Goal: Task Accomplishment & Management: Use online tool/utility

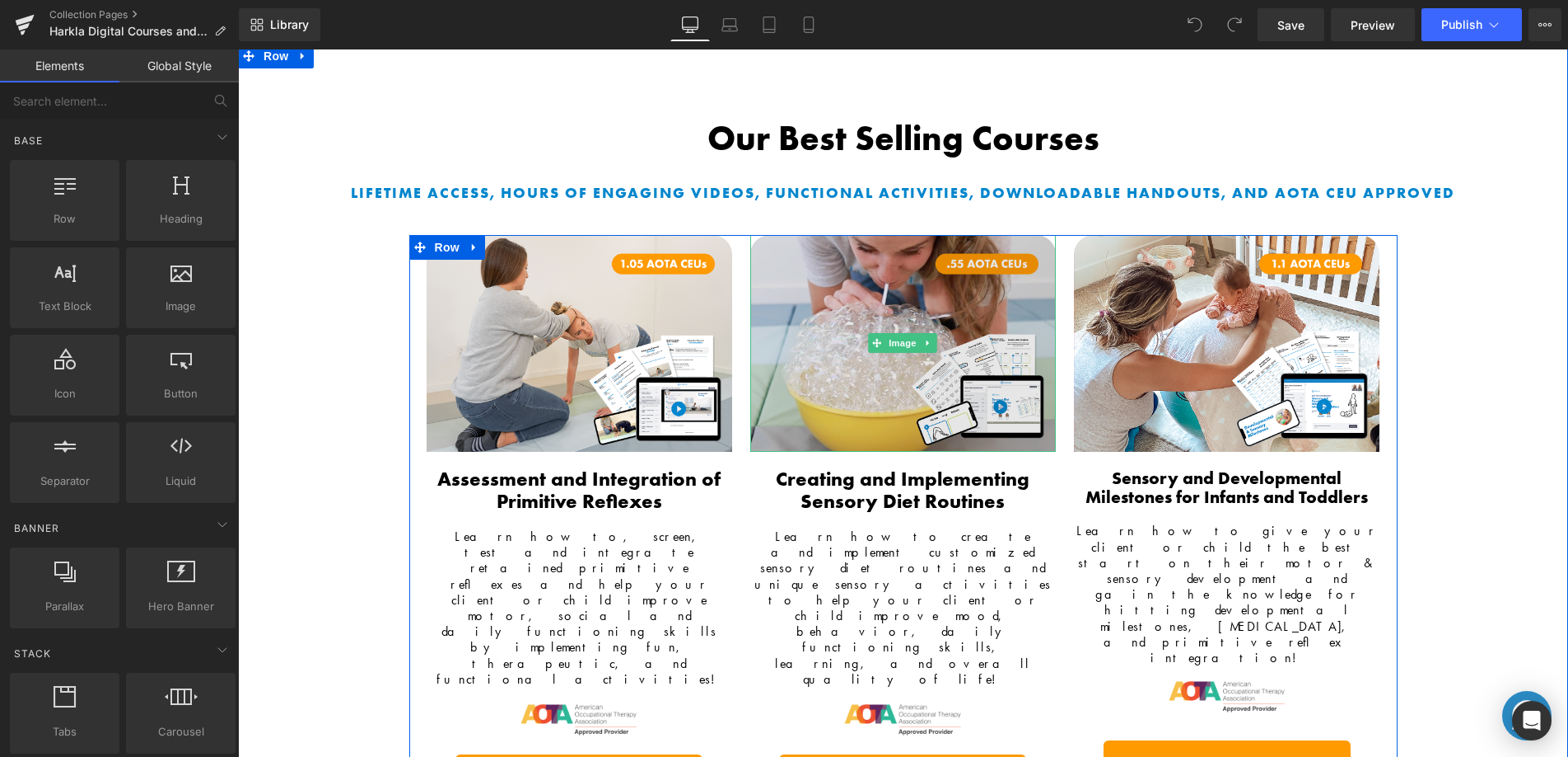
scroll to position [274, 0]
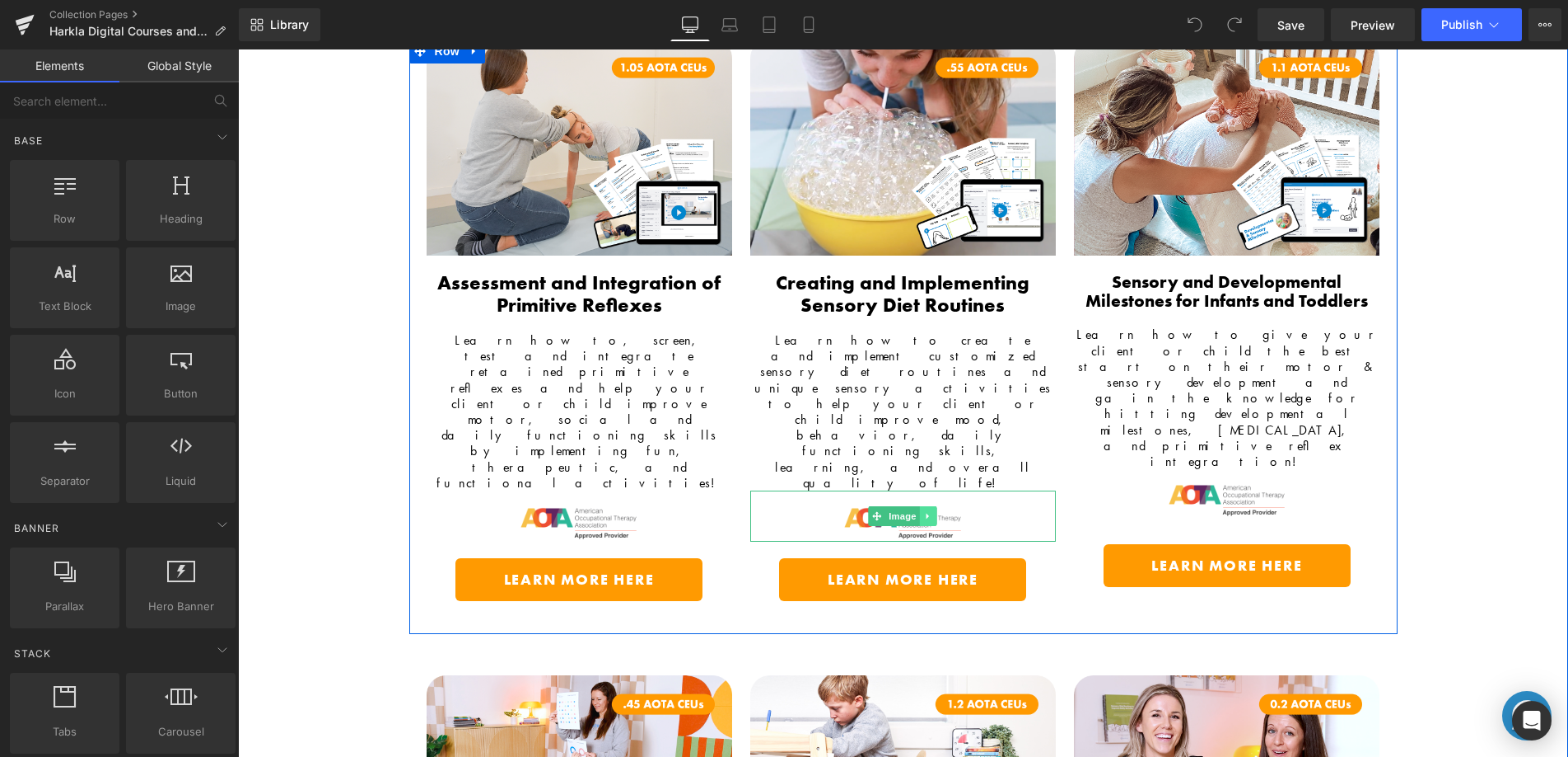
click at [926, 511] on icon at bounding box center [929, 516] width 9 height 10
click at [914, 506] on link at bounding box center [920, 516] width 17 height 20
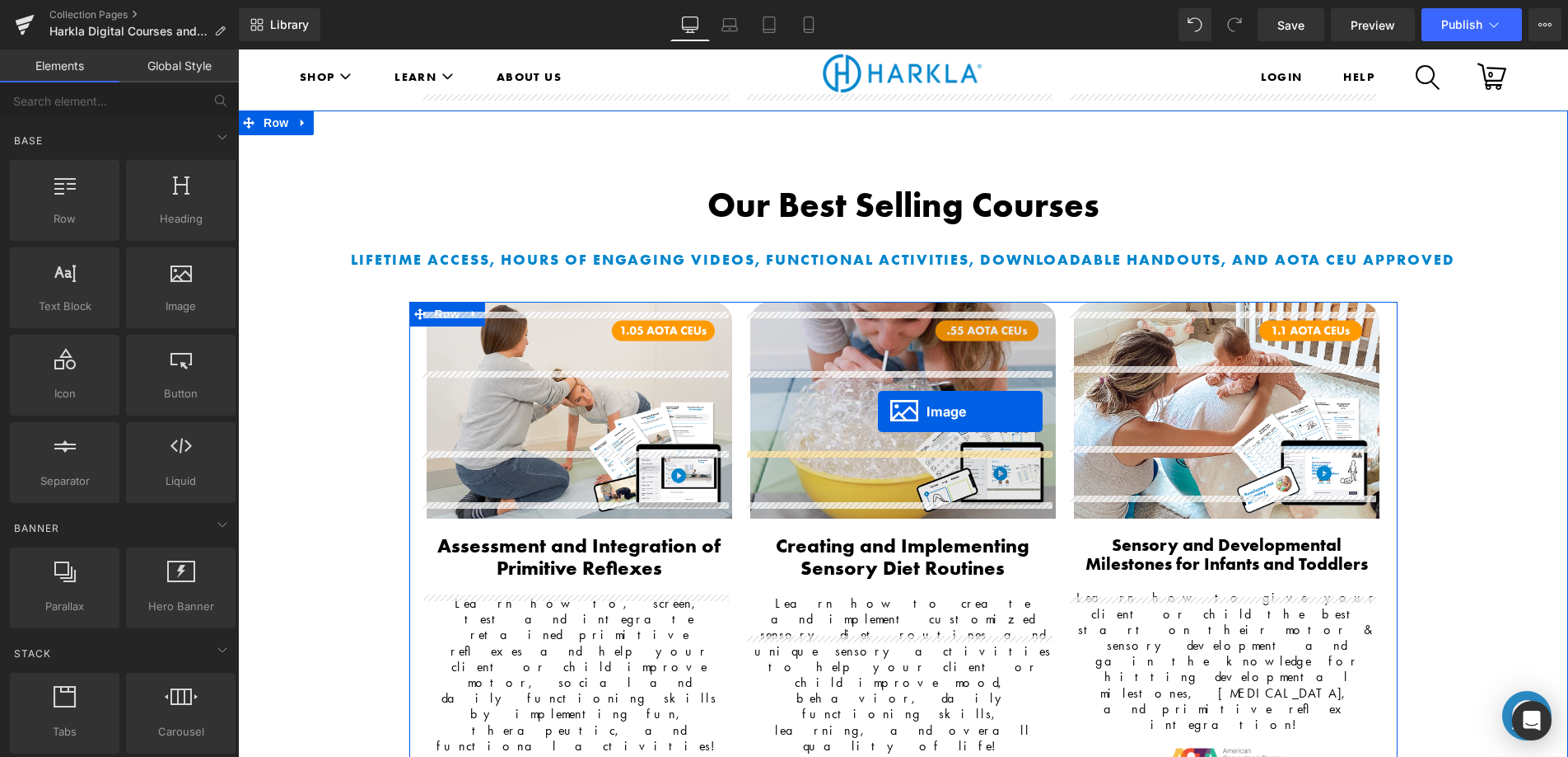
scroll to position [0, 0]
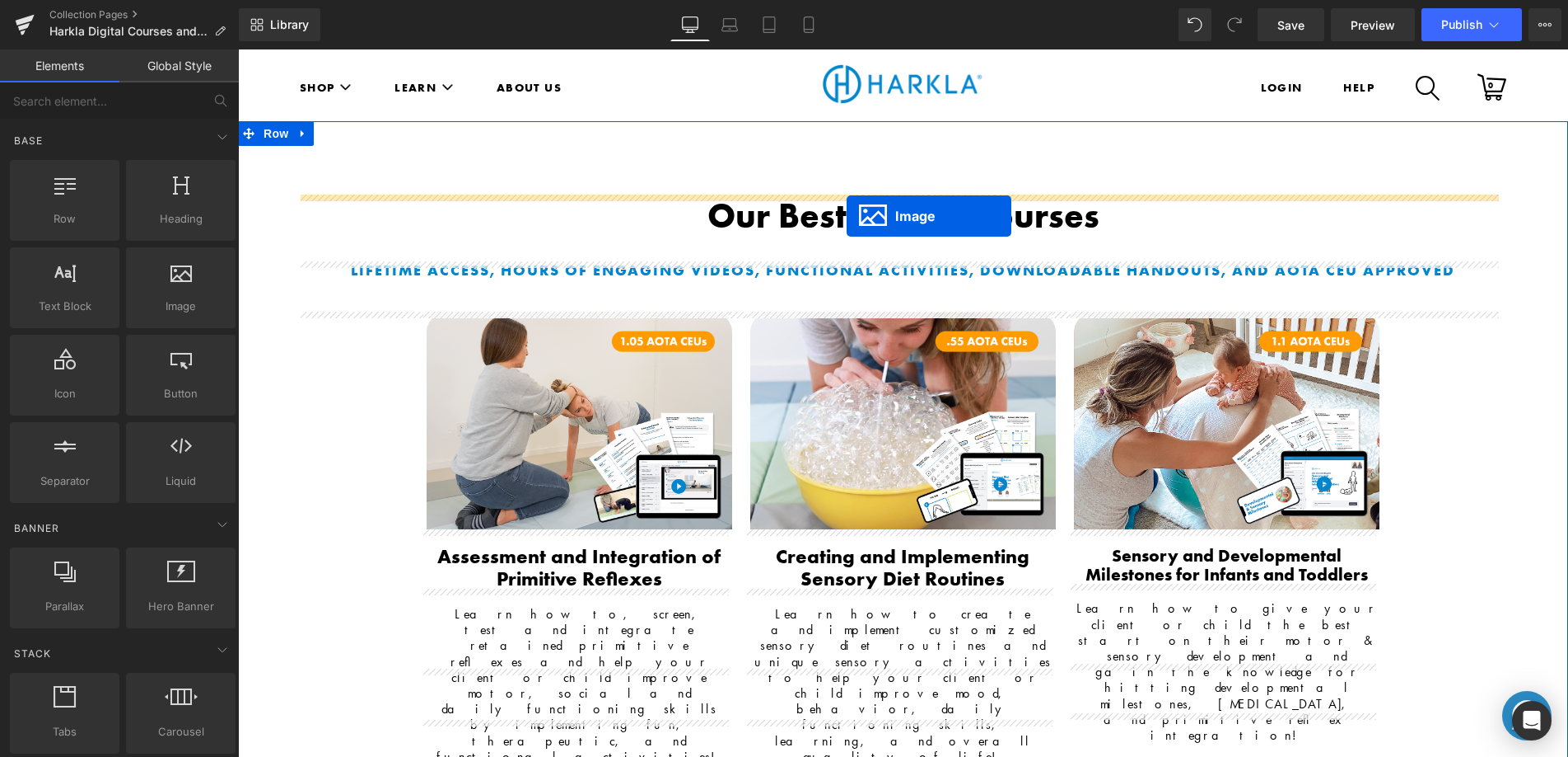
drag, startPoint x: 875, startPoint y: 469, endPoint x: 847, endPoint y: 216, distance: 254.5
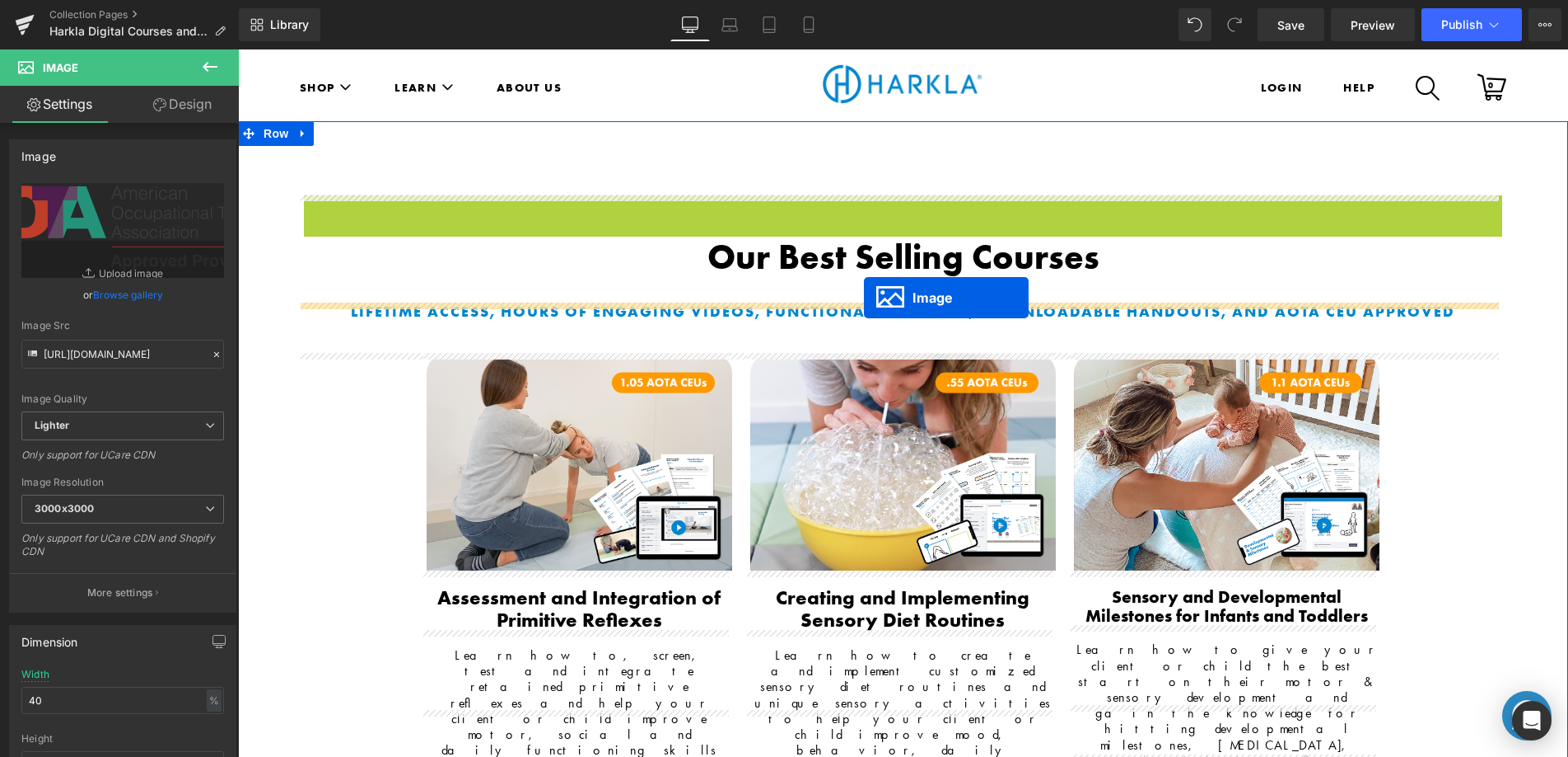
drag, startPoint x: 869, startPoint y: 268, endPoint x: 864, endPoint y: 298, distance: 30.4
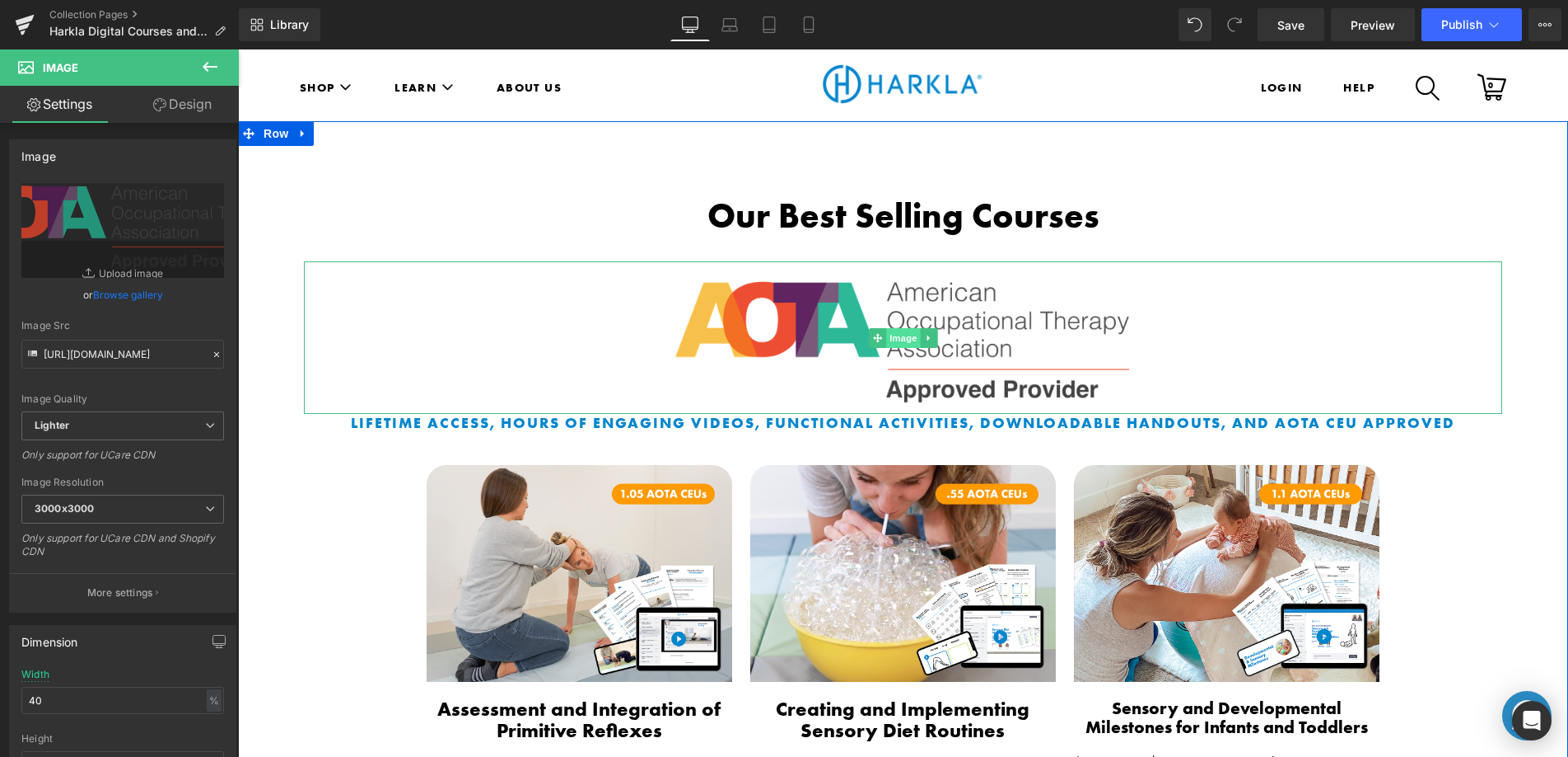
click at [896, 339] on span "Image" at bounding box center [904, 338] width 35 height 20
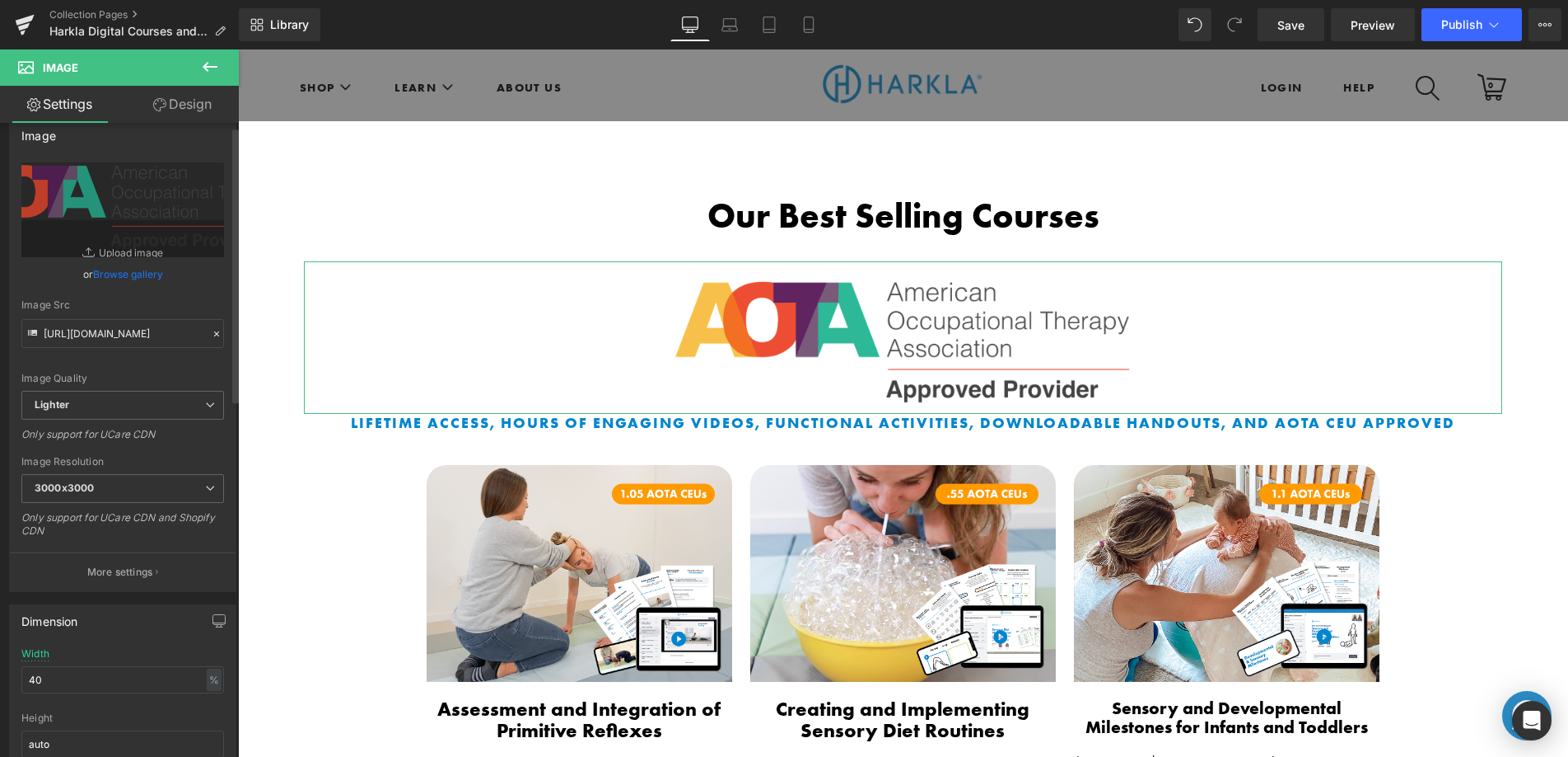
scroll to position [123, 0]
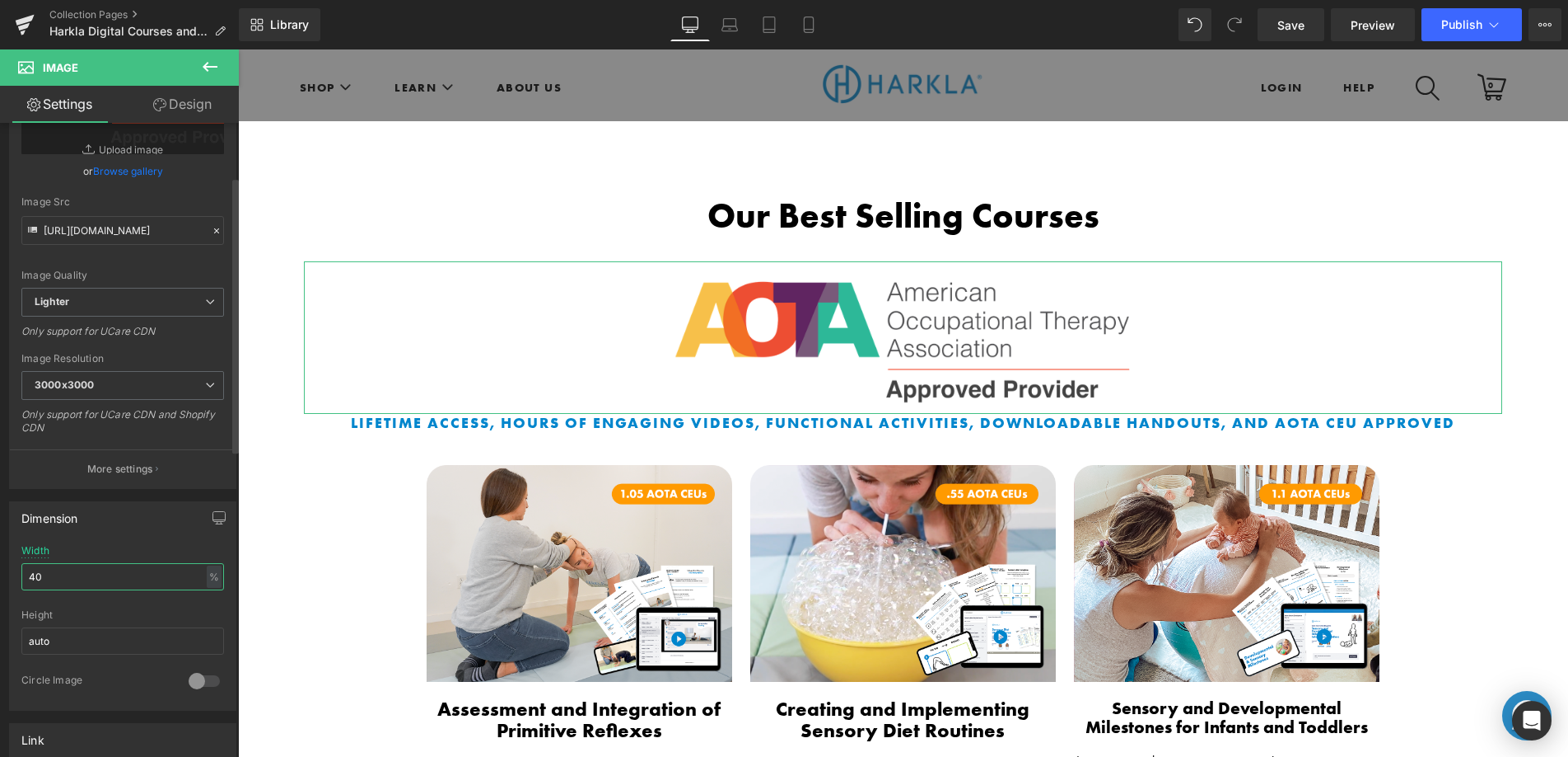
drag, startPoint x: 80, startPoint y: 573, endPoint x: 2, endPoint y: 570, distance: 78.1
click at [2, 570] on div "Dimension 40% Width 40 % % px auto Height auto 0 Circle Image" at bounding box center [123, 599] width 246 height 222
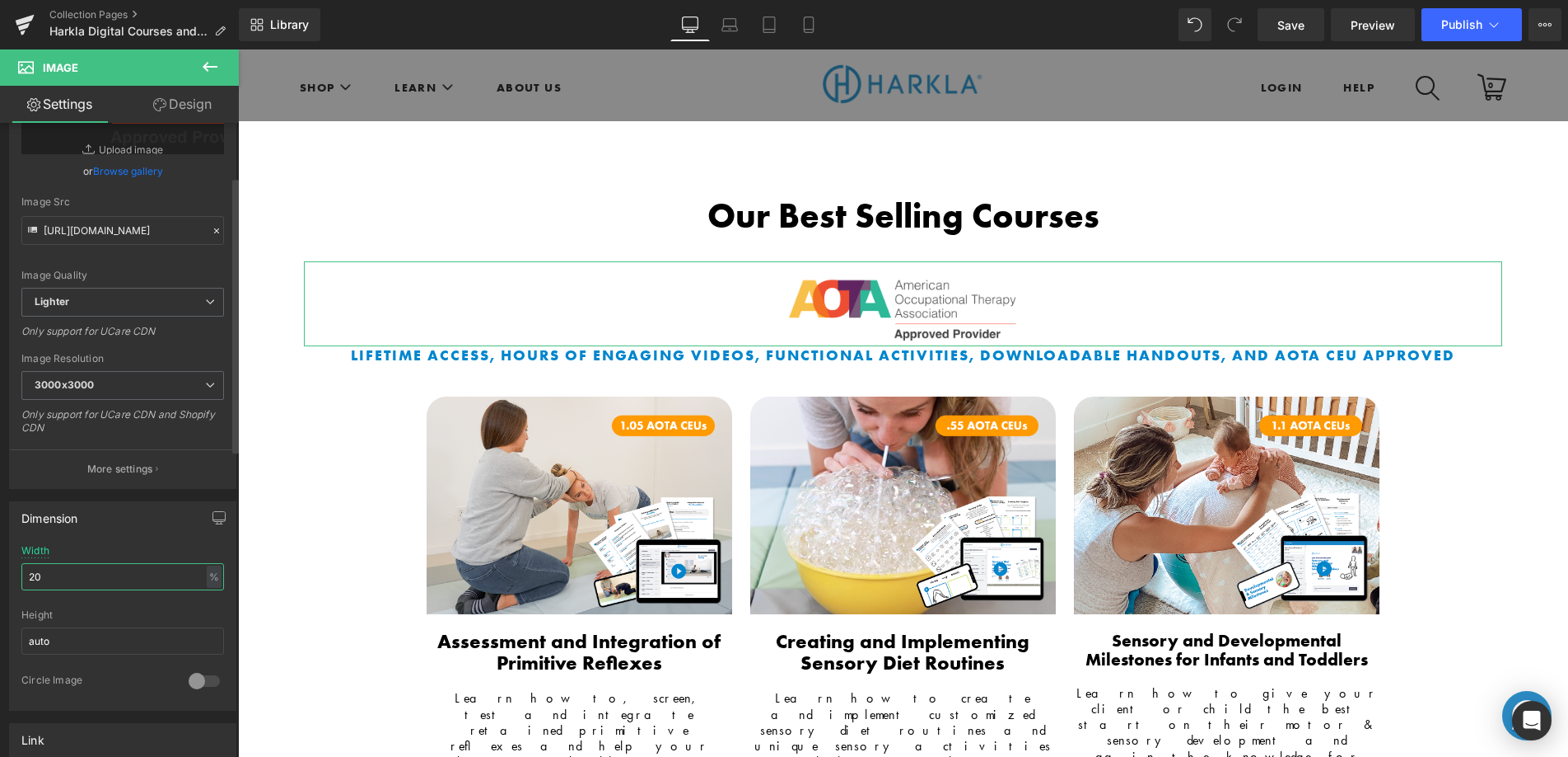
type input "2"
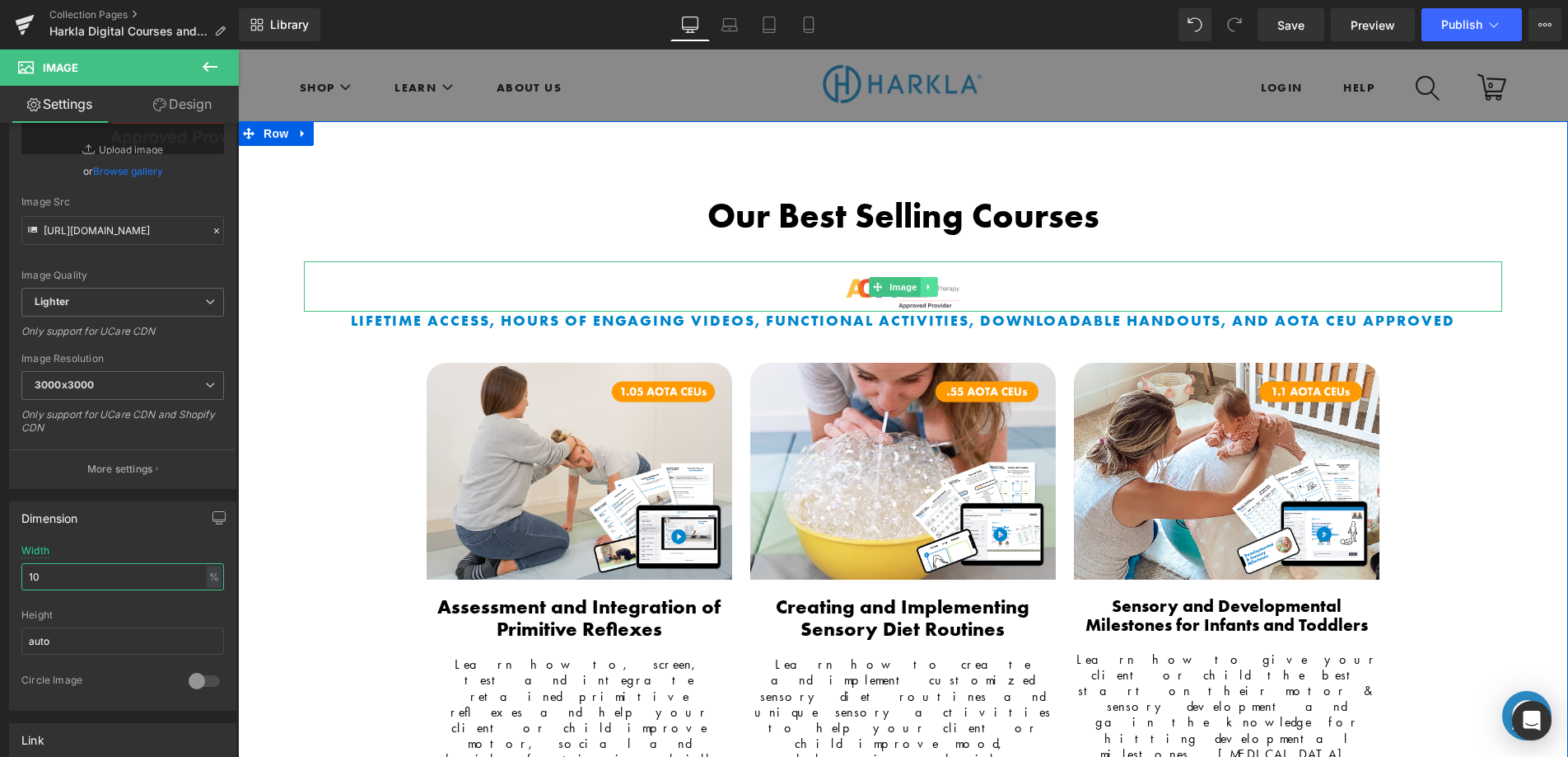
type input "10"
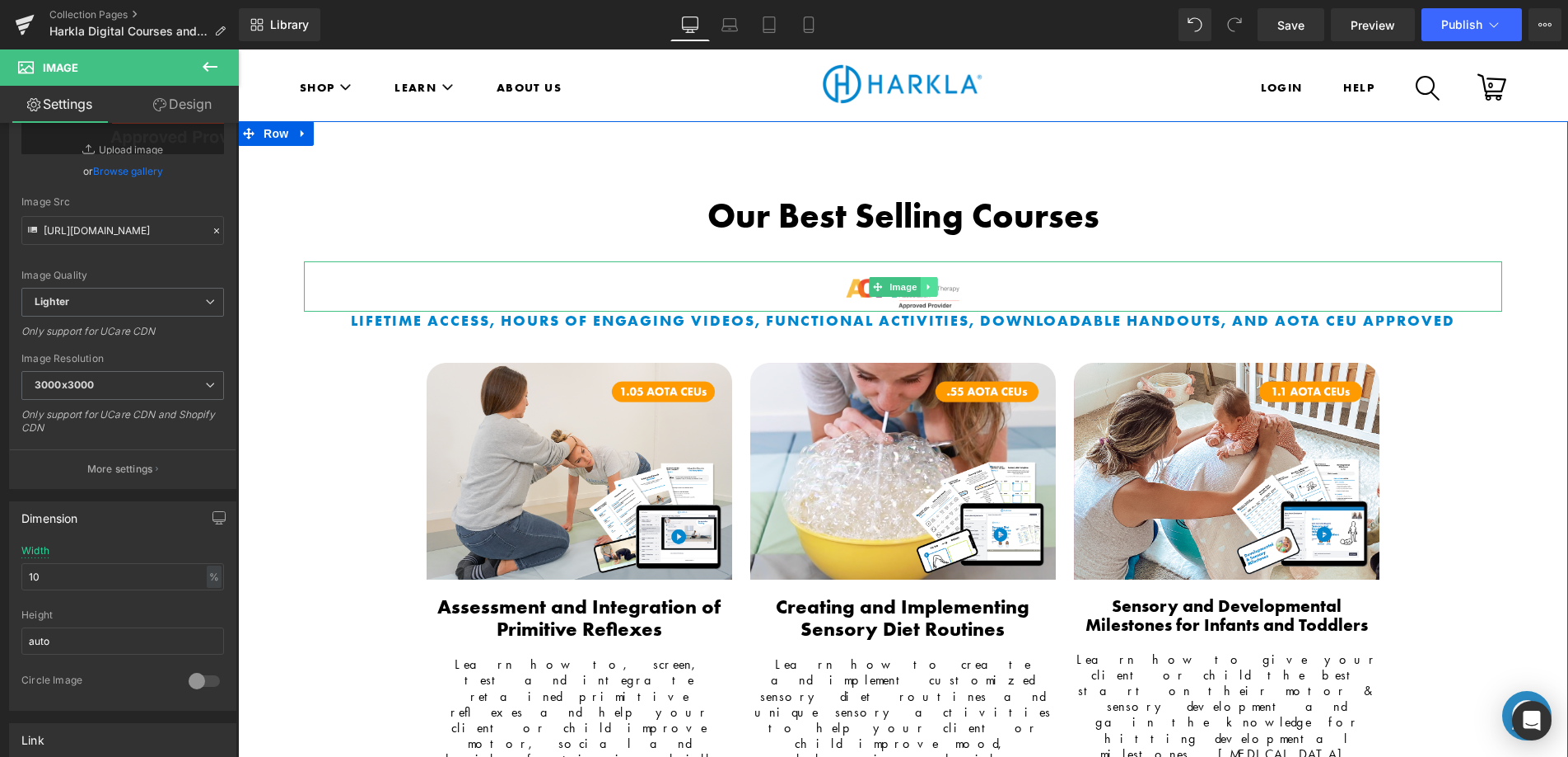
click at [925, 288] on icon at bounding box center [929, 287] width 9 height 10
click at [933, 289] on icon at bounding box center [937, 287] width 9 height 9
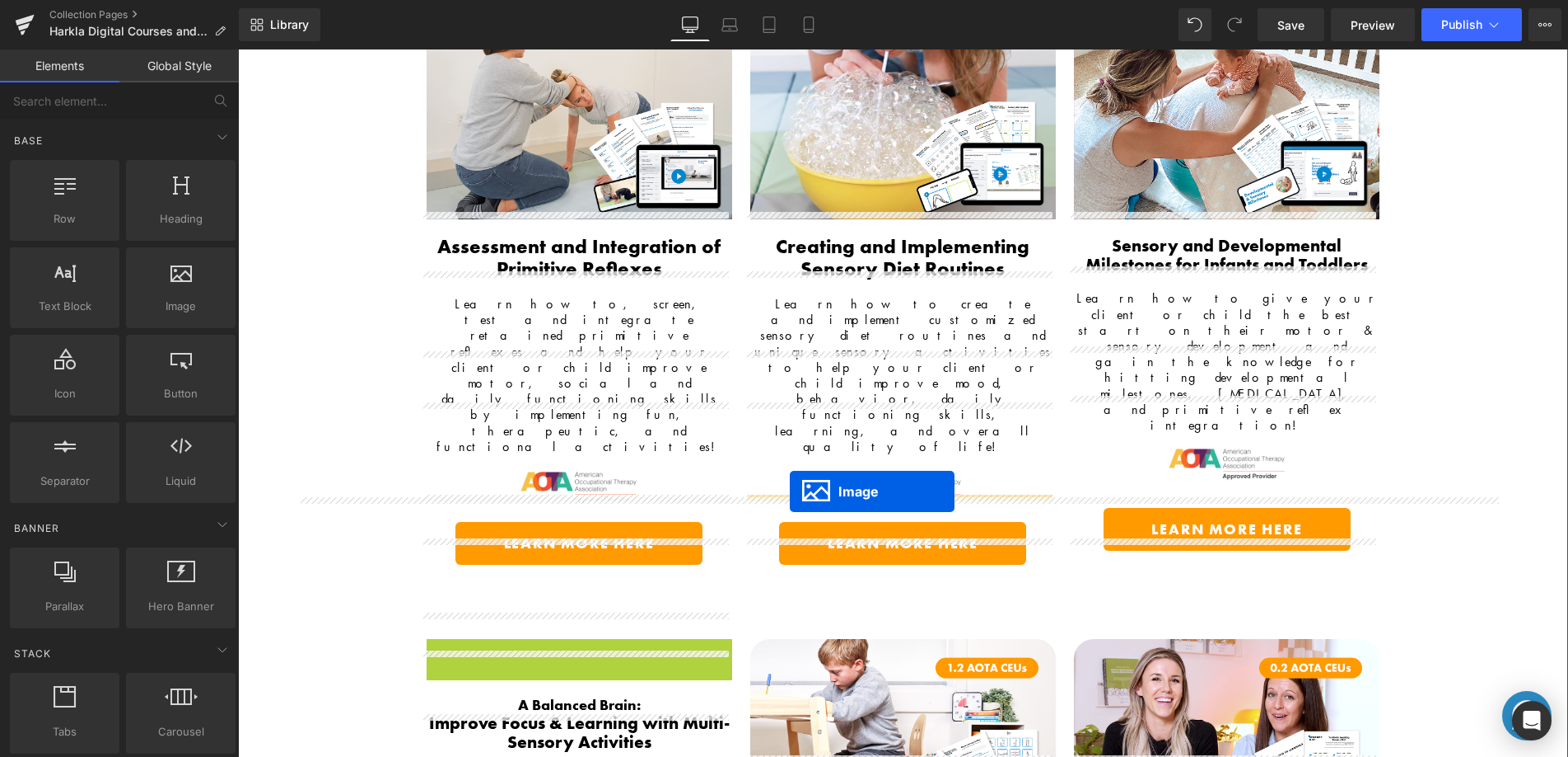
scroll to position [124, 0]
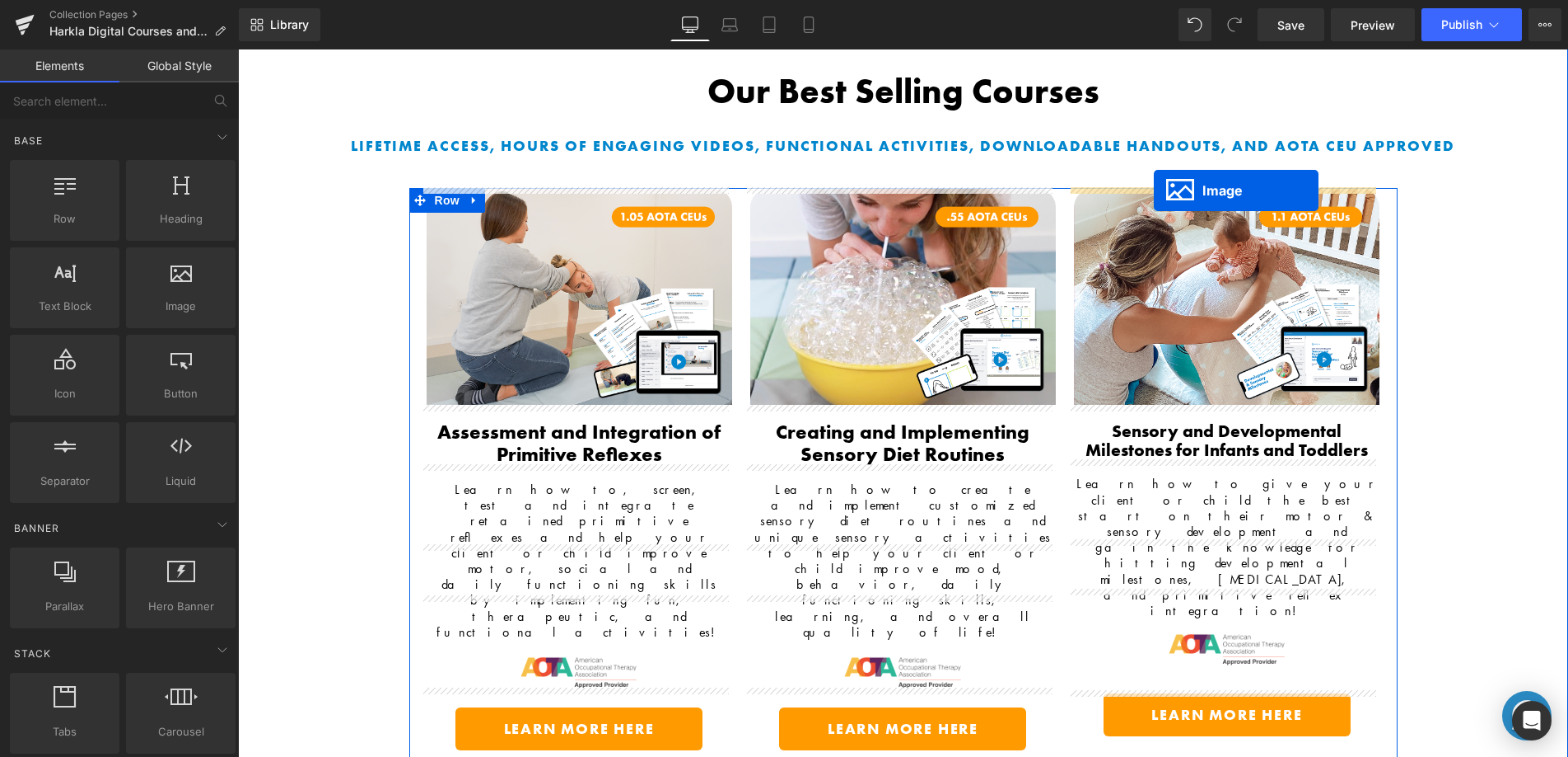
drag, startPoint x: 547, startPoint y: 432, endPoint x: 1154, endPoint y: 190, distance: 653.5
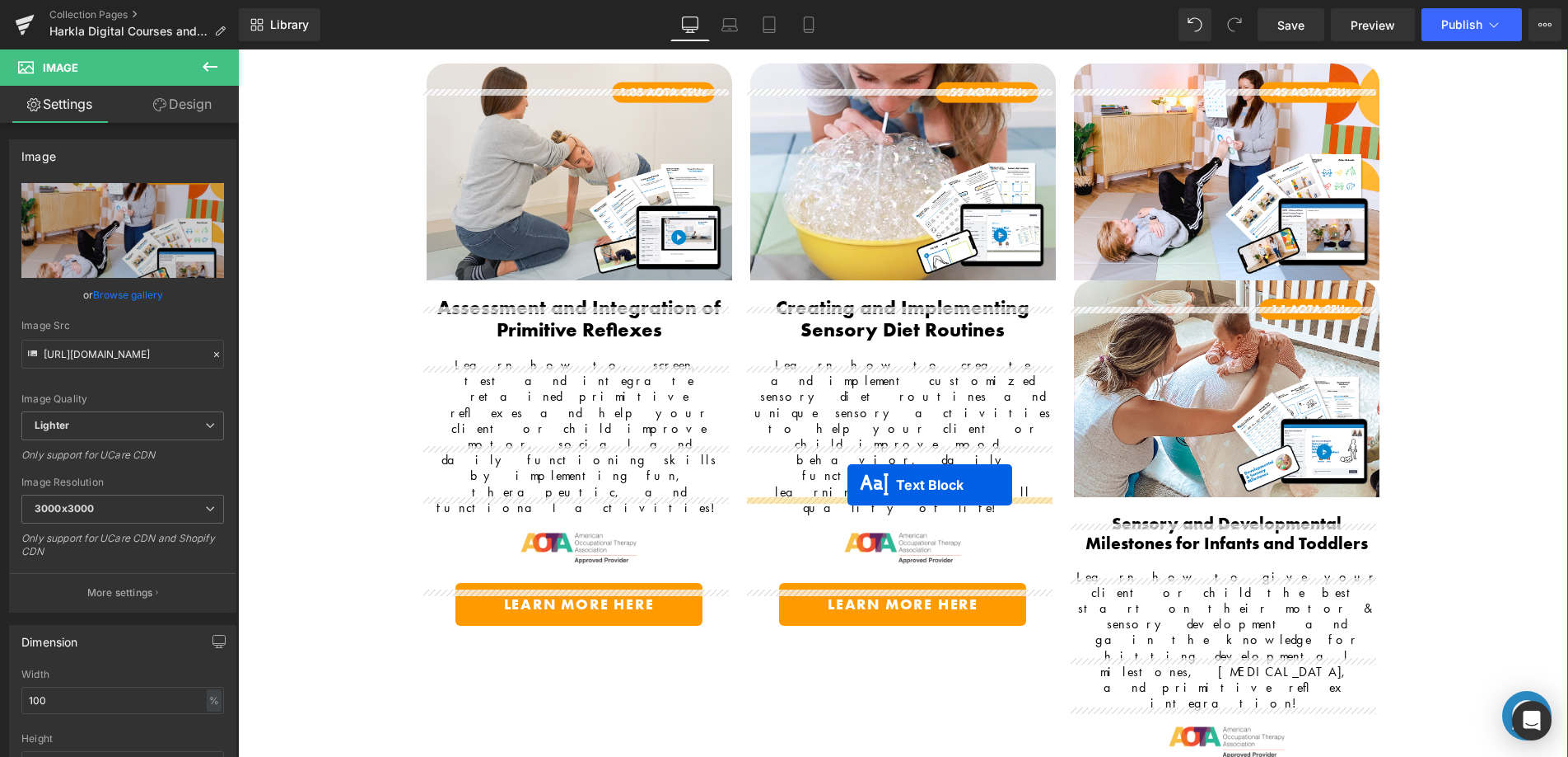
scroll to position [221, 0]
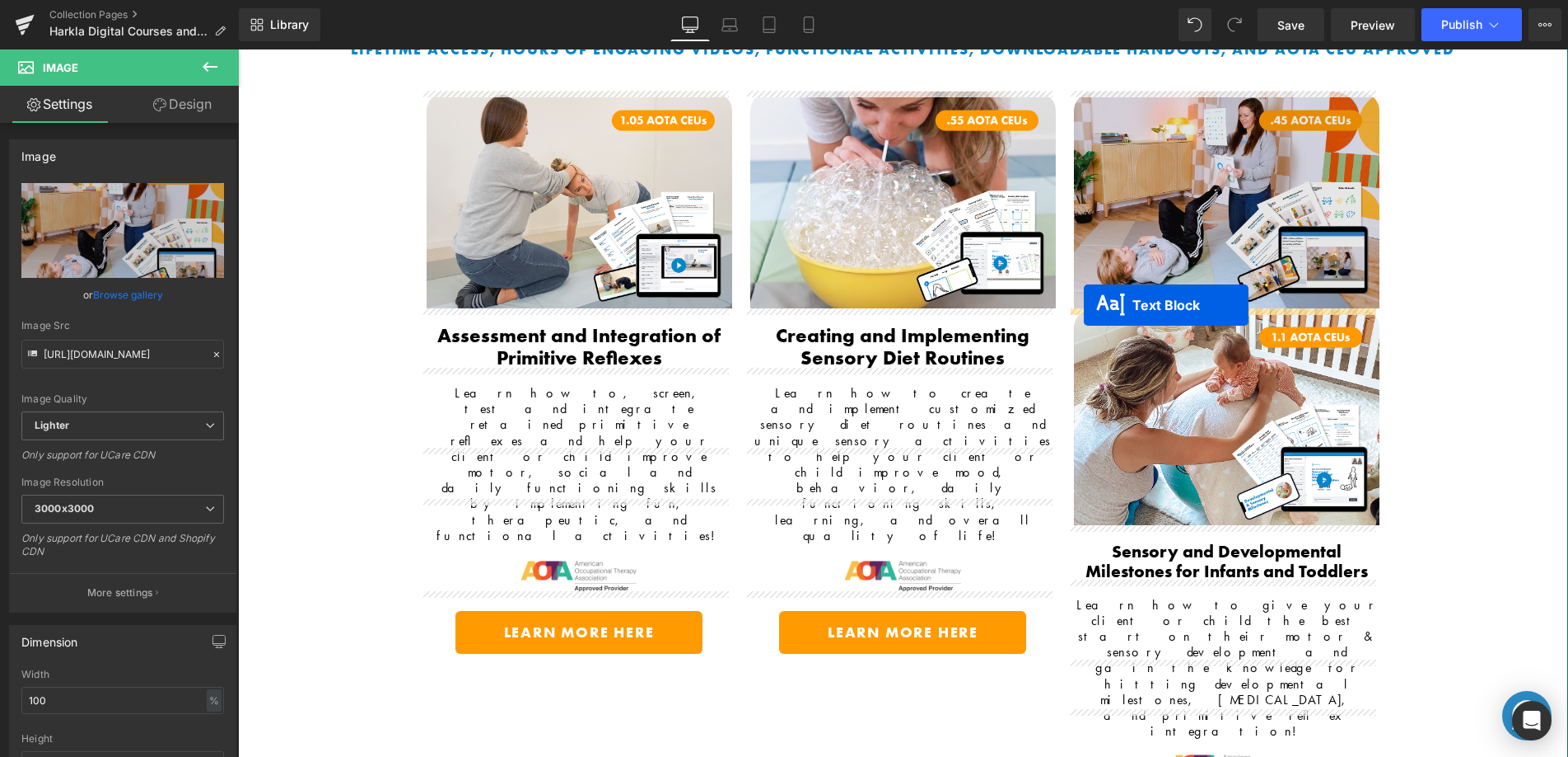
drag, startPoint x: 526, startPoint y: 641, endPoint x: 1084, endPoint y: 305, distance: 651.4
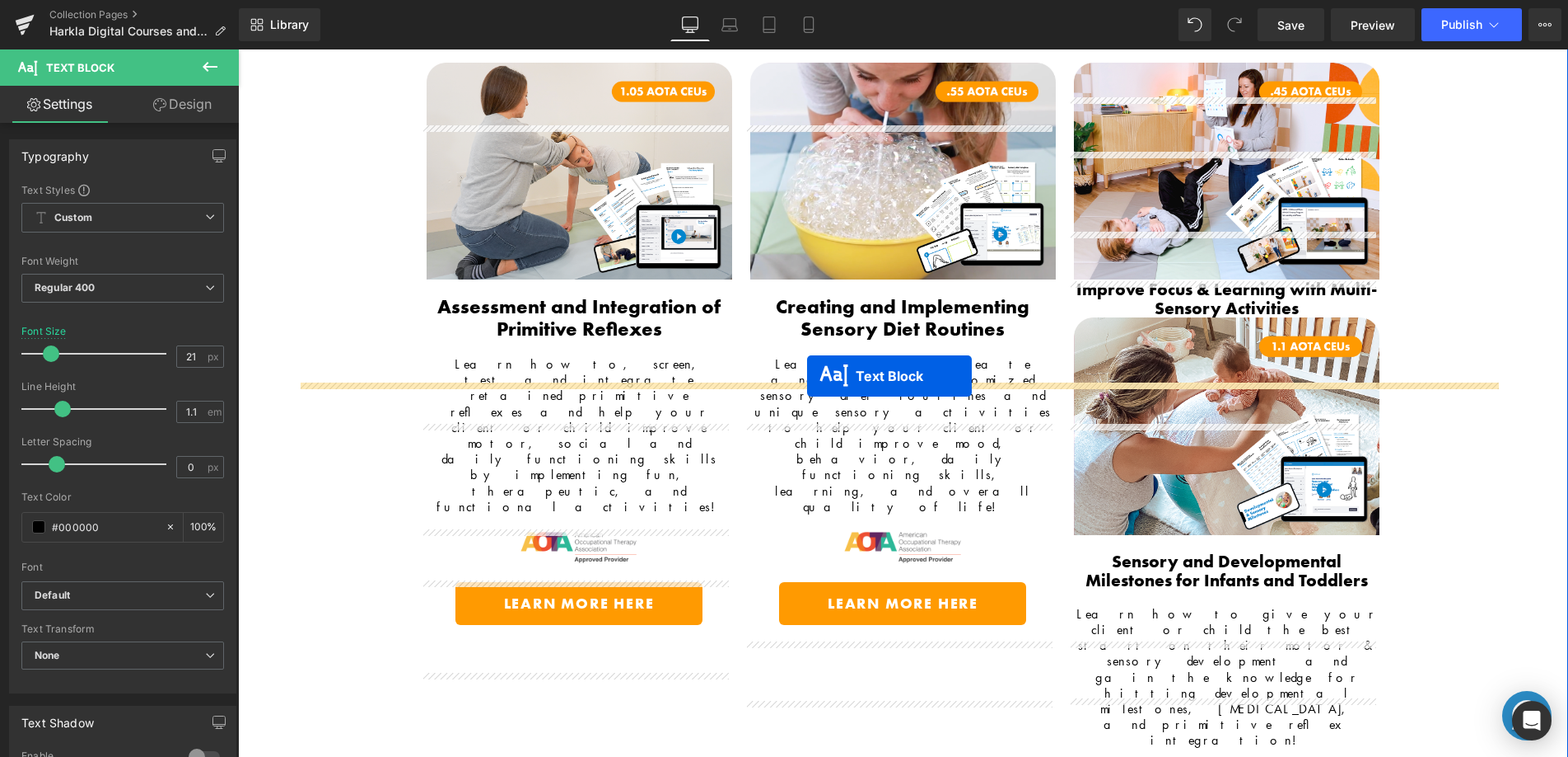
scroll to position [224, 0]
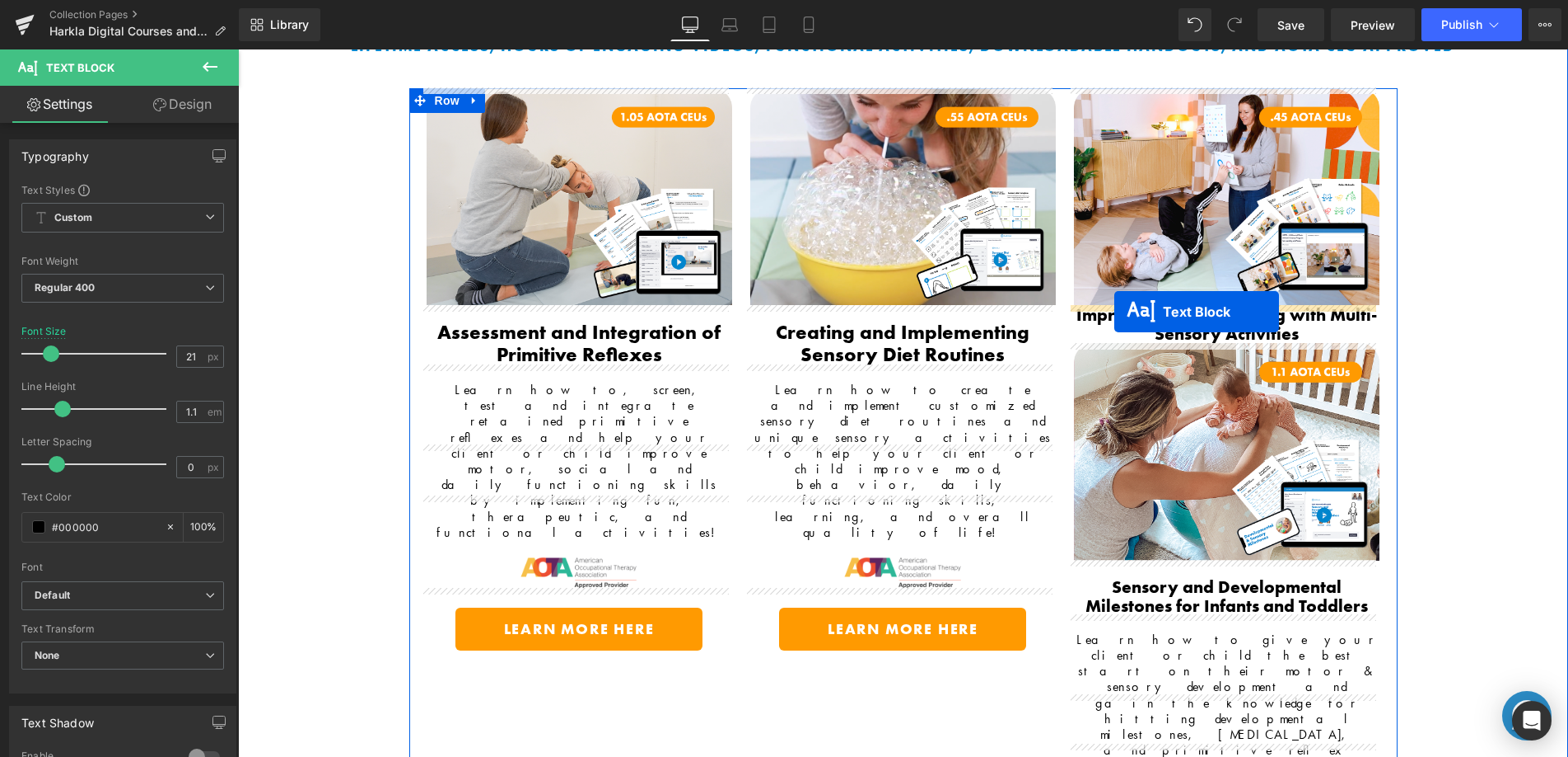
drag, startPoint x: 526, startPoint y: 436, endPoint x: 1114, endPoint y: 311, distance: 601.1
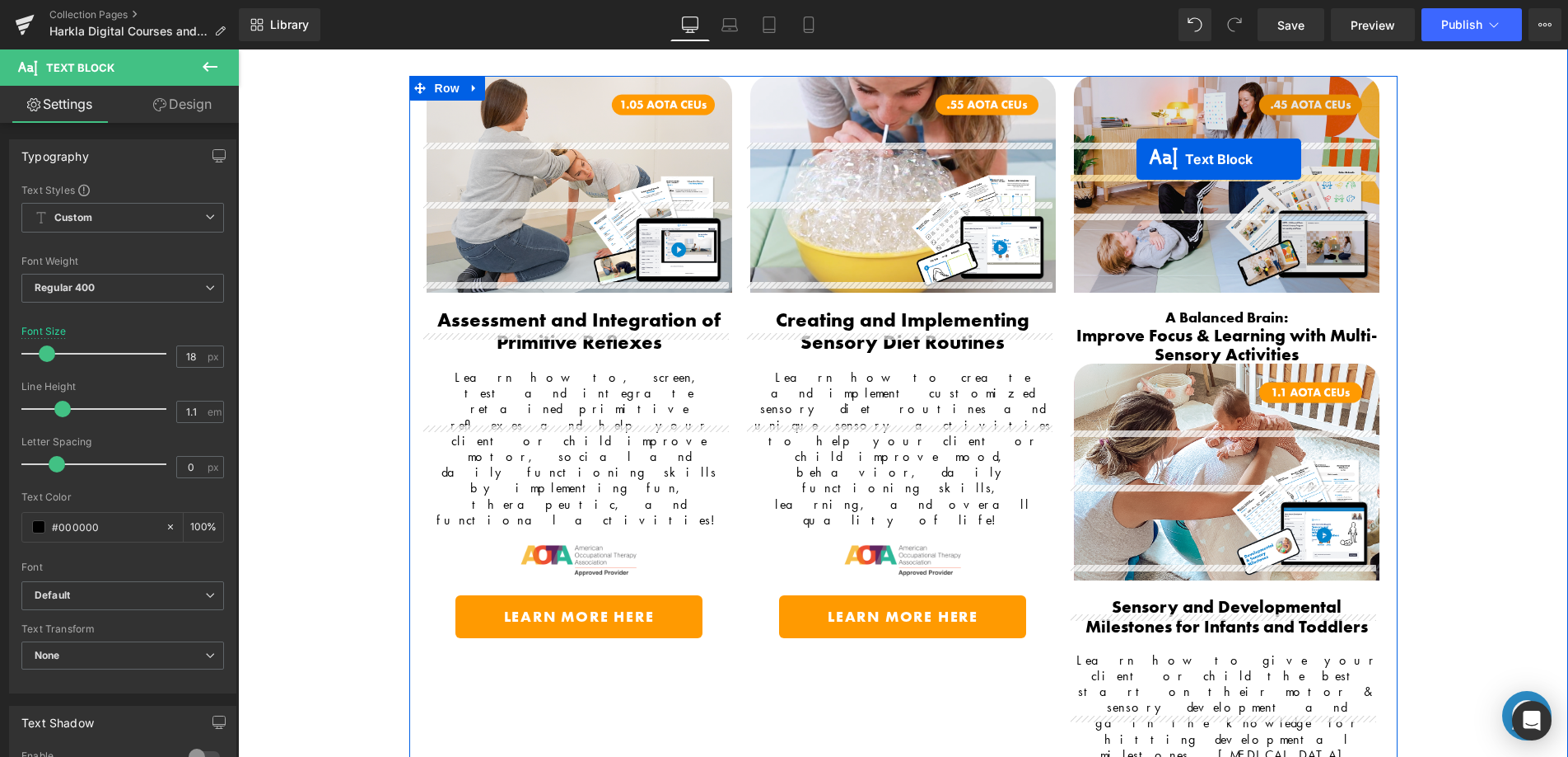
scroll to position [225, 0]
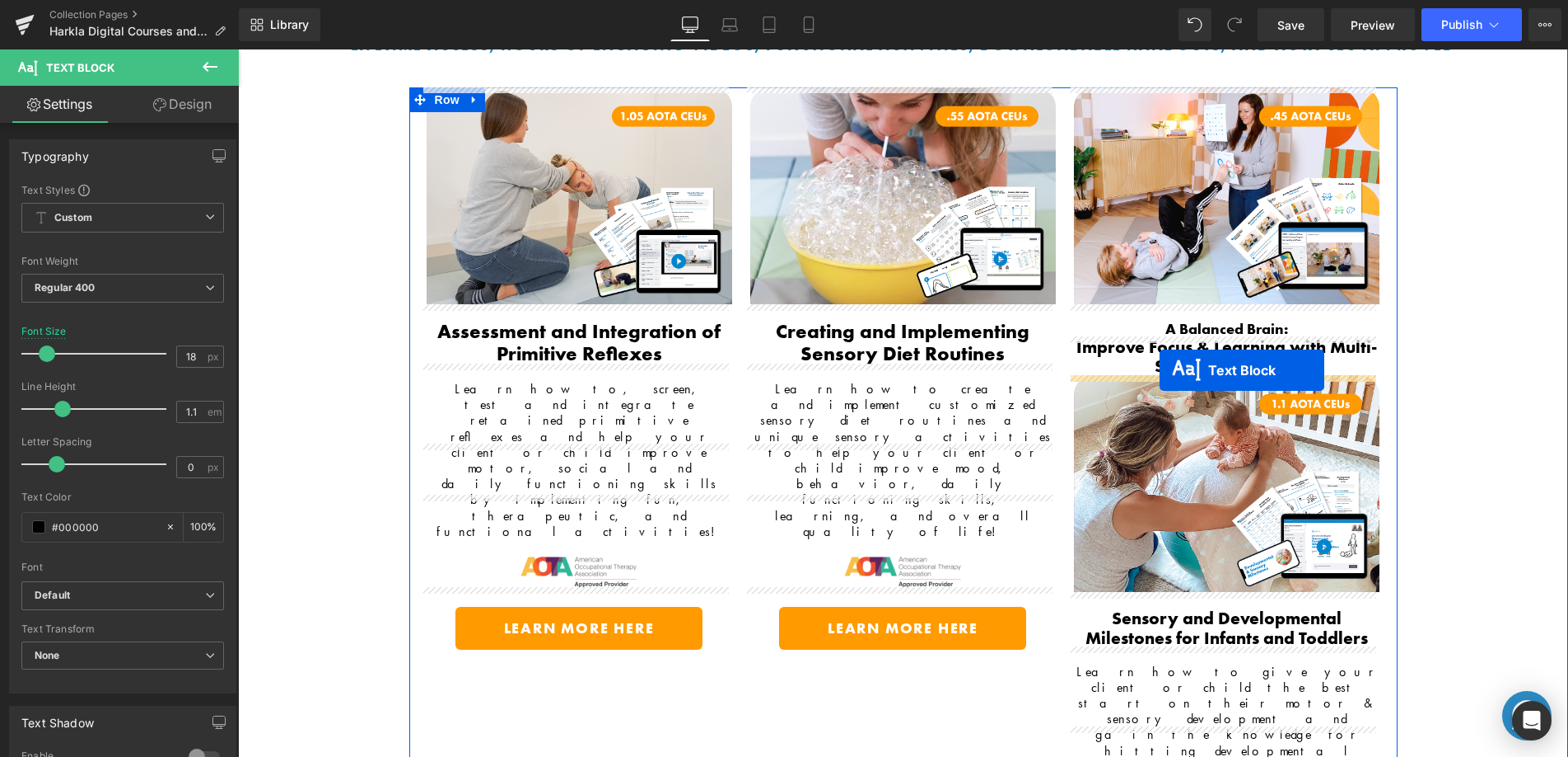
drag, startPoint x: 531, startPoint y: 391, endPoint x: 1160, endPoint y: 370, distance: 629.4
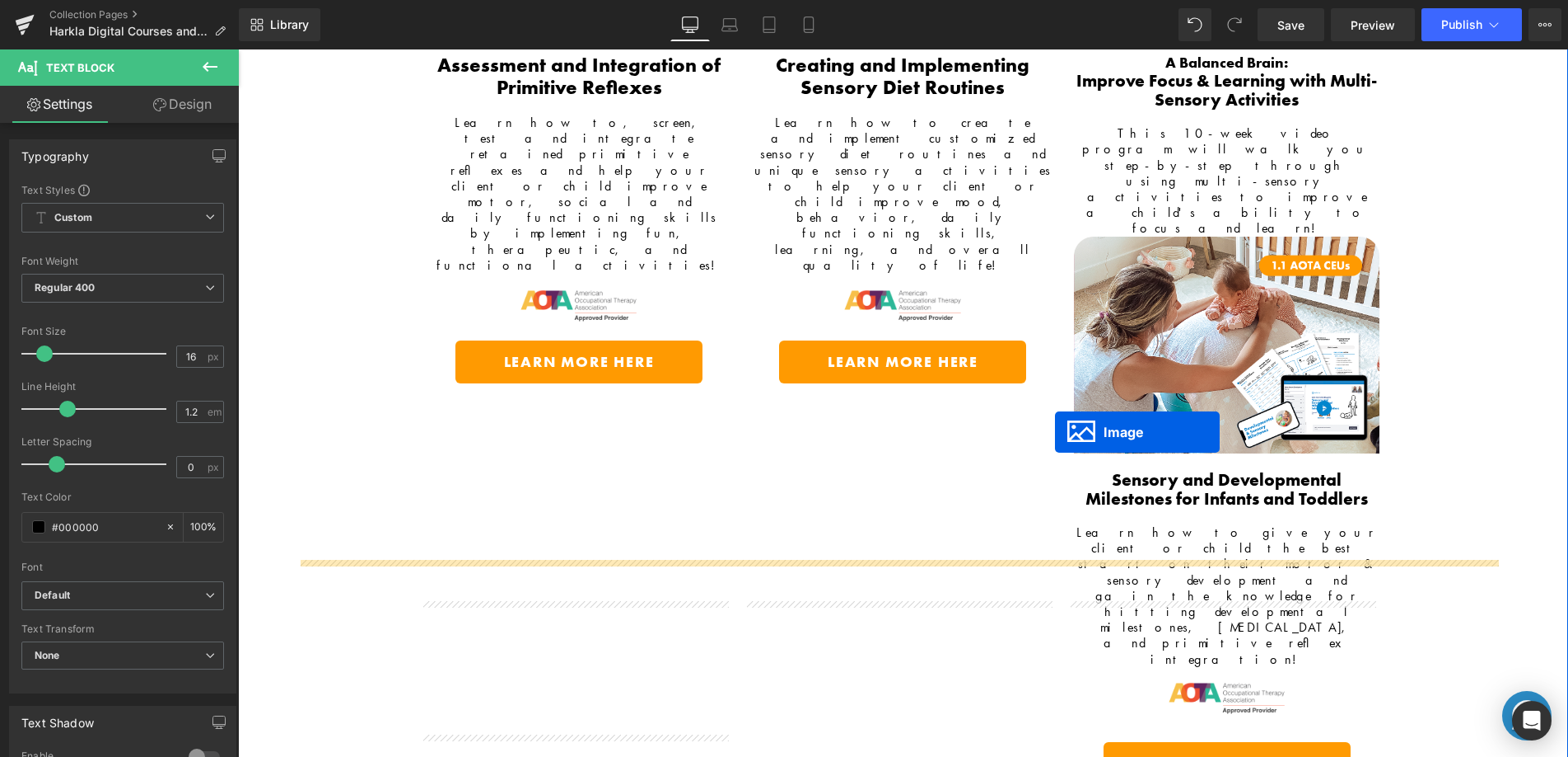
scroll to position [376, 0]
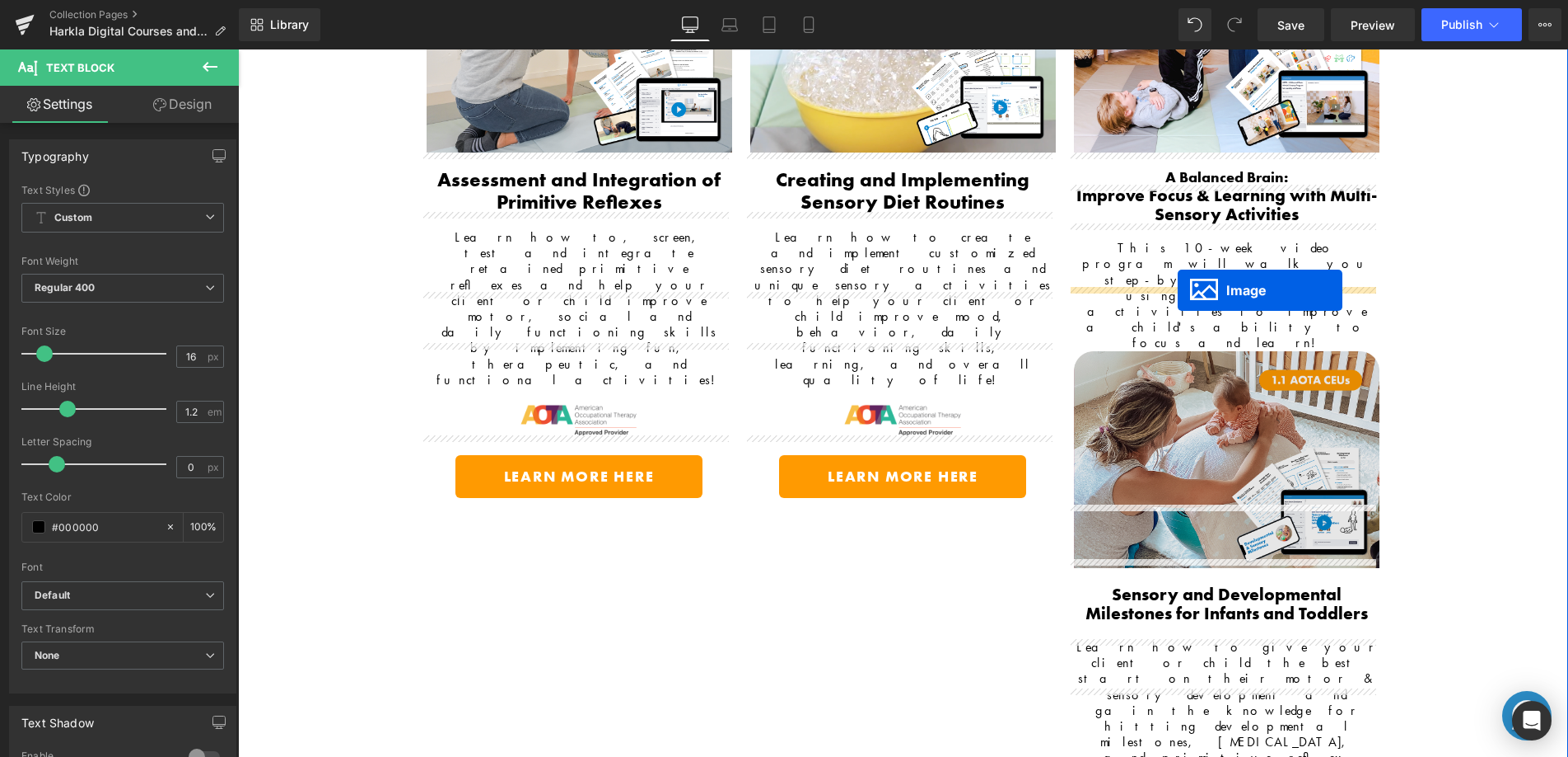
drag, startPoint x: 547, startPoint y: 624, endPoint x: 1178, endPoint y: 290, distance: 713.9
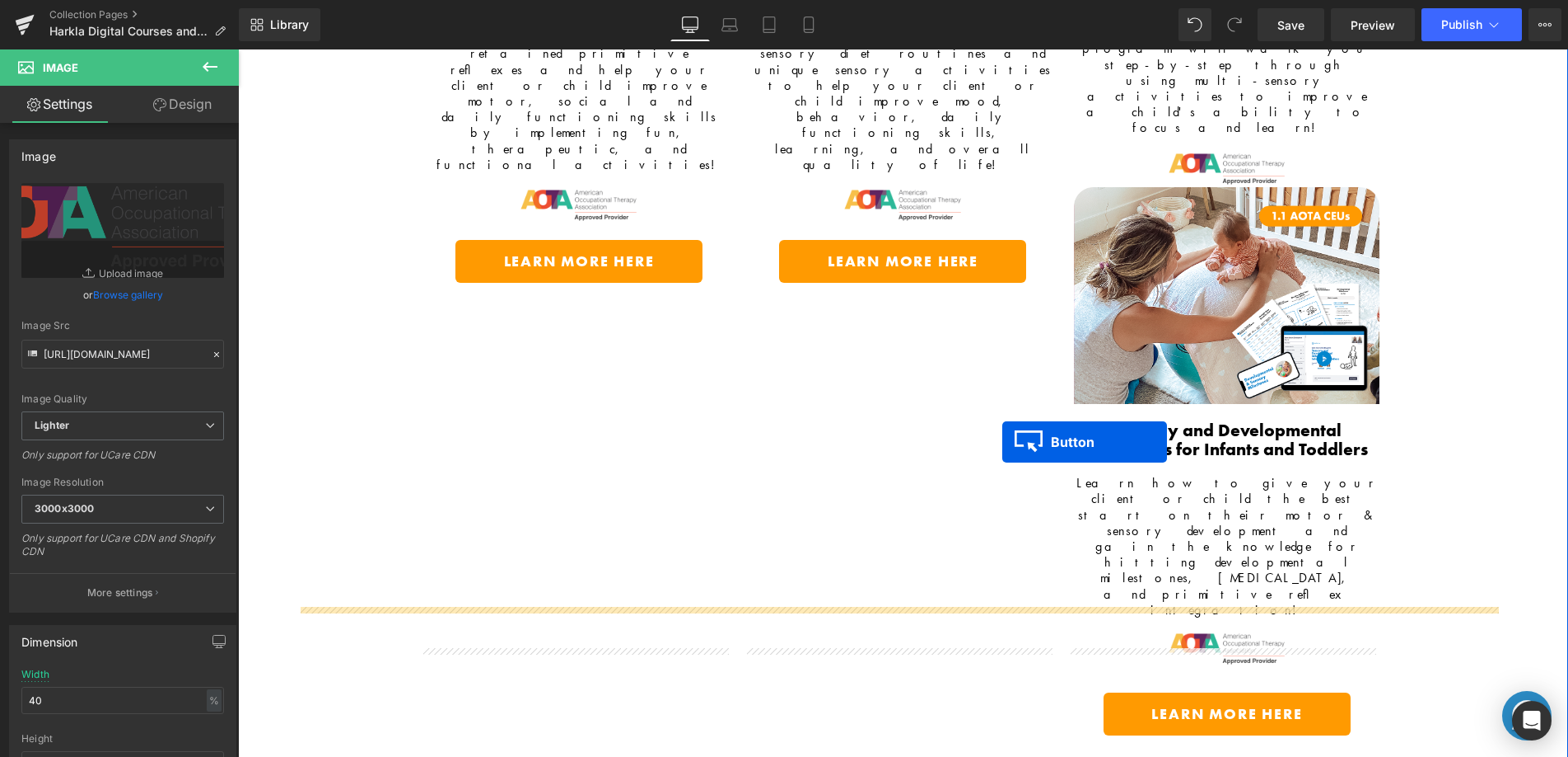
scroll to position [362, 0]
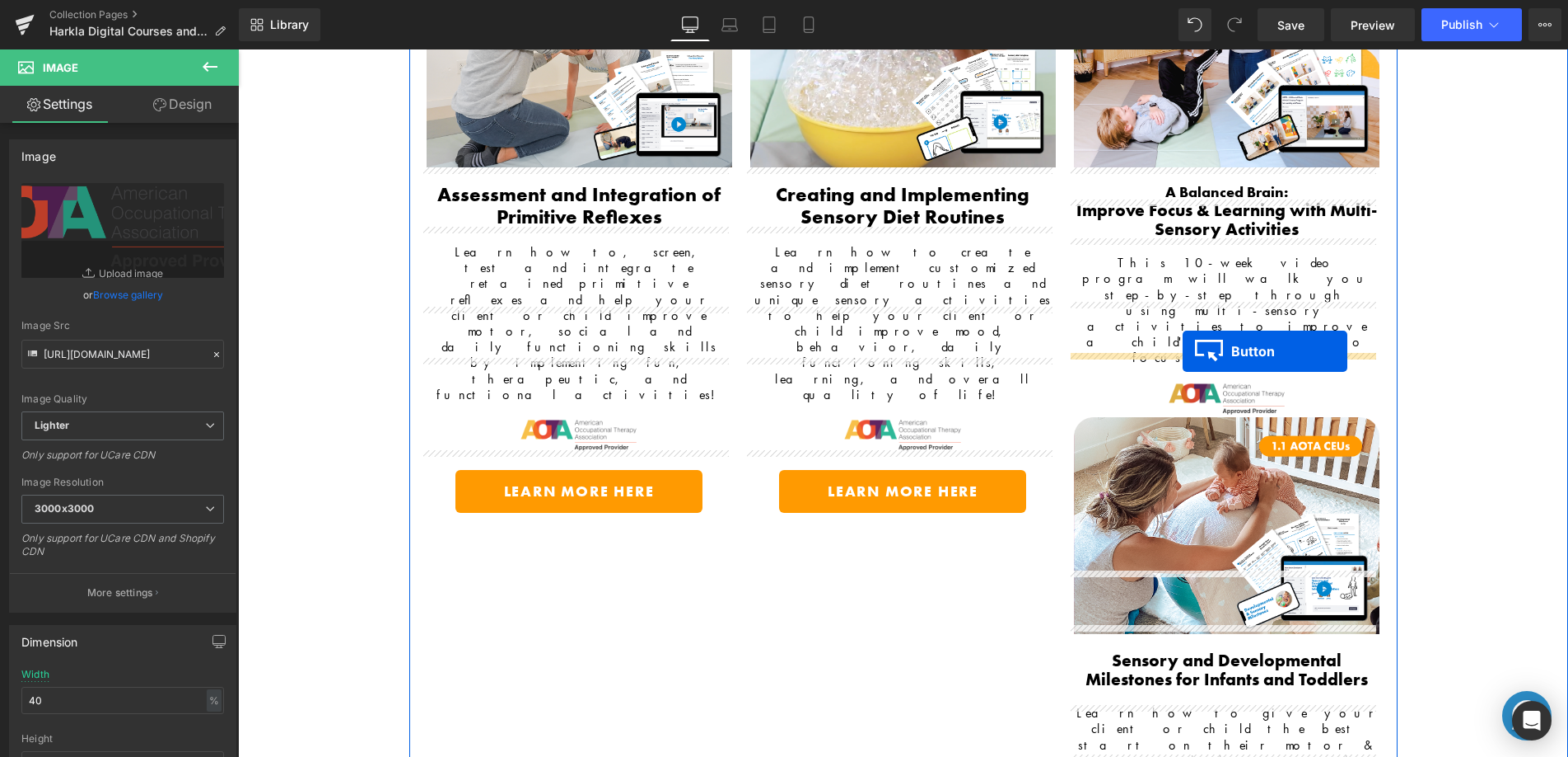
drag, startPoint x: 542, startPoint y: 670, endPoint x: 1183, endPoint y: 351, distance: 716.0
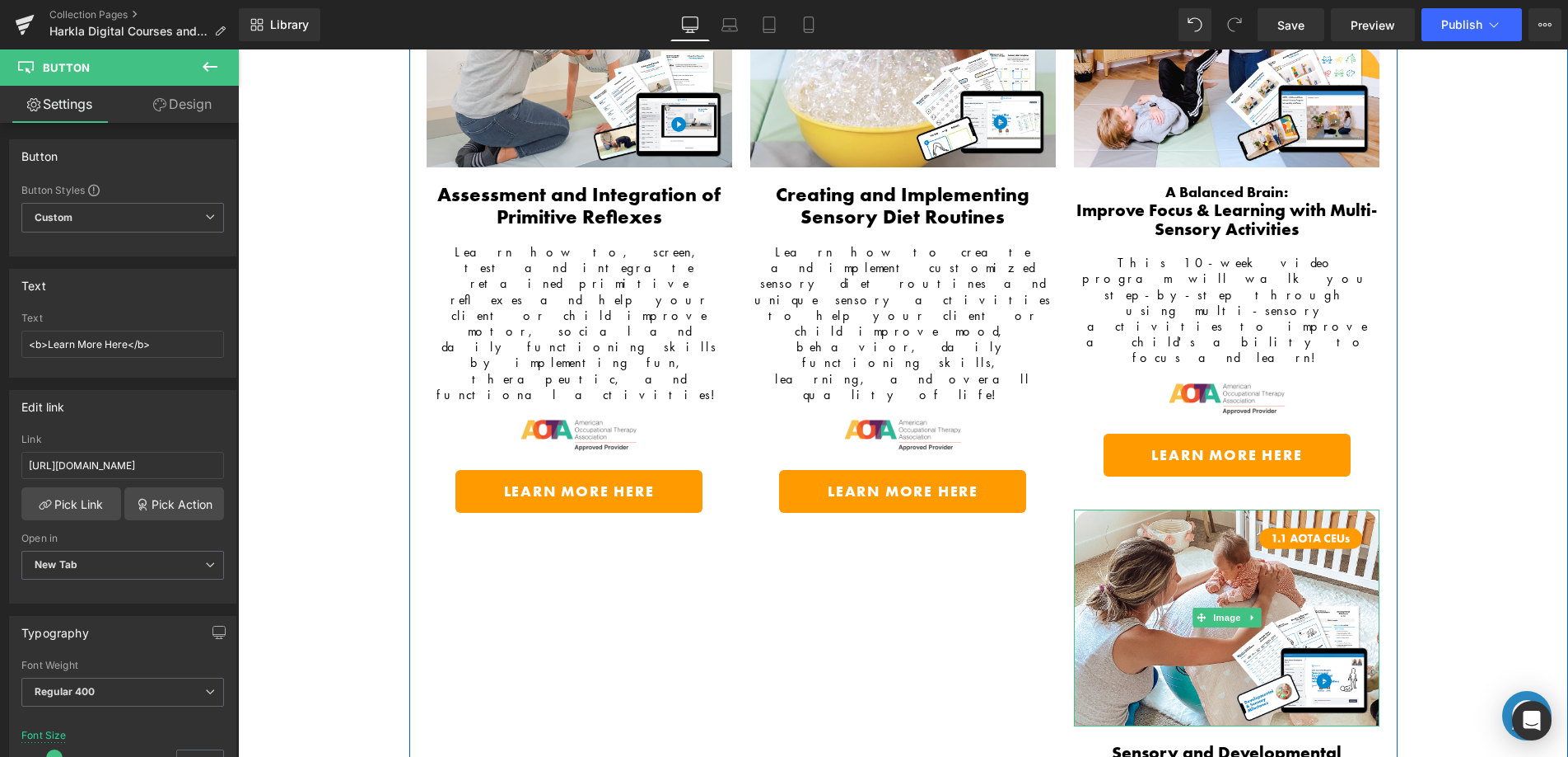
click at [1248, 613] on icon at bounding box center [1252, 617] width 9 height 10
click at [1257, 614] on icon at bounding box center [1261, 618] width 9 height 9
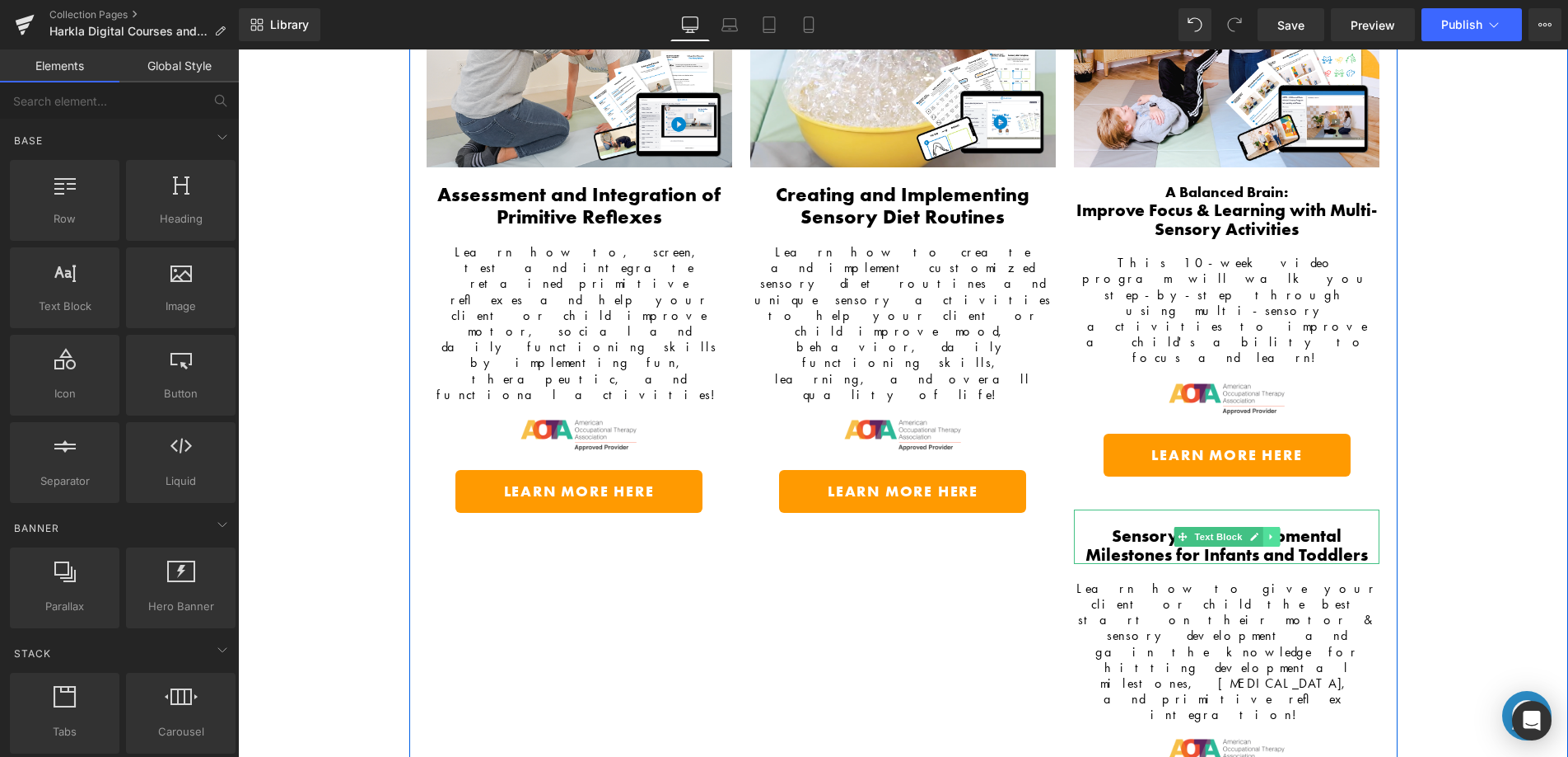
click at [1267, 531] on icon at bounding box center [1271, 536] width 9 height 10
click at [1272, 527] on link at bounding box center [1281, 537] width 17 height 20
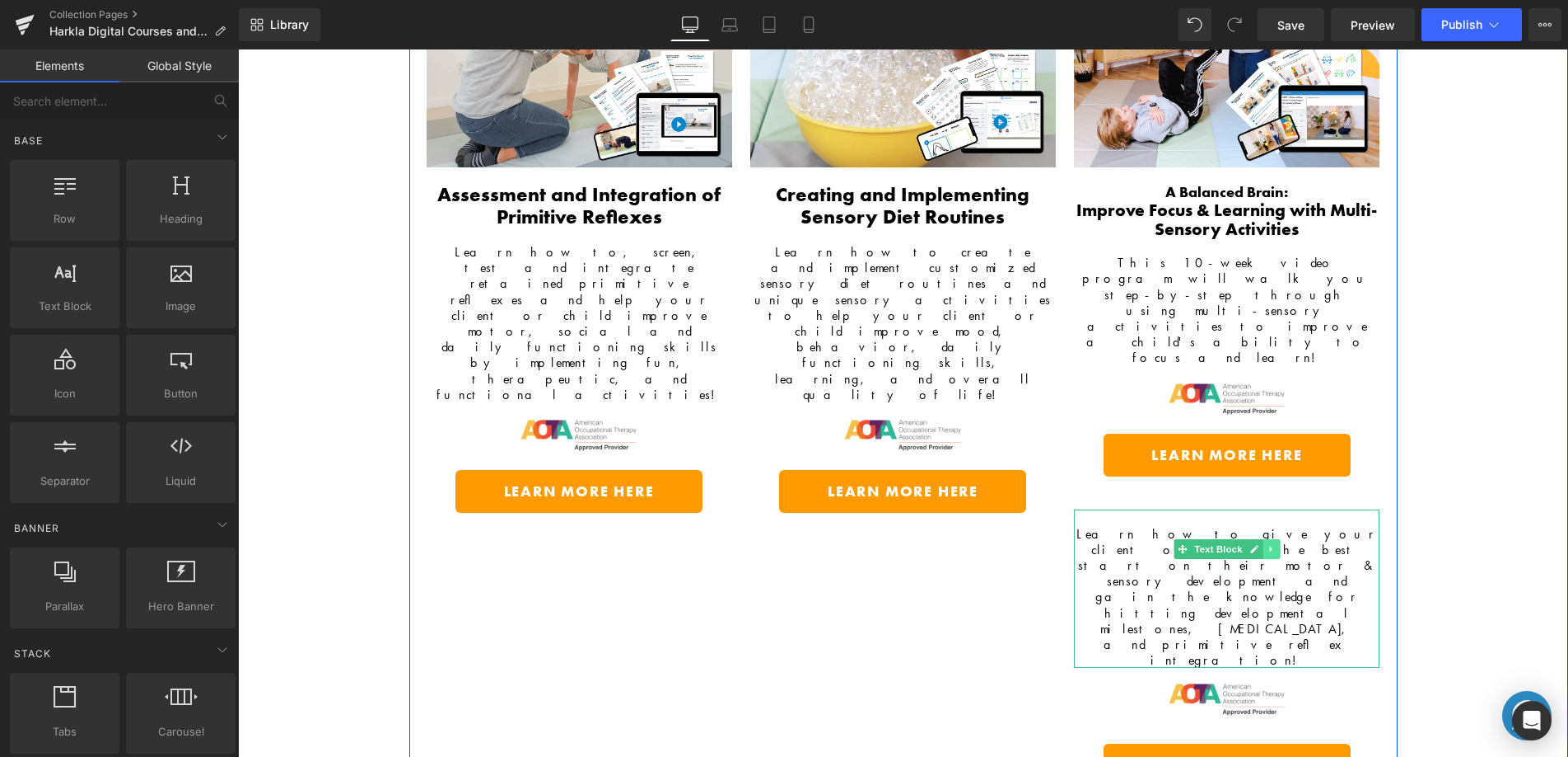
click at [1267, 544] on icon at bounding box center [1271, 549] width 9 height 10
click at [1272, 539] on link at bounding box center [1281, 549] width 17 height 20
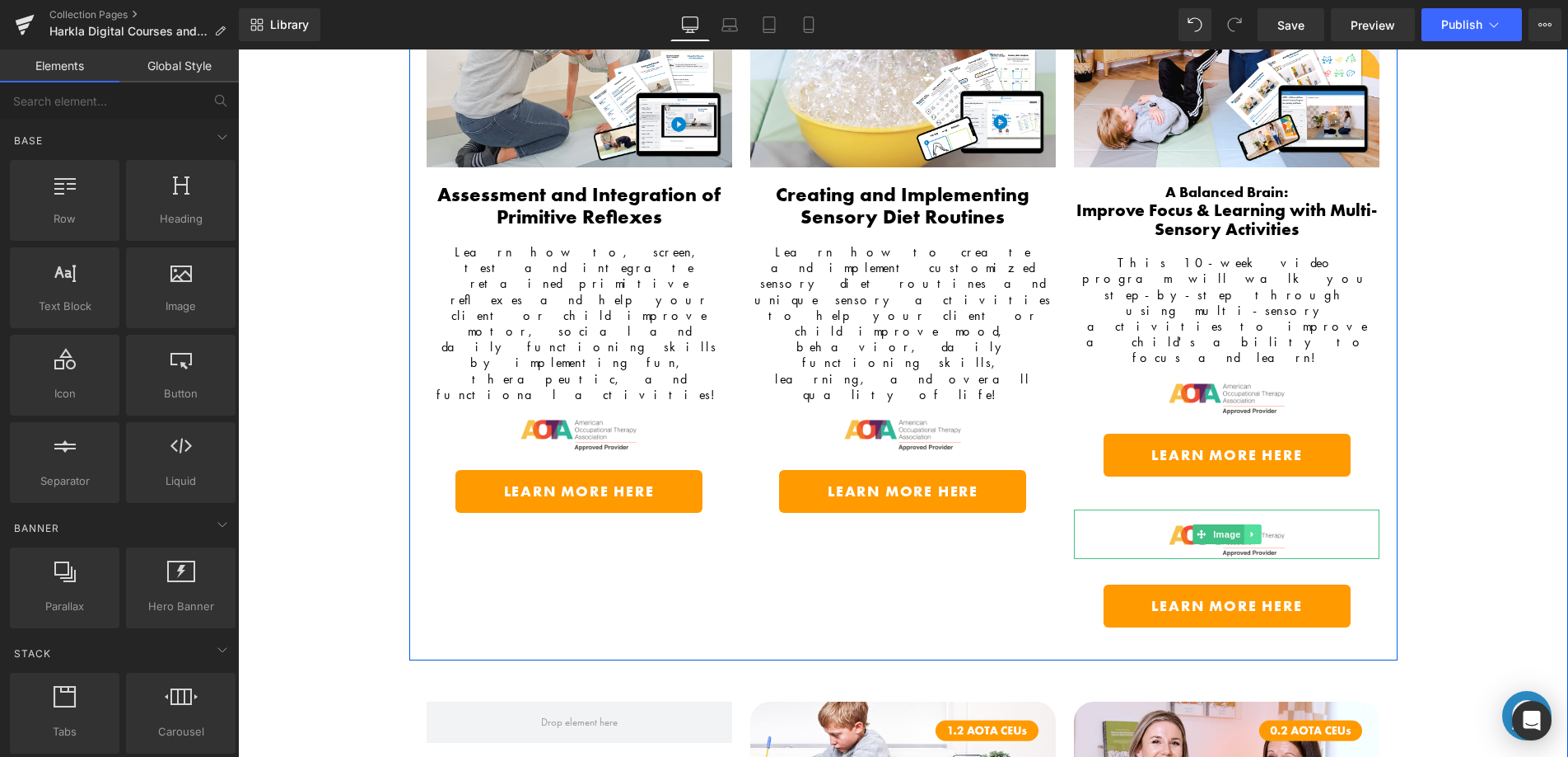
click at [1251, 524] on link at bounding box center [1253, 534] width 17 height 20
click at [1257, 529] on icon at bounding box center [1261, 533] width 9 height 9
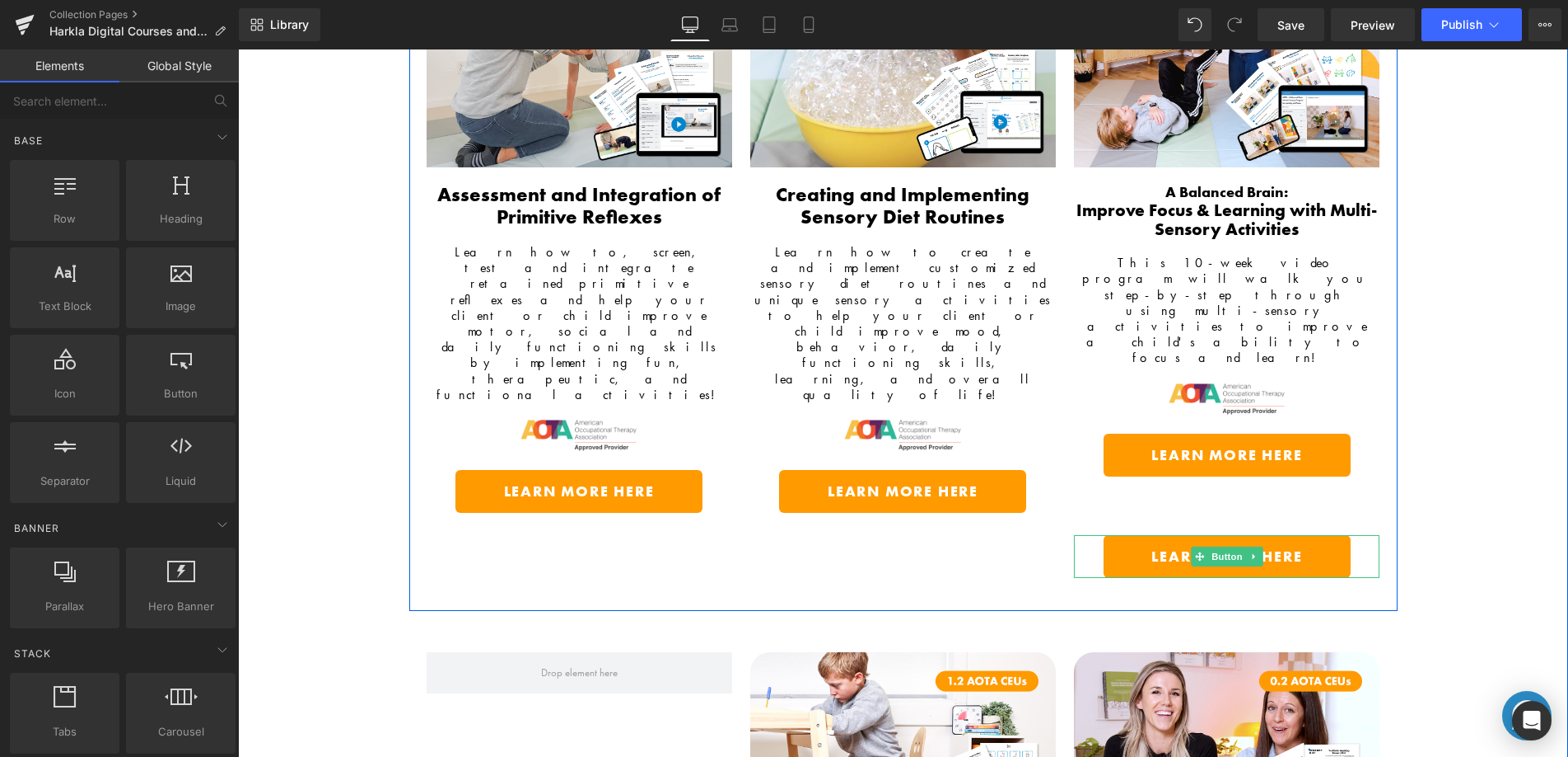
click at [1252, 546] on link at bounding box center [1255, 556] width 17 height 20
click at [1259, 552] on icon at bounding box center [1263, 556] width 9 height 9
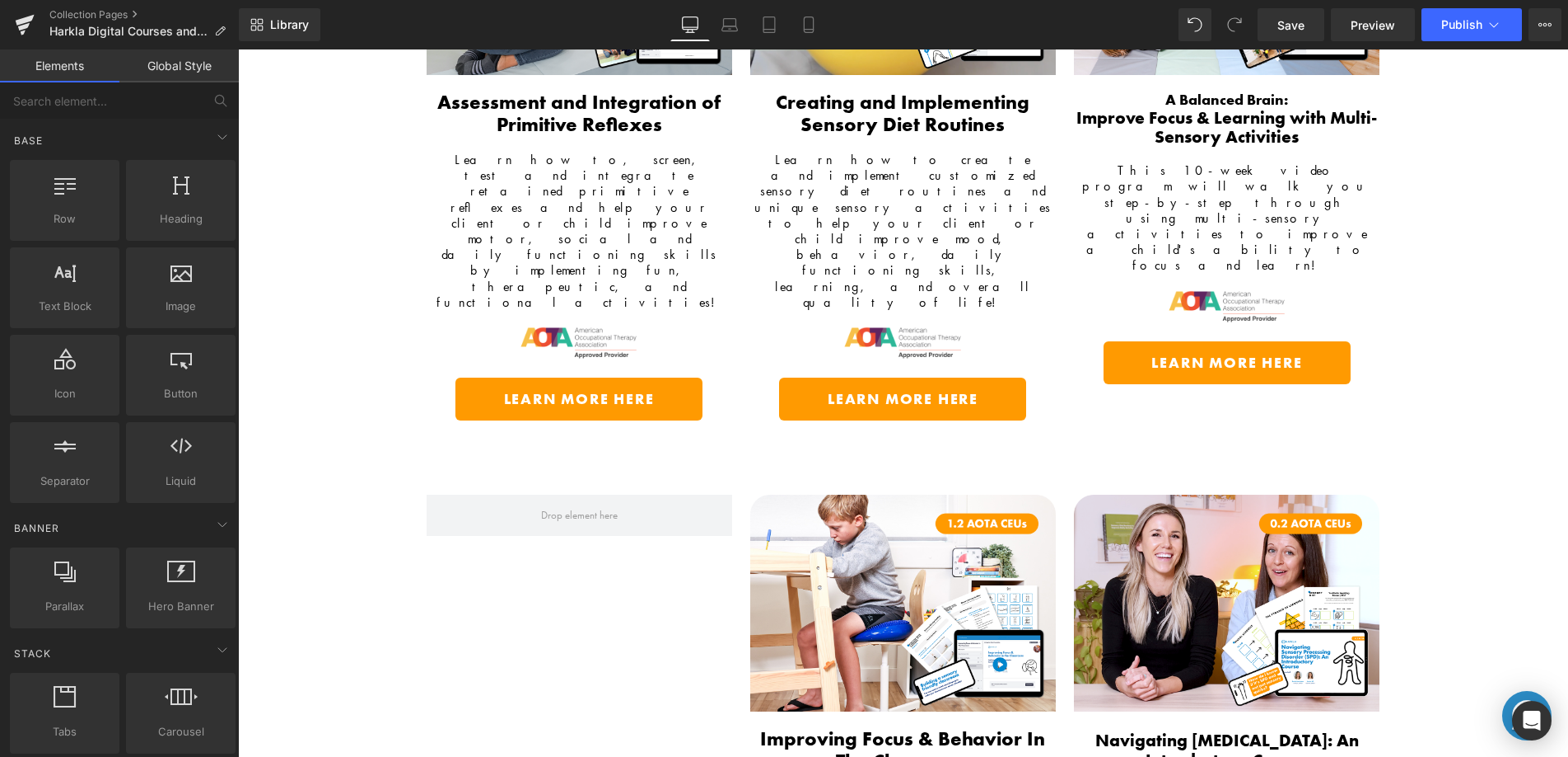
scroll to position [562, 0]
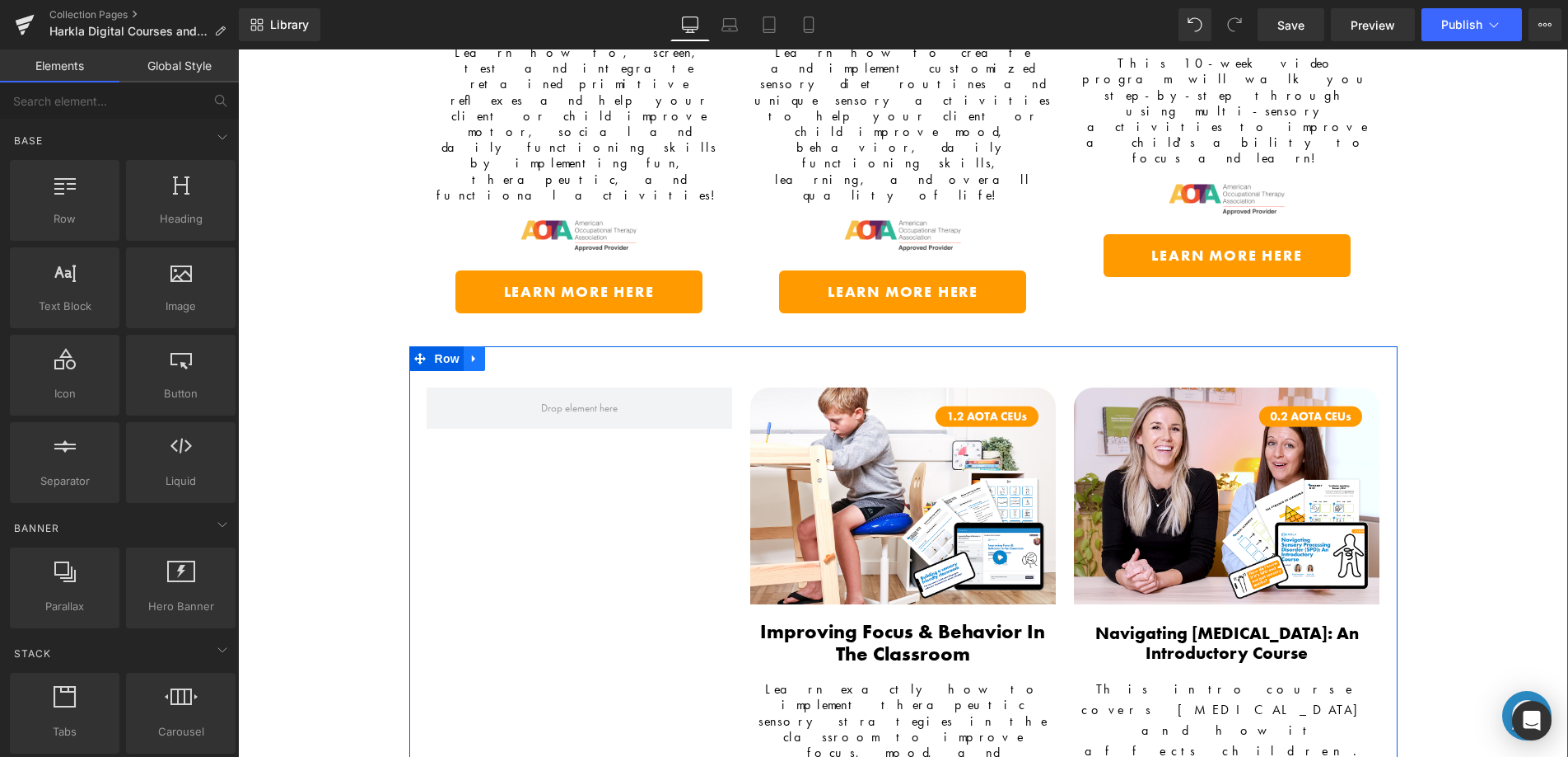
click at [466, 346] on link at bounding box center [474, 358] width 21 height 25
click at [511, 352] on icon at bounding box center [517, 359] width 12 height 13
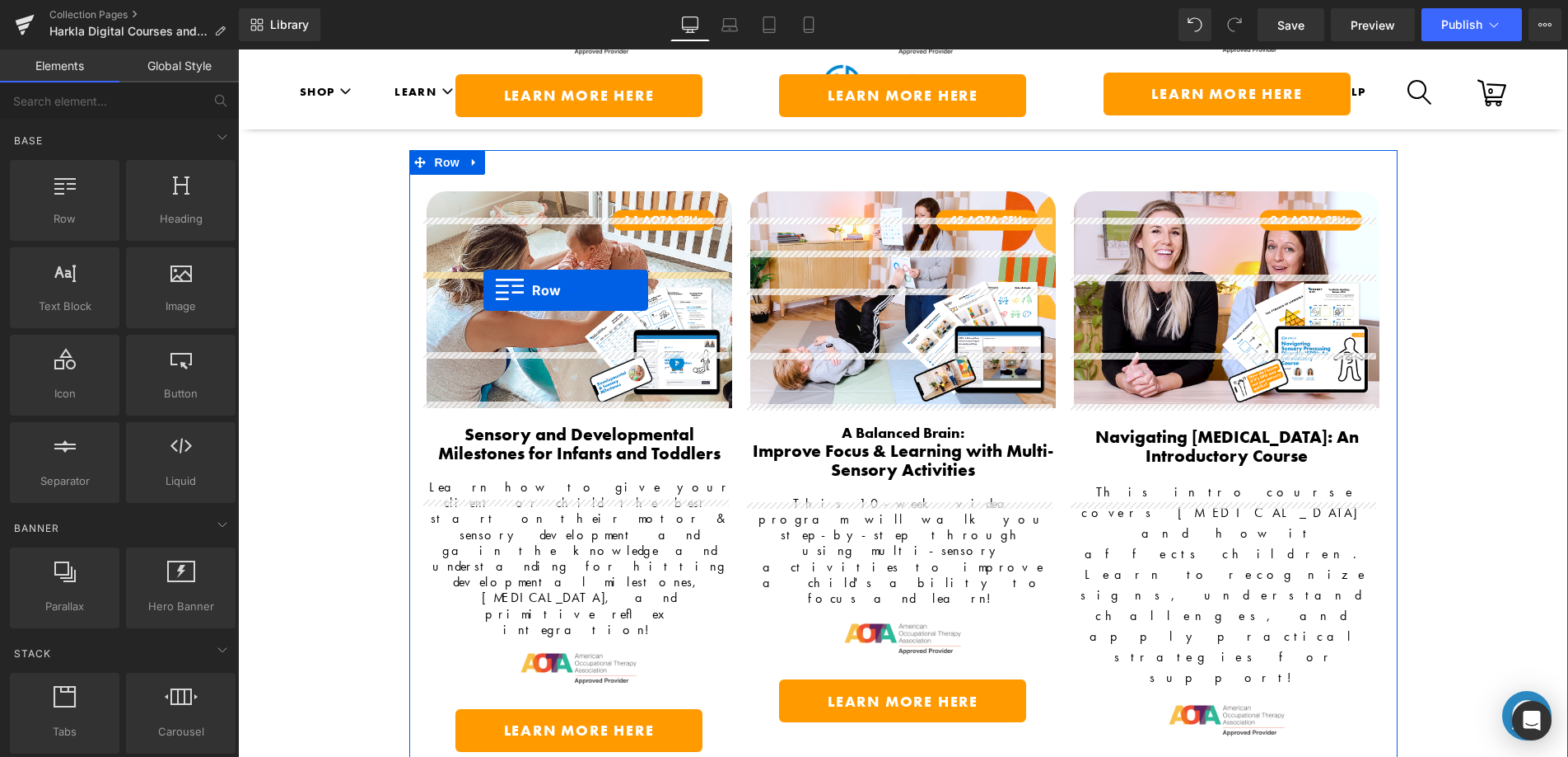
scroll to position [2846, 0]
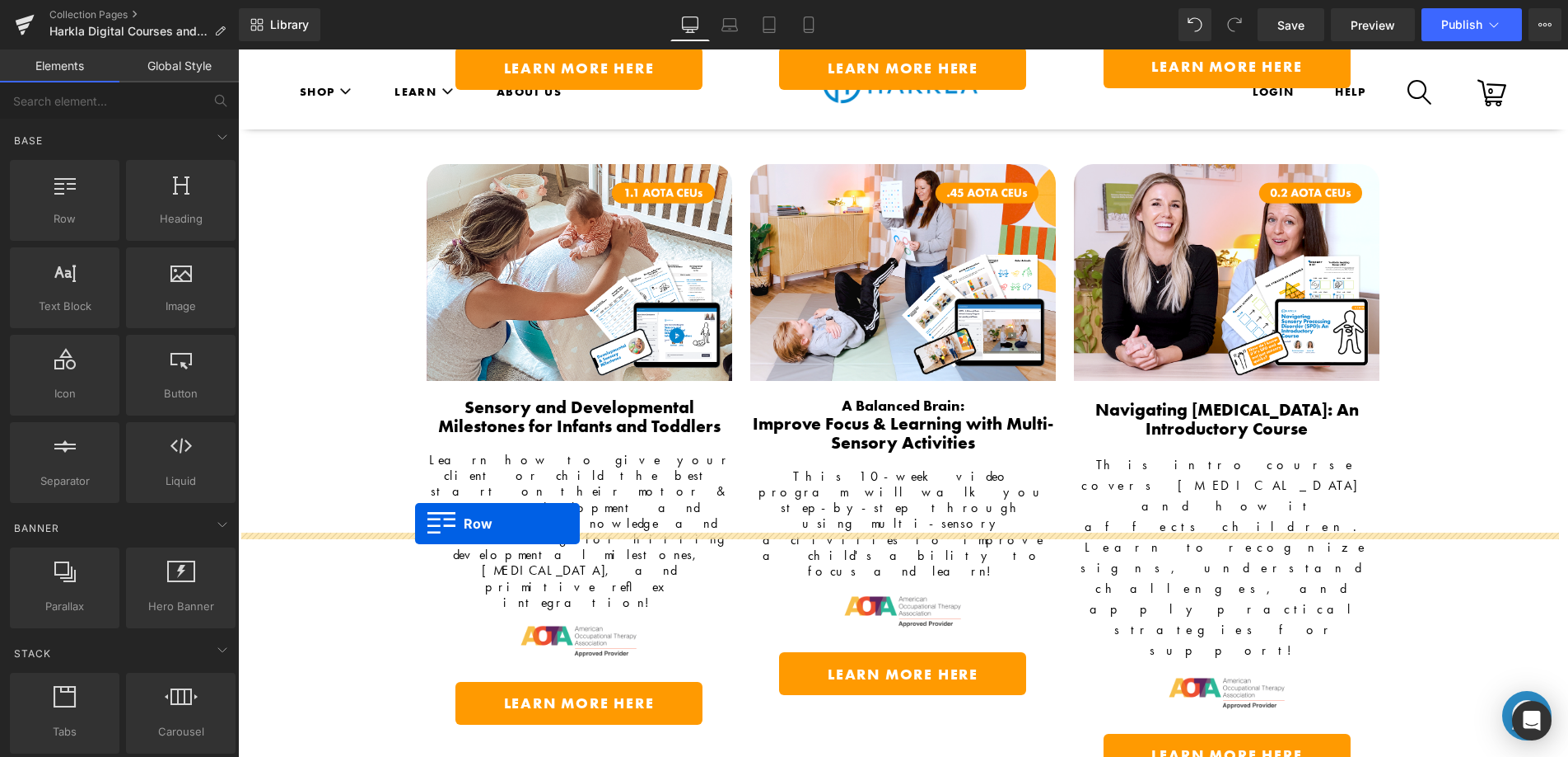
drag, startPoint x: 245, startPoint y: 80, endPoint x: 416, endPoint y: 522, distance: 473.9
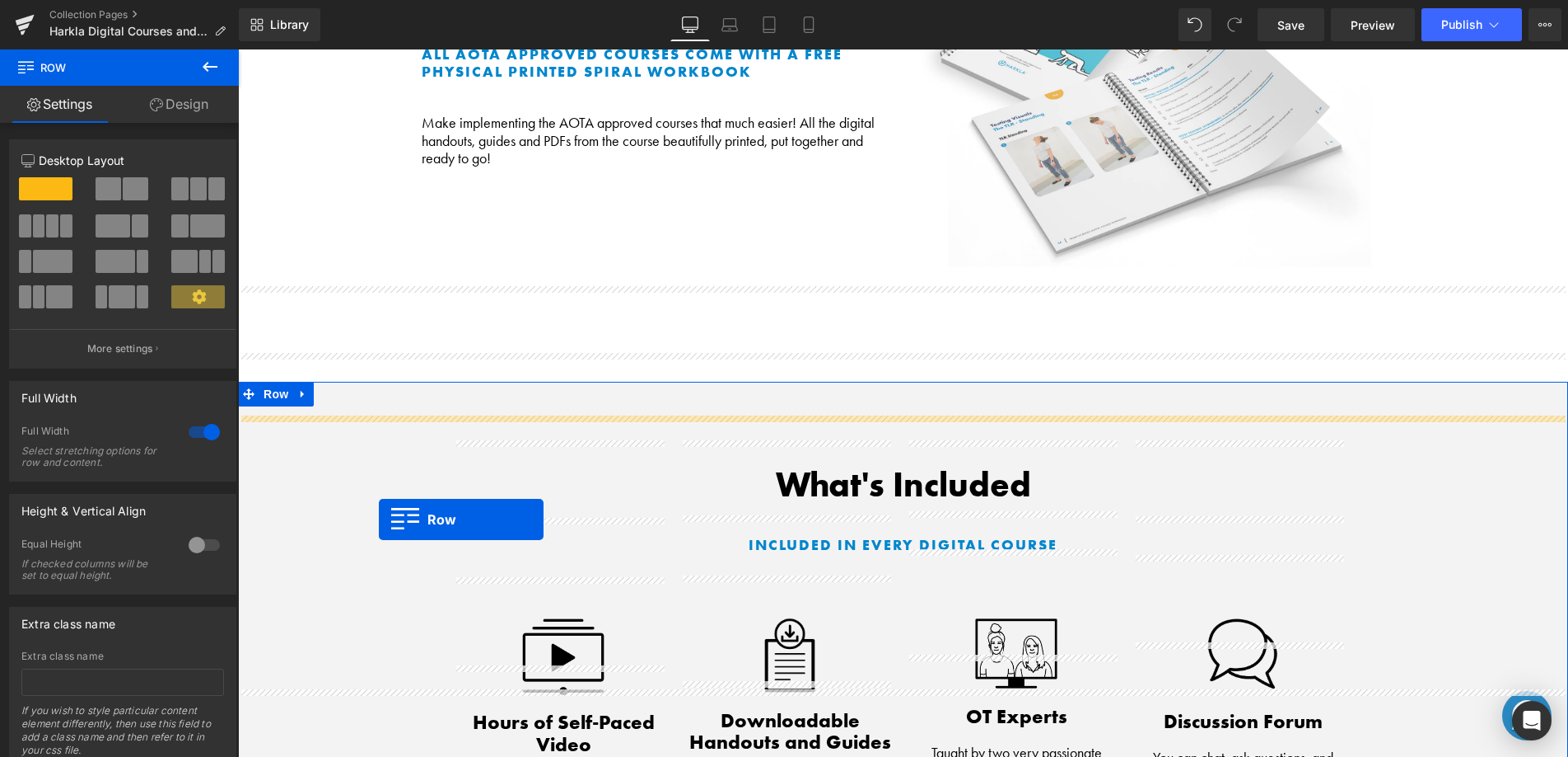
scroll to position [1120, 0]
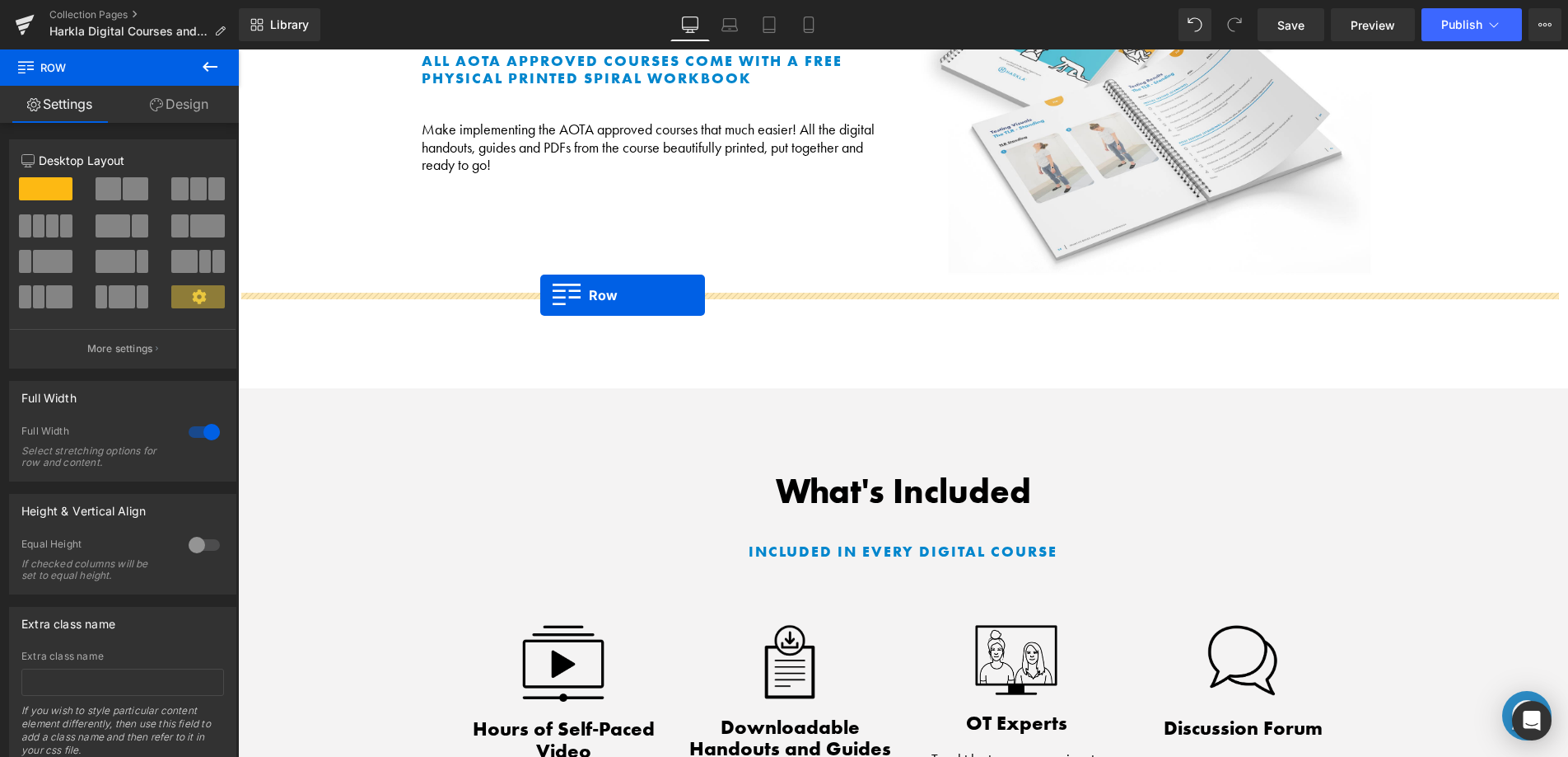
drag, startPoint x: 246, startPoint y: 587, endPoint x: 540, endPoint y: 295, distance: 414.4
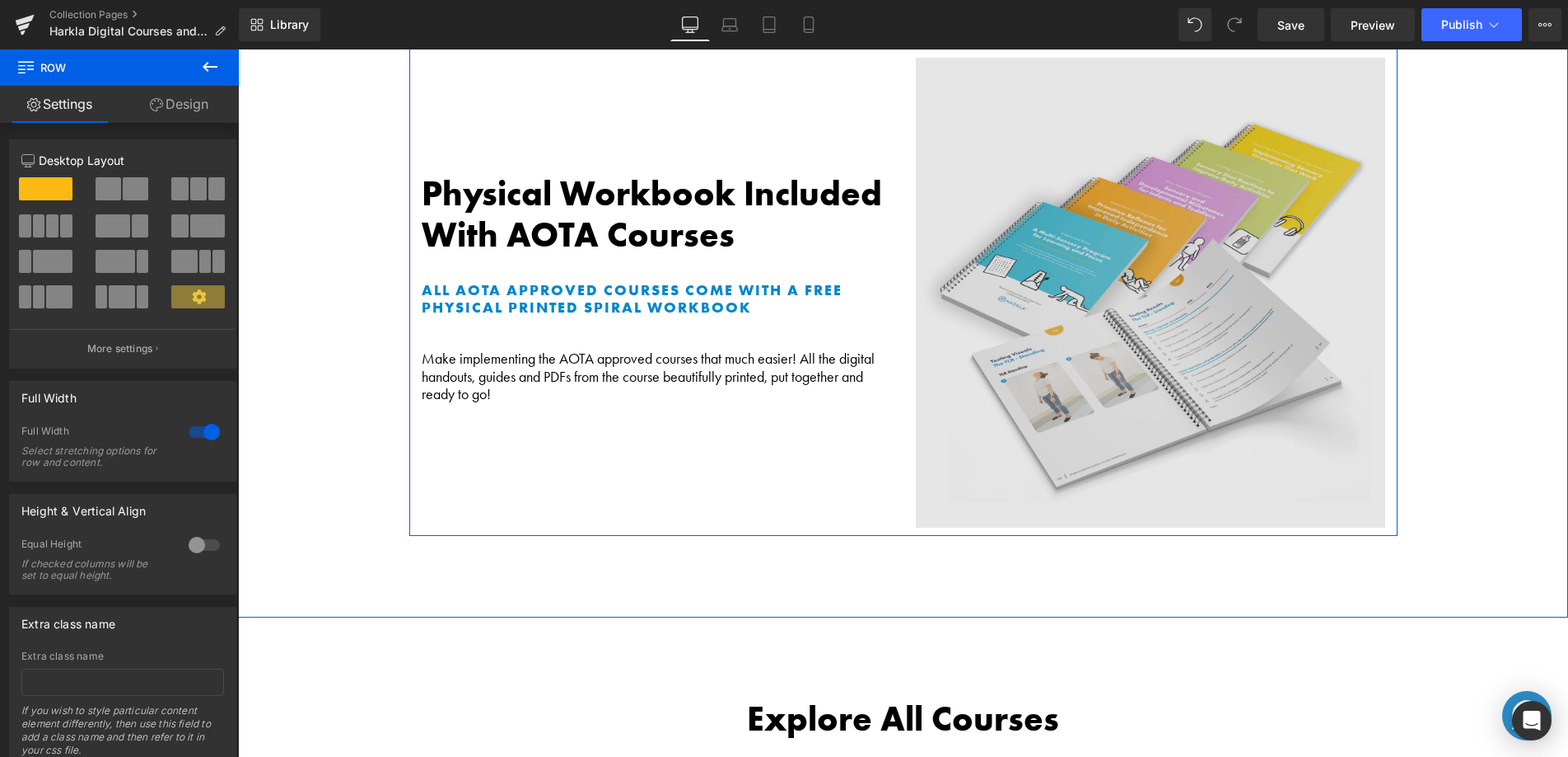
scroll to position [892, 0]
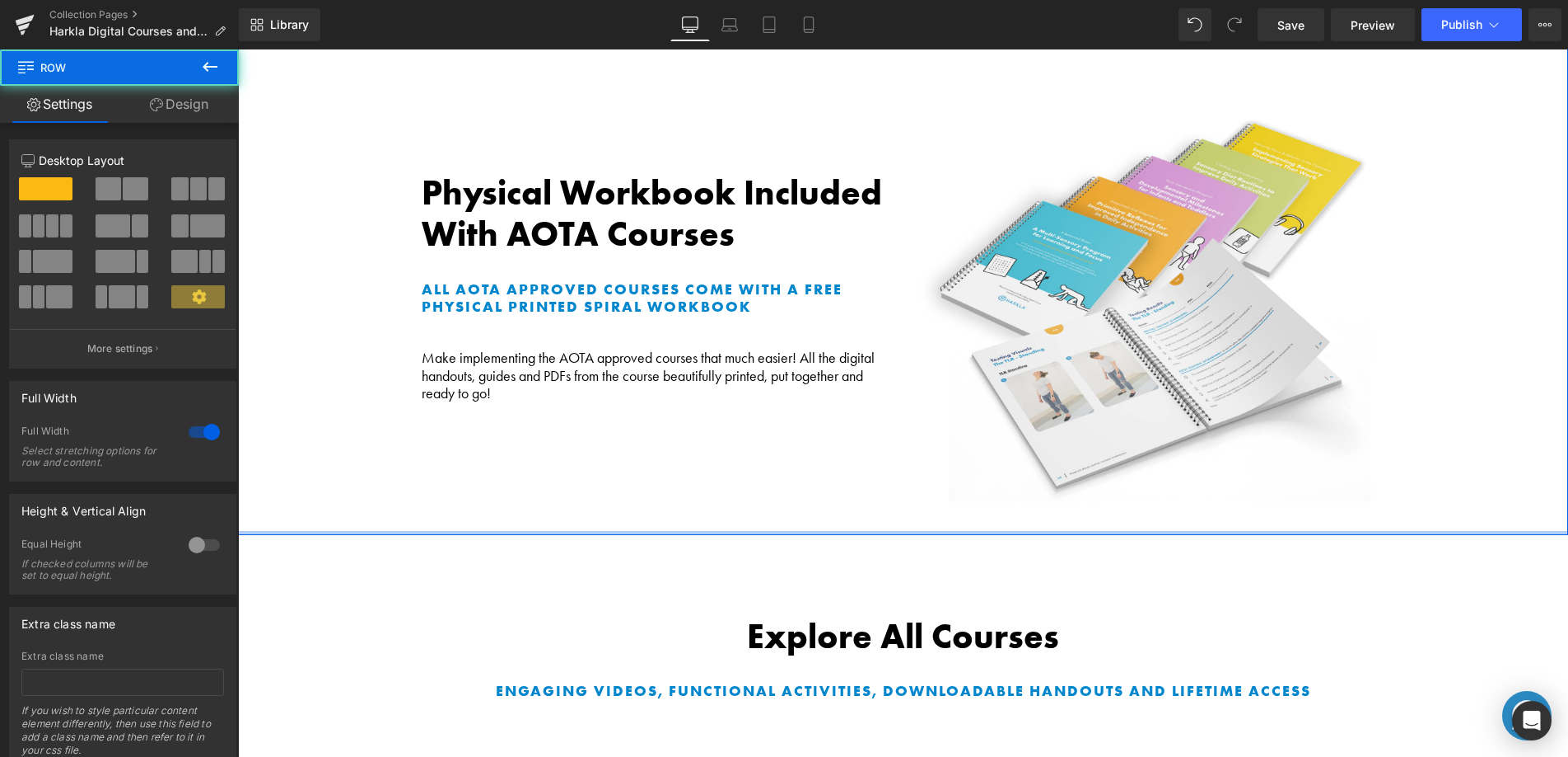
drag, startPoint x: 1063, startPoint y: 470, endPoint x: 1043, endPoint y: 483, distance: 23.9
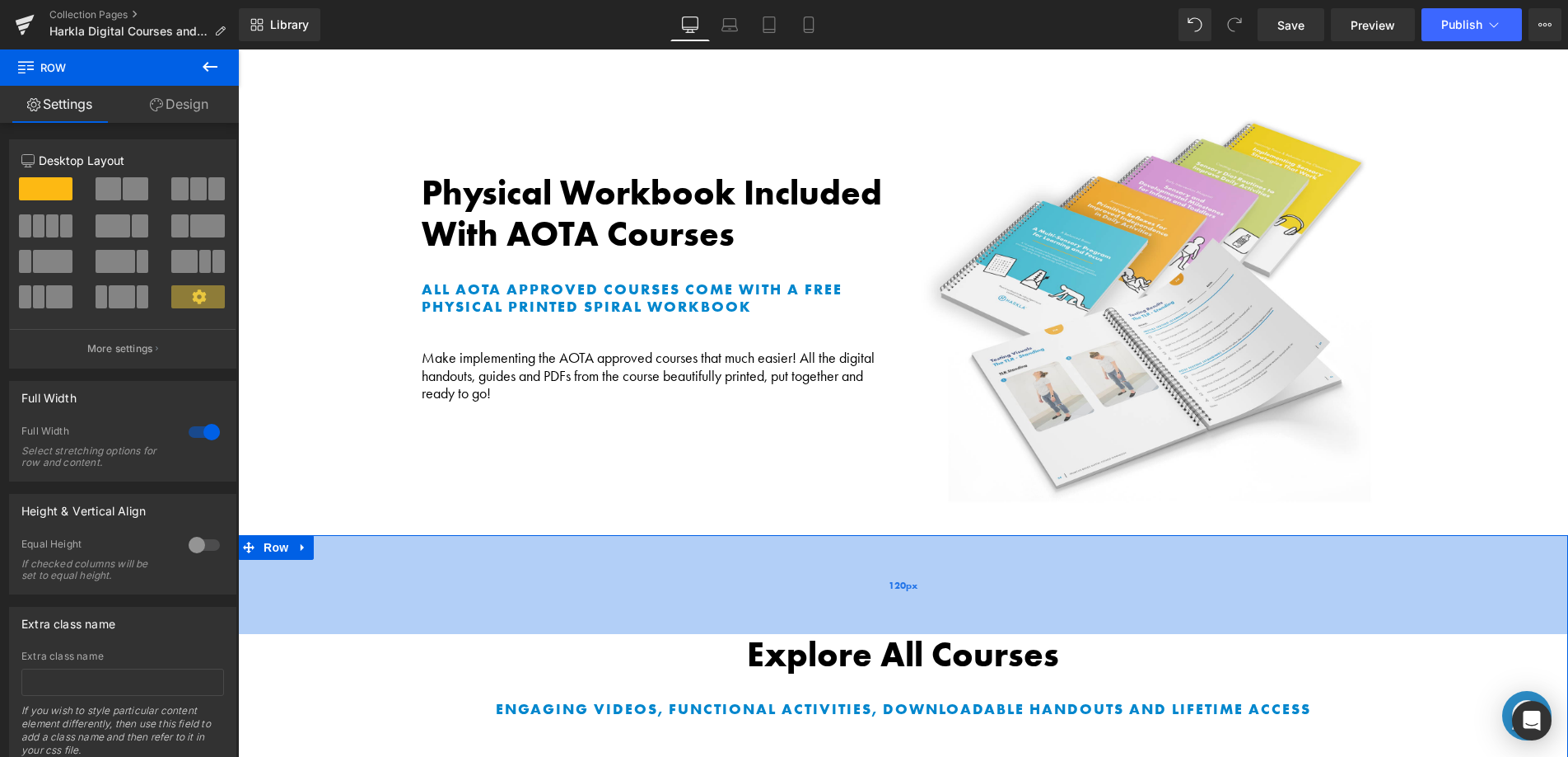
click at [1140, 535] on div "120px" at bounding box center [904, 584] width 1331 height 99
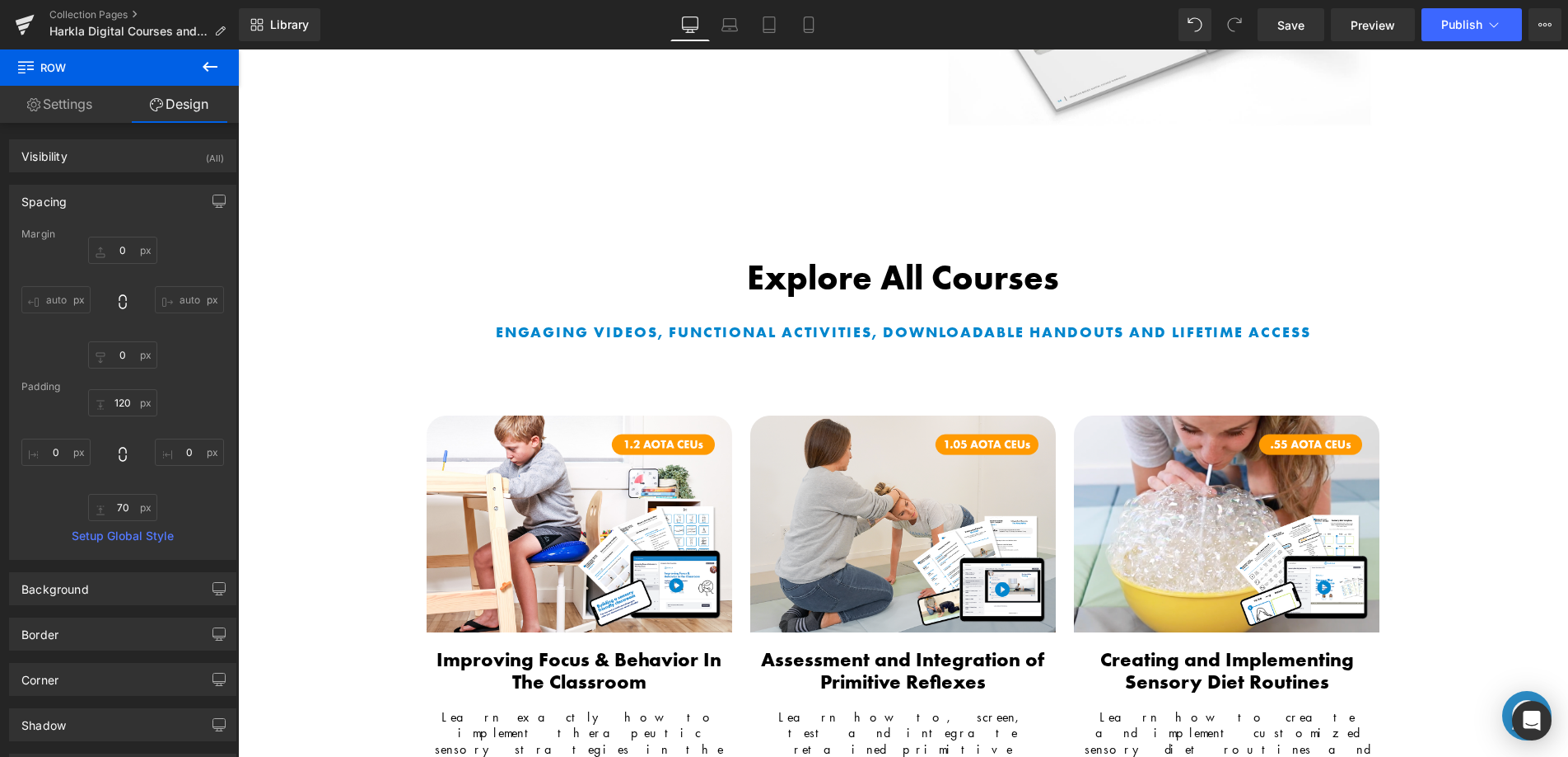
scroll to position [1435, 0]
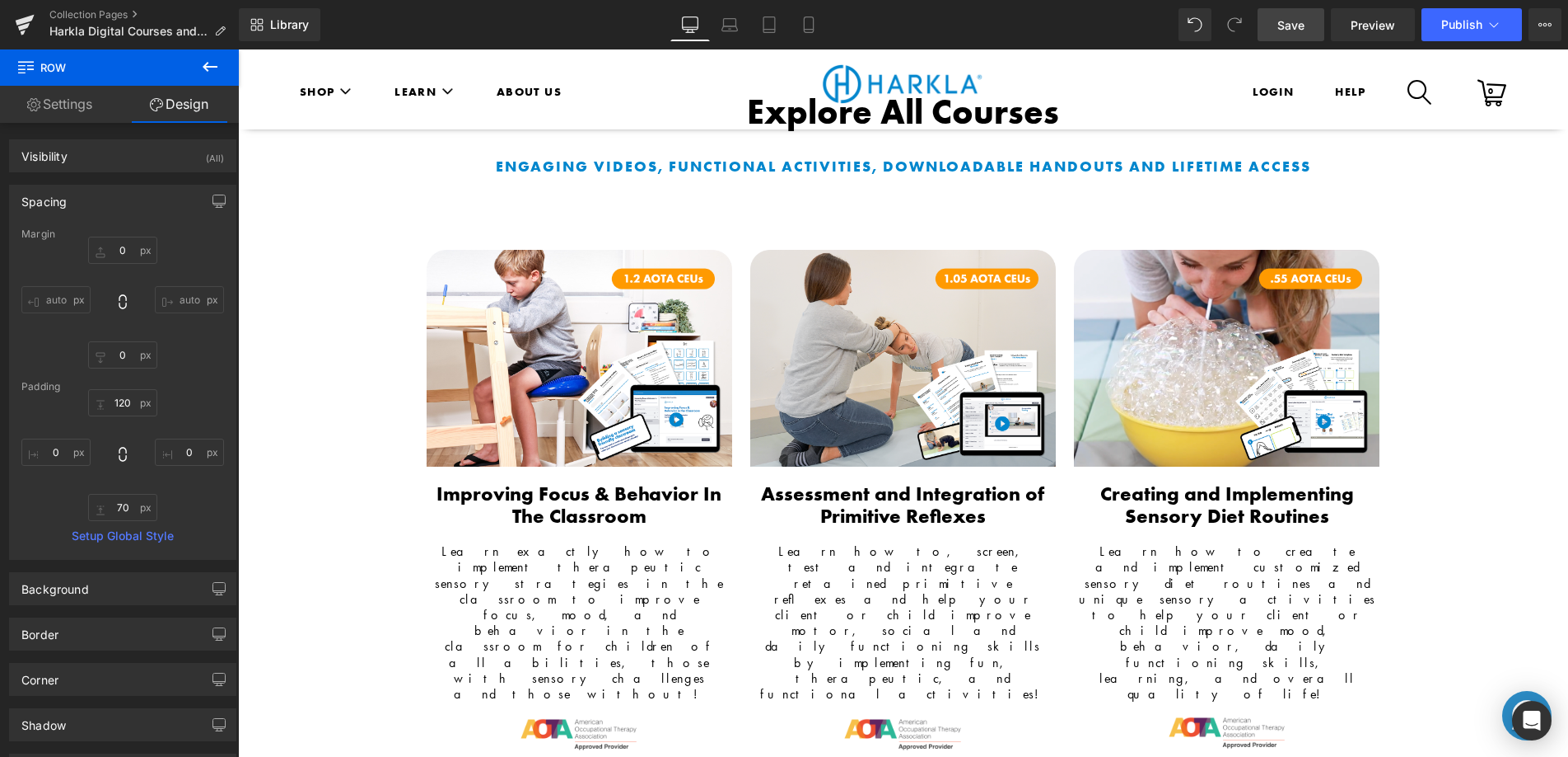
click at [1300, 32] on span "Save" at bounding box center [1291, 25] width 27 height 17
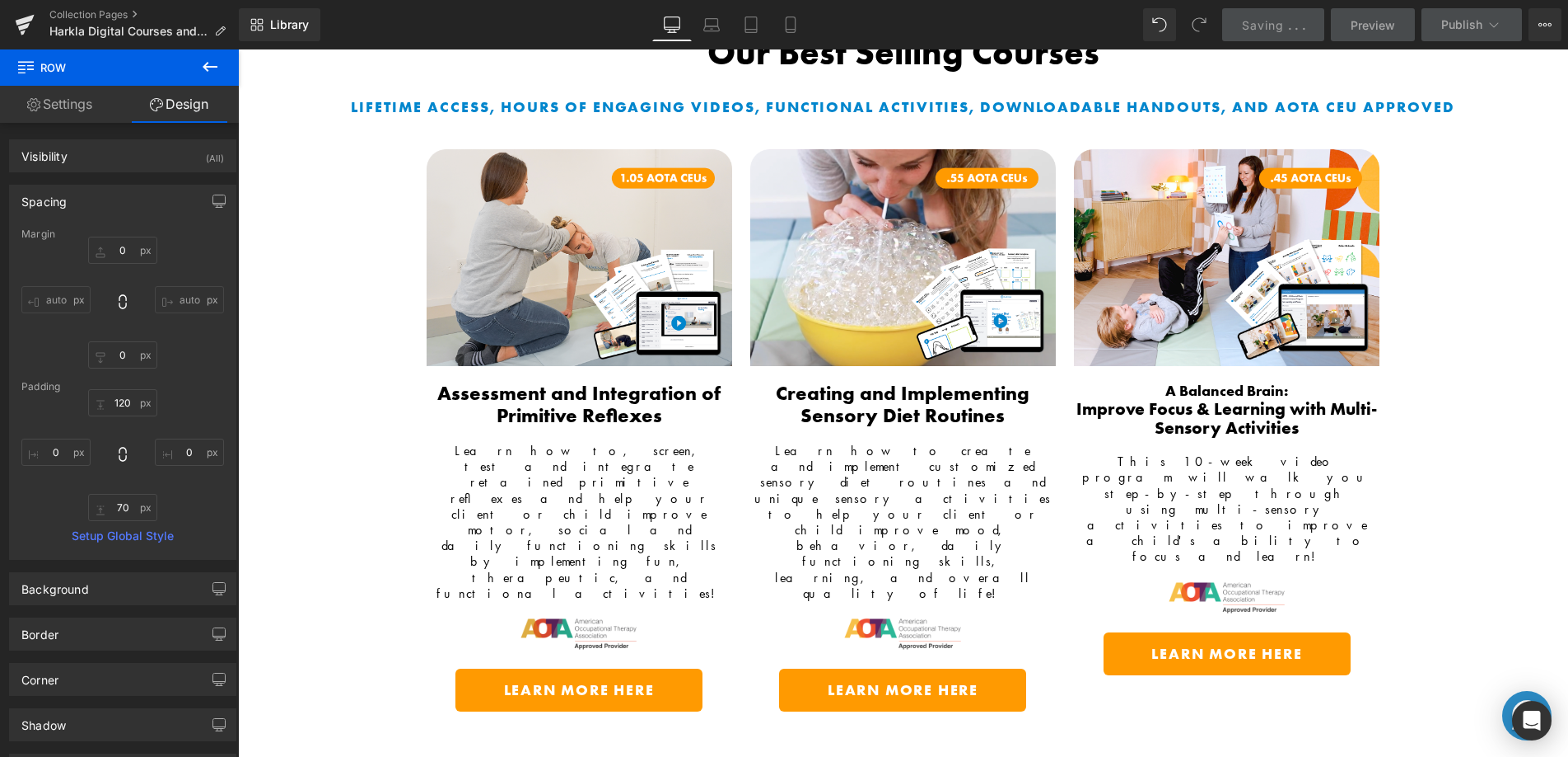
scroll to position [240, 0]
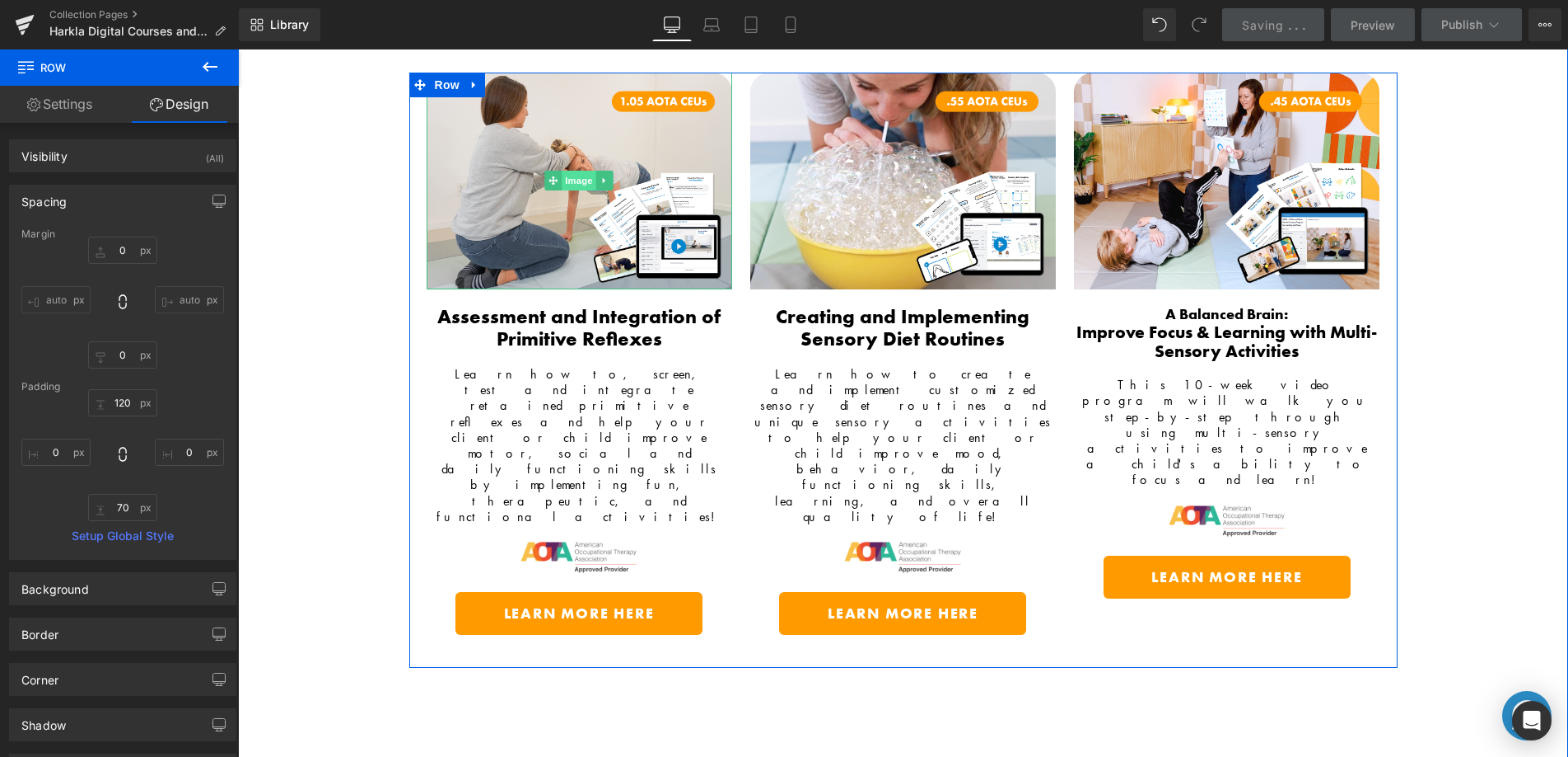
click at [570, 184] on span "Image" at bounding box center [580, 181] width 35 height 20
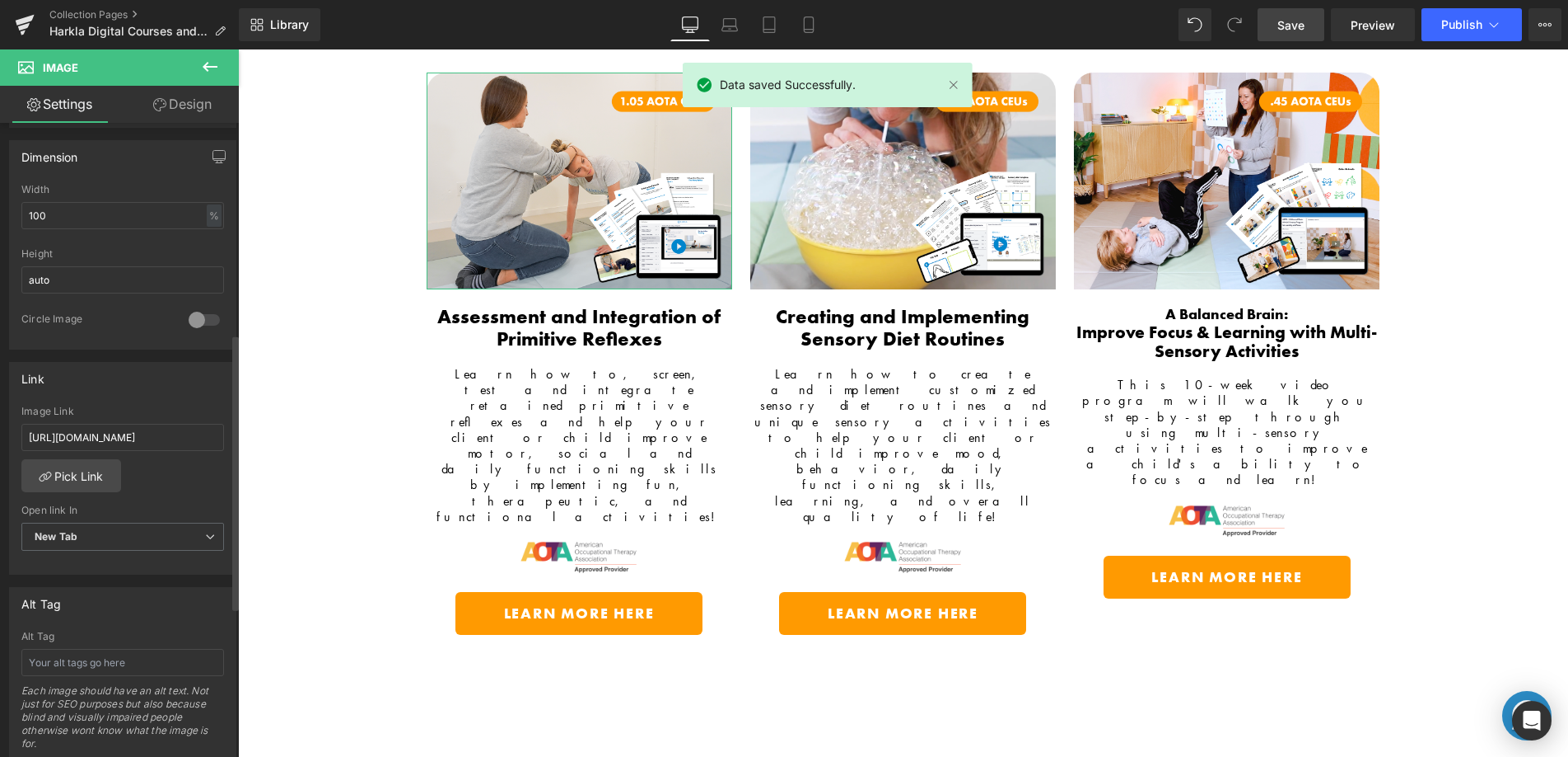
scroll to position [489, 0]
drag, startPoint x: 156, startPoint y: 541, endPoint x: 156, endPoint y: 552, distance: 11.0
click at [156, 541] on span "New Tab" at bounding box center [122, 533] width 203 height 29
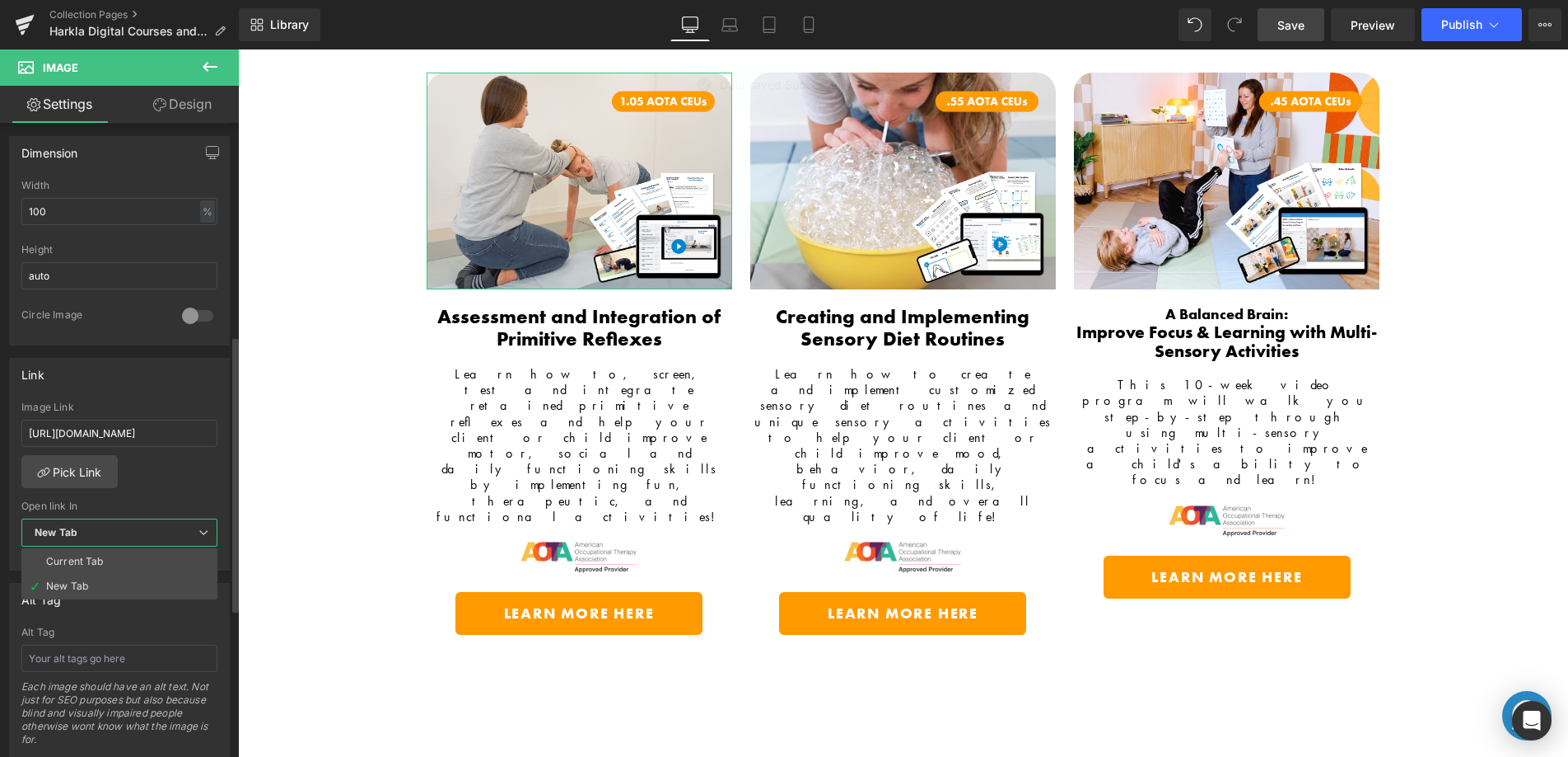
click at [156, 561] on li "Current Tab" at bounding box center [119, 561] width 196 height 25
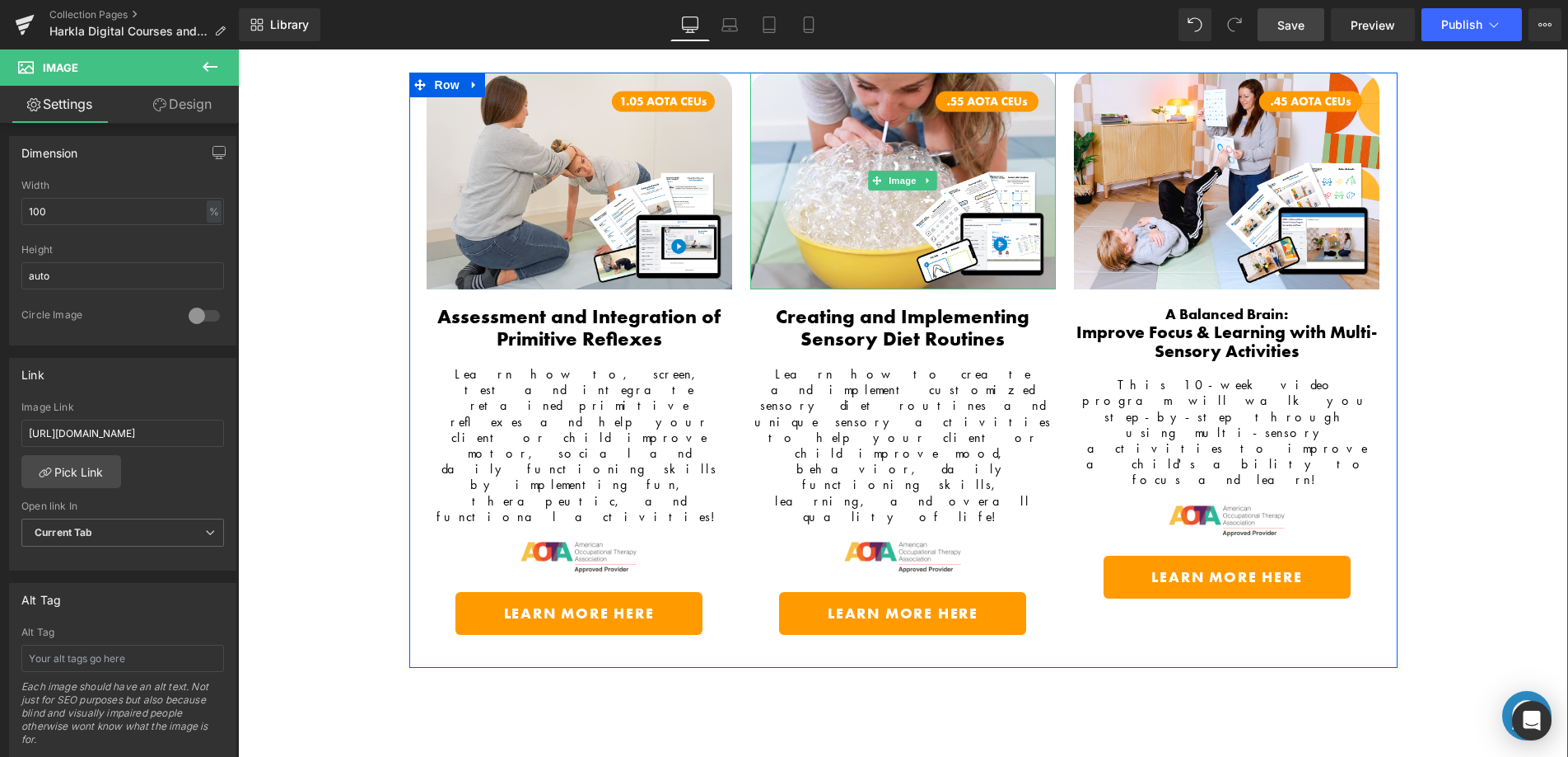
click at [901, 173] on span "Image" at bounding box center [904, 181] width 35 height 20
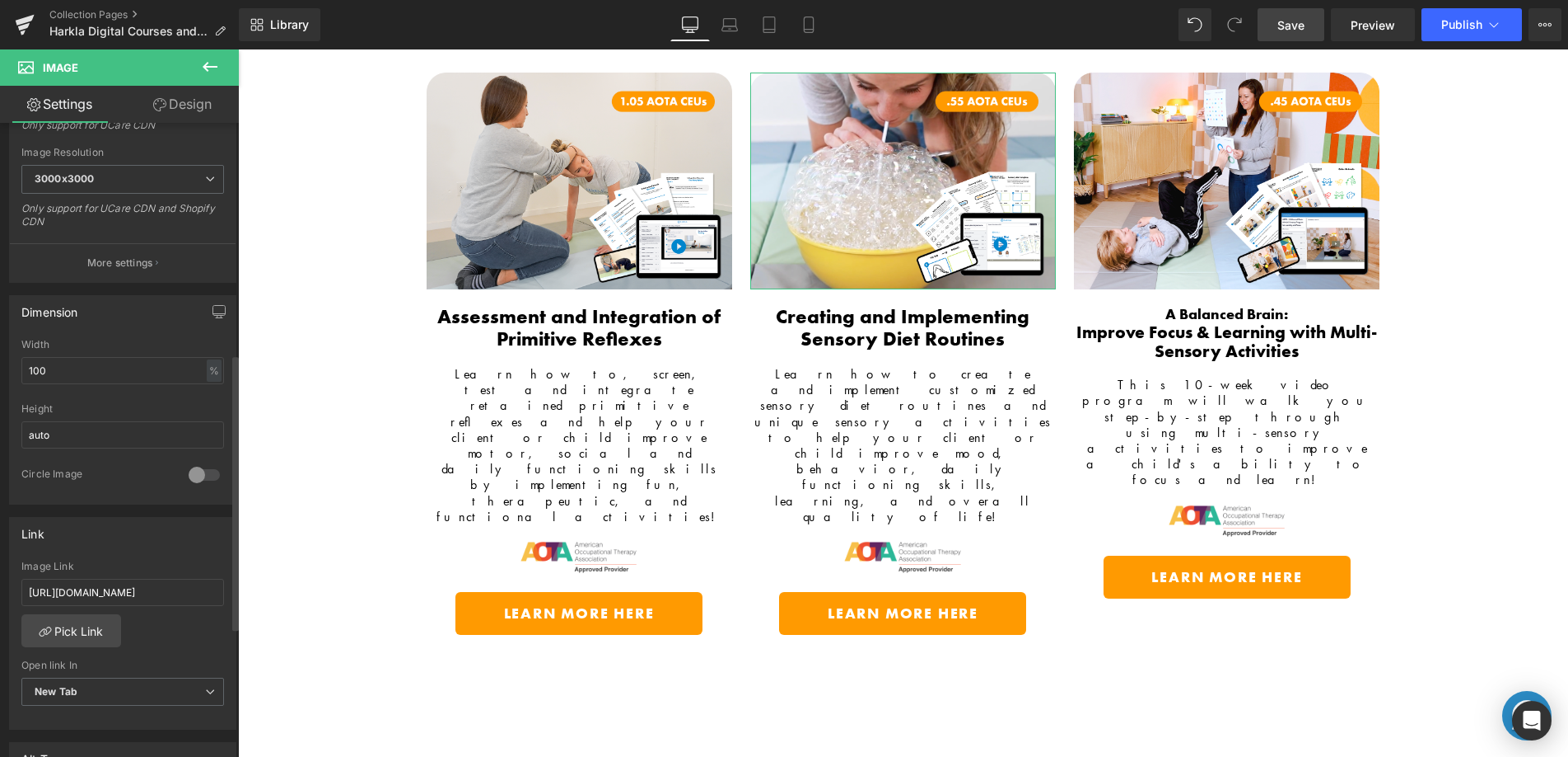
scroll to position [531, 0]
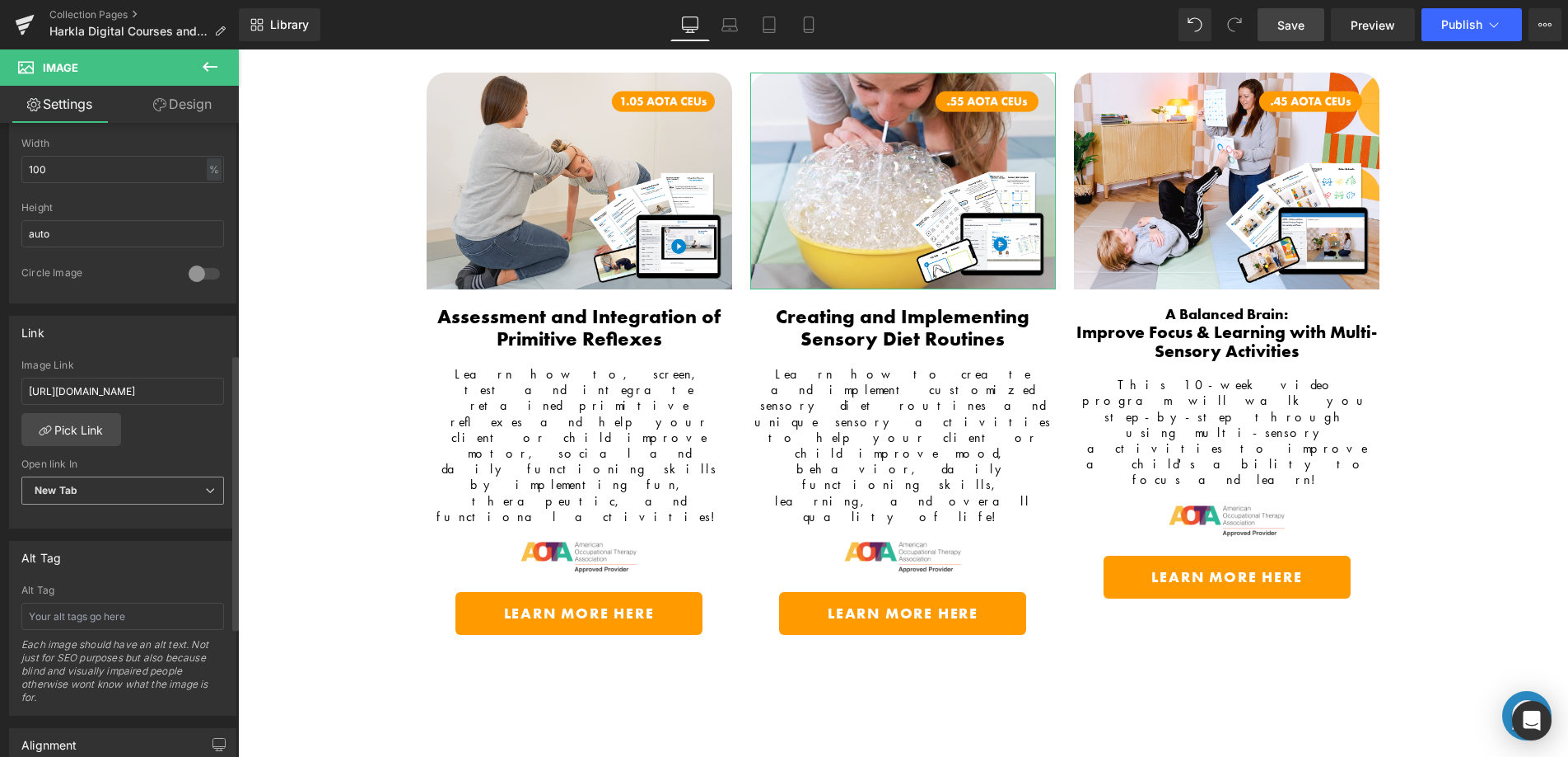
click at [141, 498] on span "New Tab" at bounding box center [122, 491] width 203 height 29
click at [140, 522] on li "Current Tab" at bounding box center [119, 519] width 196 height 25
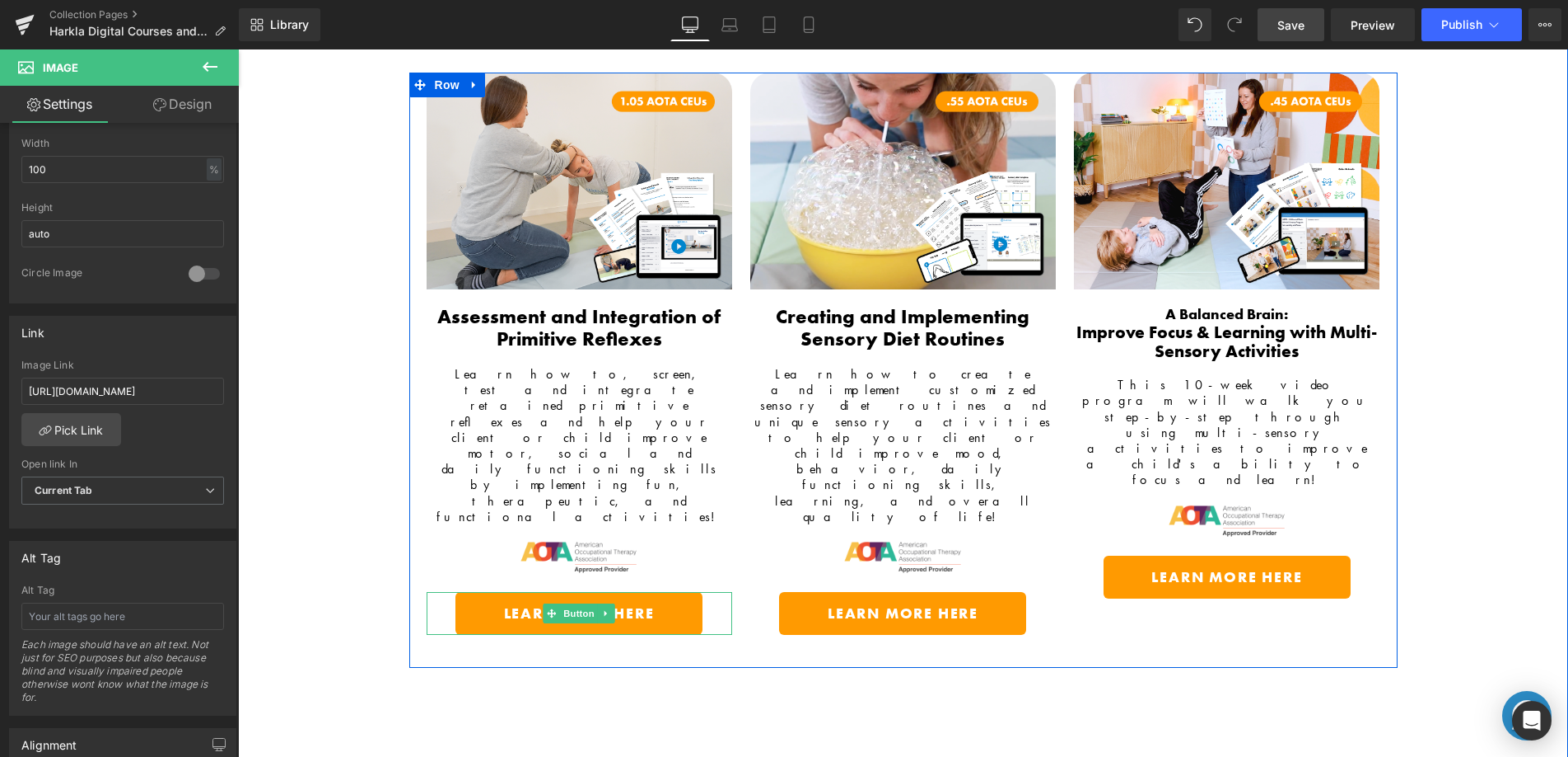
drag, startPoint x: 576, startPoint y: 519, endPoint x: 268, endPoint y: 520, distance: 308.0
click at [576, 604] on span "Button" at bounding box center [580, 614] width 38 height 20
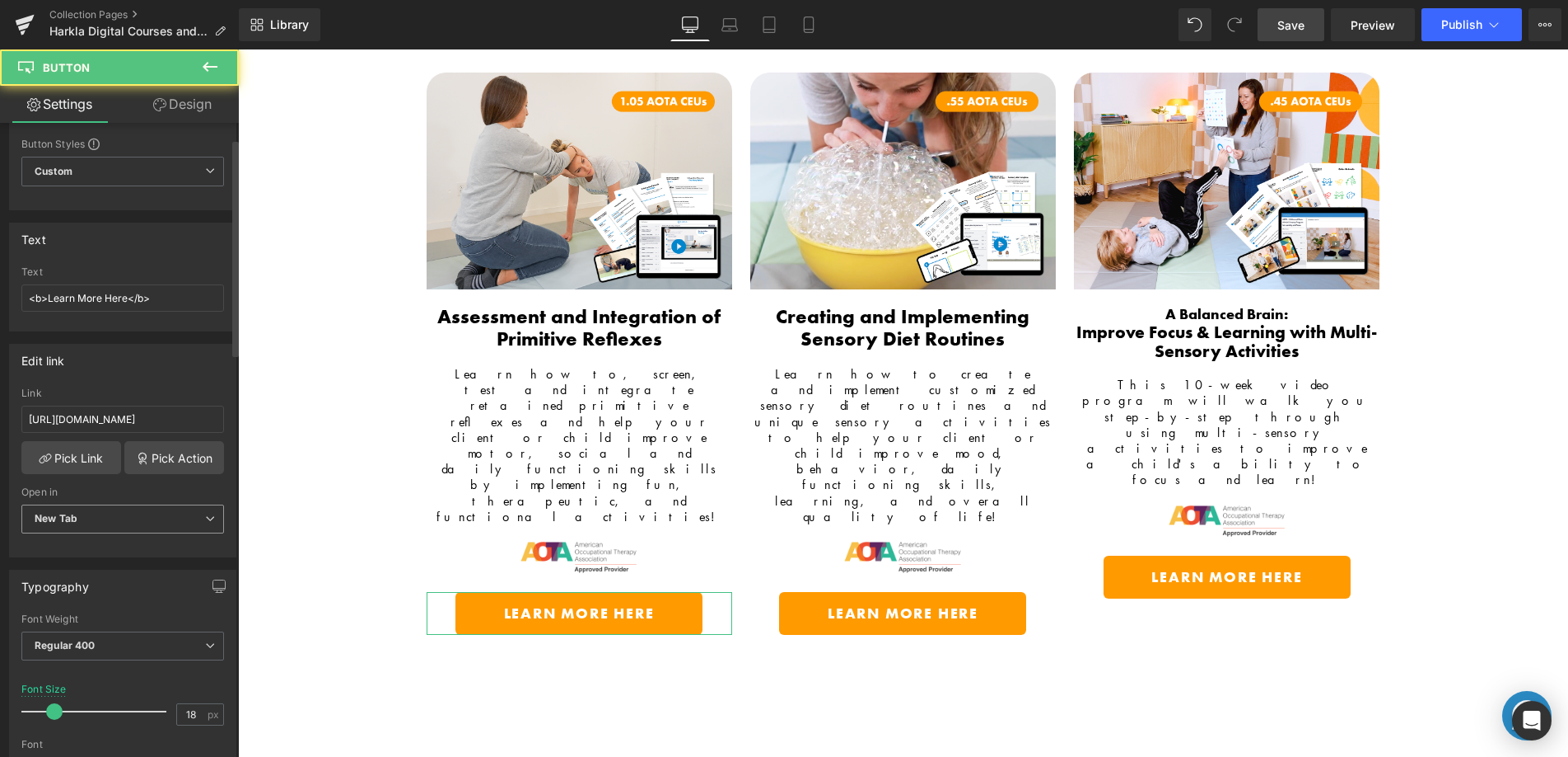
scroll to position [112, 0]
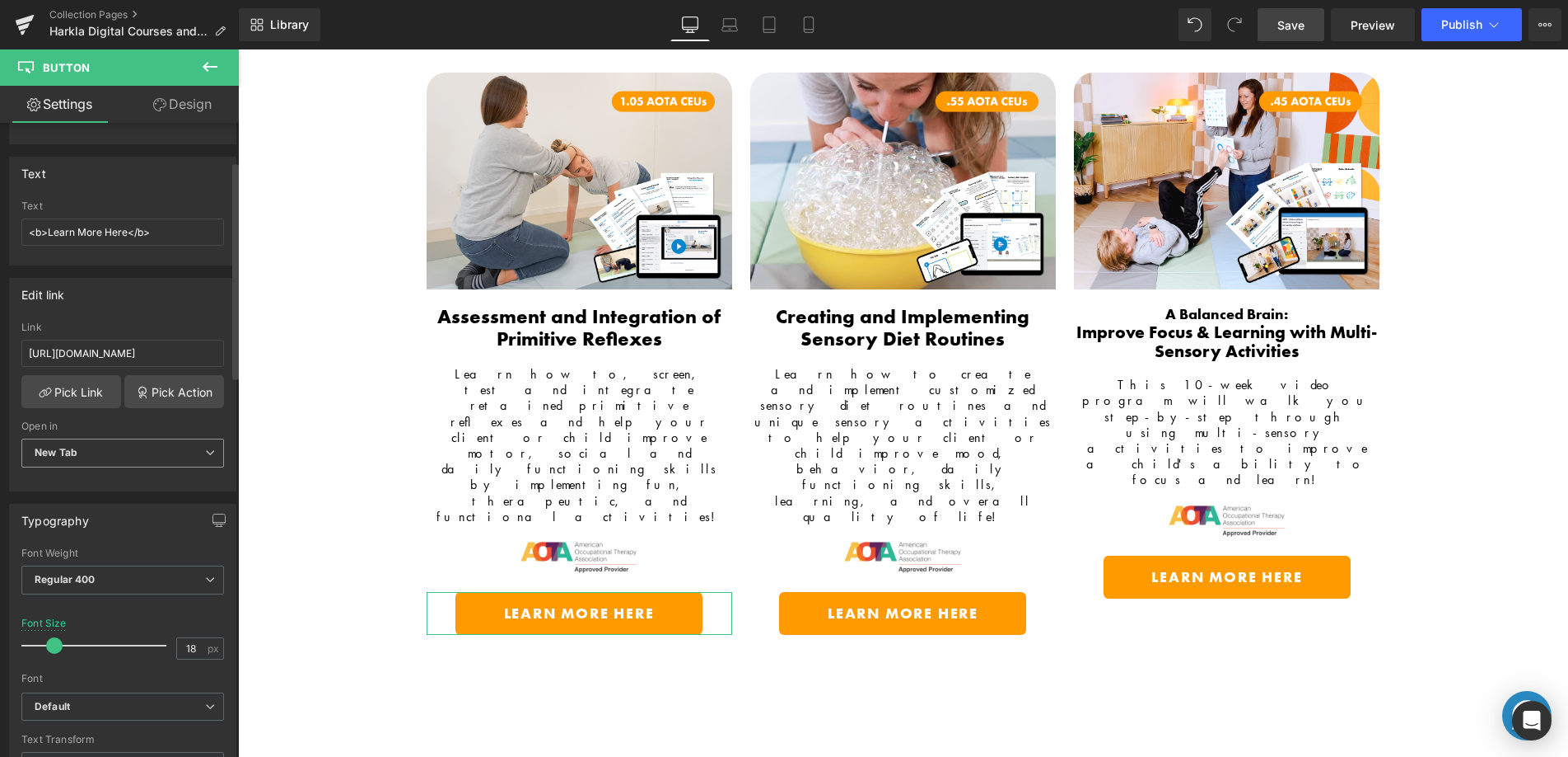
click at [143, 452] on span "New Tab" at bounding box center [122, 453] width 203 height 29
click at [134, 483] on li "Current Tab" at bounding box center [119, 481] width 196 height 25
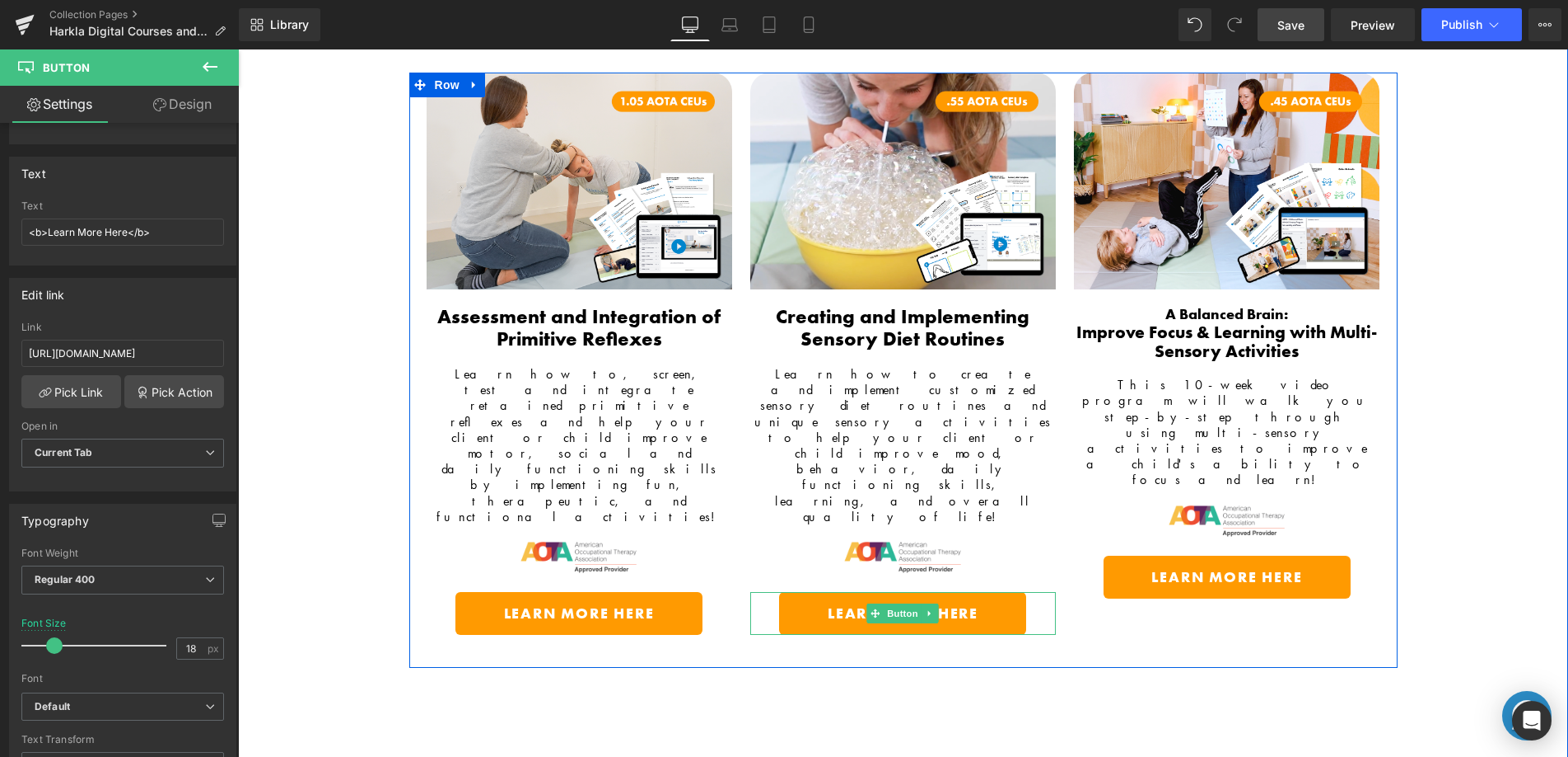
click at [886, 604] on span "Button" at bounding box center [904, 614] width 38 height 20
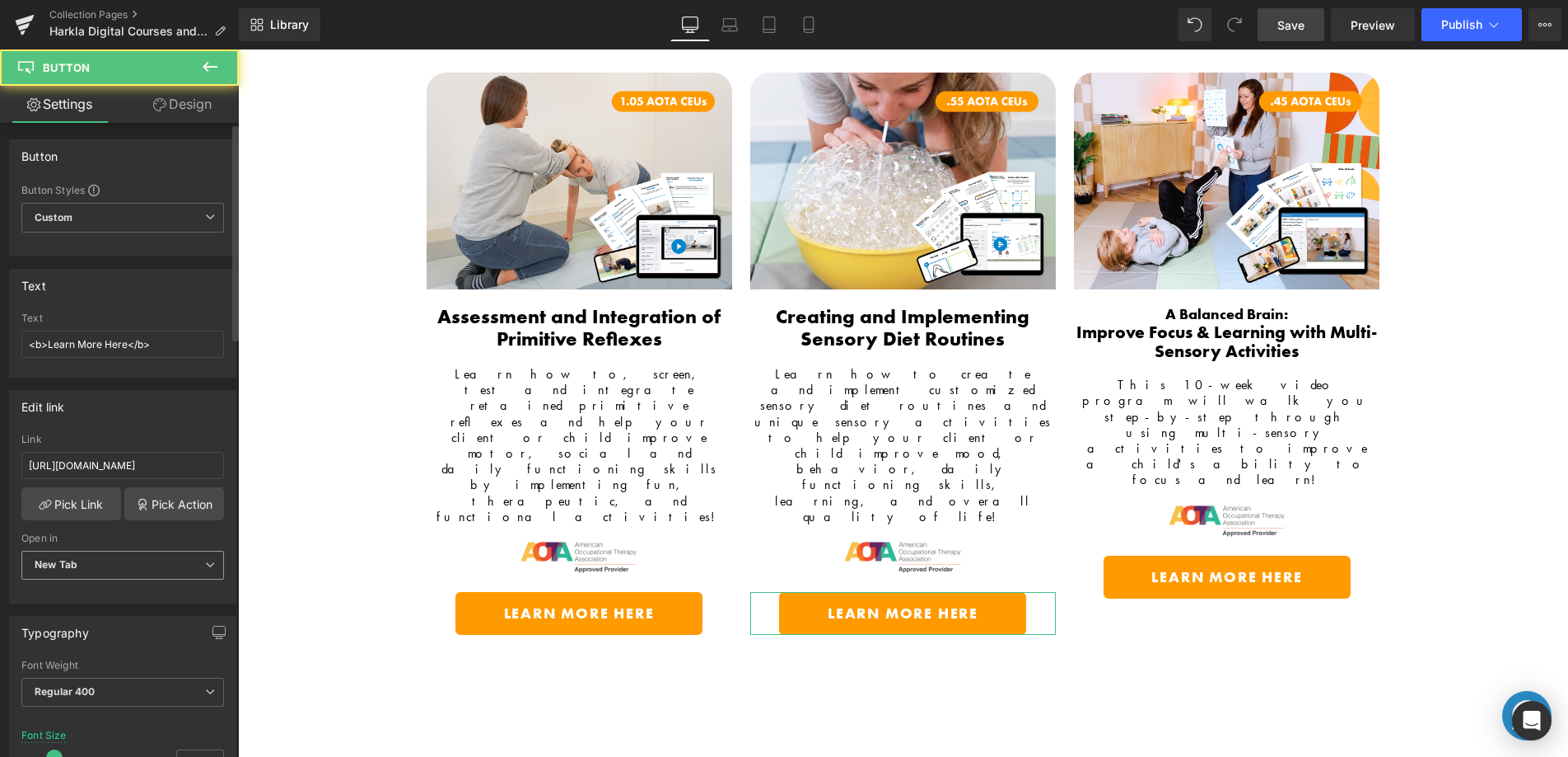
click at [89, 573] on span "New Tab" at bounding box center [122, 565] width 203 height 29
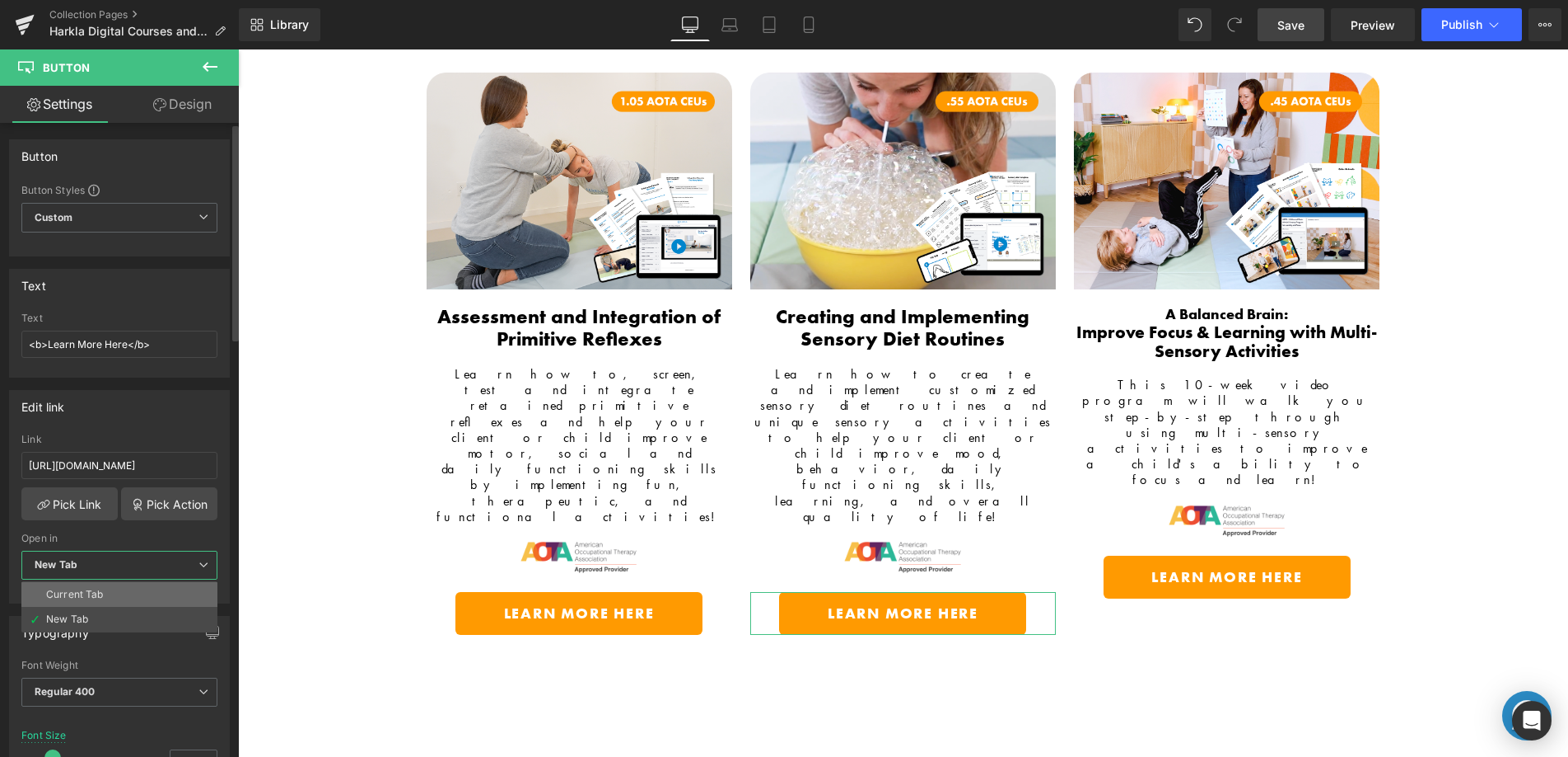
click at [99, 588] on div "Current Tab" at bounding box center [75, 594] width 57 height 12
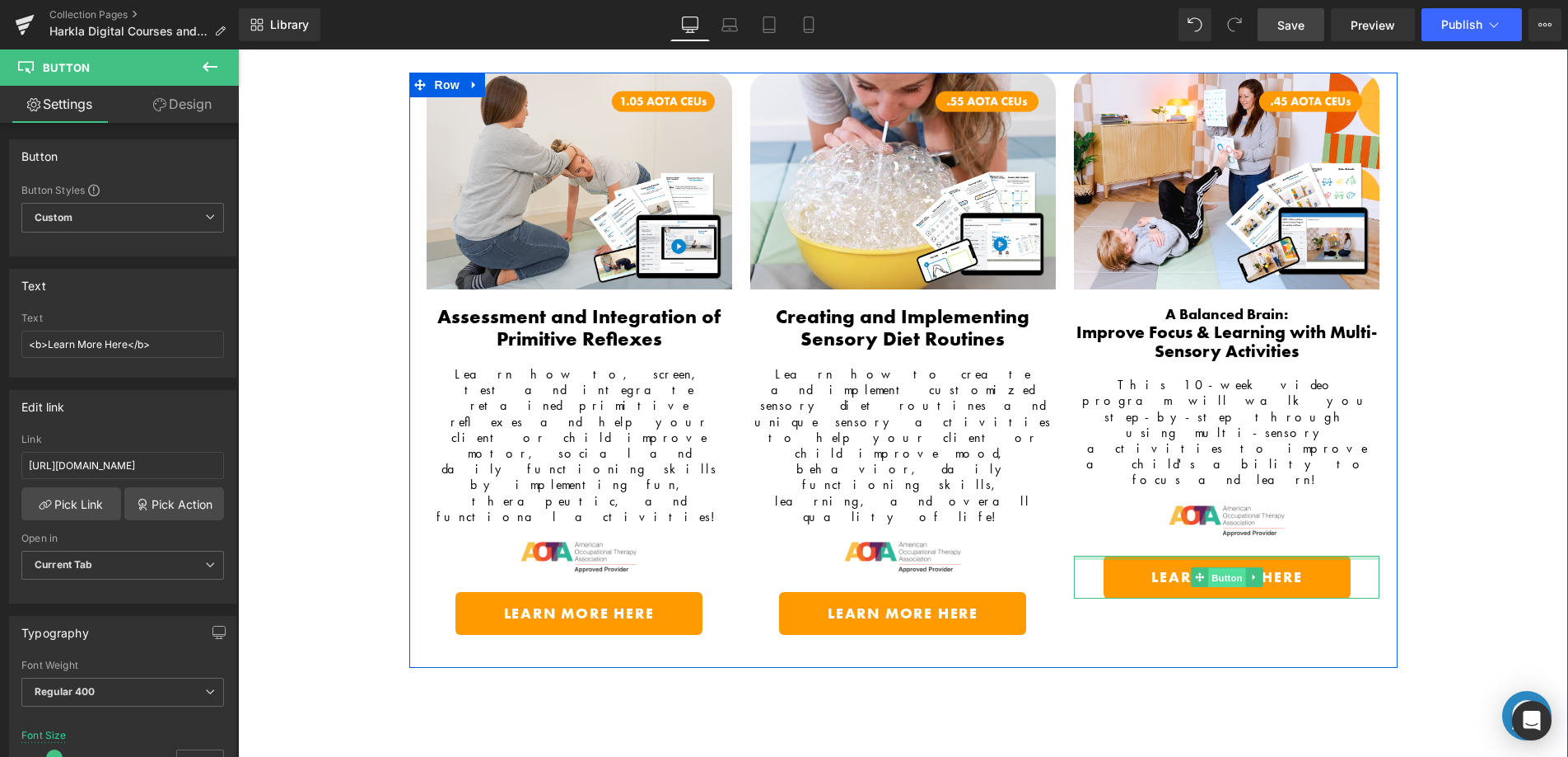
click at [1226, 567] on span "Button" at bounding box center [1228, 577] width 38 height 20
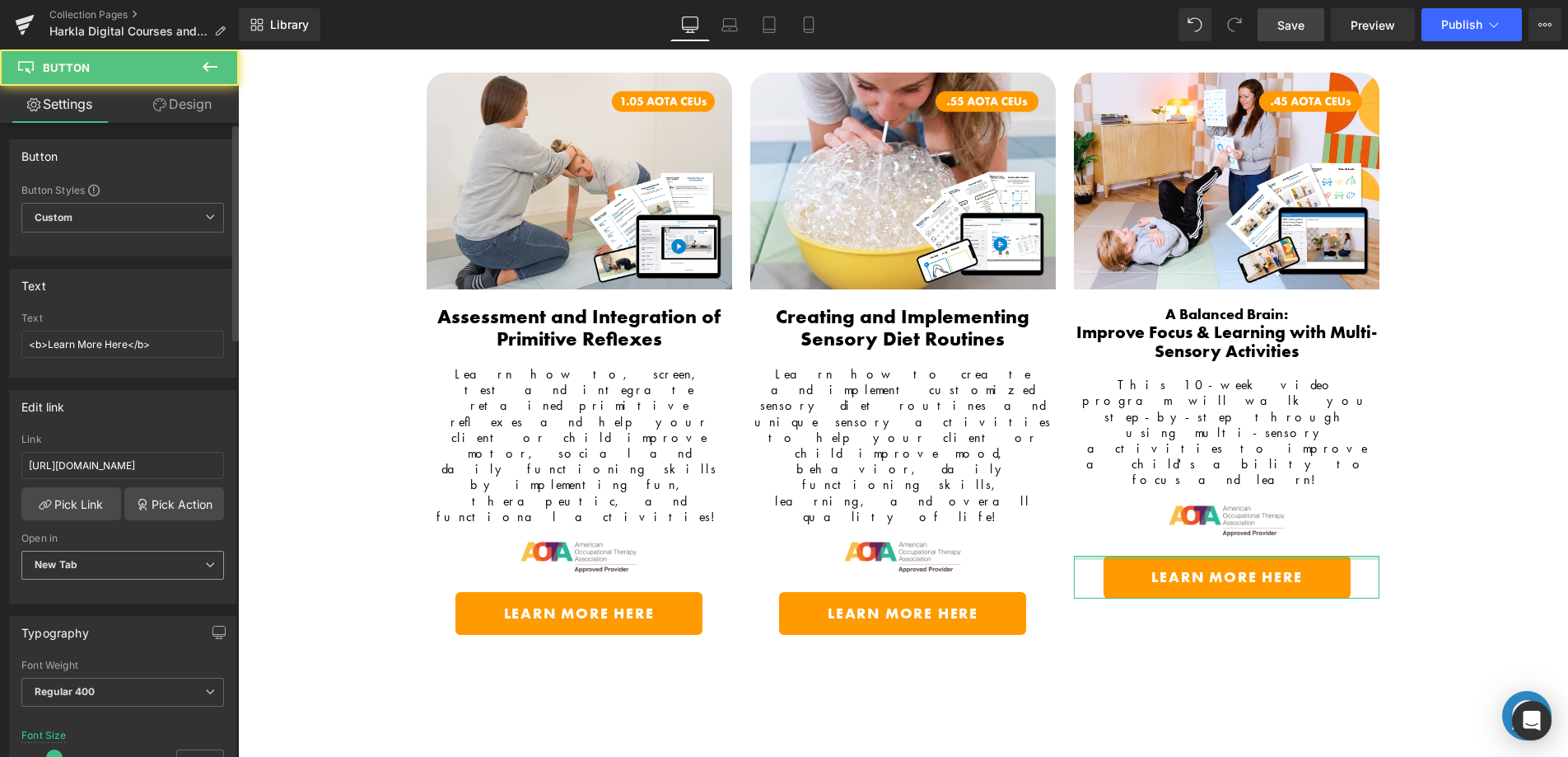
drag, startPoint x: 198, startPoint y: 565, endPoint x: 110, endPoint y: 588, distance: 91.0
click at [197, 565] on span "New Tab" at bounding box center [122, 565] width 203 height 29
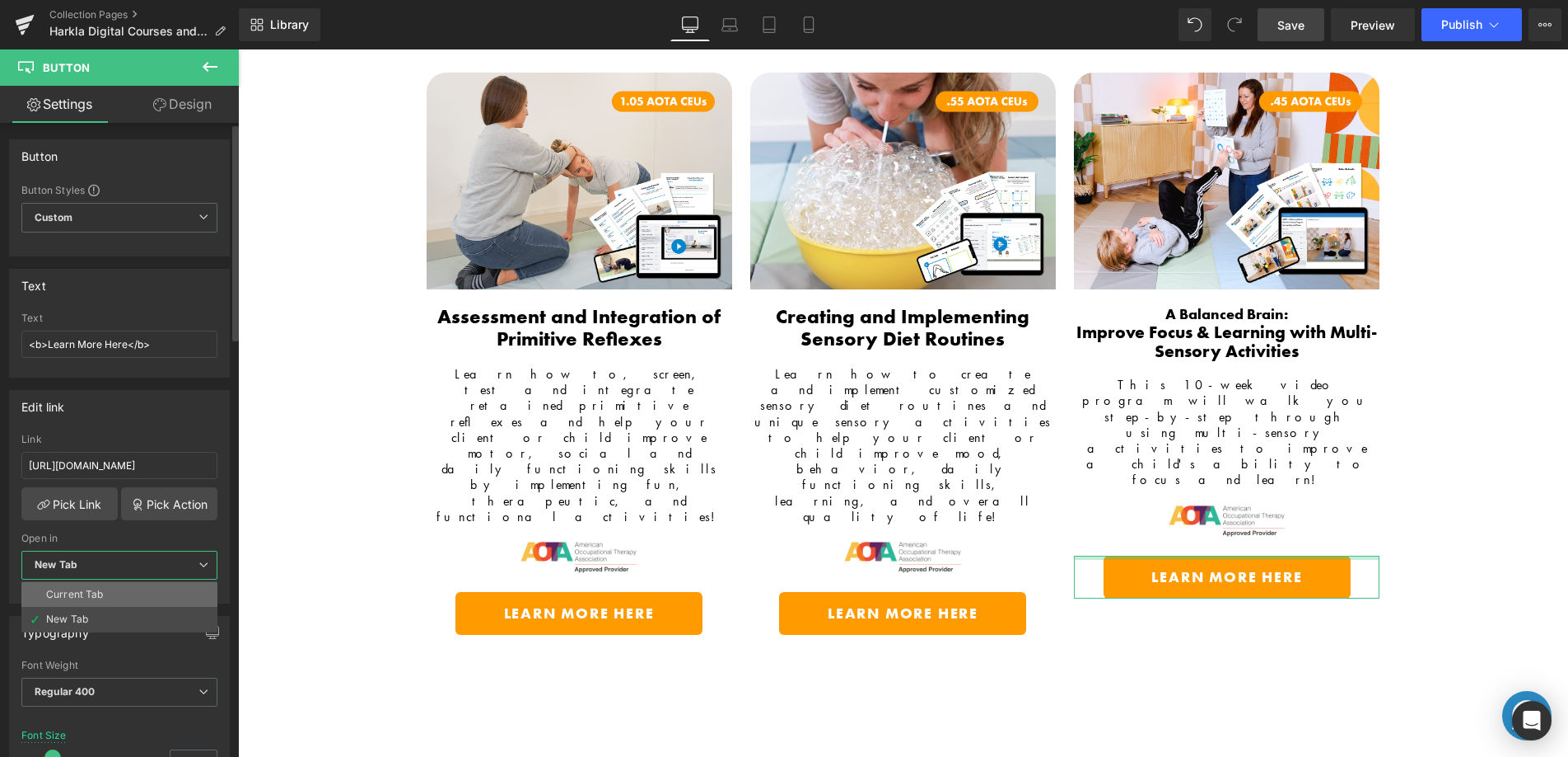
click at [110, 592] on li "Current Tab" at bounding box center [119, 594] width 196 height 25
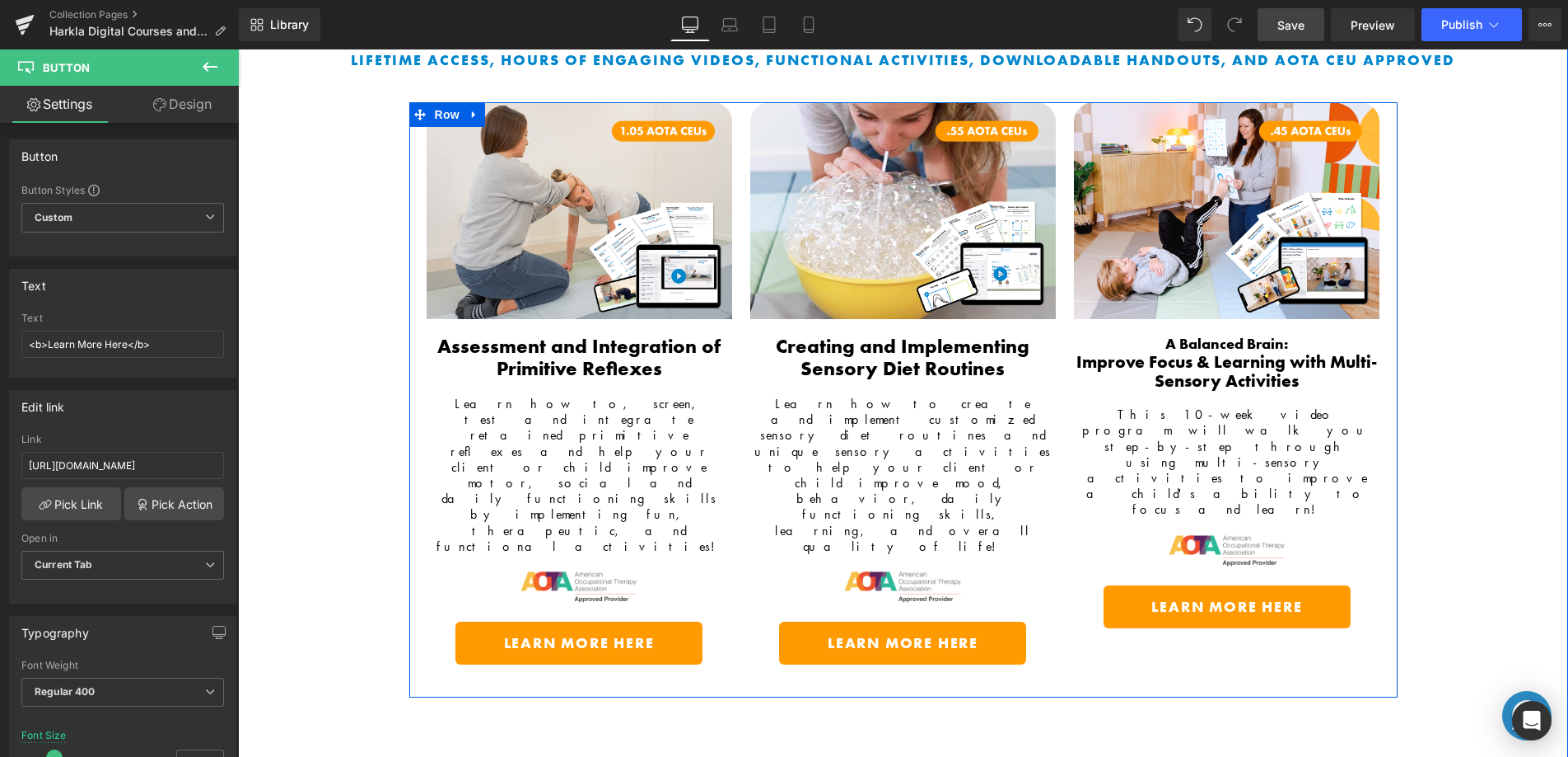
scroll to position [153, 0]
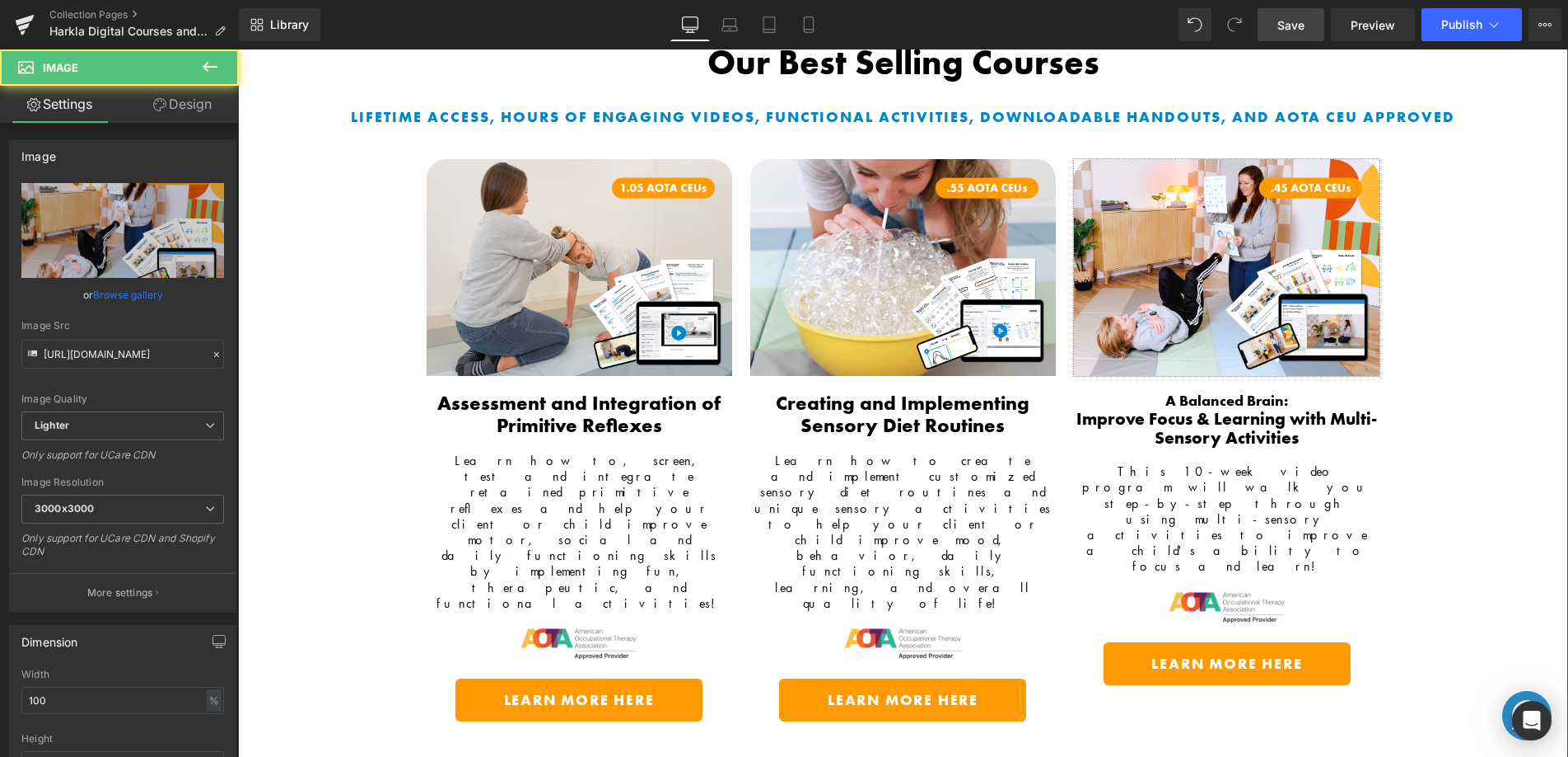
click at [1218, 266] on div "Image" at bounding box center [1227, 267] width 306 height 216
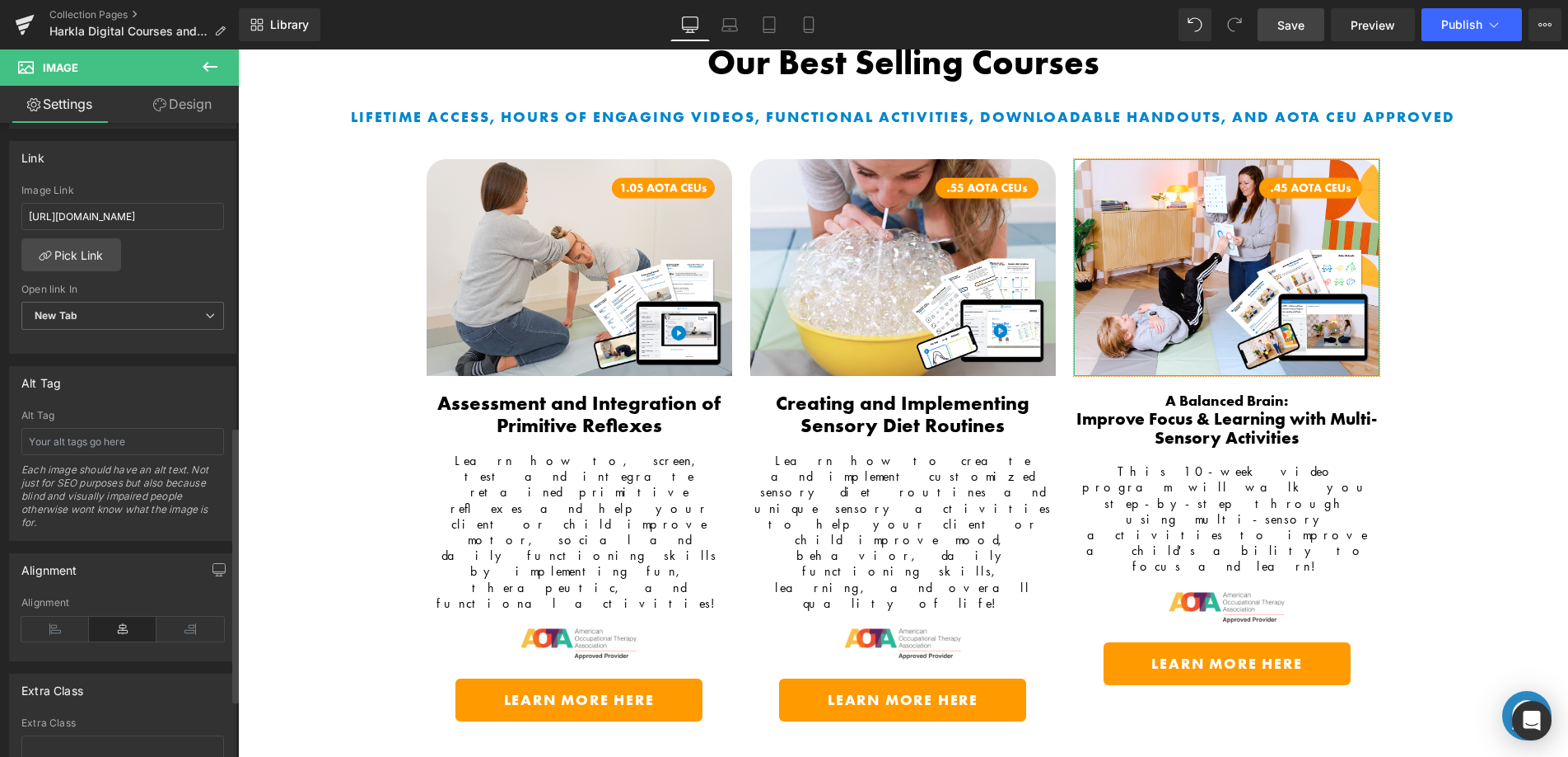
scroll to position [602, 0]
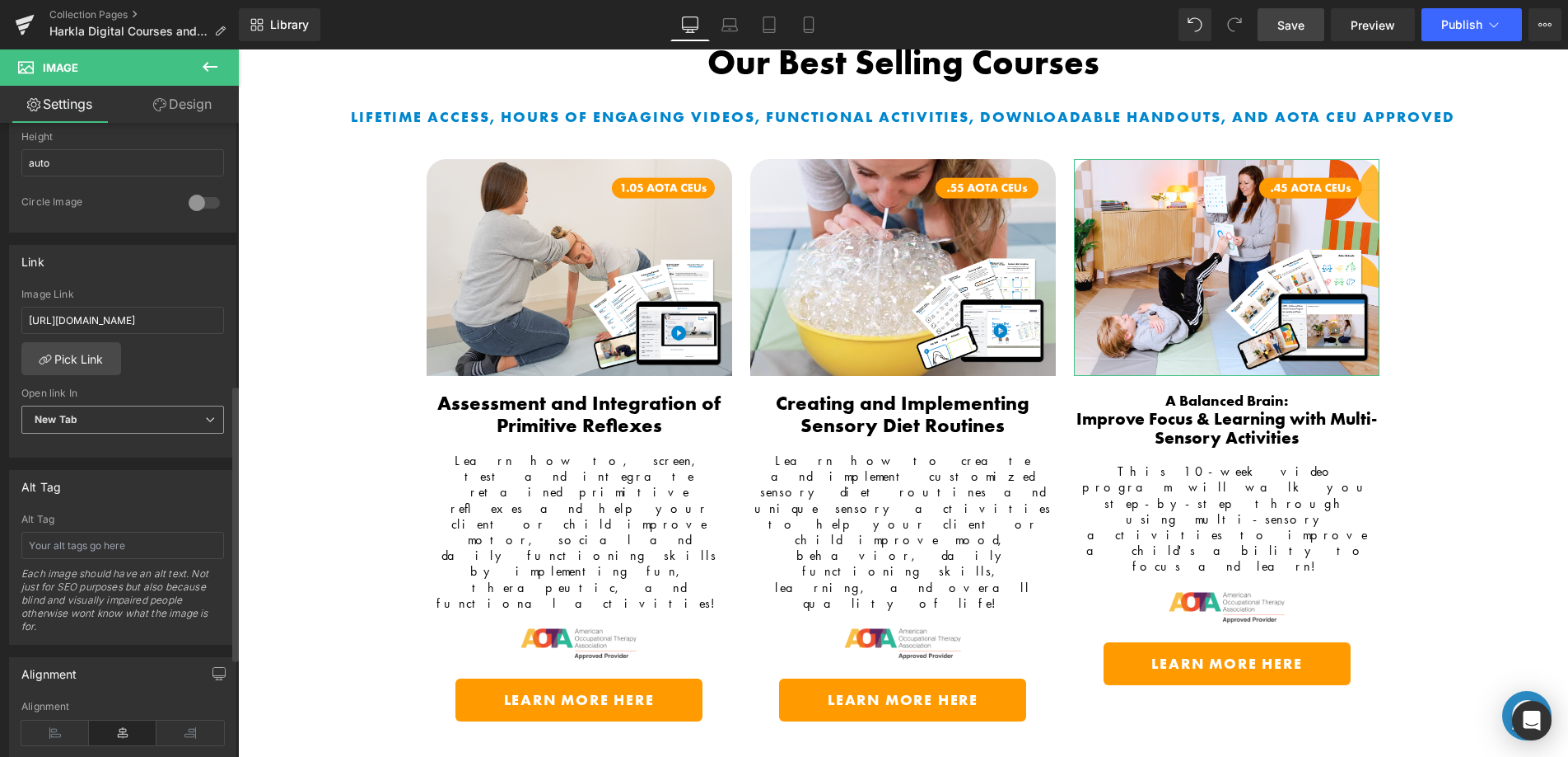
drag, startPoint x: 131, startPoint y: 415, endPoint x: 128, endPoint y: 432, distance: 17.3
click at [131, 415] on span "New Tab" at bounding box center [122, 420] width 203 height 29
click at [112, 448] on li "Current Tab" at bounding box center [119, 447] width 196 height 25
click at [1301, 18] on span "Save" at bounding box center [1291, 25] width 27 height 17
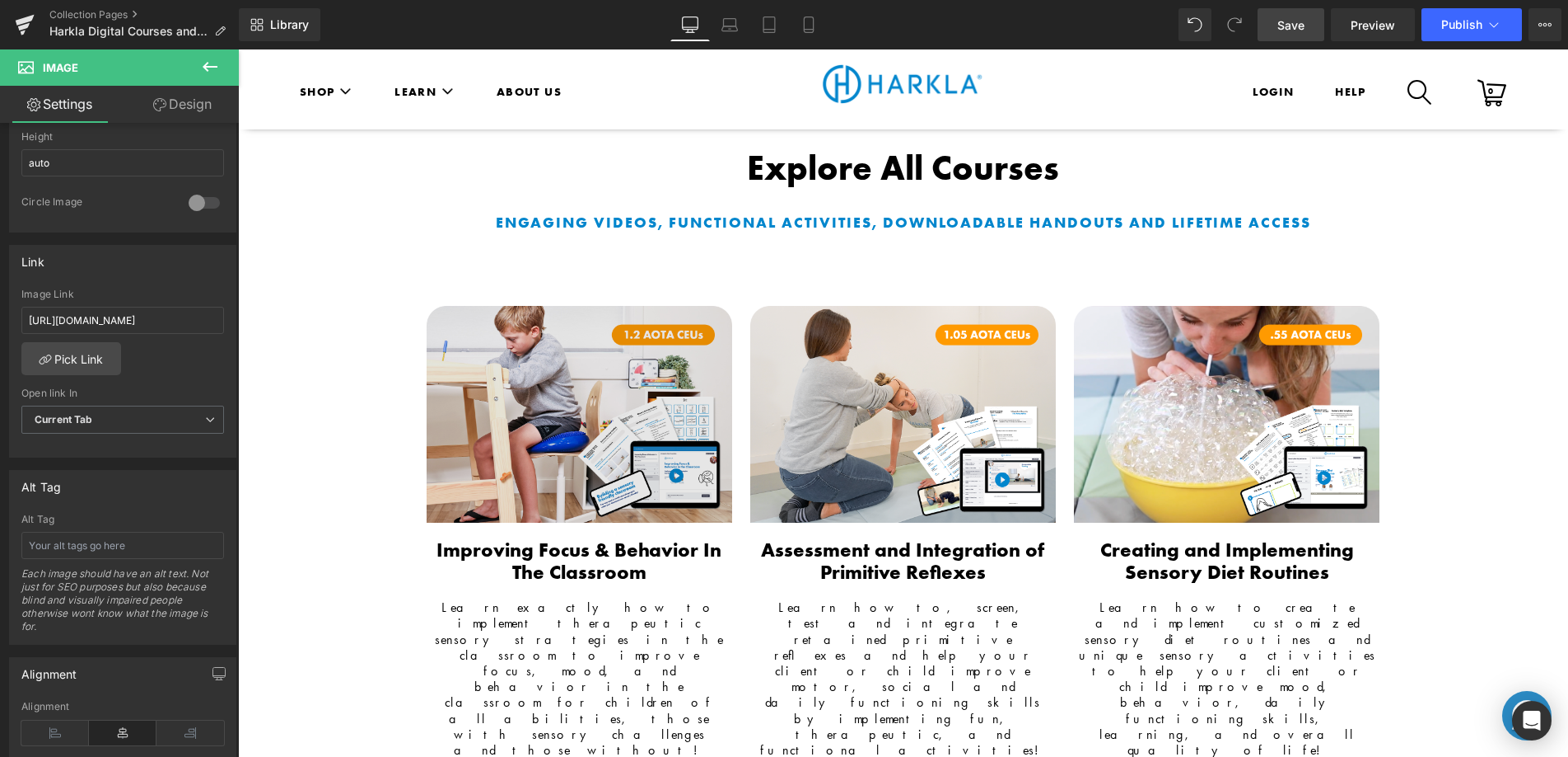
scroll to position [1393, 0]
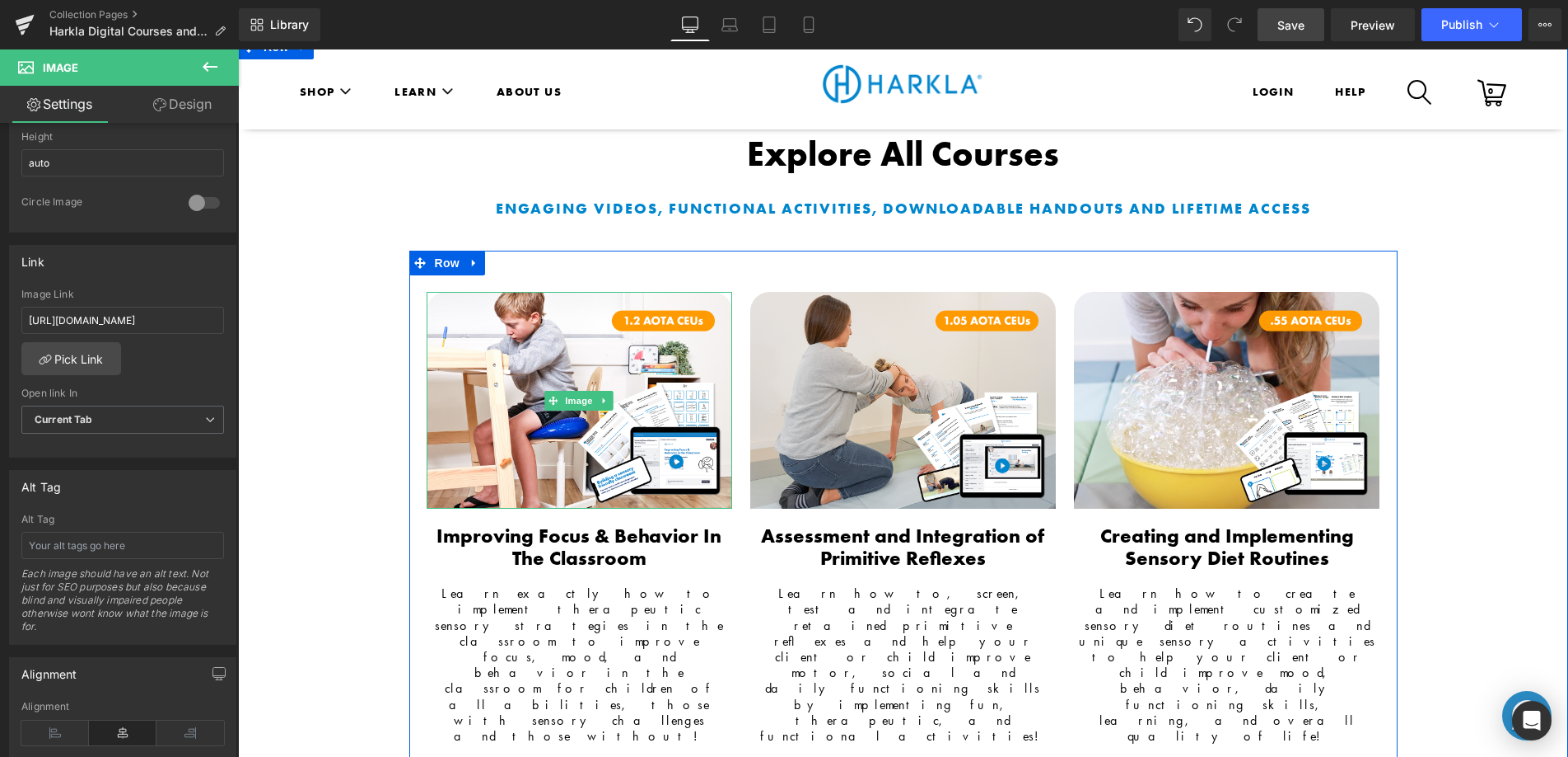
drag, startPoint x: 581, startPoint y: 308, endPoint x: 395, endPoint y: 360, distance: 193.1
click at [580, 391] on span "Image" at bounding box center [580, 401] width 35 height 20
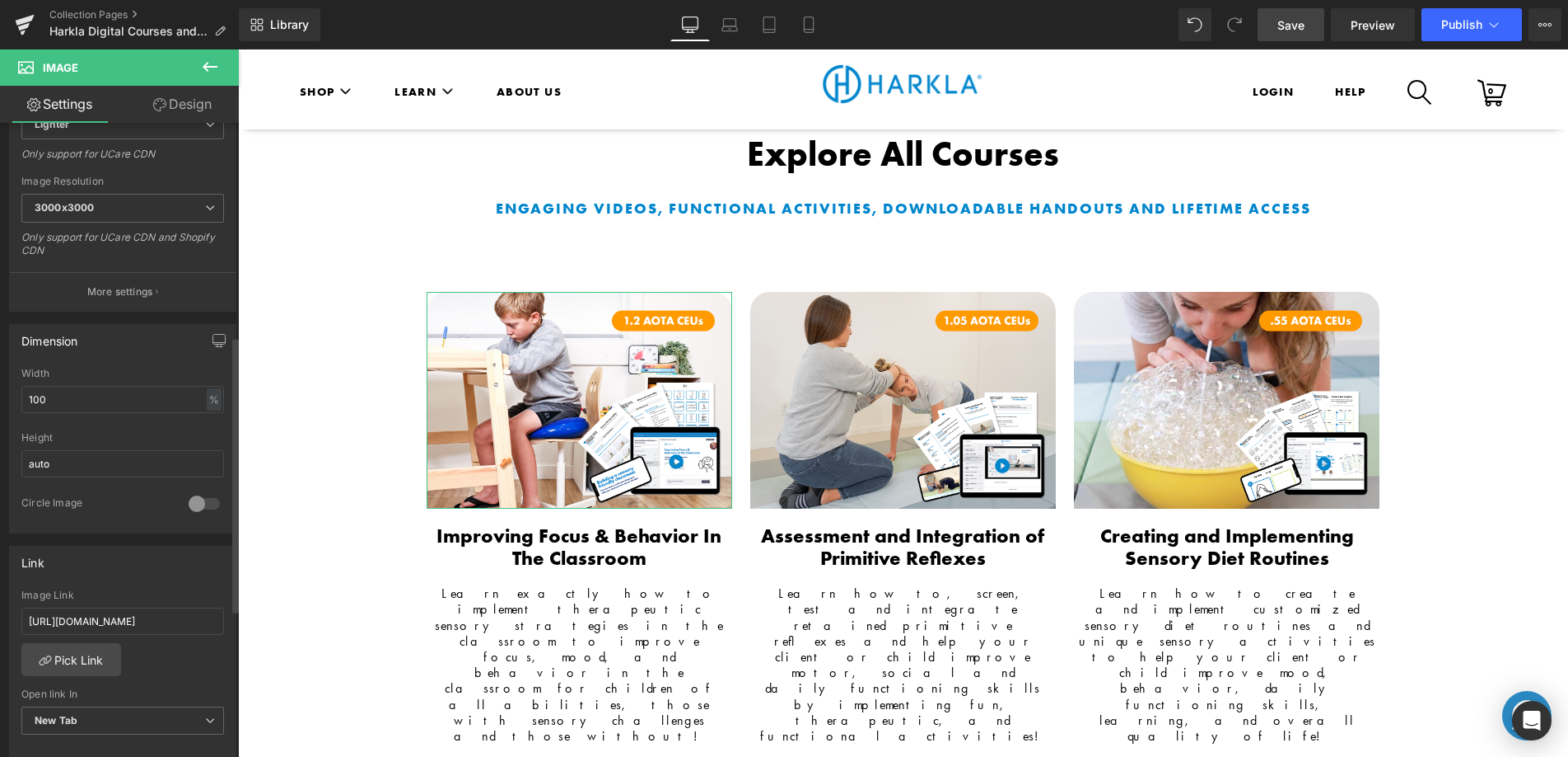
scroll to position [494, 0]
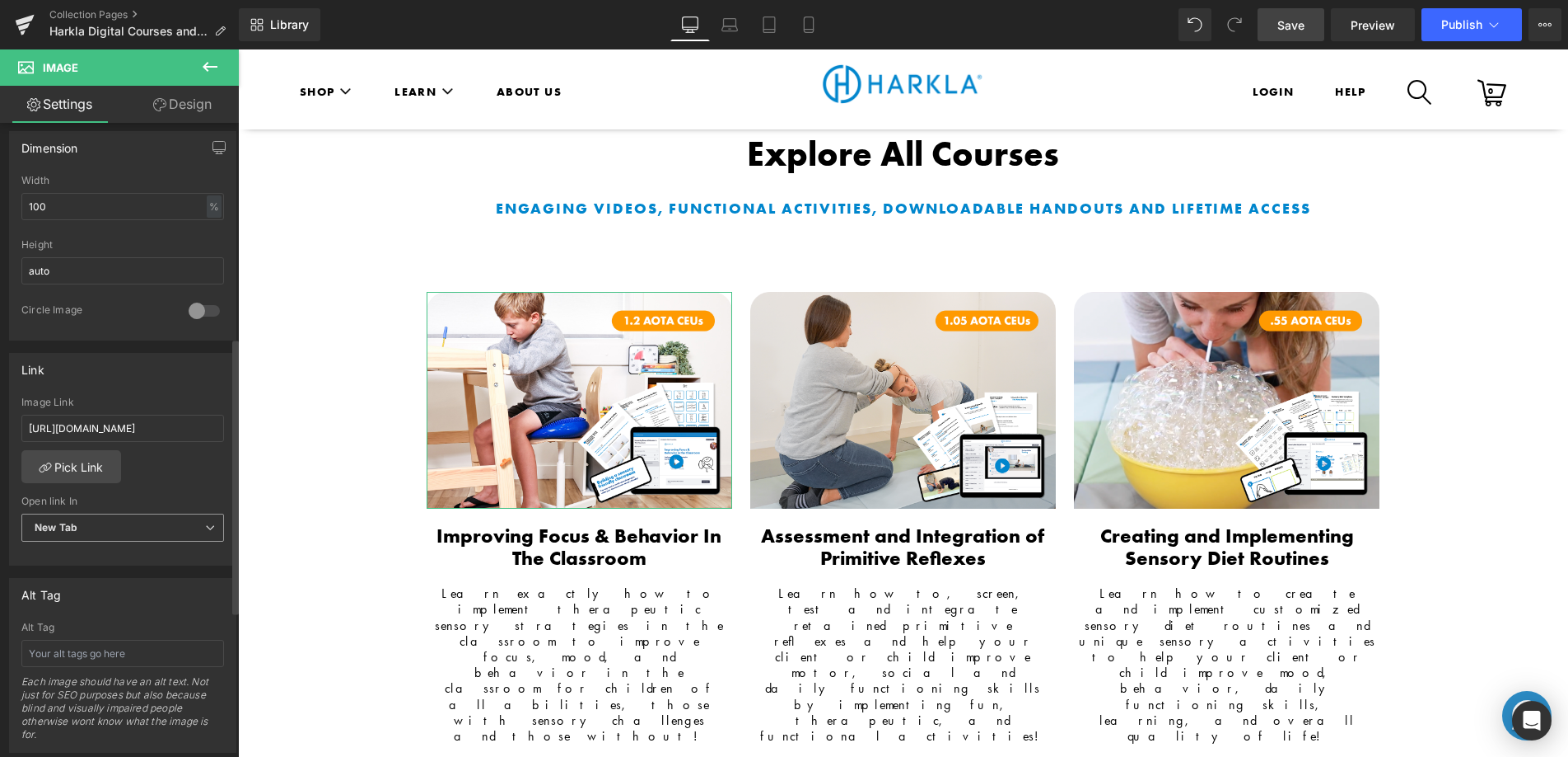
click at [109, 515] on span "New Tab" at bounding box center [122, 528] width 203 height 29
click at [113, 549] on li "Current Tab" at bounding box center [119, 556] width 196 height 25
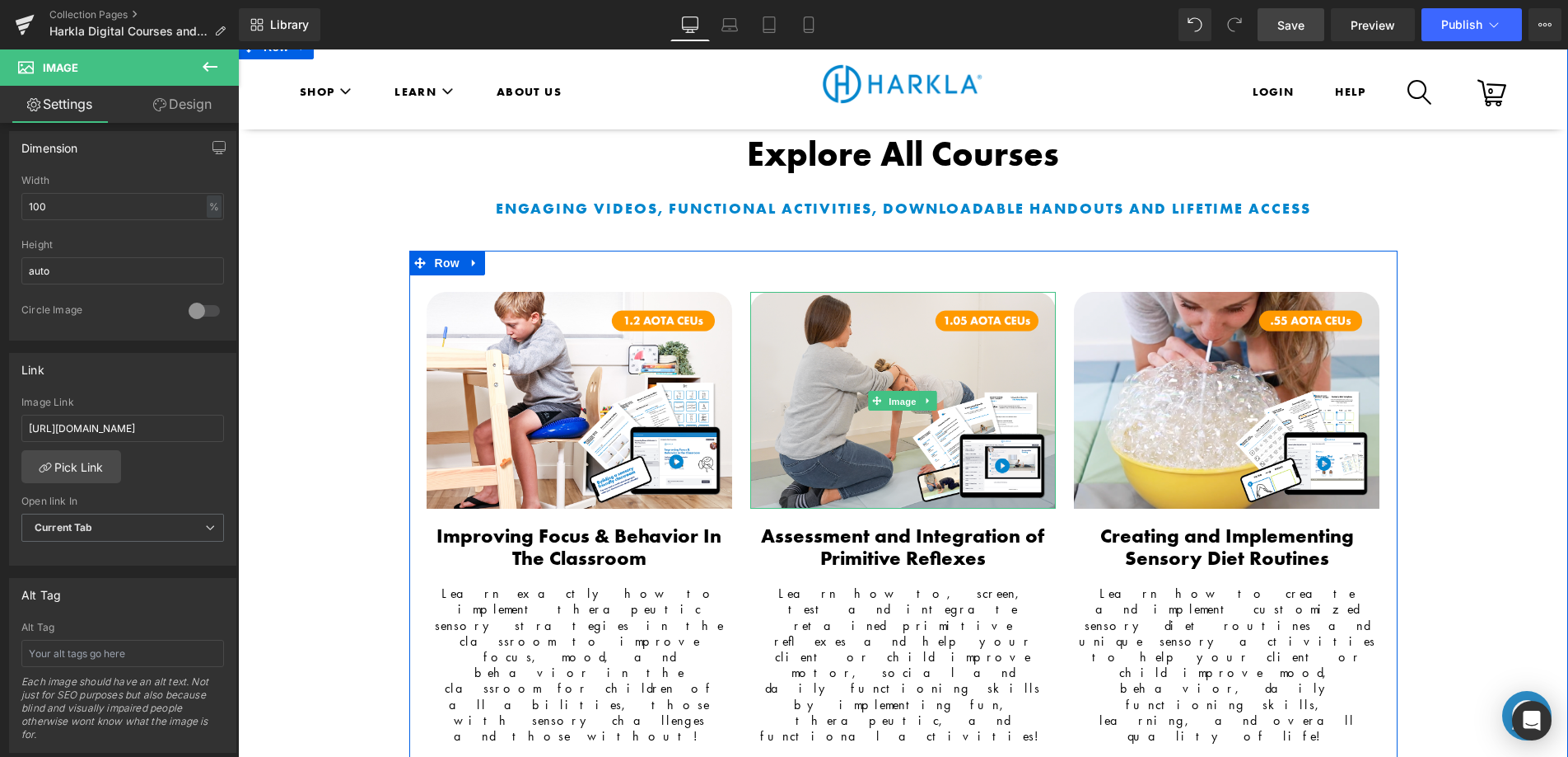
drag, startPoint x: 907, startPoint y: 305, endPoint x: 249, endPoint y: 545, distance: 700.4
click at [907, 392] on span "Image" at bounding box center [904, 402] width 35 height 20
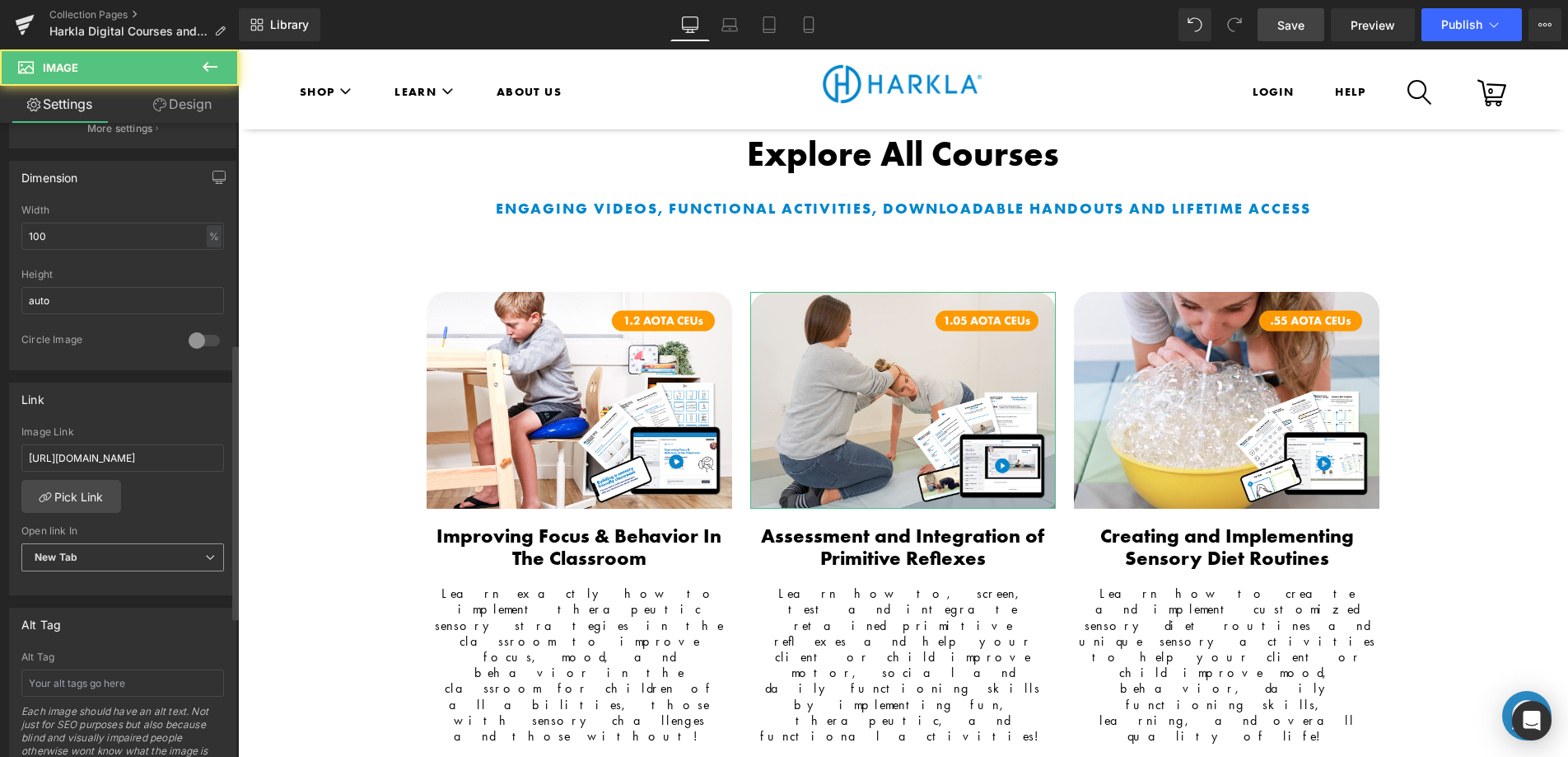
scroll to position [528, 0]
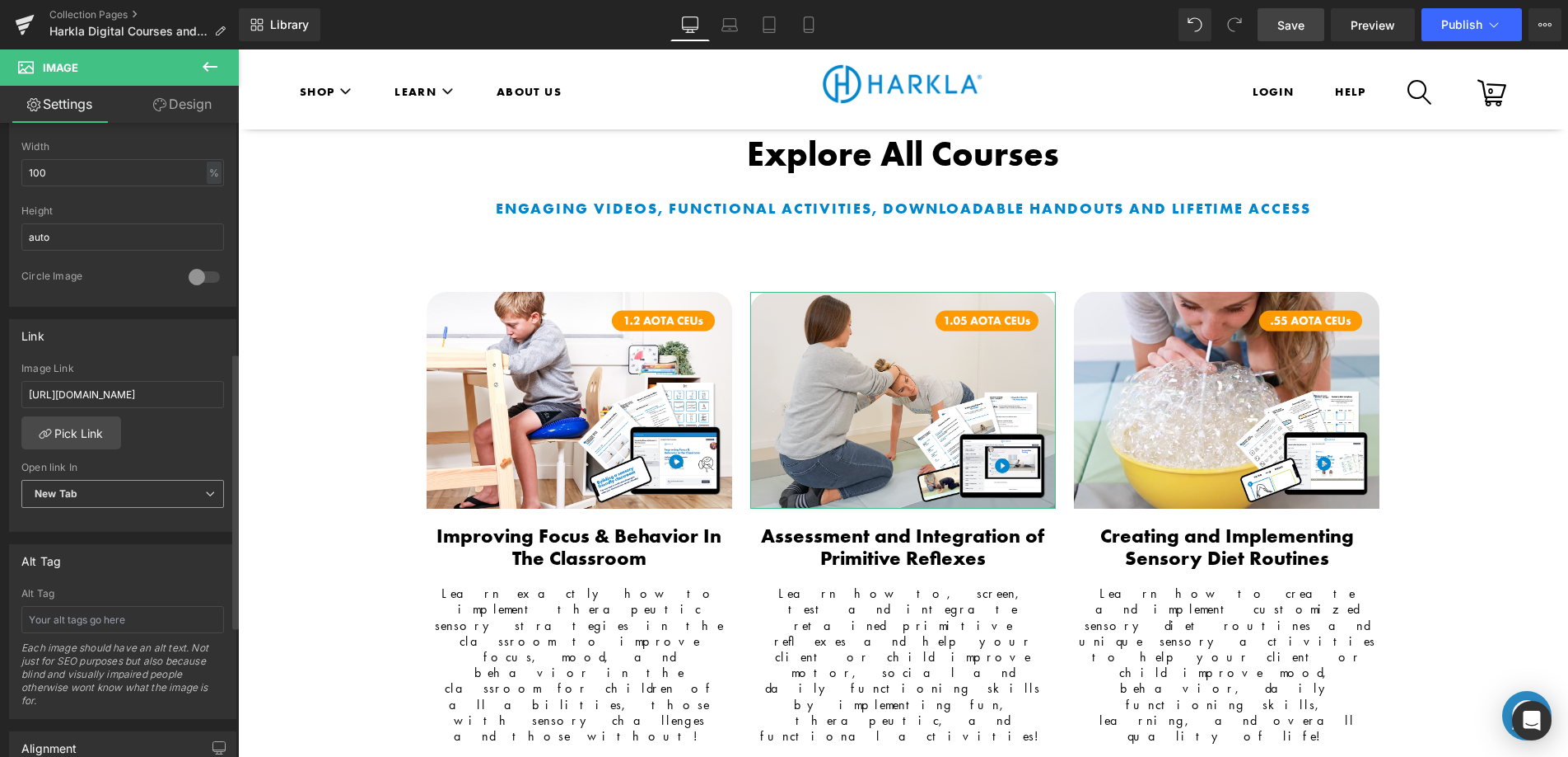
click at [115, 497] on span "New Tab" at bounding box center [122, 494] width 203 height 29
click at [107, 528] on li "Current Tab" at bounding box center [119, 522] width 196 height 25
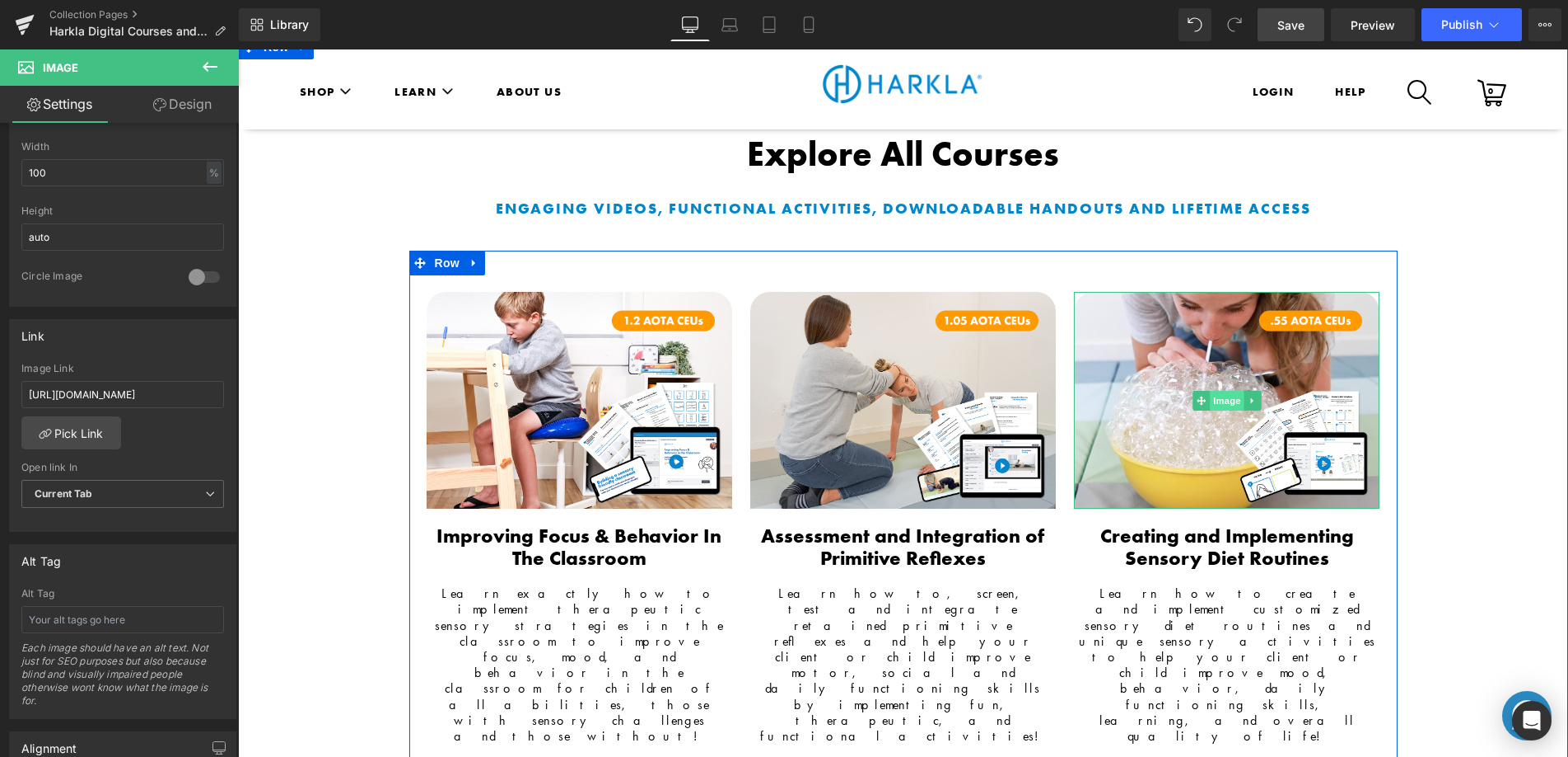
click at [1227, 391] on span "Image" at bounding box center [1228, 401] width 35 height 20
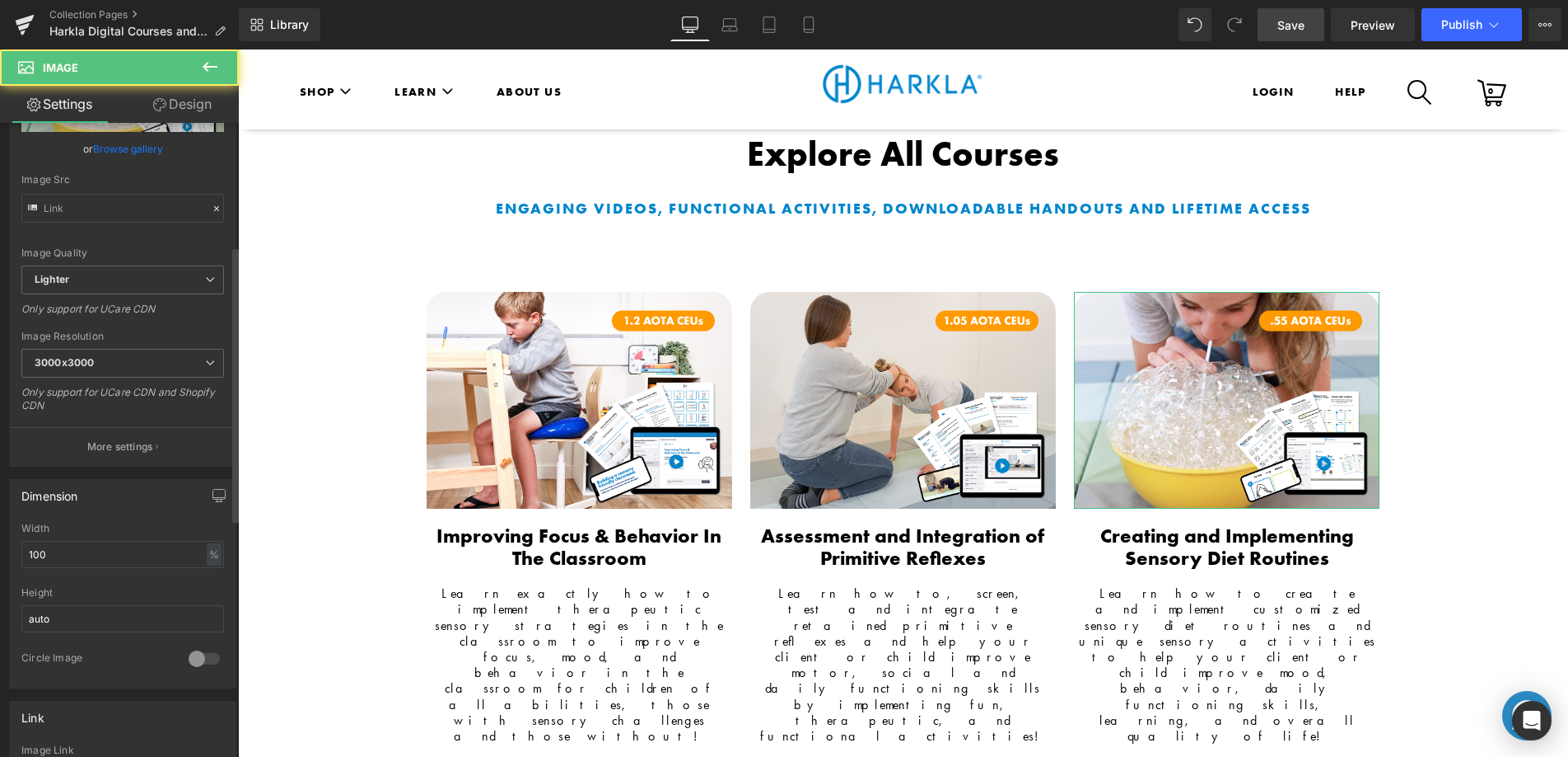
scroll to position [529, 0]
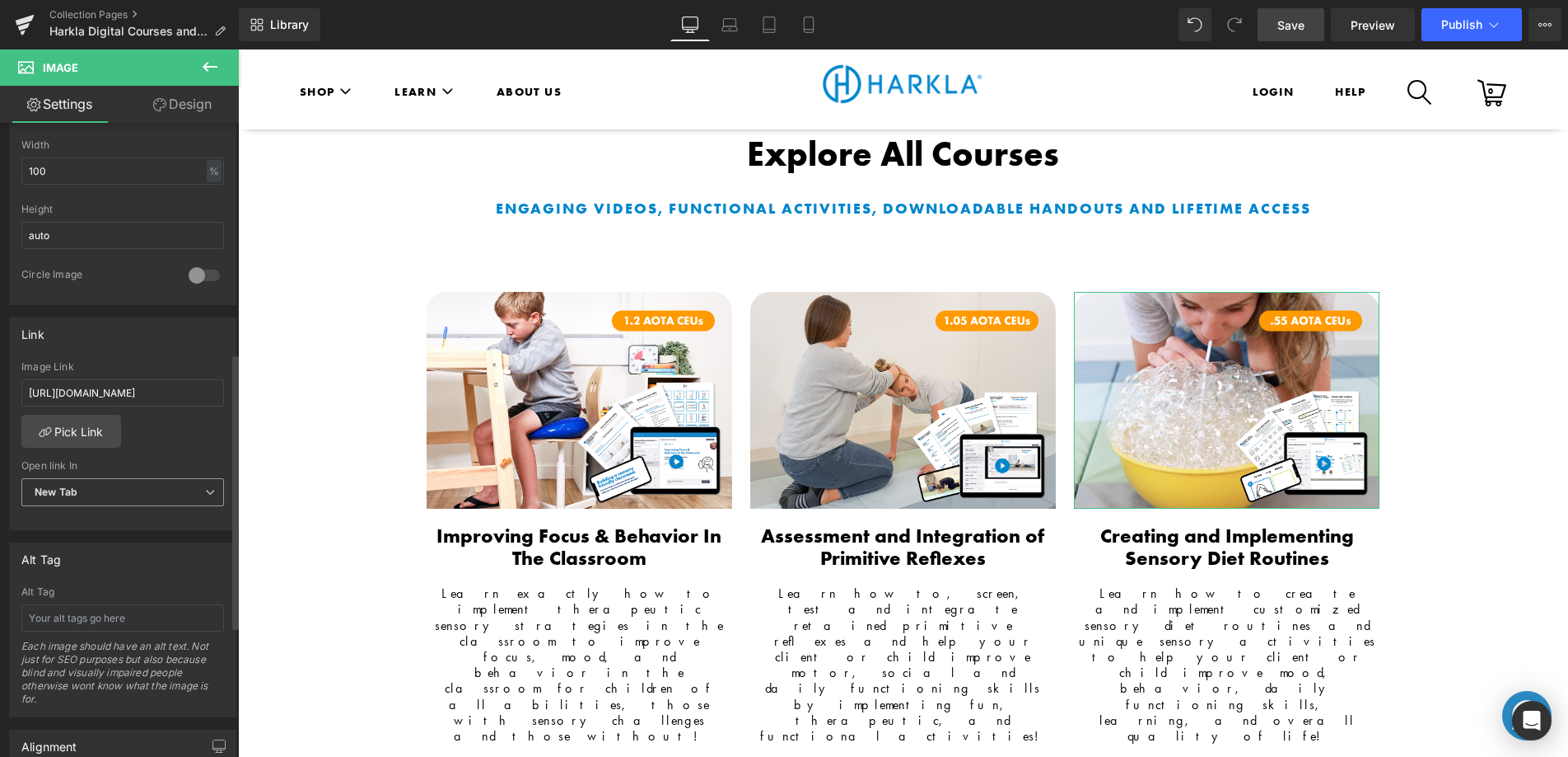
click at [116, 513] on div "New Tab Current Tab New Tab" at bounding box center [122, 501] width 203 height 47
click at [114, 493] on span "New Tab" at bounding box center [122, 492] width 203 height 29
click at [110, 525] on li "Current Tab" at bounding box center [119, 520] width 196 height 25
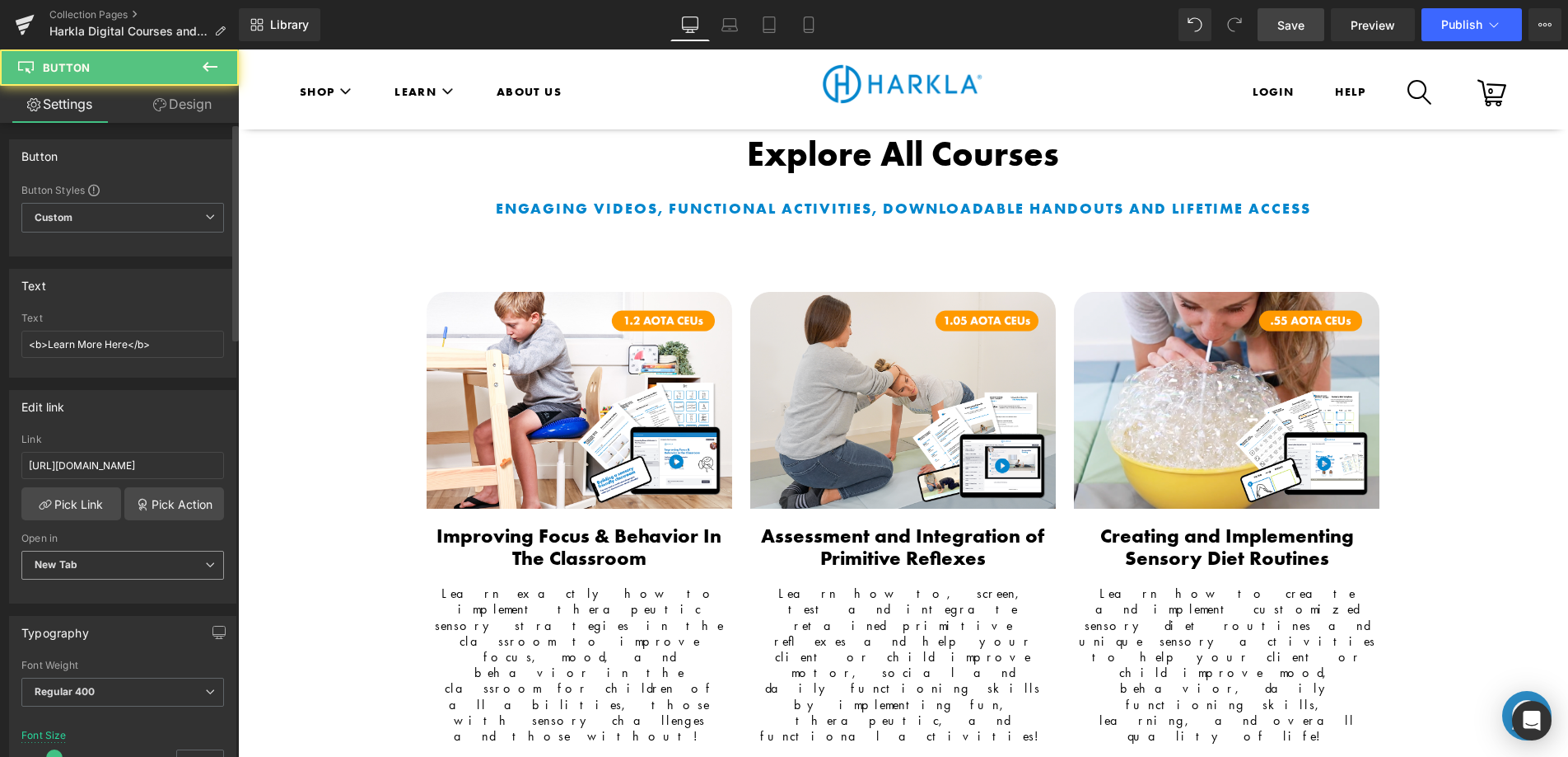
click at [83, 552] on span "New Tab" at bounding box center [122, 565] width 203 height 29
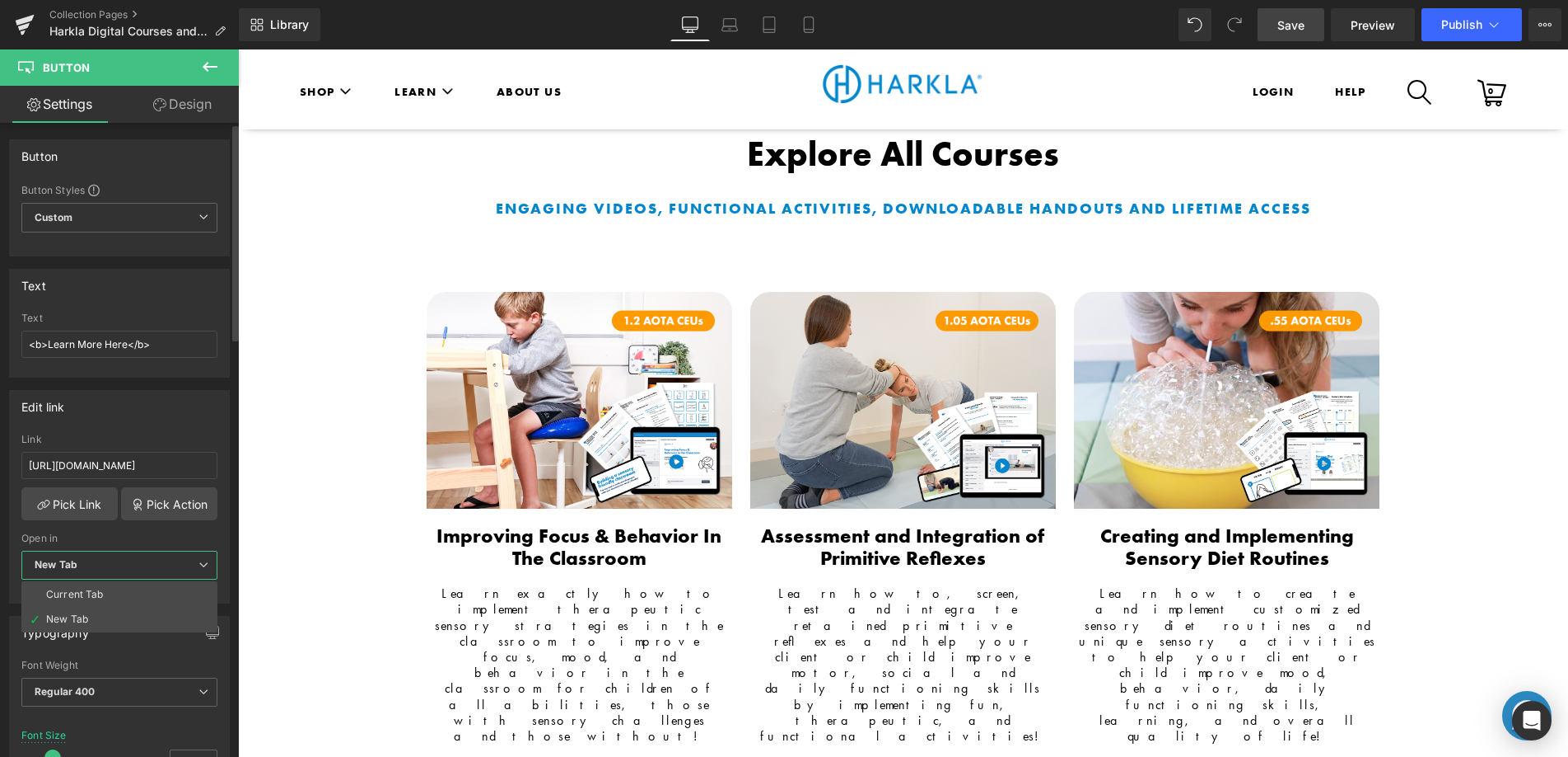
click at [92, 586] on li "Current Tab" at bounding box center [119, 594] width 196 height 25
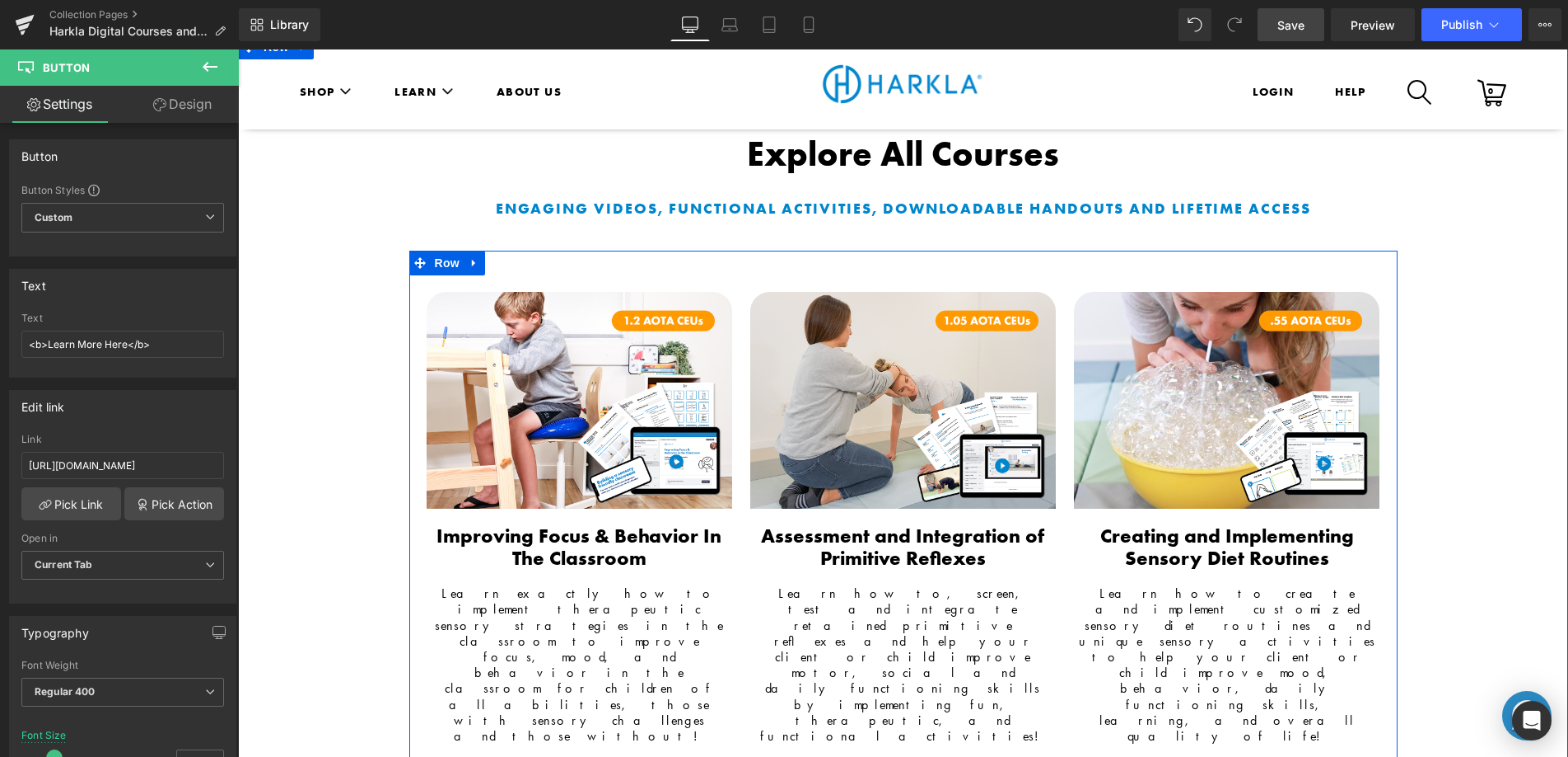
drag, startPoint x: 908, startPoint y: 644, endPoint x: 832, endPoint y: 644, distance: 76.0
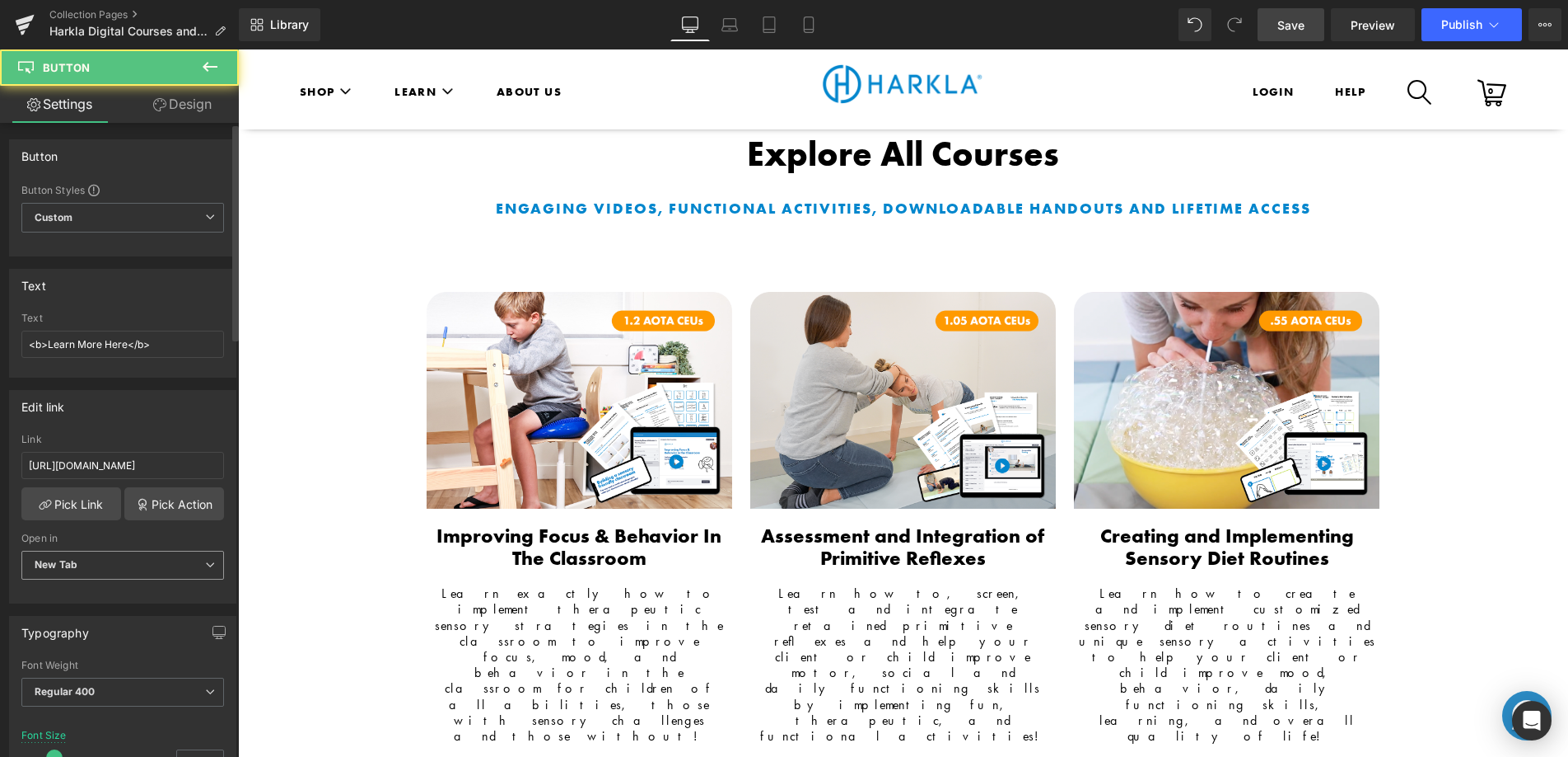
click at [150, 573] on span "New Tab" at bounding box center [122, 565] width 203 height 29
click at [139, 596] on li "Current Tab" at bounding box center [119, 594] width 196 height 25
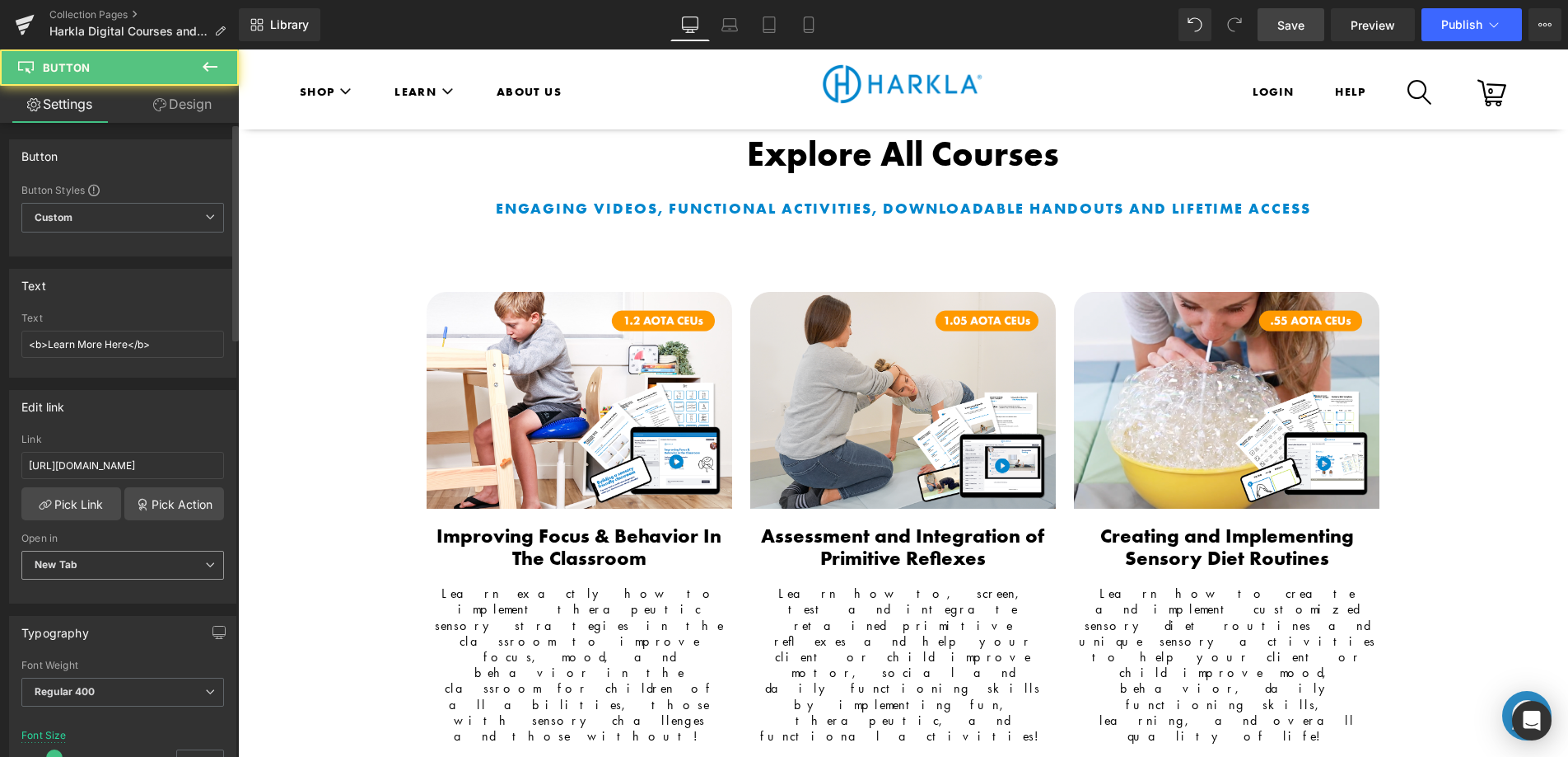
click at [131, 566] on span "New Tab" at bounding box center [122, 565] width 203 height 29
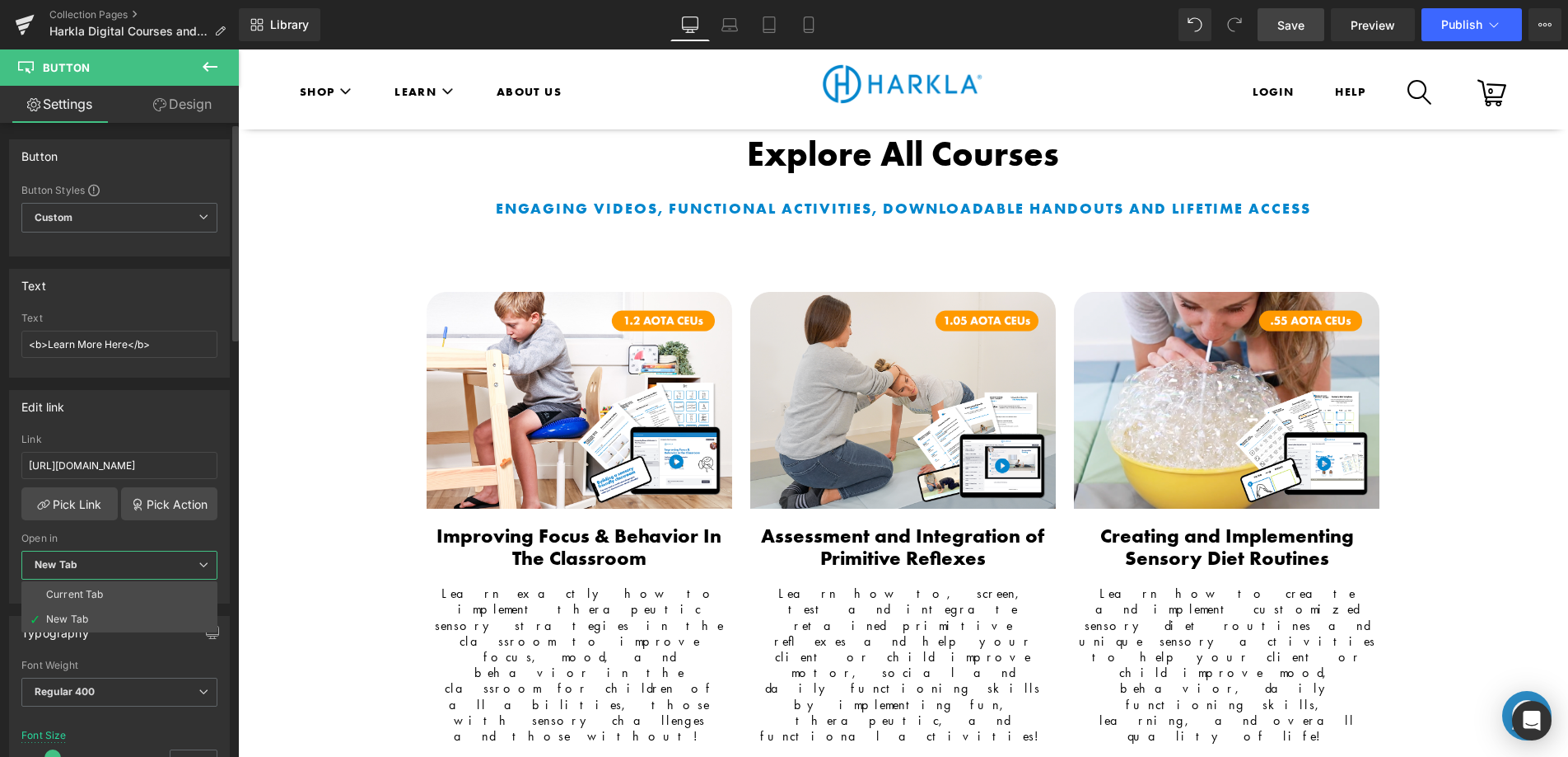
click at [119, 600] on li "Current Tab" at bounding box center [119, 594] width 196 height 25
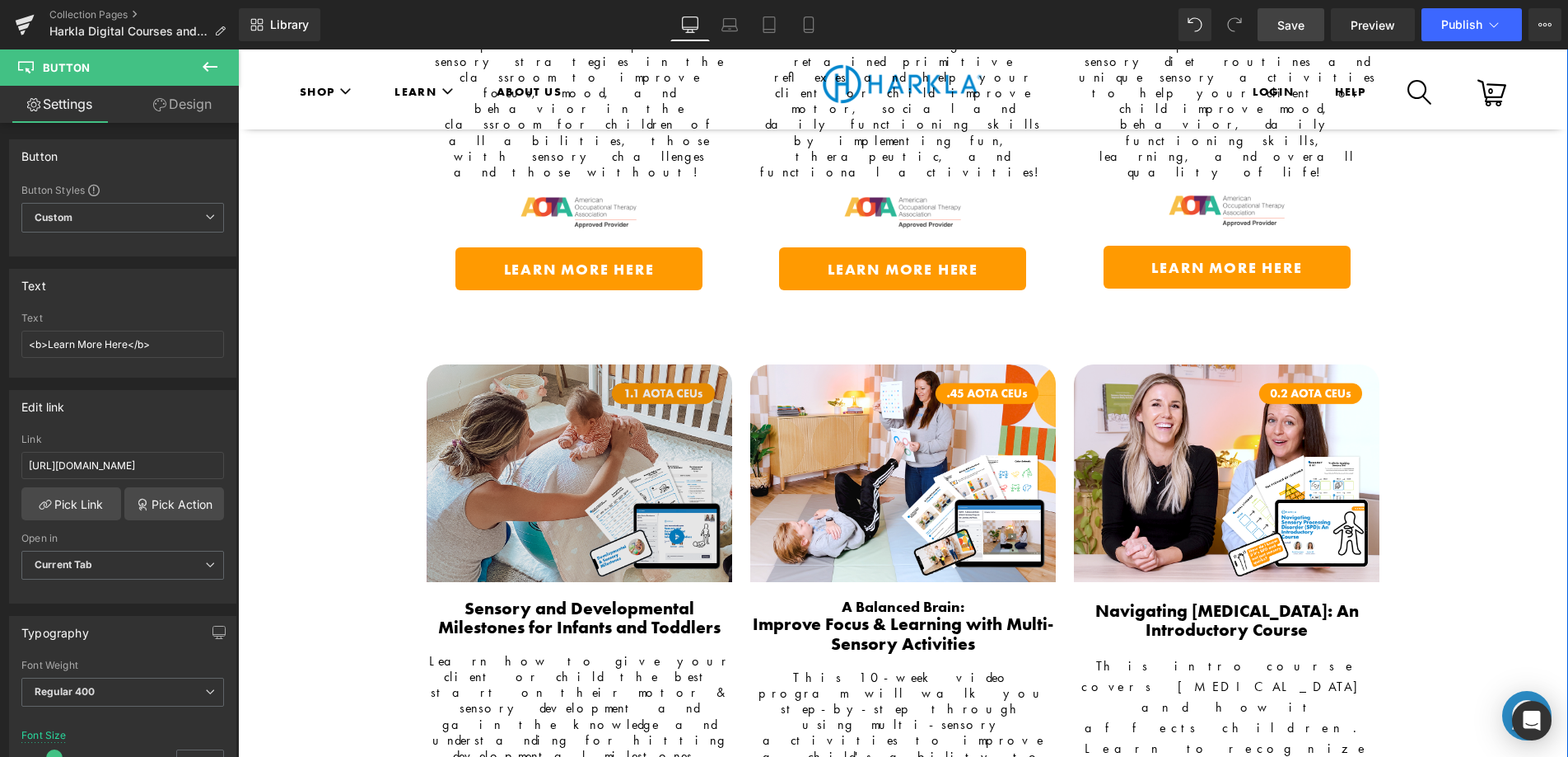
scroll to position [1985, 0]
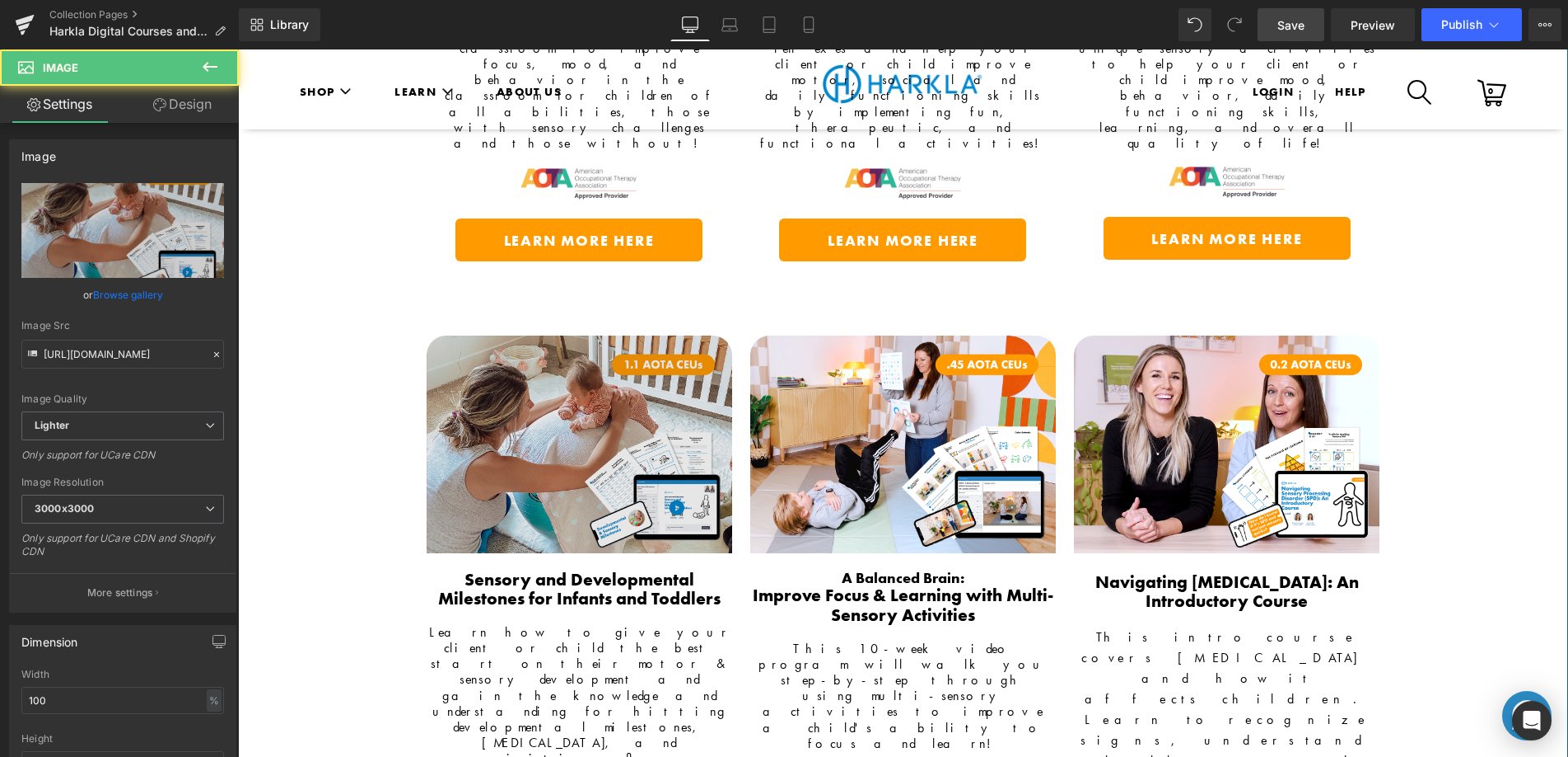
click at [609, 335] on img at bounding box center [580, 443] width 306 height 216
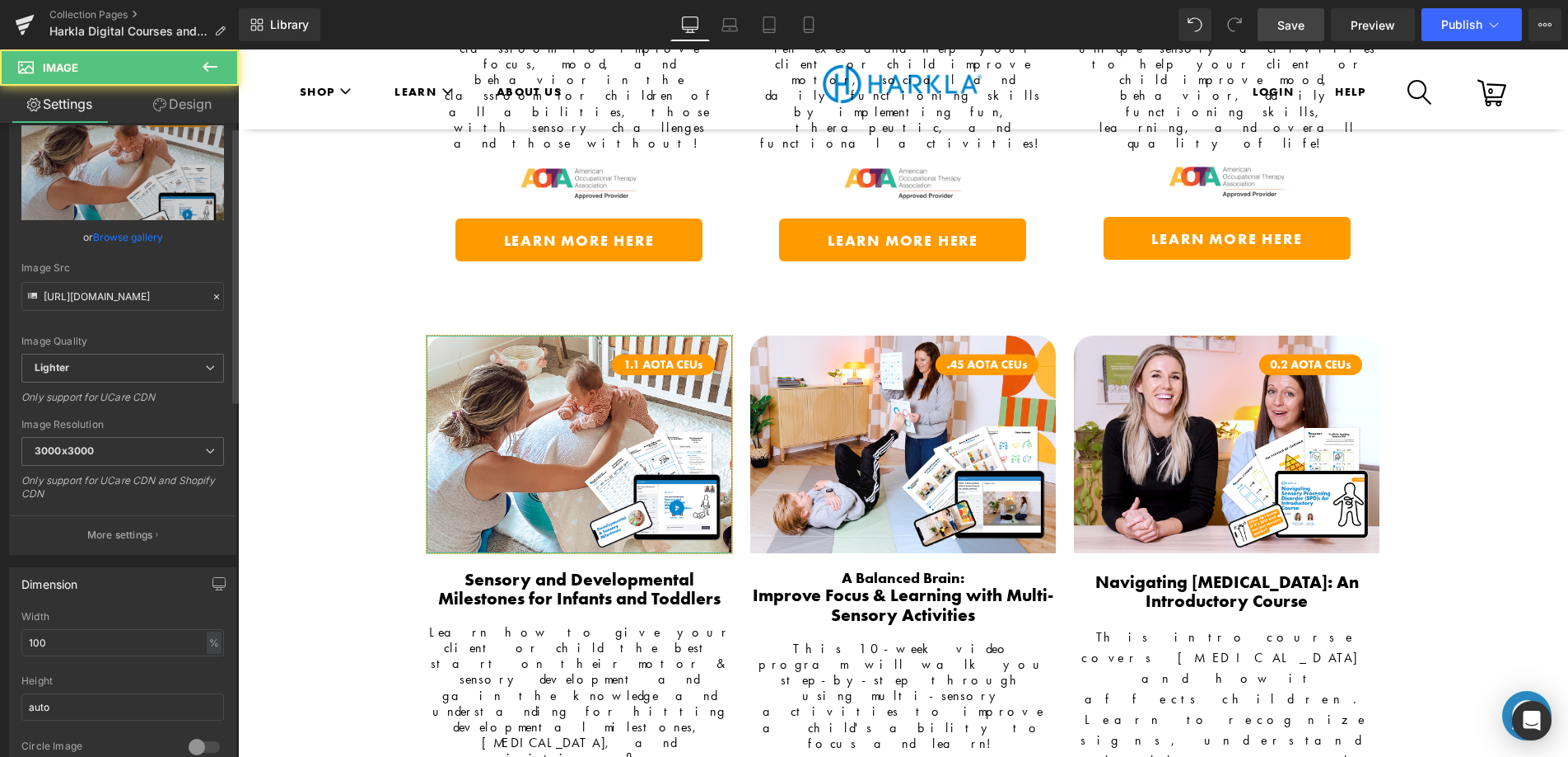
scroll to position [302, 0]
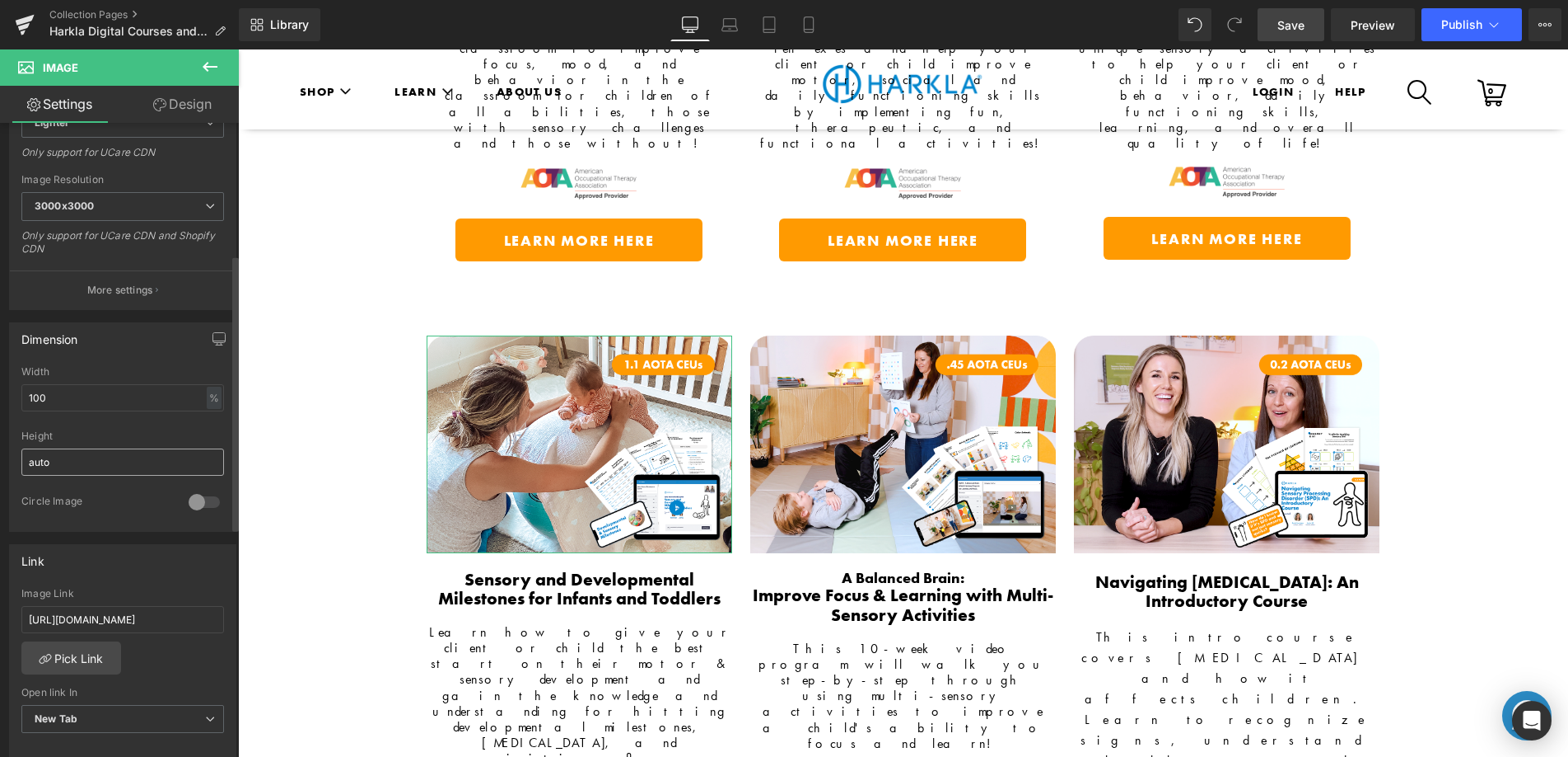
click at [89, 460] on input "auto" at bounding box center [122, 462] width 203 height 27
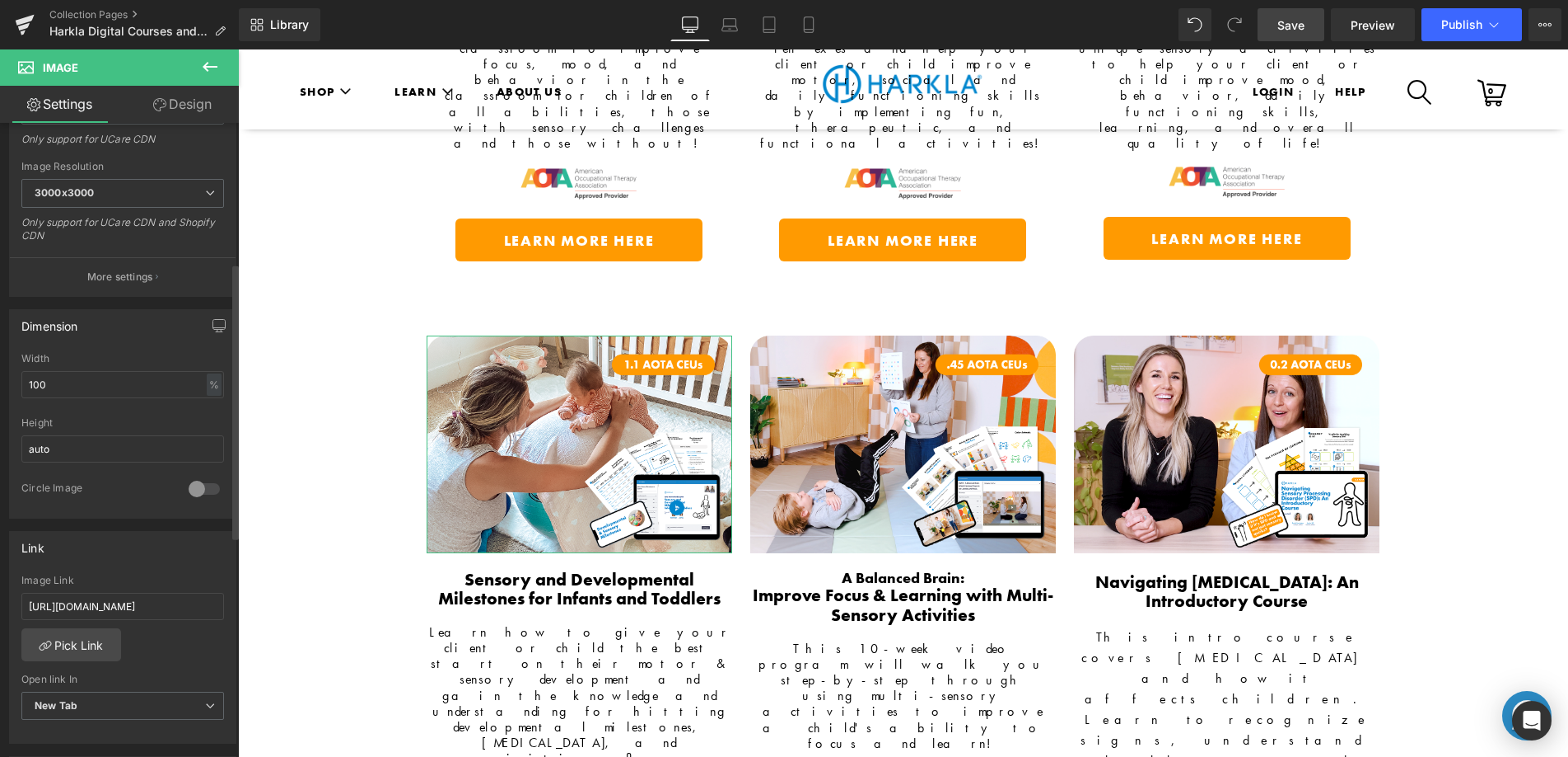
scroll to position [329, 0]
click at [123, 686] on span "New Tab" at bounding box center [122, 693] width 203 height 29
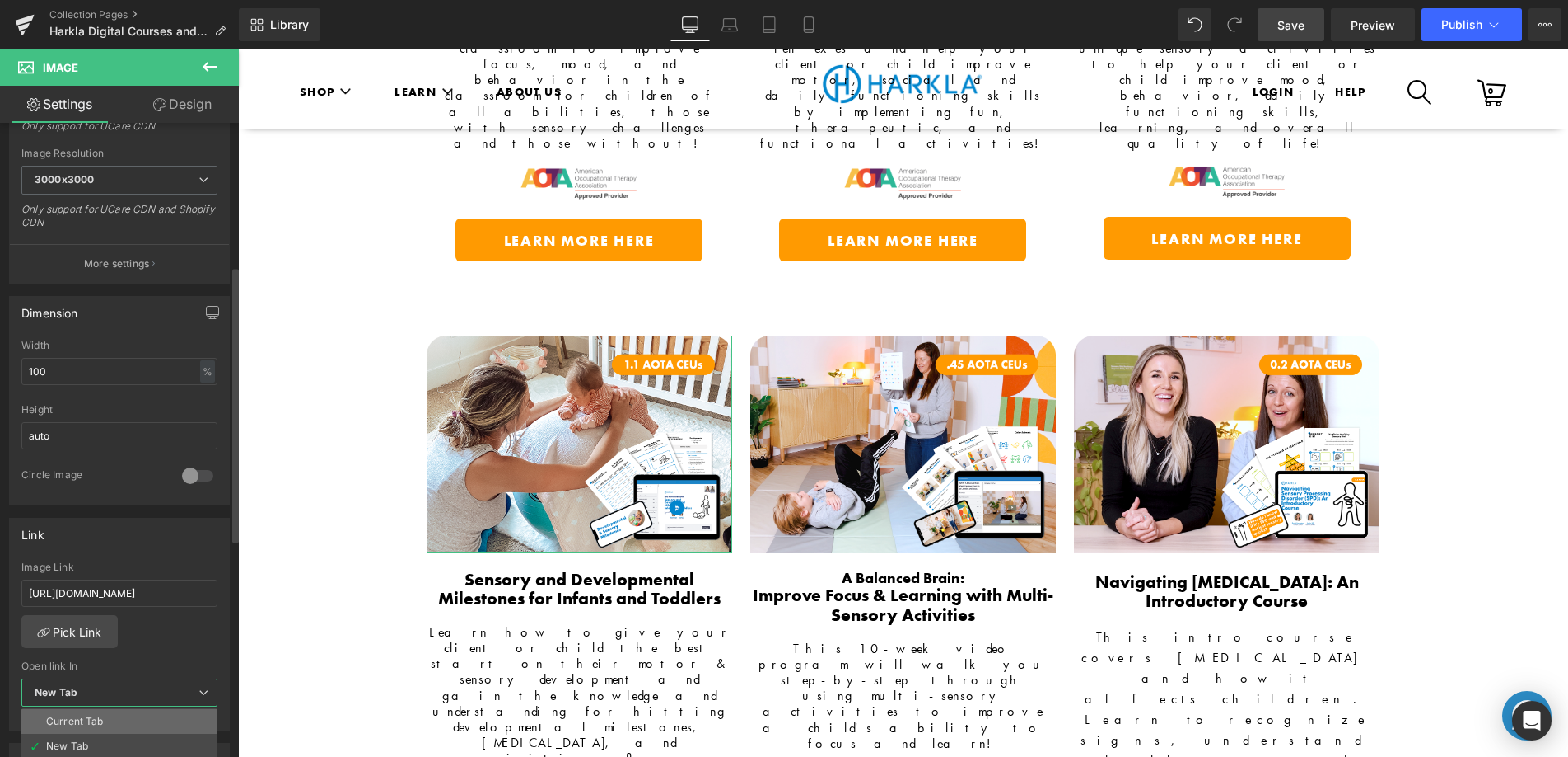
click at [115, 712] on li "Current Tab" at bounding box center [119, 720] width 196 height 25
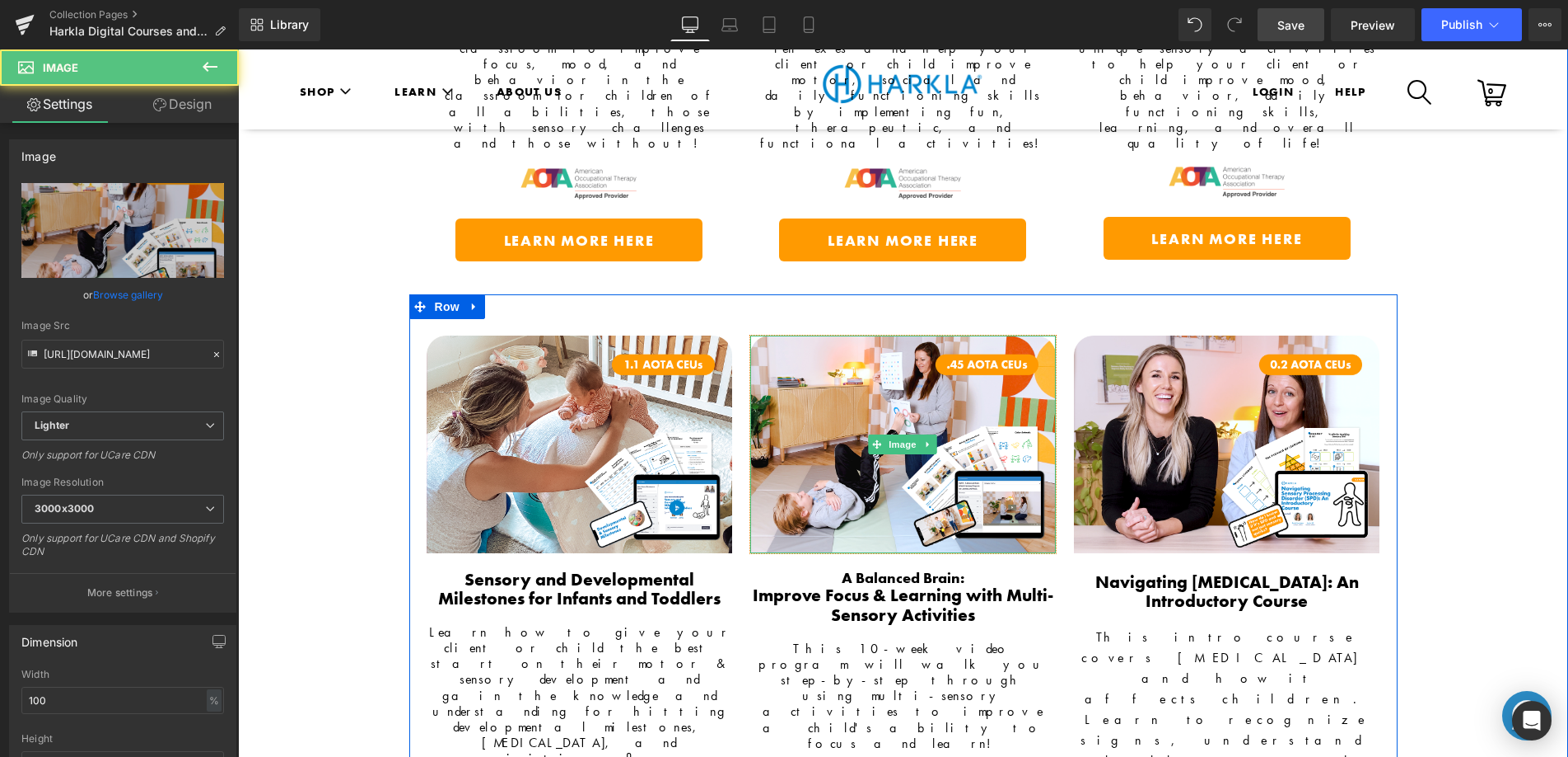
drag, startPoint x: 898, startPoint y: 267, endPoint x: 263, endPoint y: 632, distance: 732.4
click at [898, 335] on img at bounding box center [903, 443] width 306 height 216
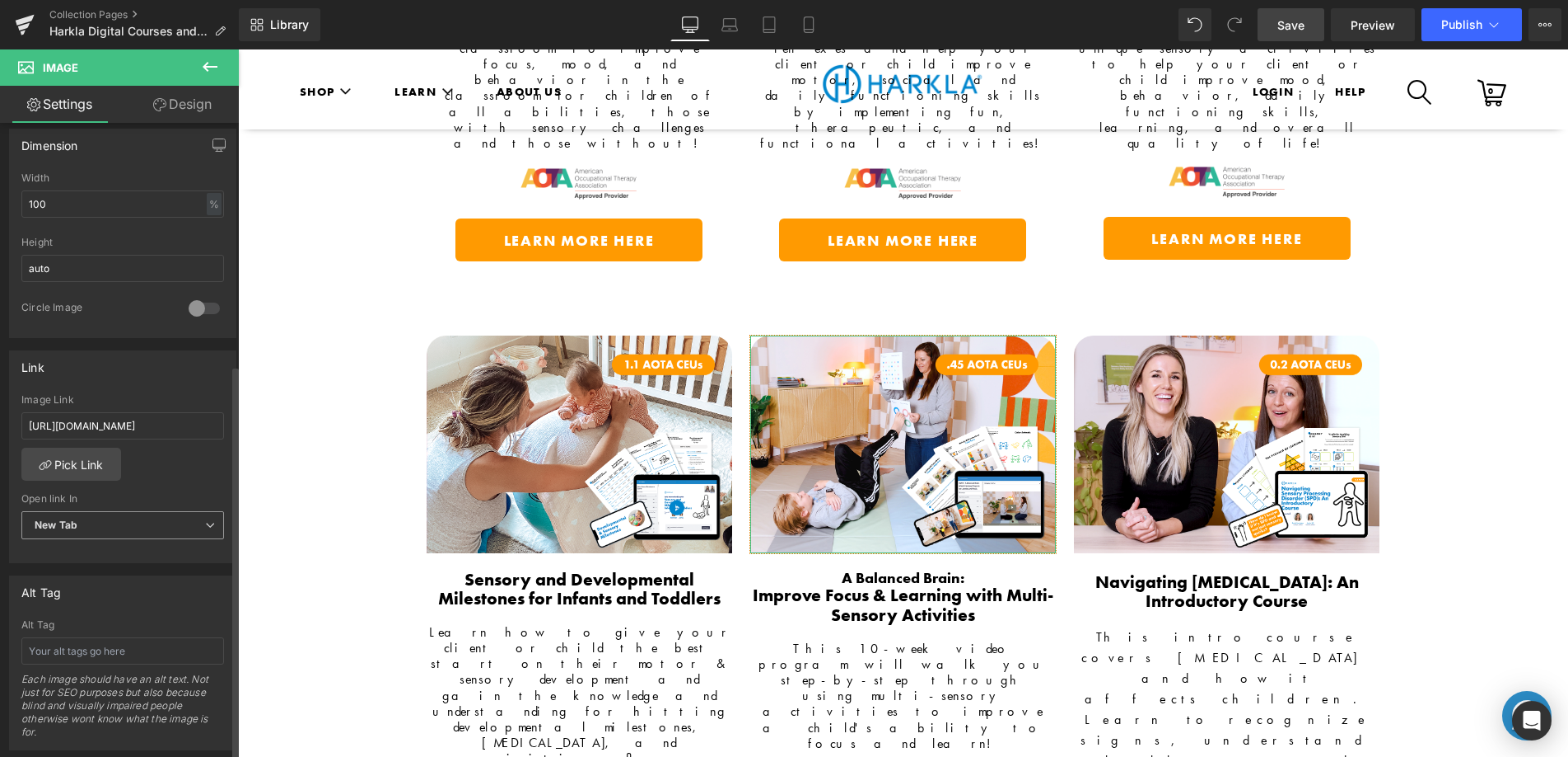
scroll to position [511, 0]
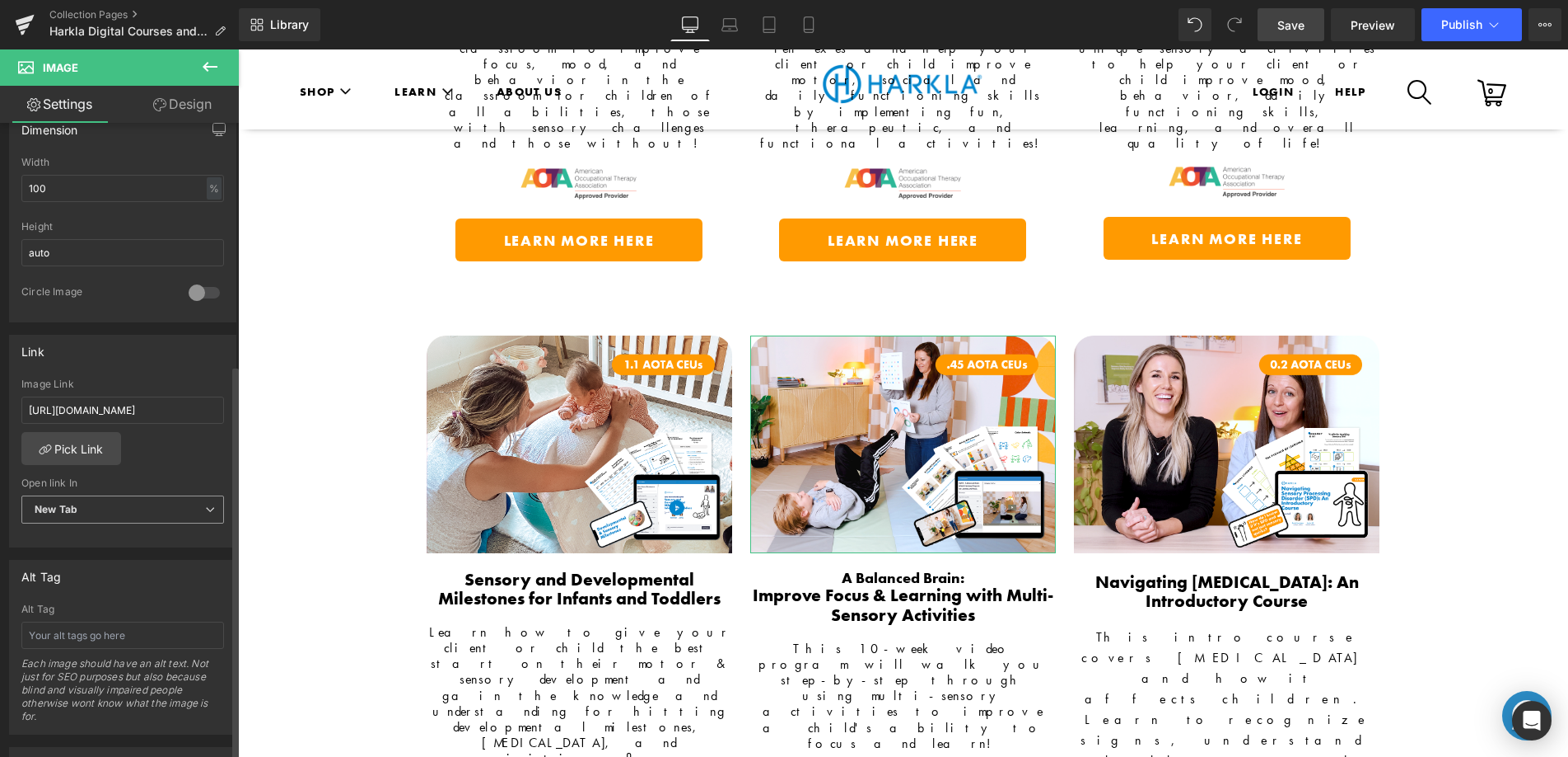
click at [131, 506] on span "New Tab" at bounding box center [122, 510] width 203 height 29
click at [93, 541] on div "Current Tab" at bounding box center [75, 538] width 57 height 12
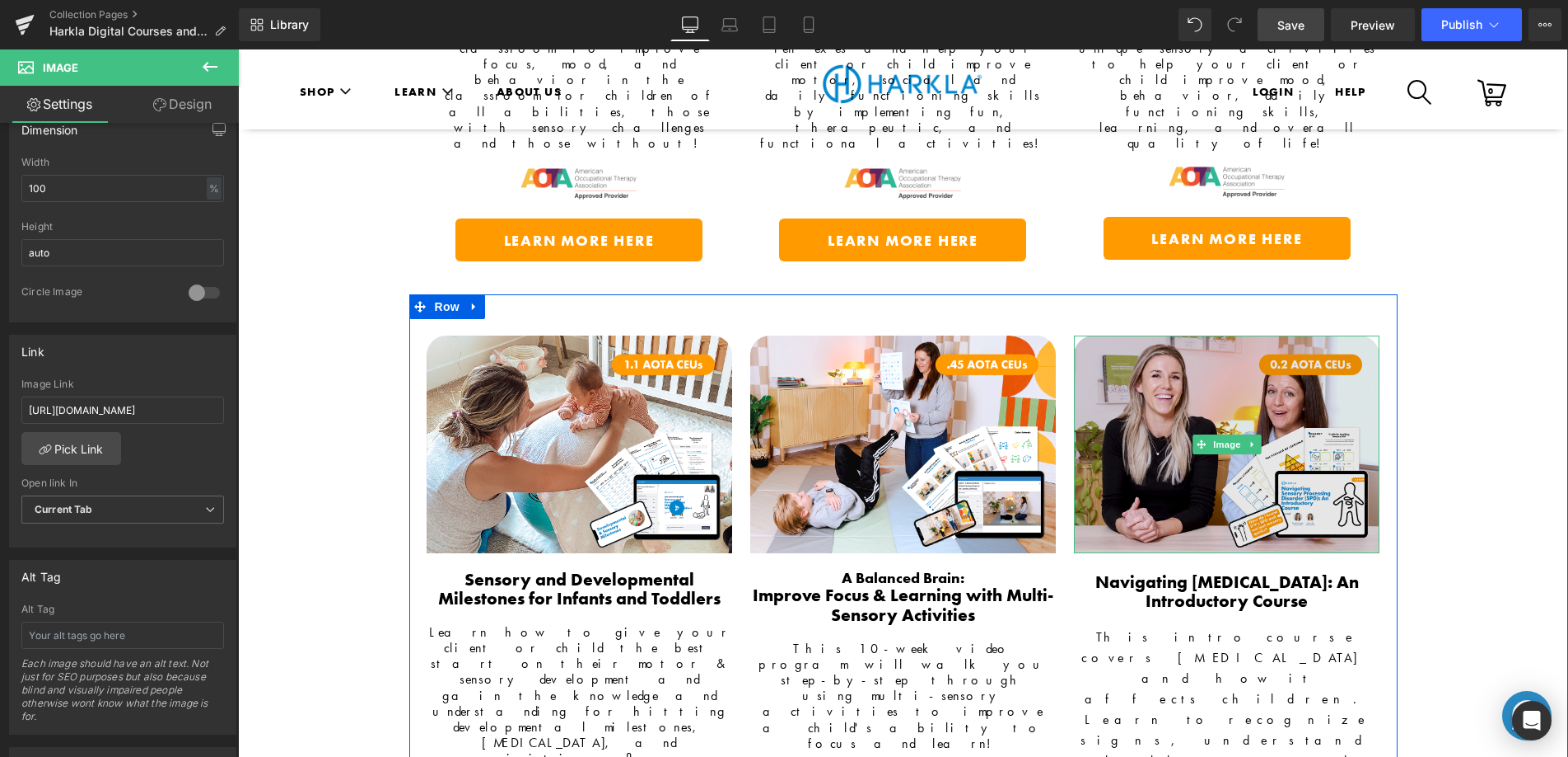
click at [1231, 335] on img at bounding box center [1227, 443] width 306 height 216
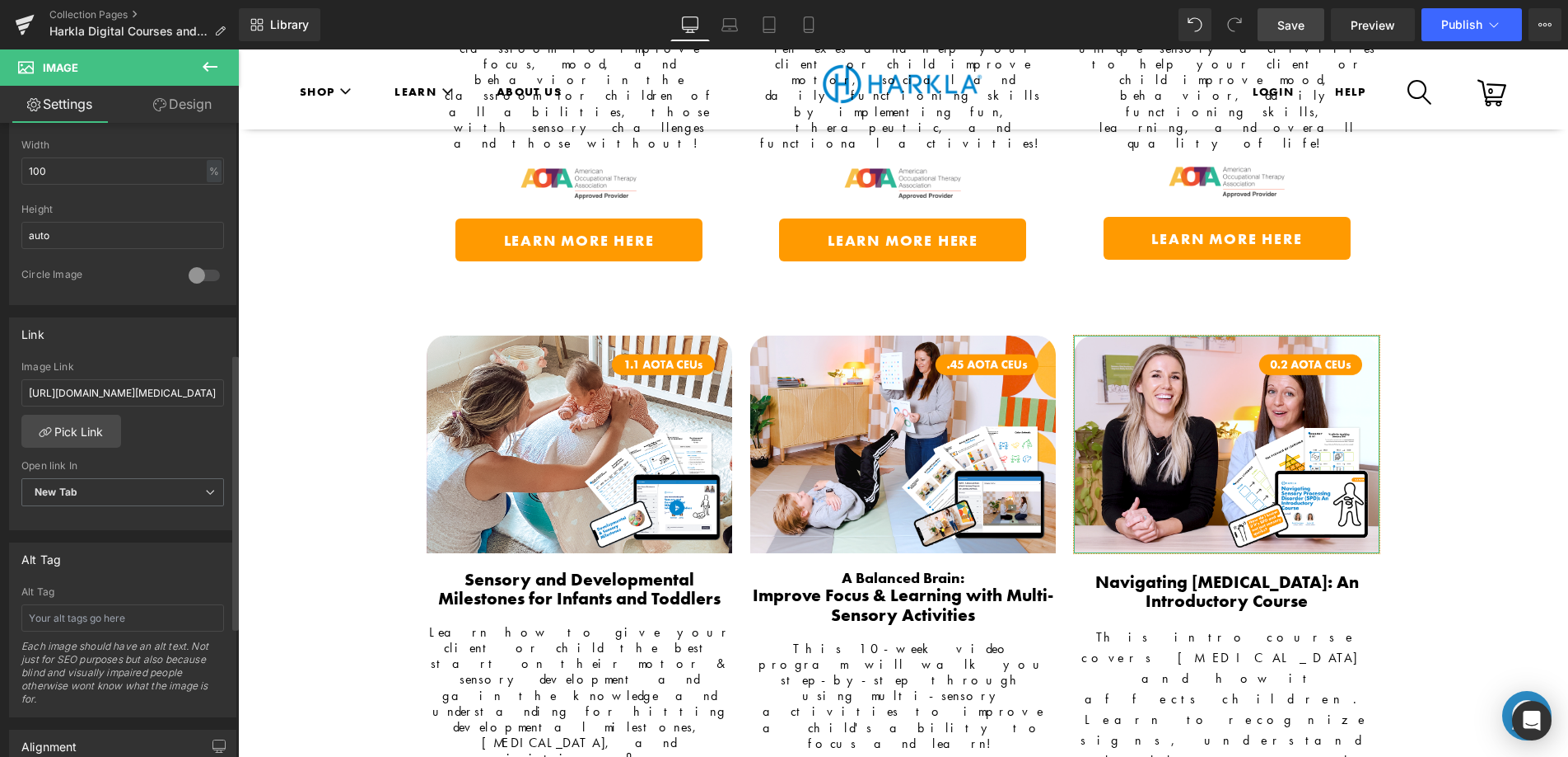
scroll to position [530, 0]
click at [103, 499] on span "New Tab" at bounding box center [122, 492] width 203 height 29
click at [93, 526] on li "Current Tab" at bounding box center [119, 520] width 196 height 25
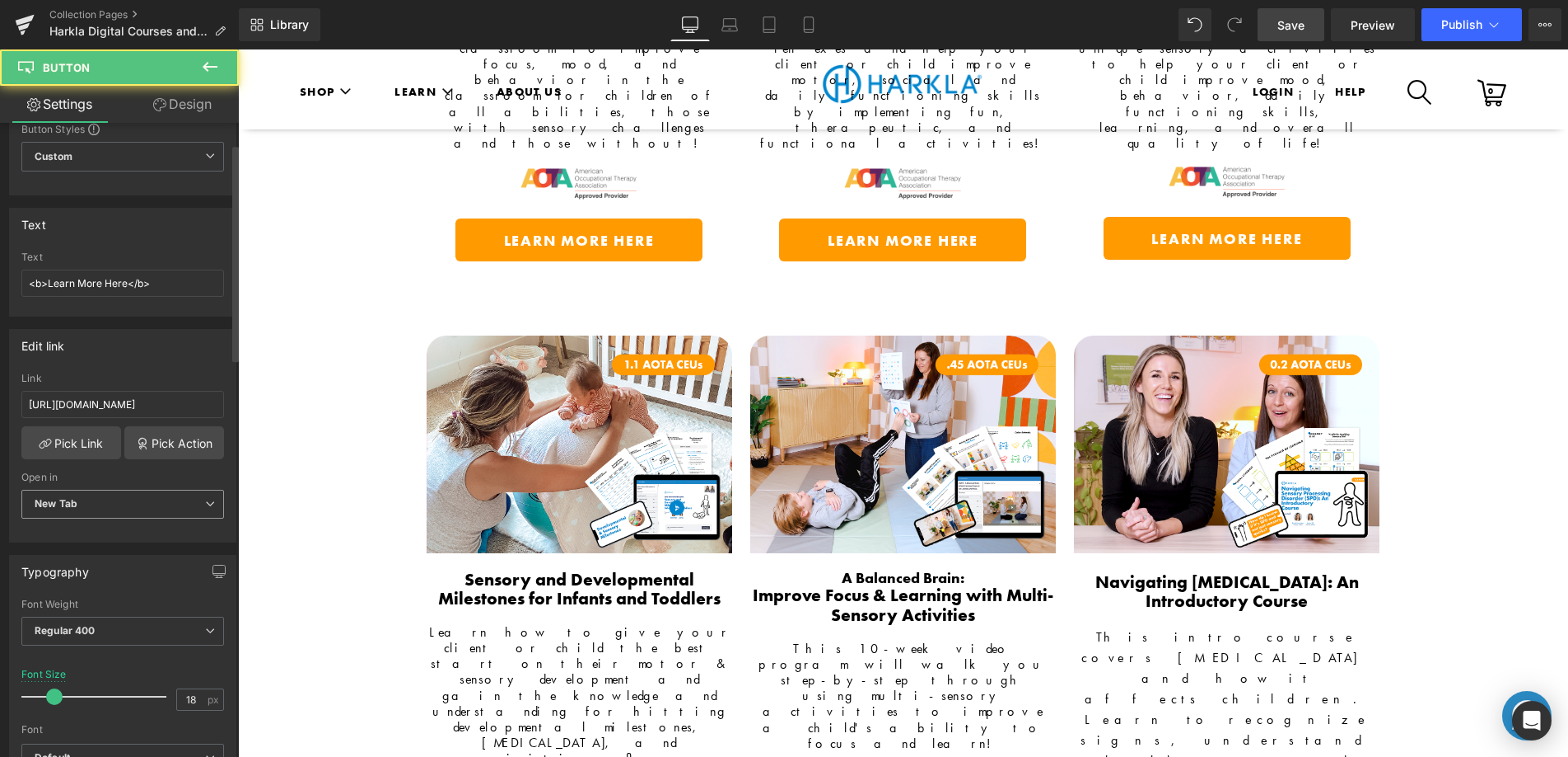
scroll to position [133, 0]
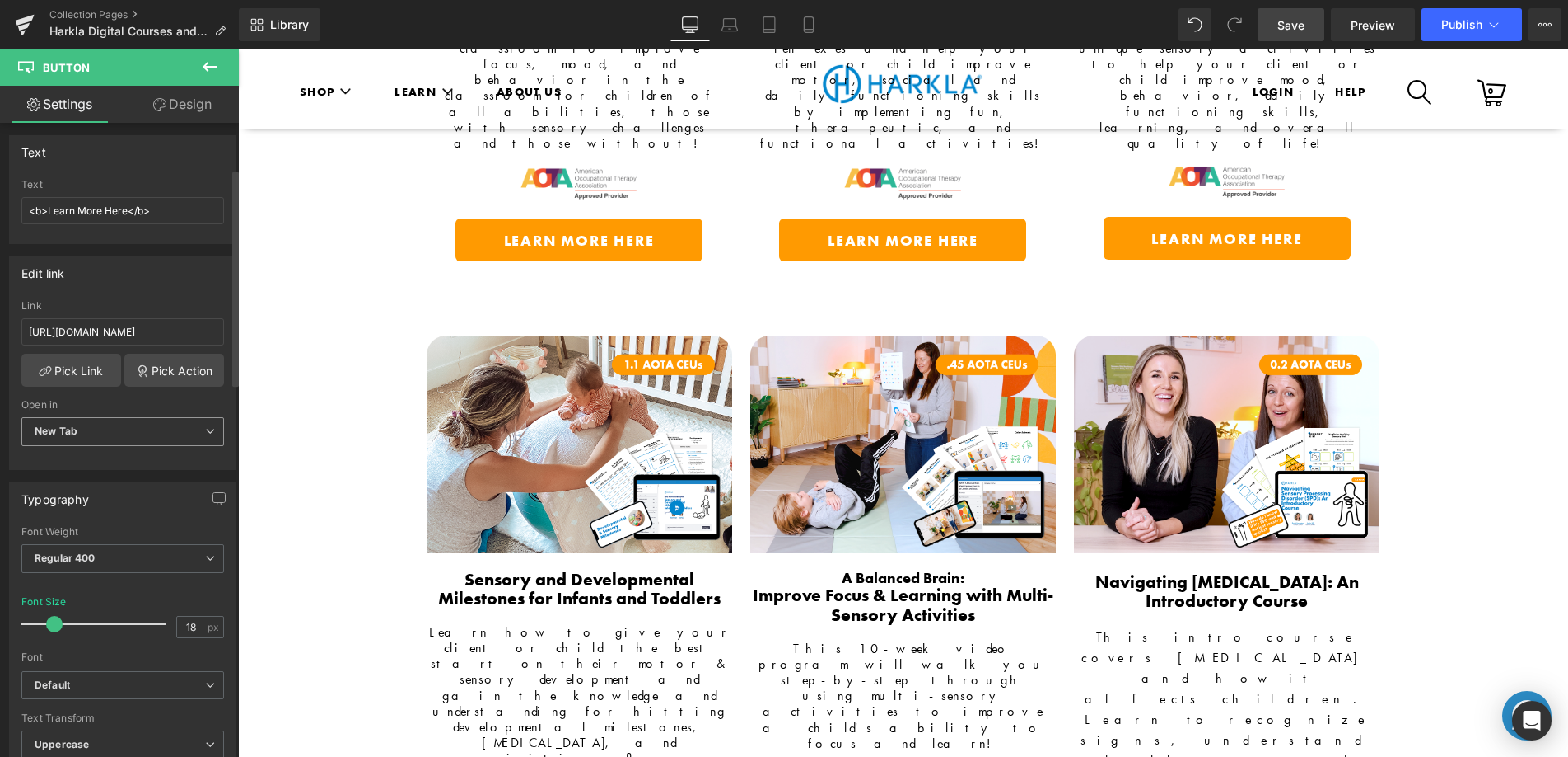
click at [114, 435] on span "New Tab" at bounding box center [122, 432] width 203 height 29
click at [110, 461] on li "Current Tab" at bounding box center [119, 460] width 196 height 25
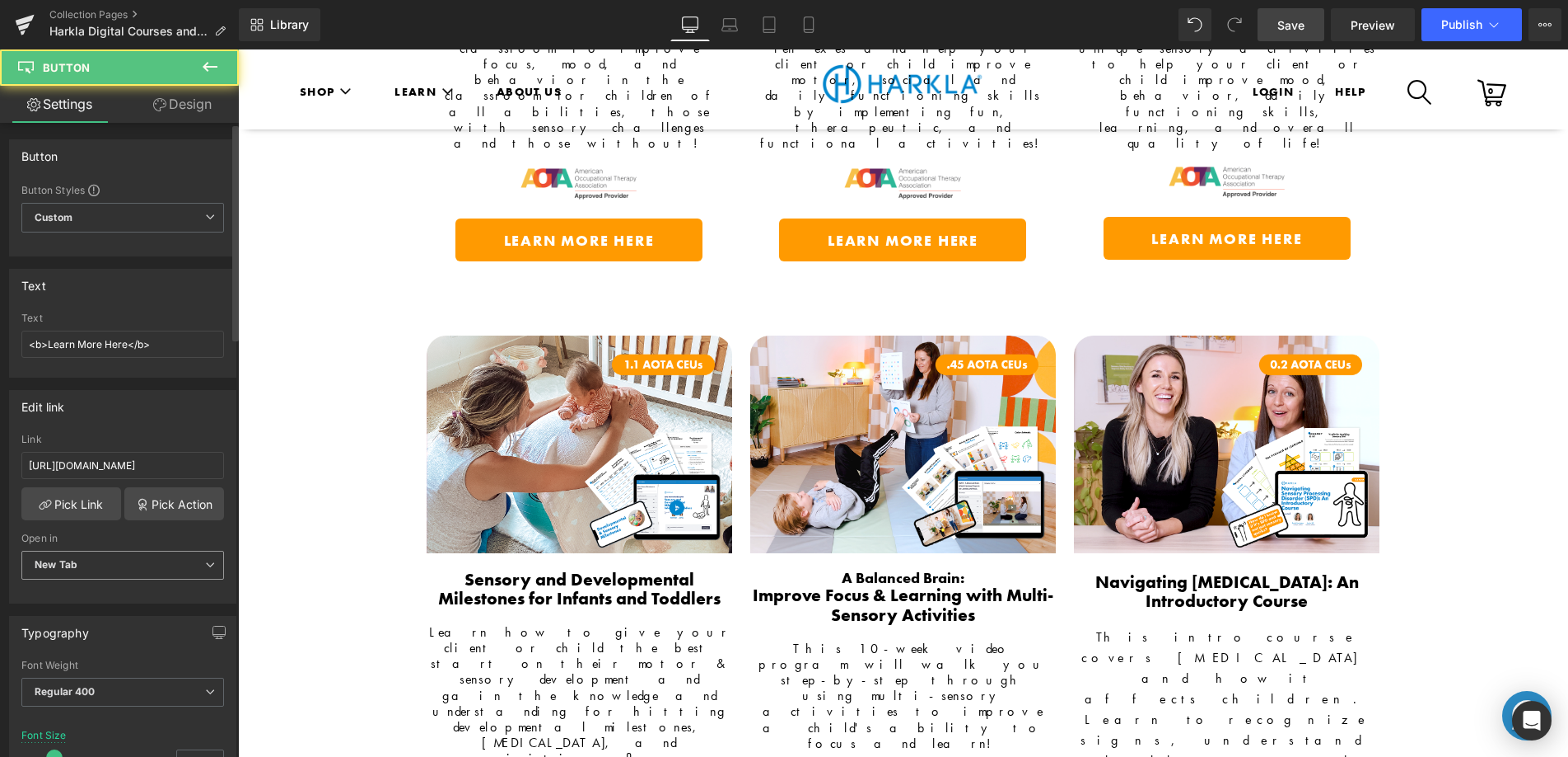
click at [105, 571] on span "New Tab" at bounding box center [122, 565] width 203 height 29
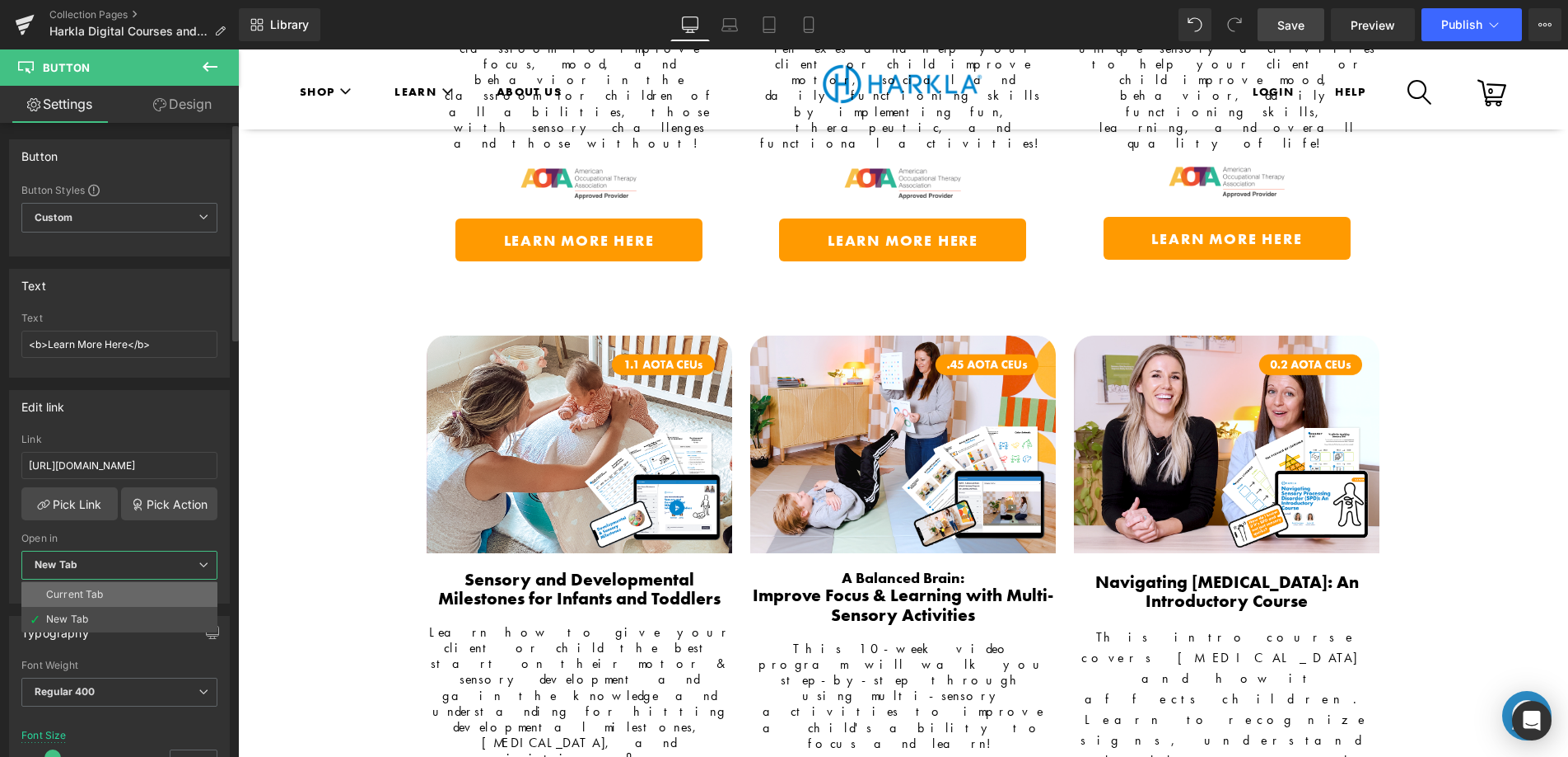
click at [114, 587] on li "Current Tab" at bounding box center [119, 594] width 196 height 25
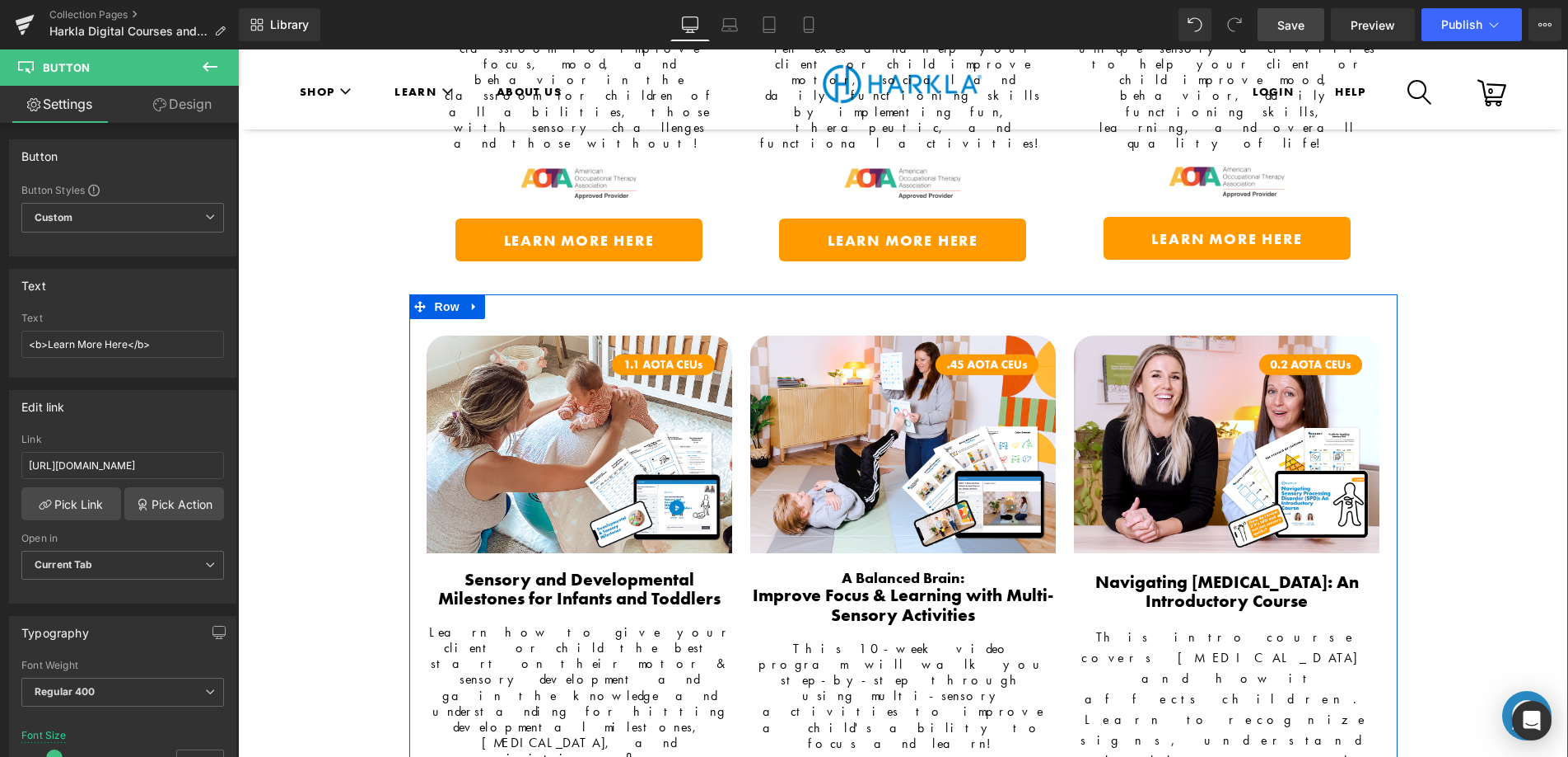
drag, startPoint x: 1210, startPoint y: 596, endPoint x: 861, endPoint y: 592, distance: 349.0
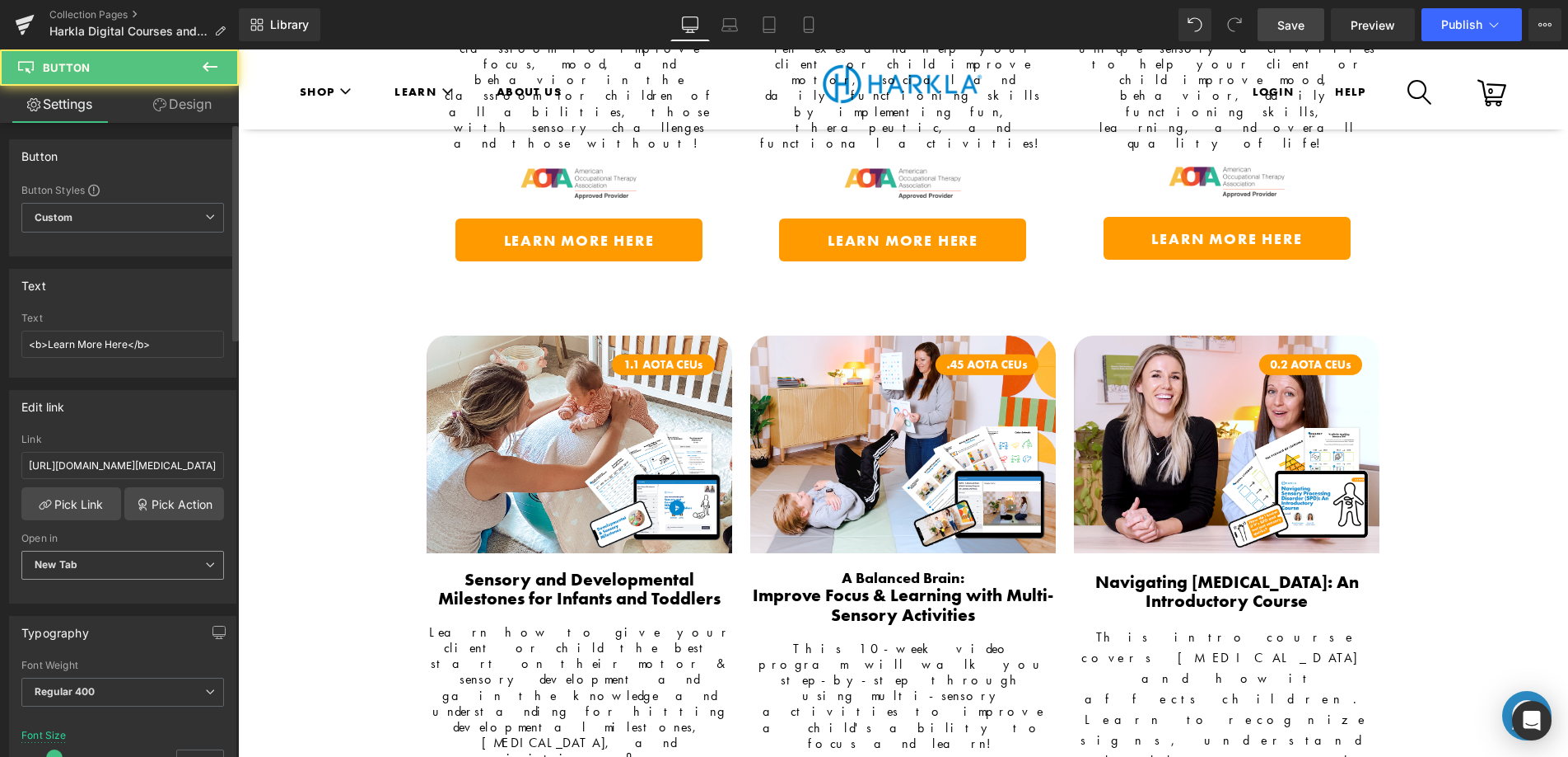
click at [134, 564] on span "New Tab" at bounding box center [122, 565] width 203 height 29
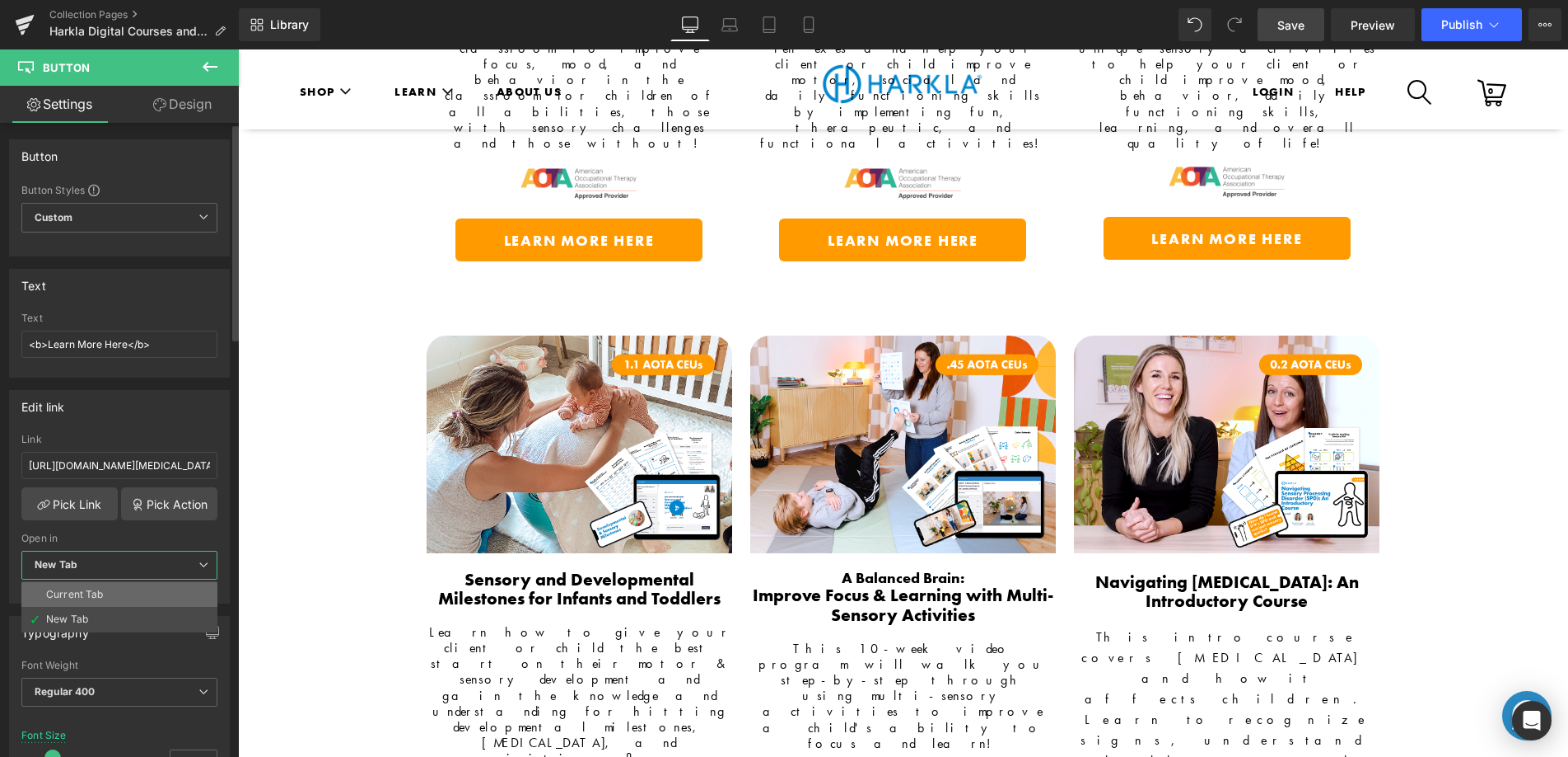
click at [125, 590] on li "Current Tab" at bounding box center [119, 594] width 196 height 25
click at [1299, 29] on span "Save" at bounding box center [1291, 25] width 27 height 17
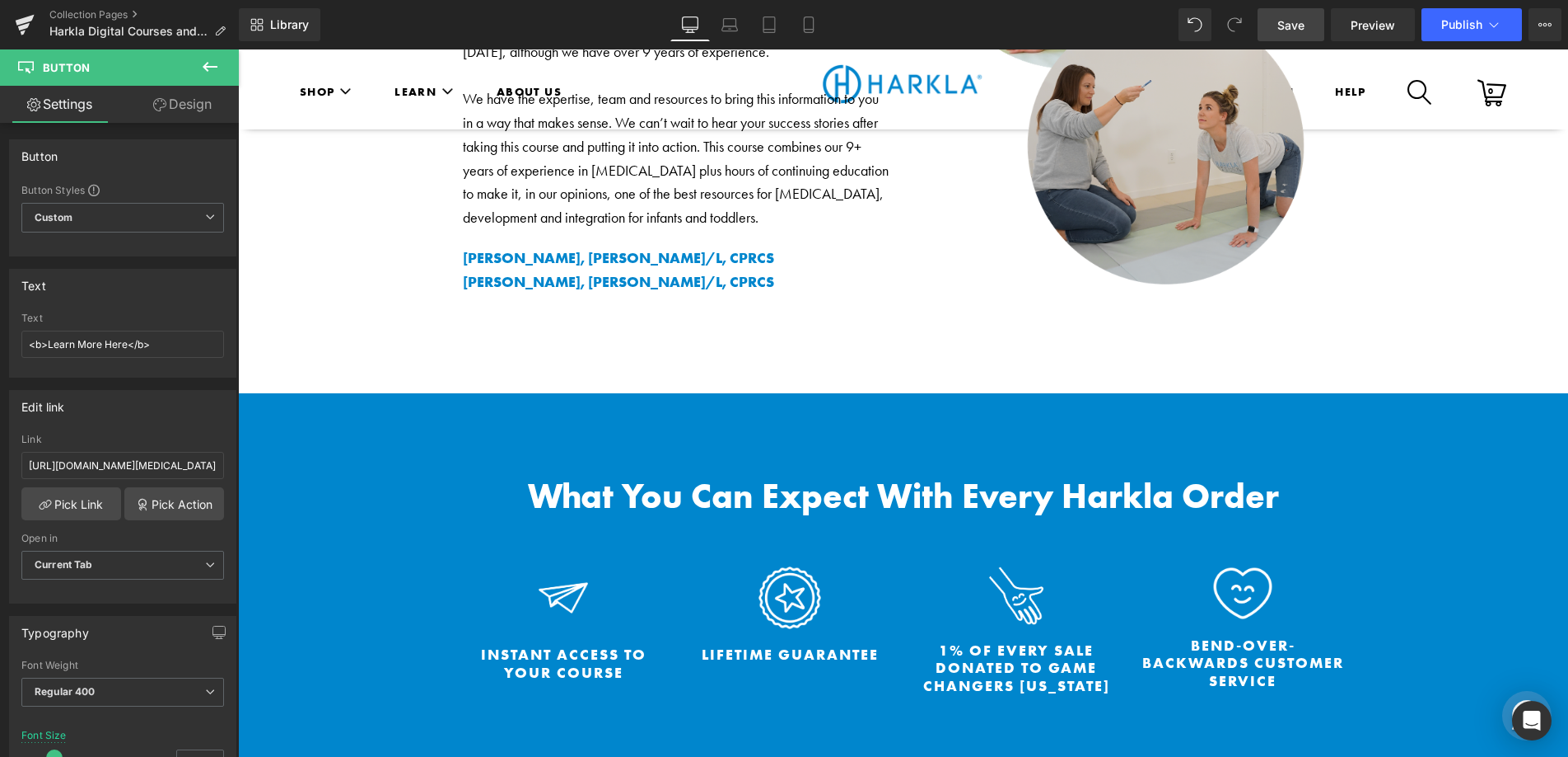
scroll to position [6019, 0]
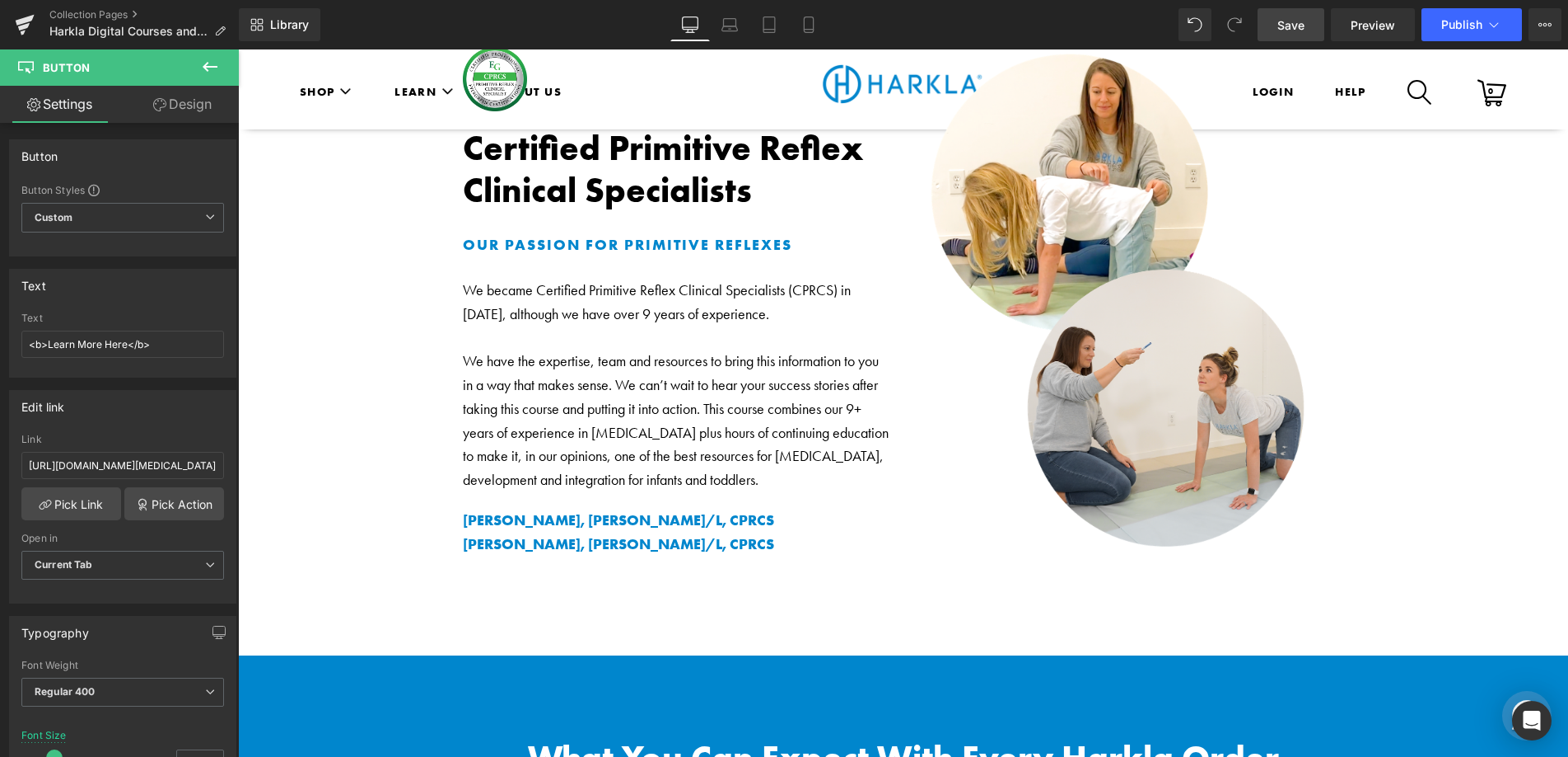
click at [1284, 26] on span "Save" at bounding box center [1291, 25] width 27 height 17
click at [721, 35] on link "Laptop" at bounding box center [711, 25] width 39 height 33
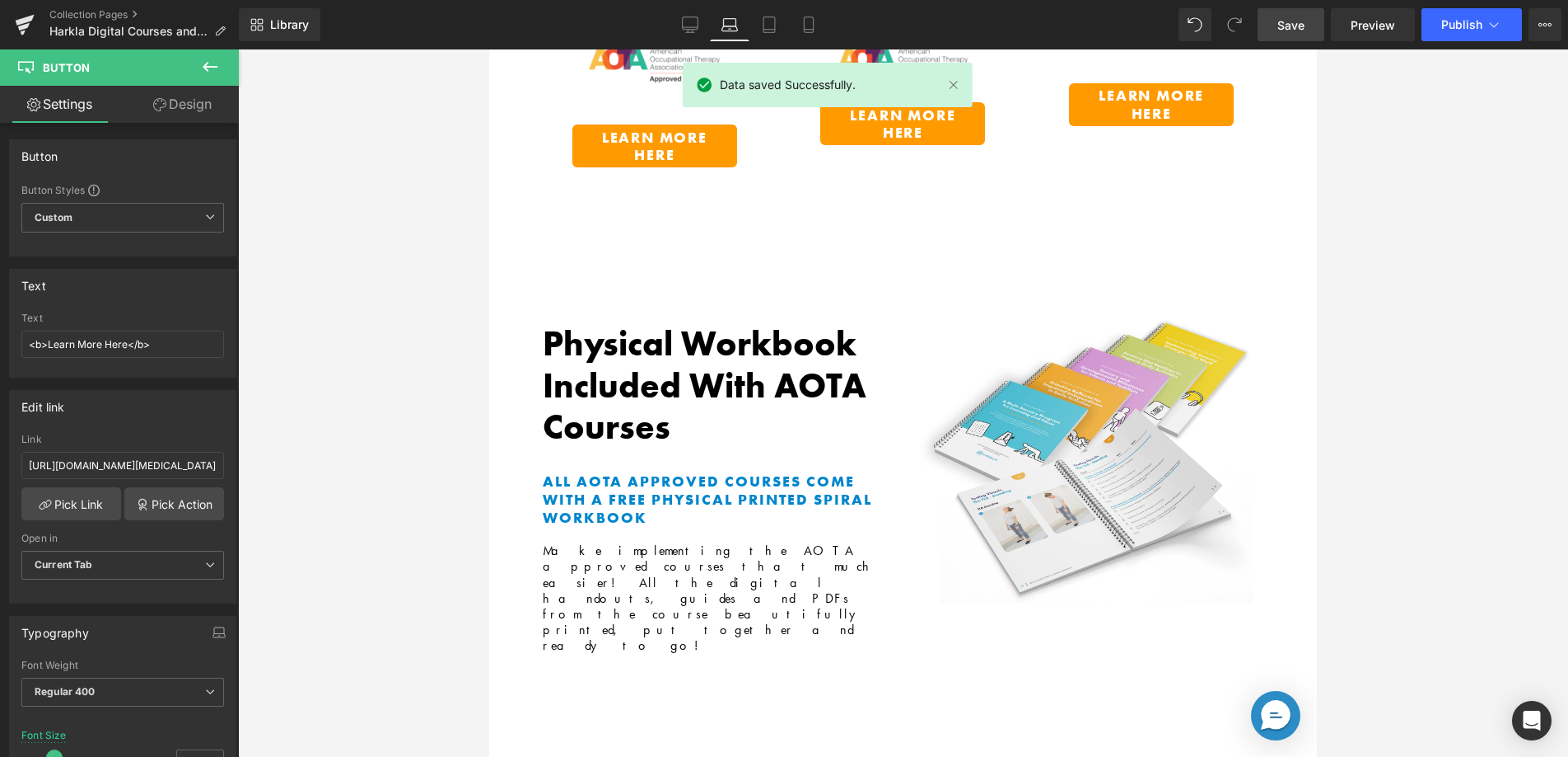
scroll to position [691, 0]
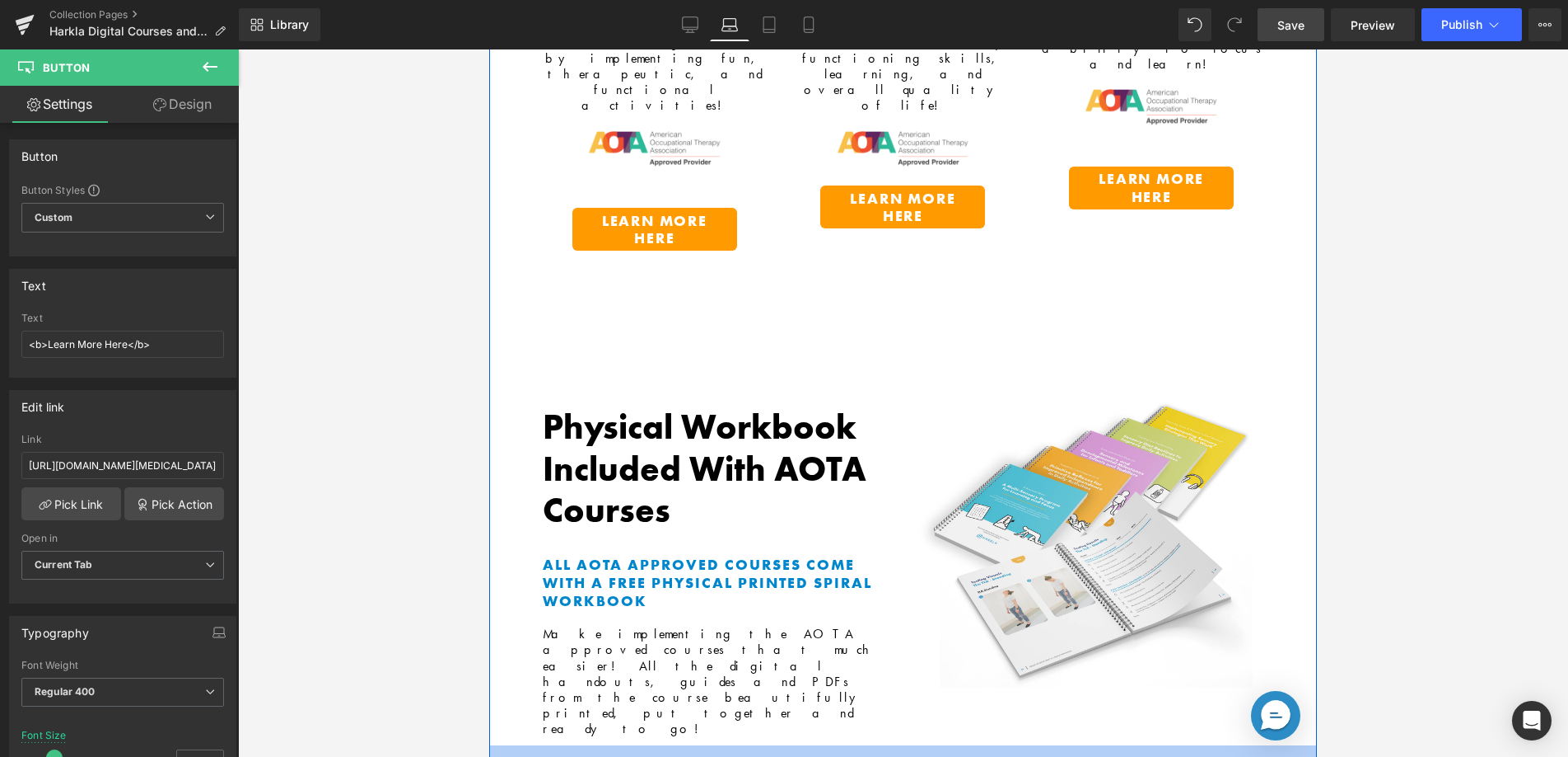
click at [999, 502] on div "Our Best Selling Courses Heading LIFETIME ACCESS, HOURS OF ENGAGING VIDEOS, FUN…" at bounding box center [903, 120] width 828 height 1382
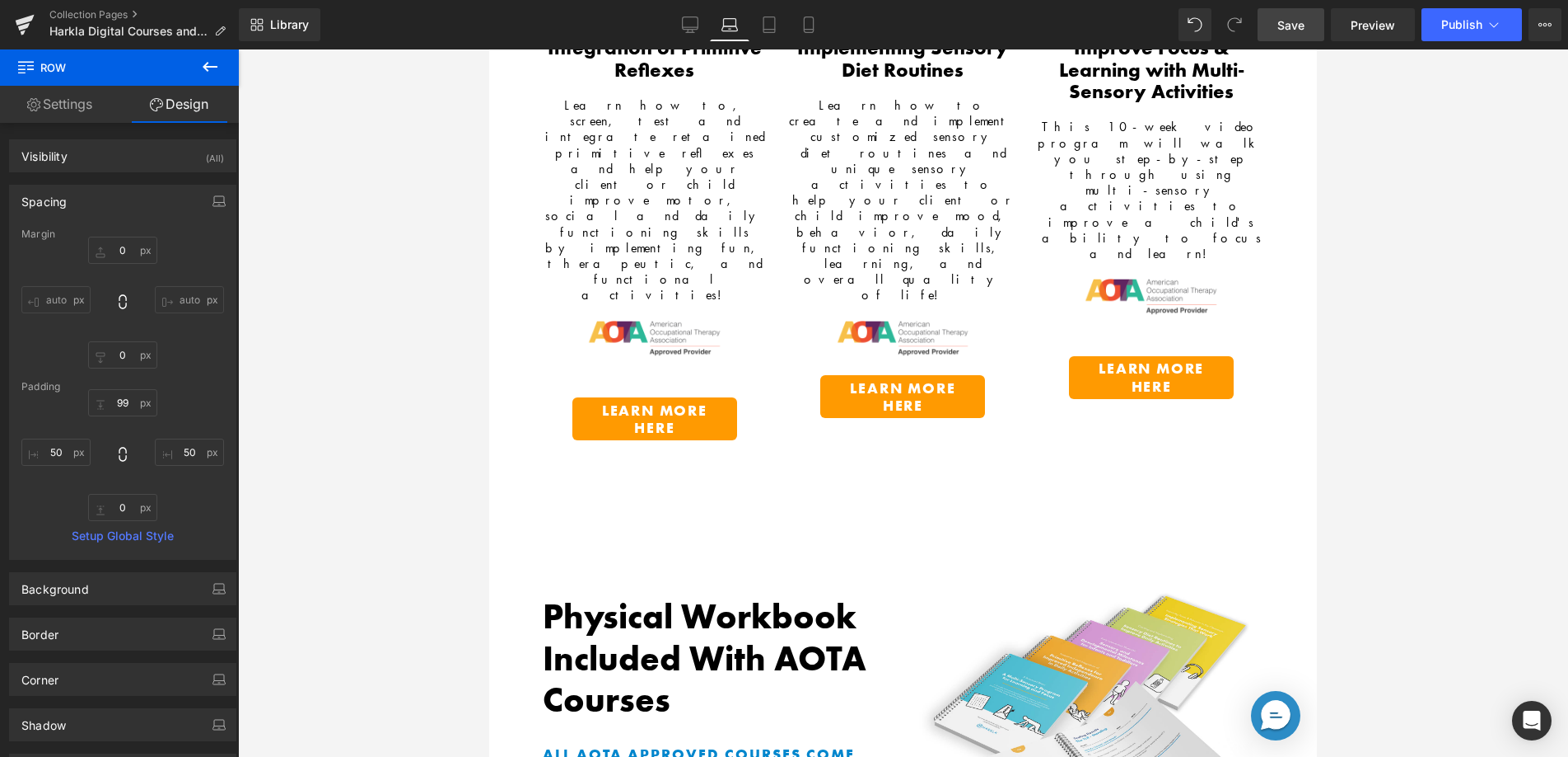
scroll to position [0, 0]
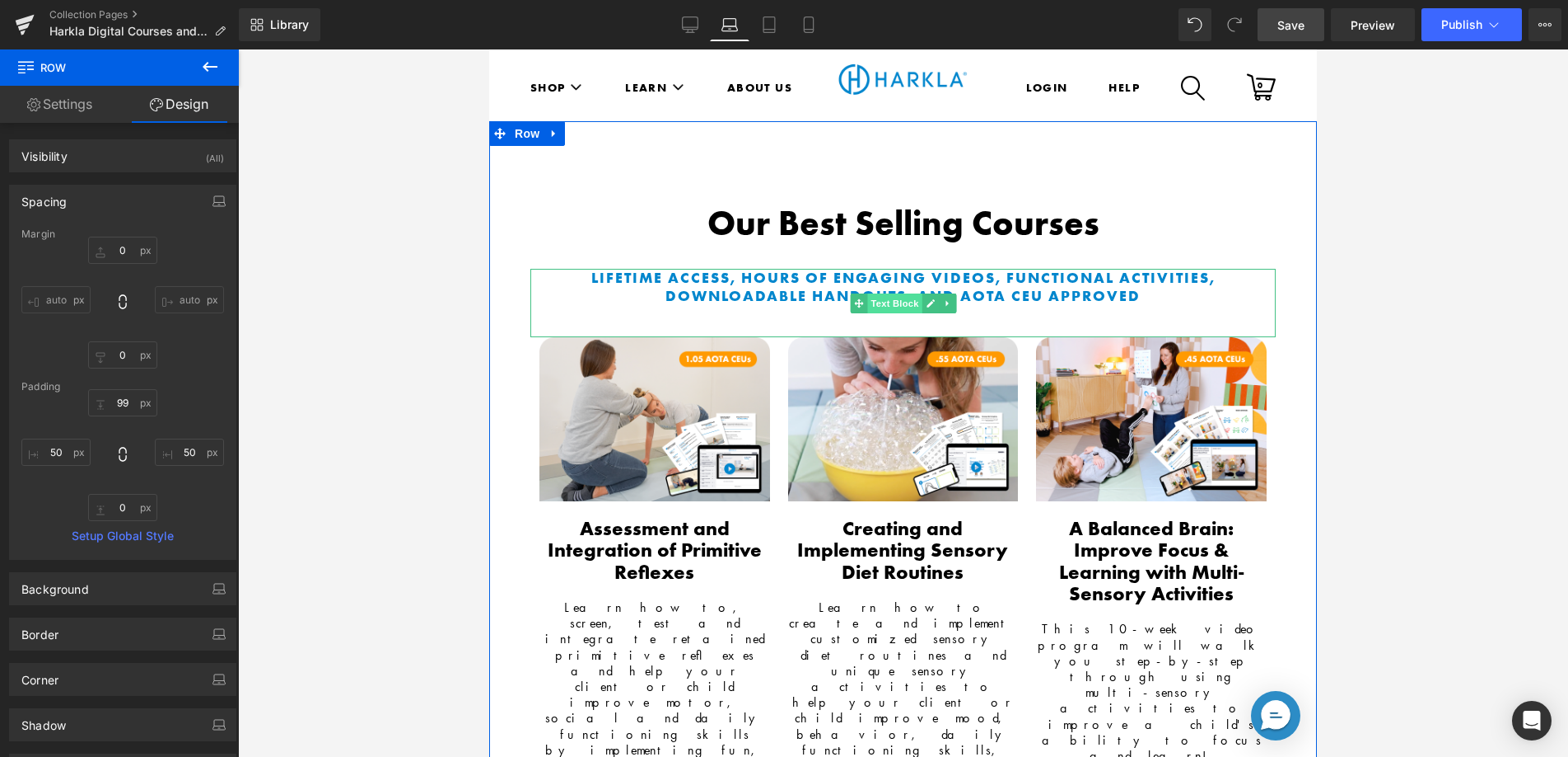
click at [883, 306] on span "Text Block" at bounding box center [894, 303] width 55 height 20
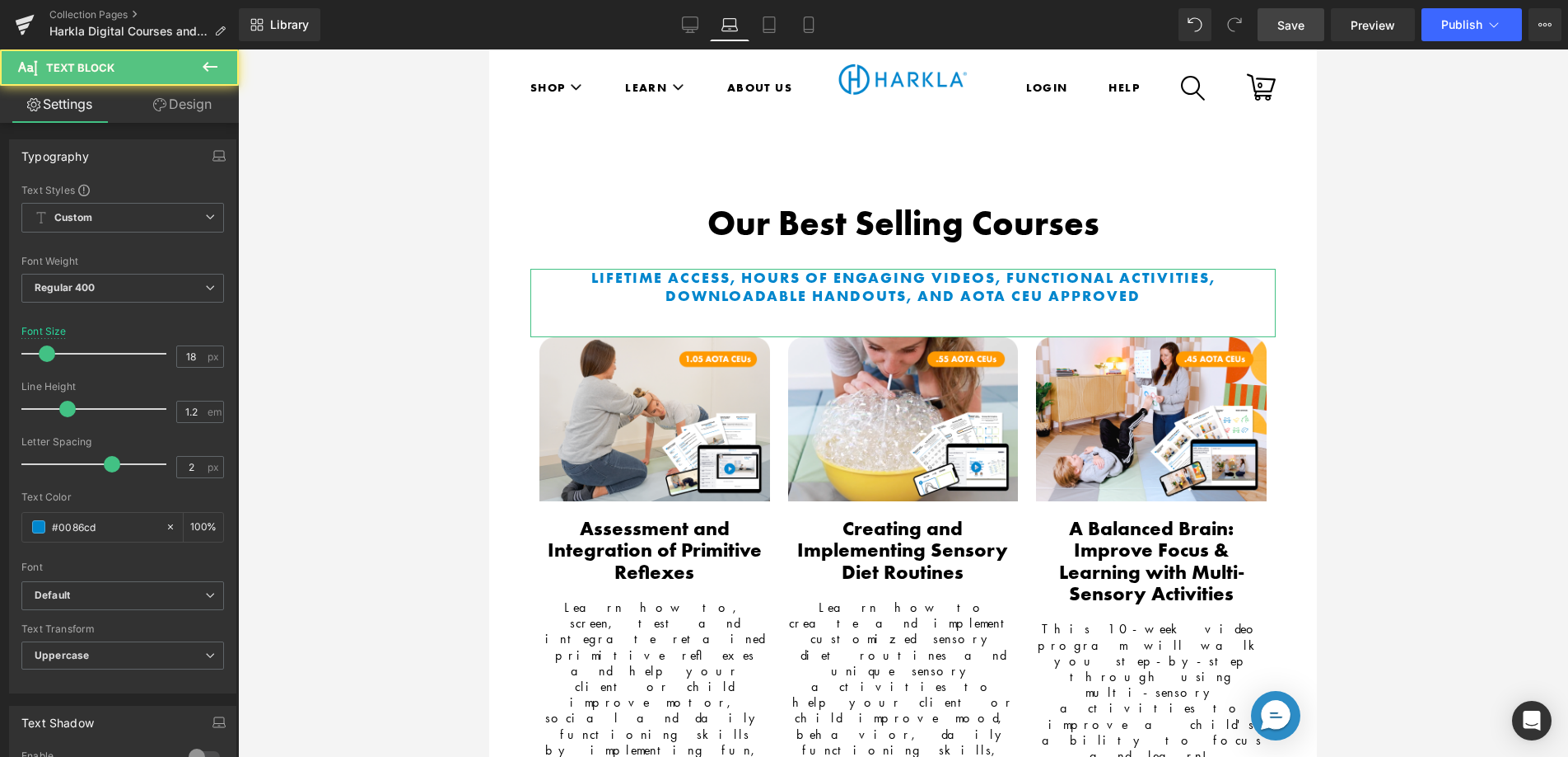
click at [185, 110] on link "Design" at bounding box center [182, 104] width 120 height 37
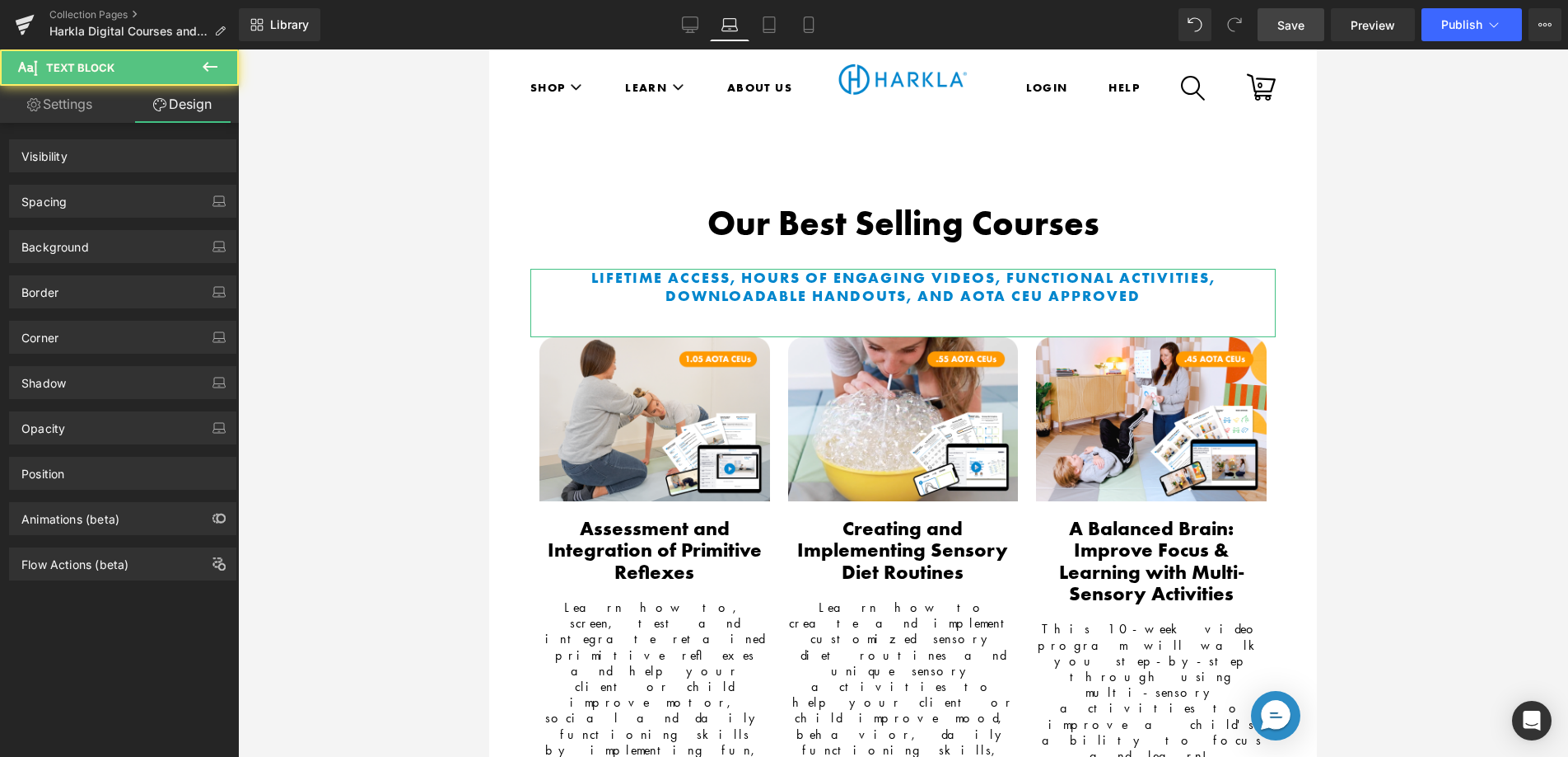
click at [133, 213] on div "Spacing" at bounding box center [122, 201] width 225 height 31
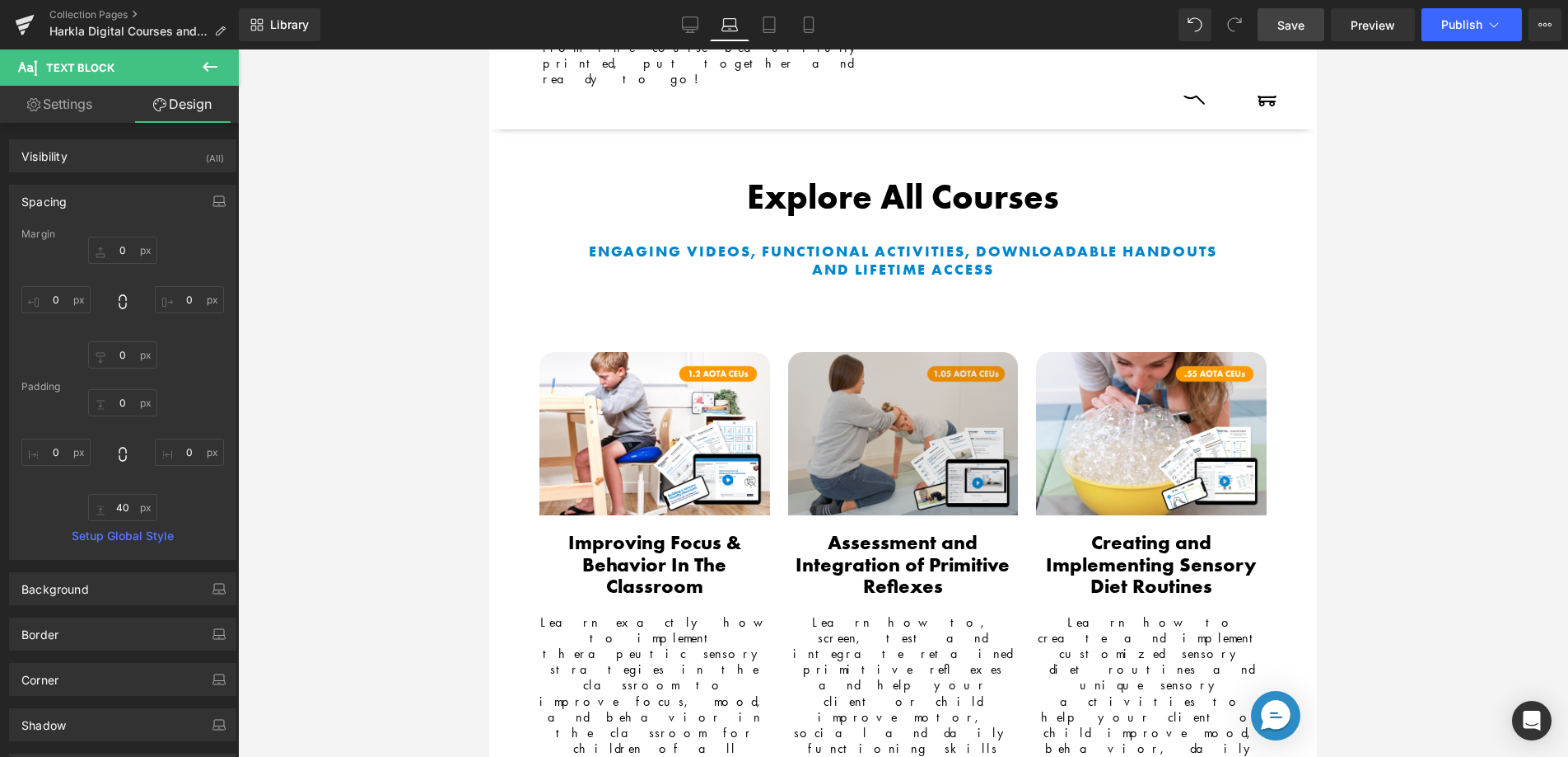
scroll to position [1298, 0]
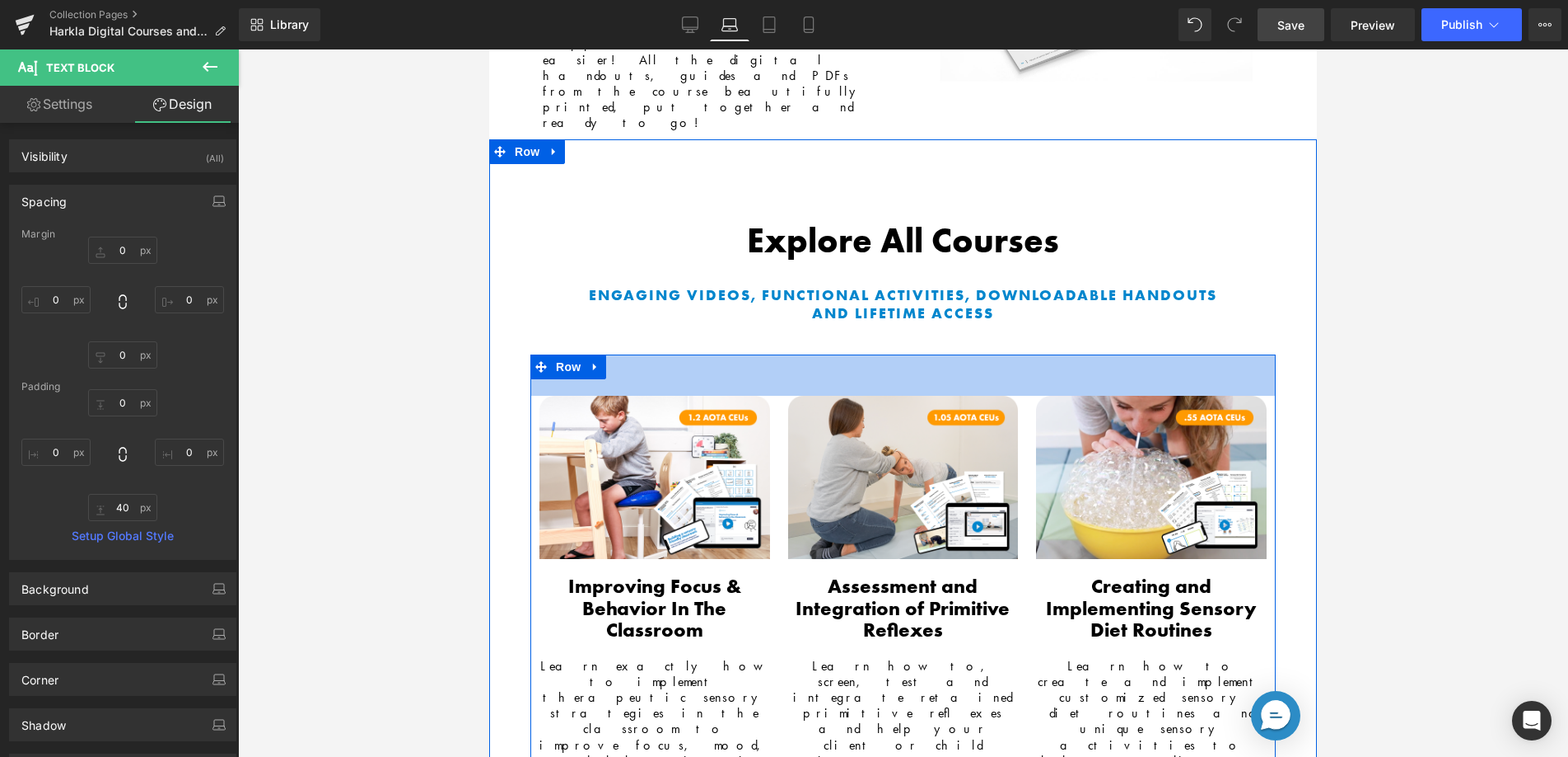
drag, startPoint x: 672, startPoint y: 230, endPoint x: 766, endPoint y: 417, distance: 209.3
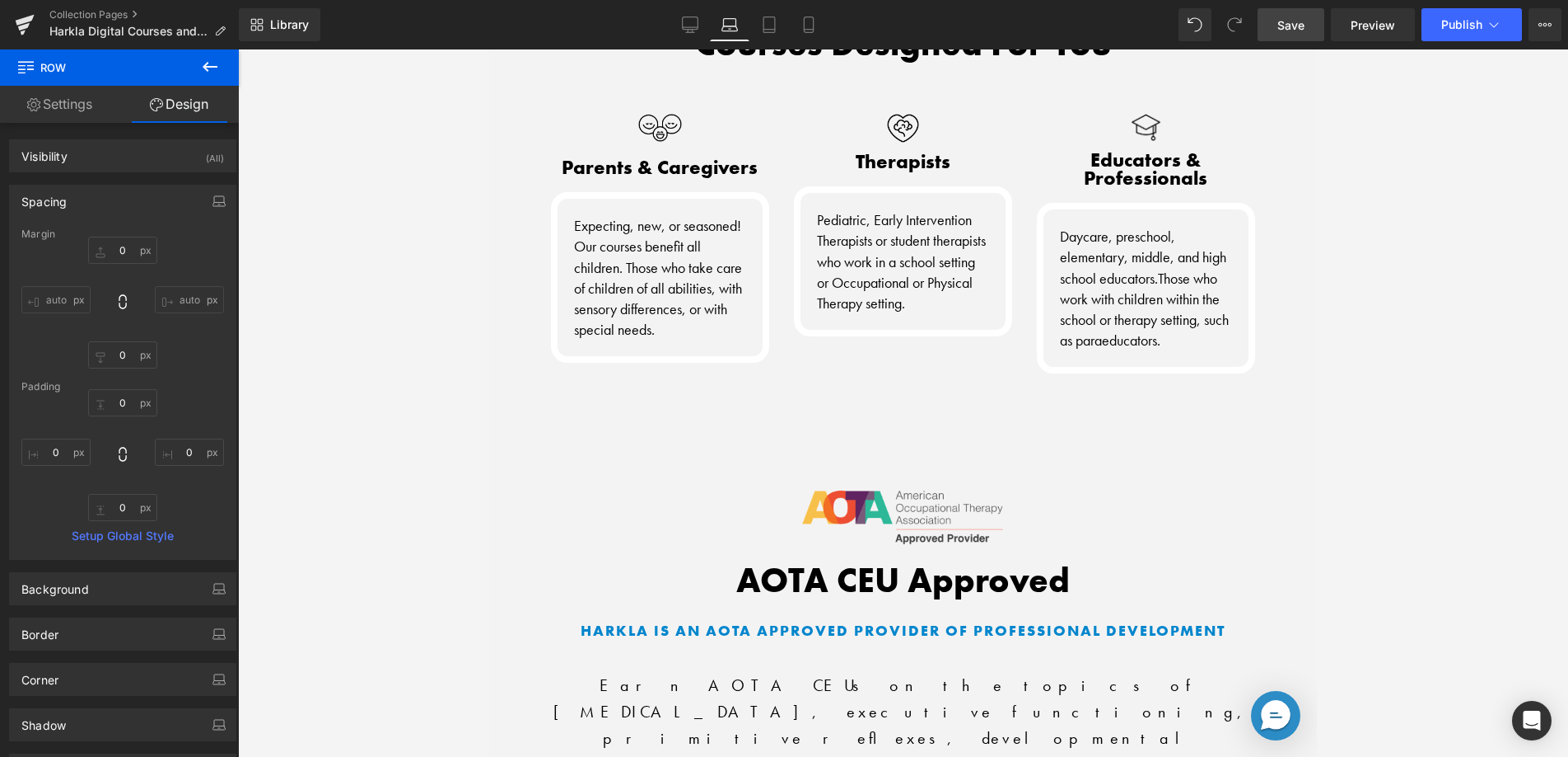
scroll to position [4083, 0]
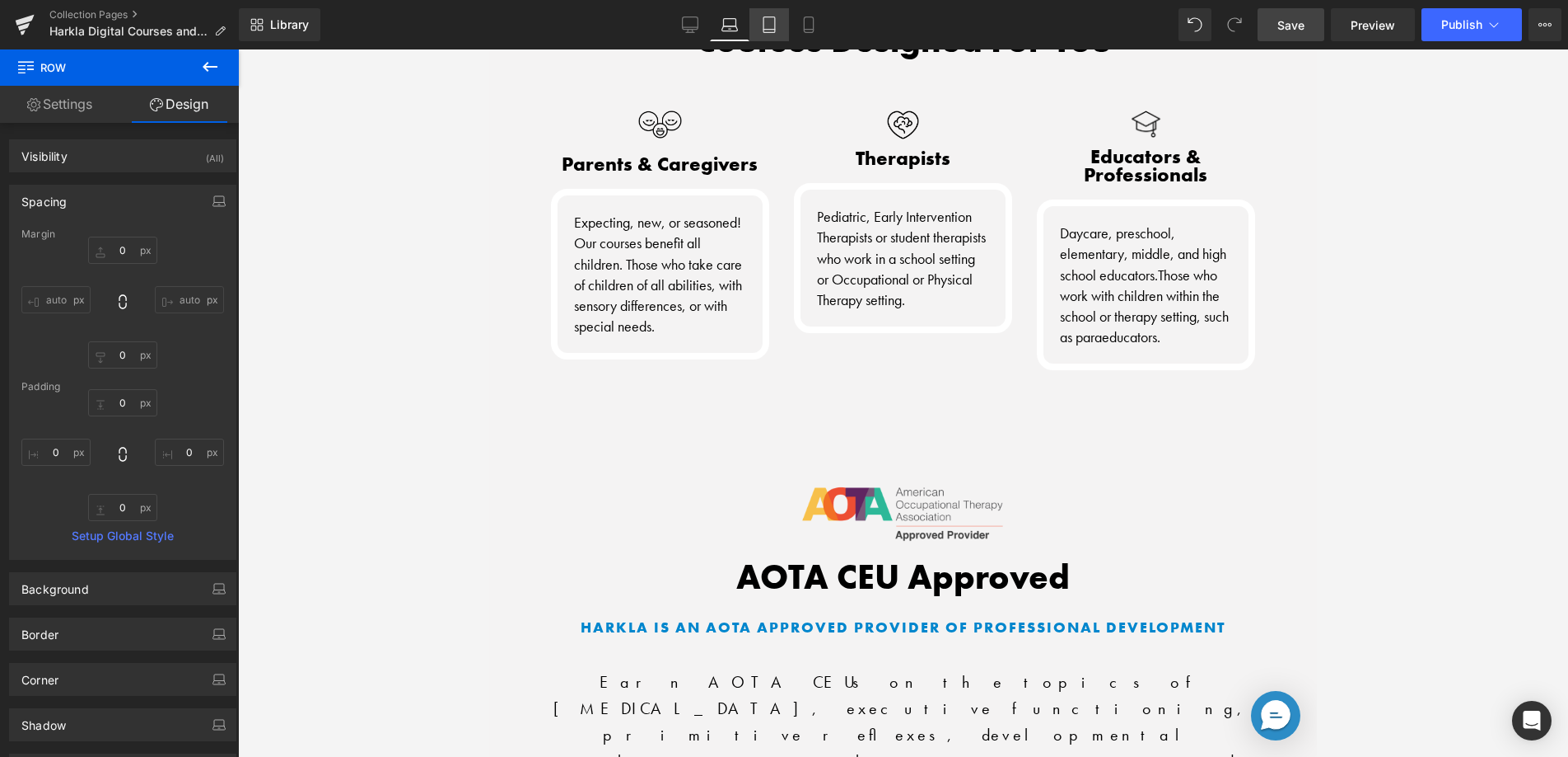
click at [768, 25] on icon at bounding box center [769, 25] width 16 height 16
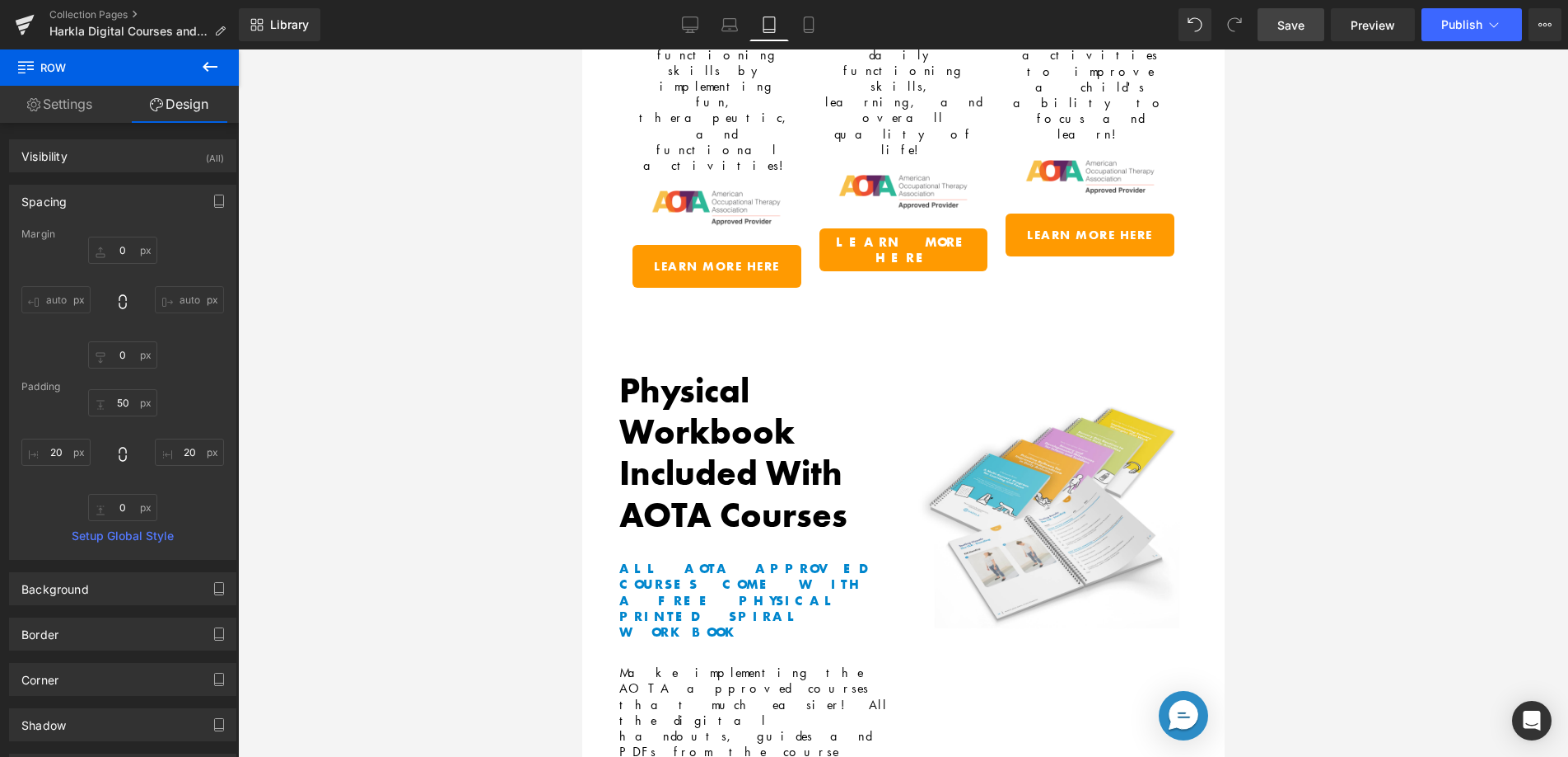
scroll to position [884, 0]
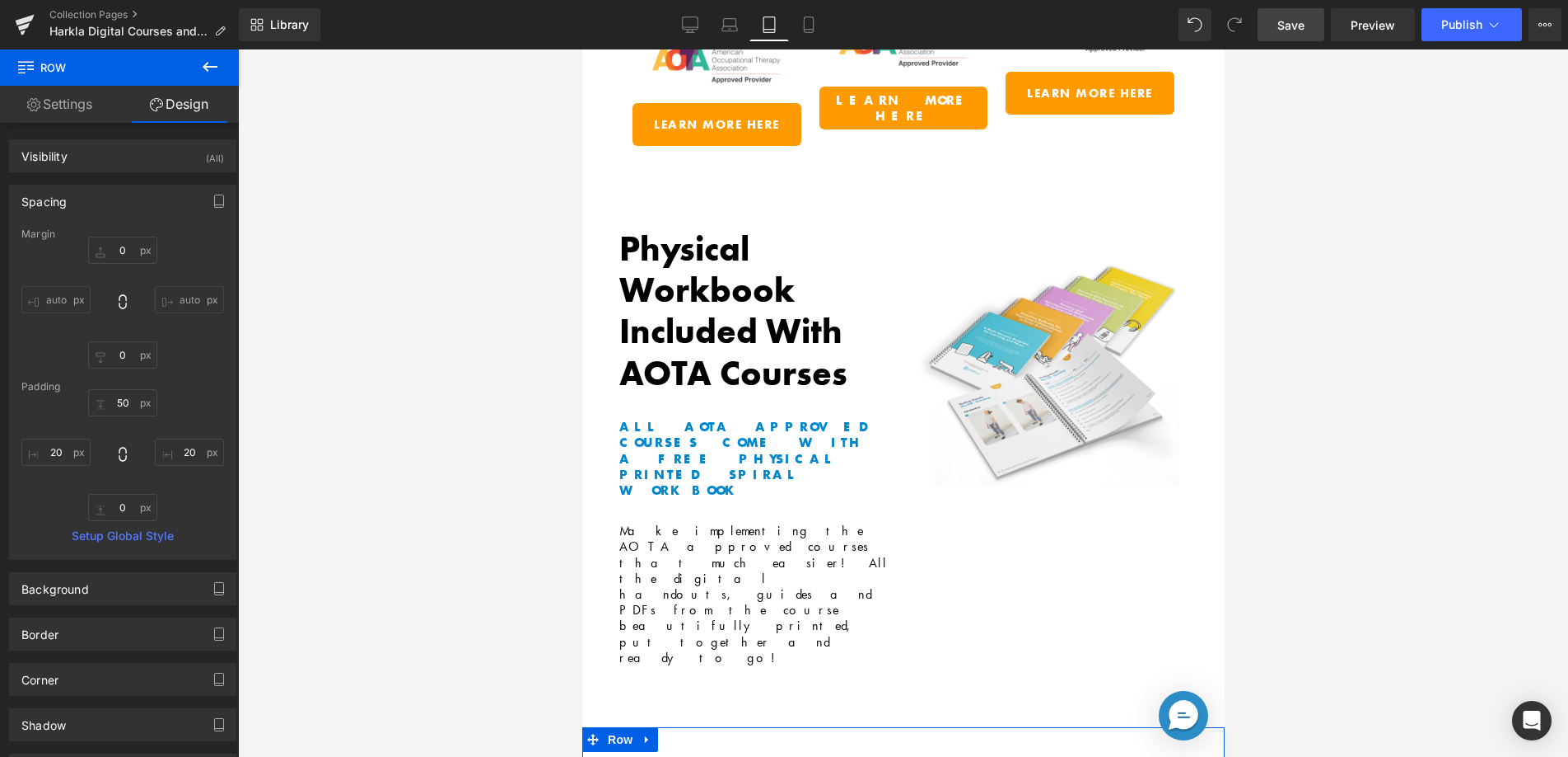
drag, startPoint x: 635, startPoint y: 534, endPoint x: 769, endPoint y: 536, distance: 134.0
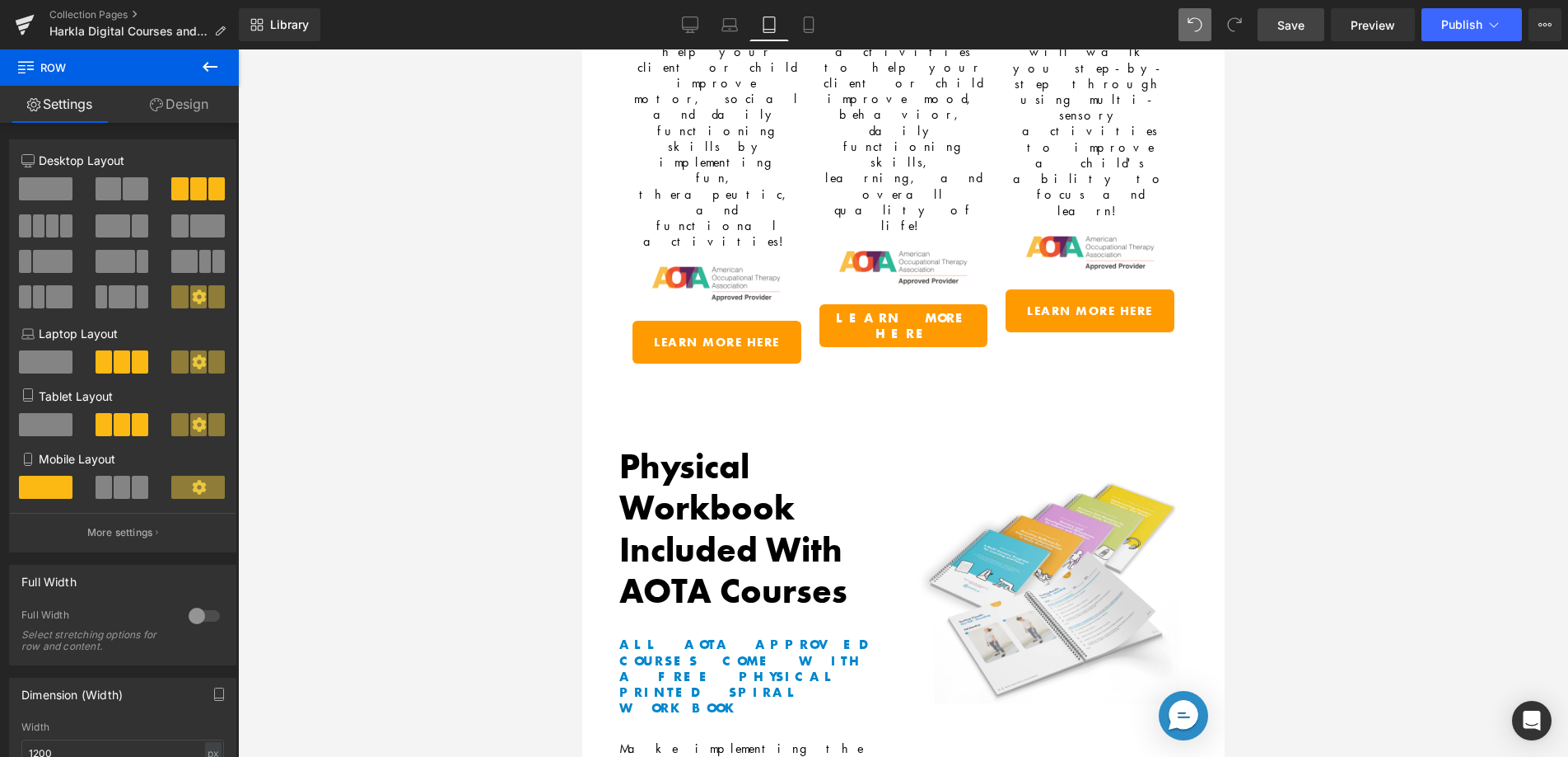
scroll to position [1745, 0]
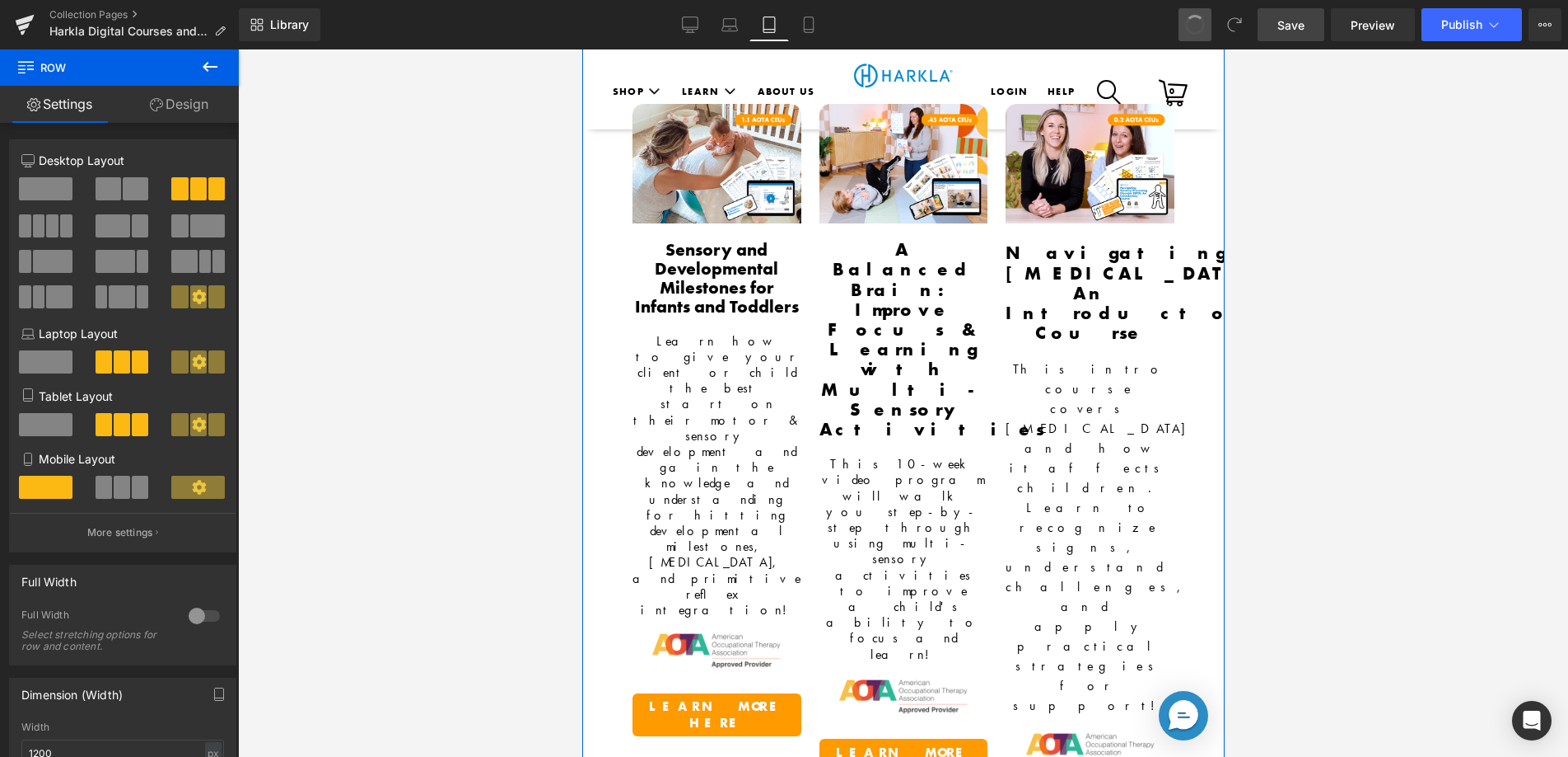
drag, startPoint x: 589, startPoint y: 137, endPoint x: 723, endPoint y: 326, distance: 231.7
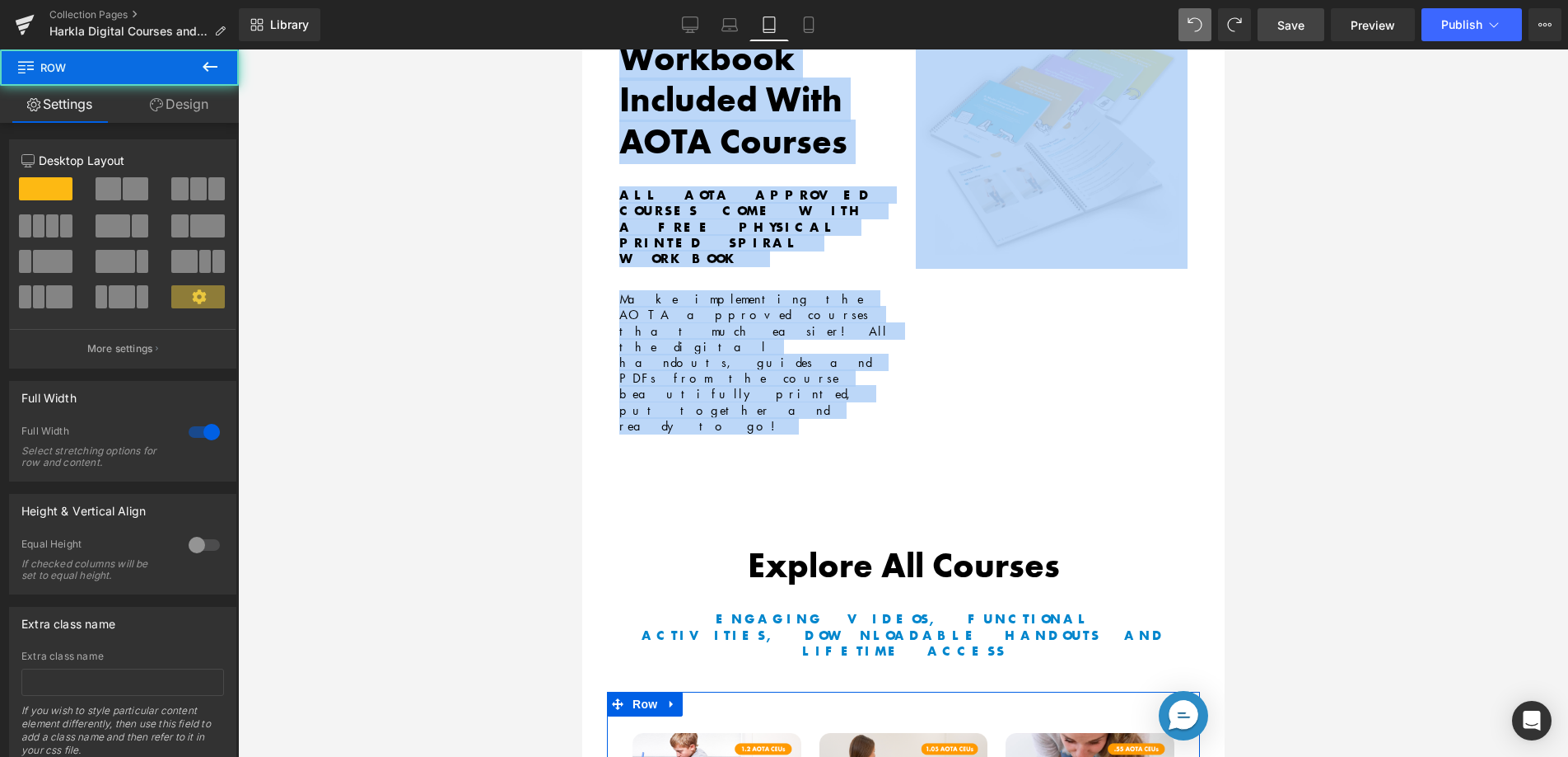
scroll to position [426, 0]
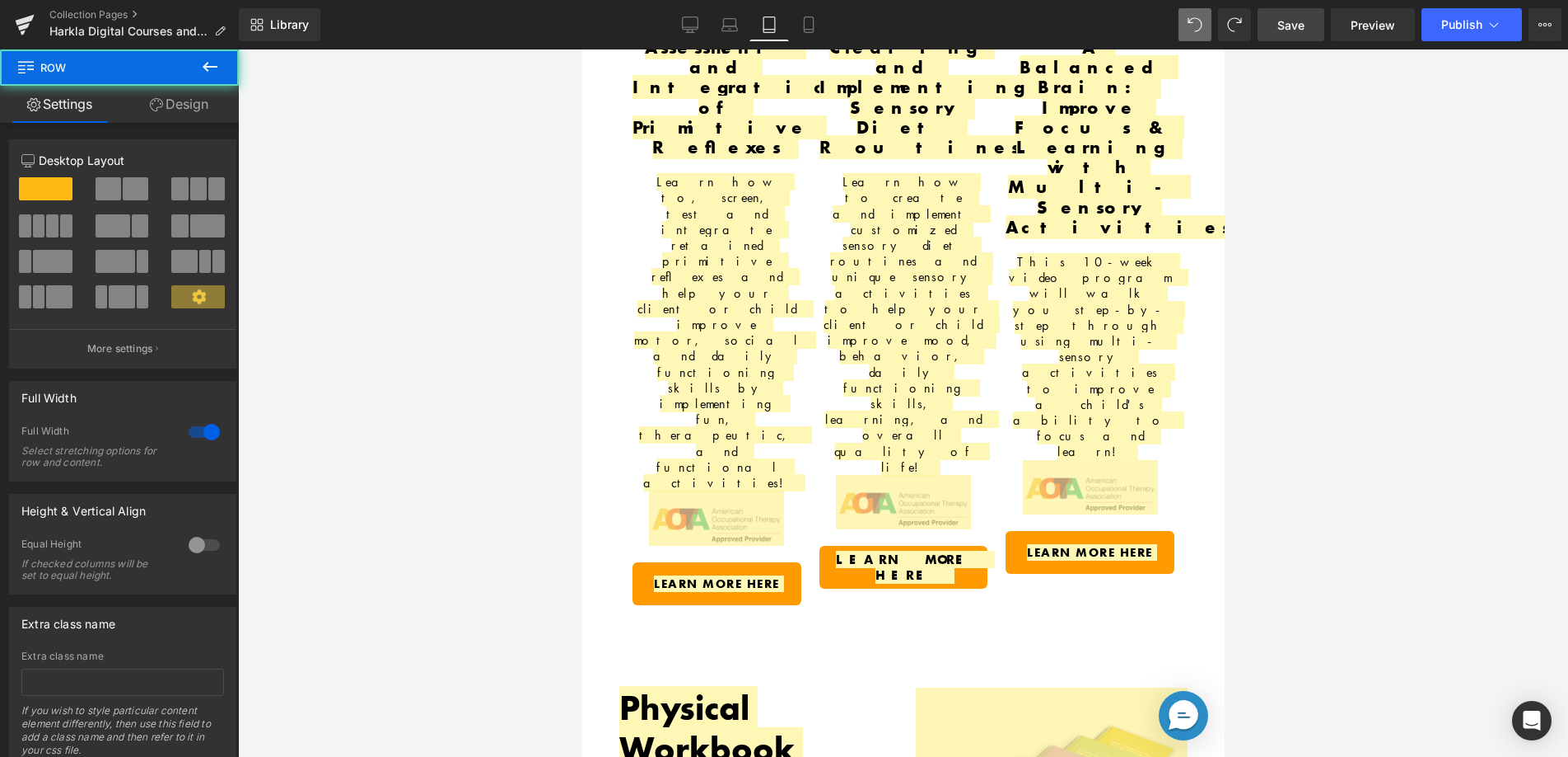
click at [562, 324] on div at bounding box center [904, 403] width 1331 height 707
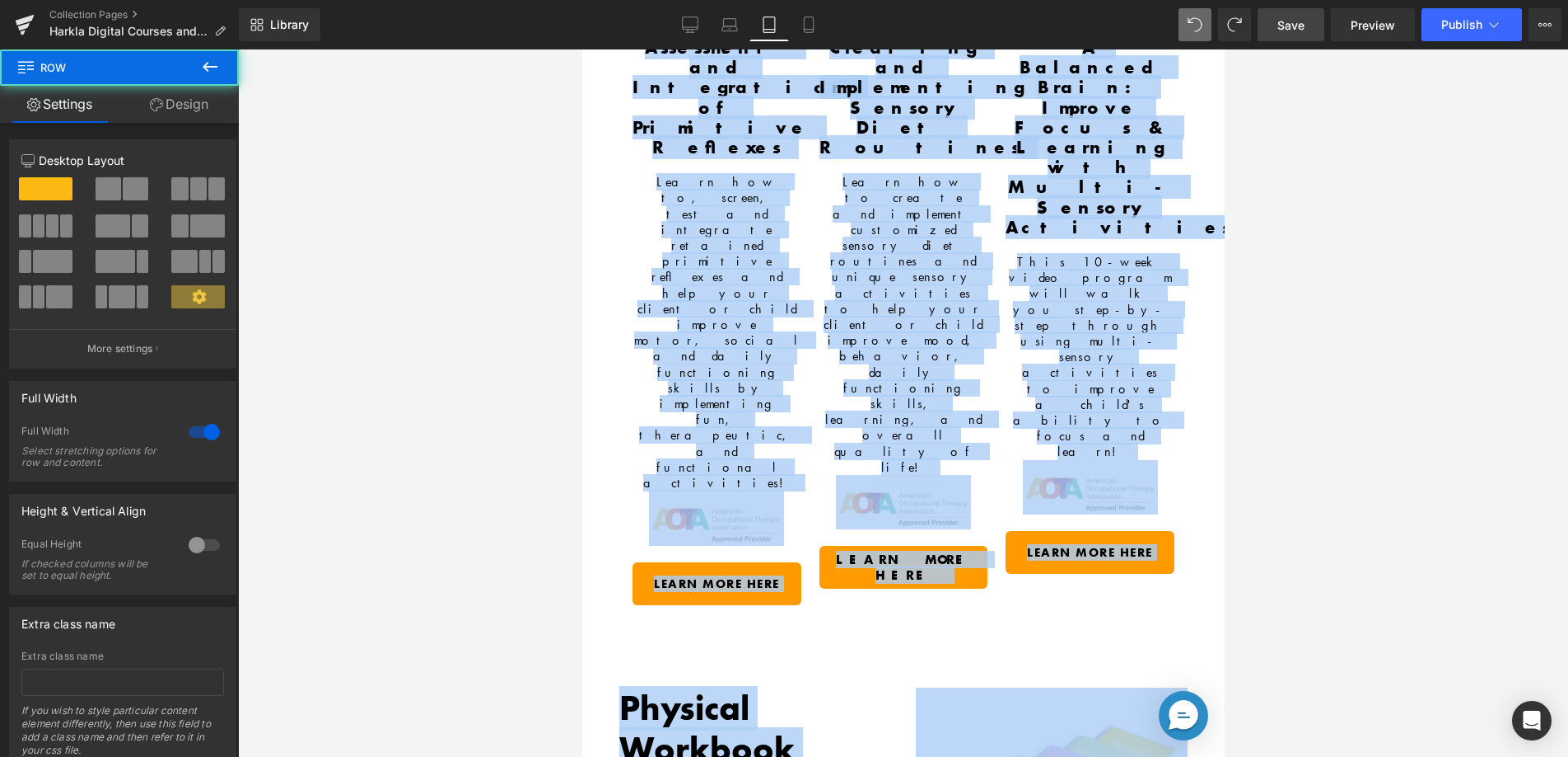
click at [683, 352] on div "Image Assessment and Integration of Primitive Reflexes Text Block Learn how to,…" at bounding box center [903, 270] width 593 height 736
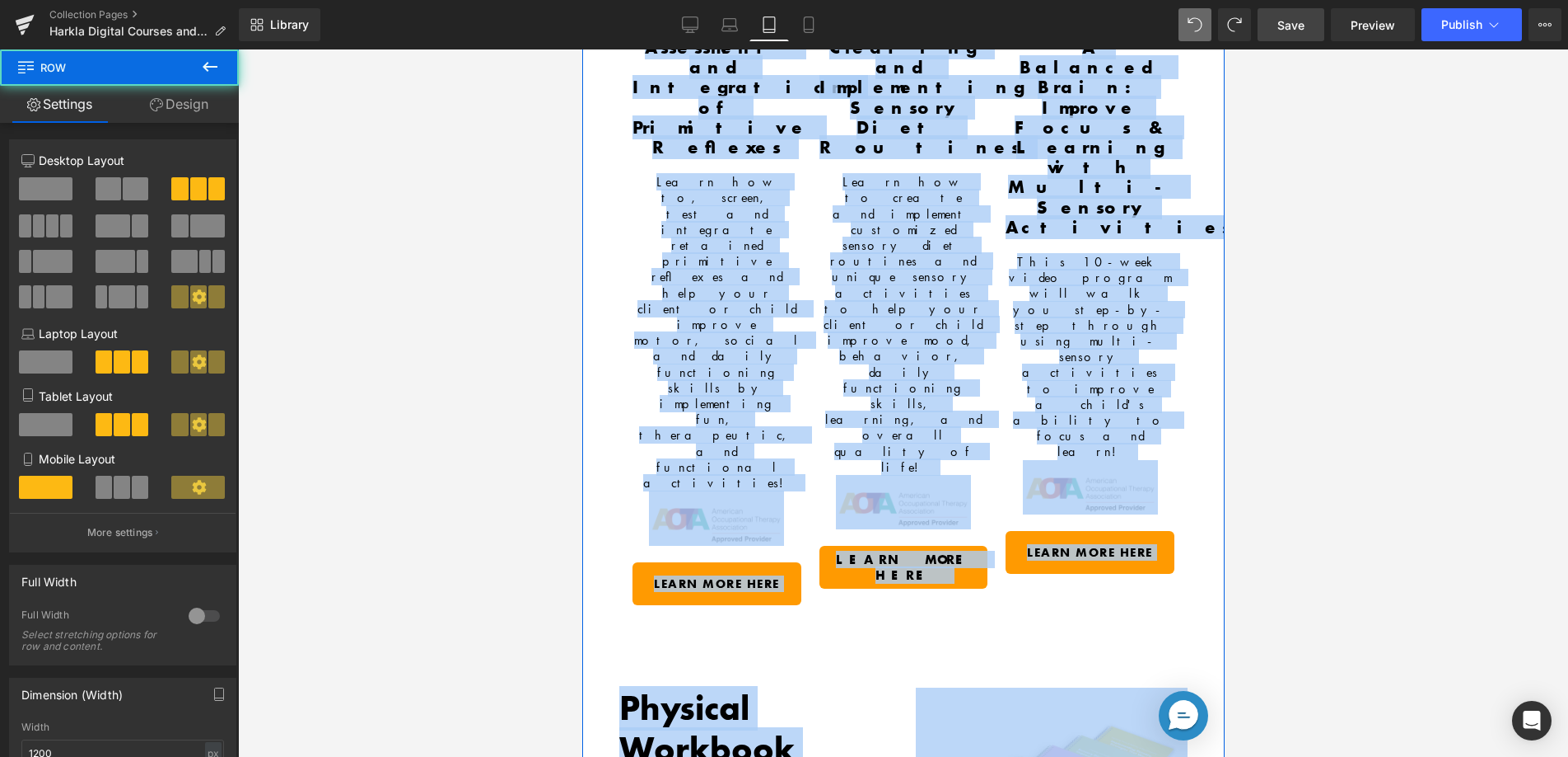
click at [643, 686] on b "Physical Workbook Included With AOTA Courses" at bounding box center [733, 770] width 228 height 169
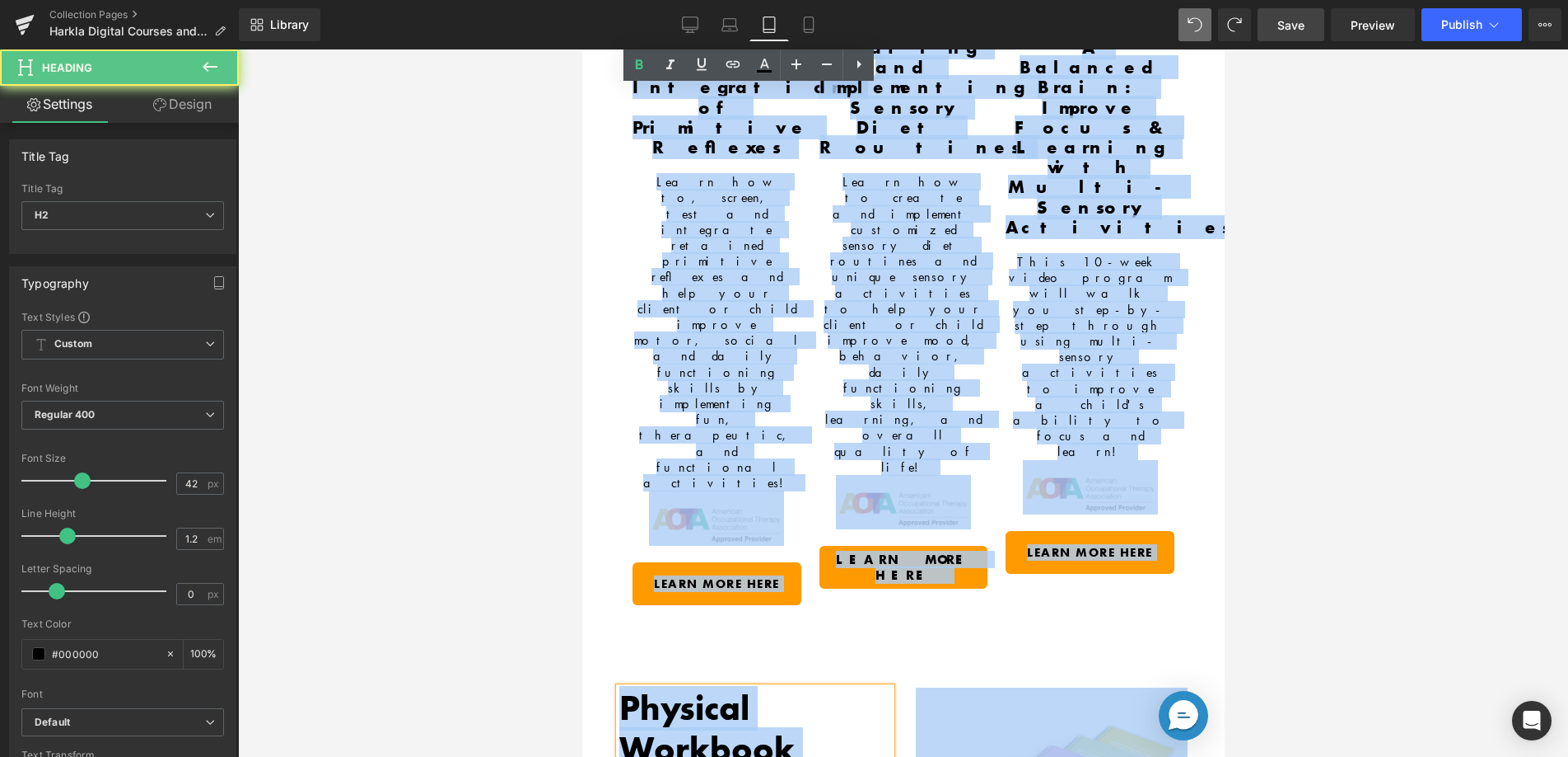
click at [195, 115] on link "Design" at bounding box center [182, 104] width 120 height 37
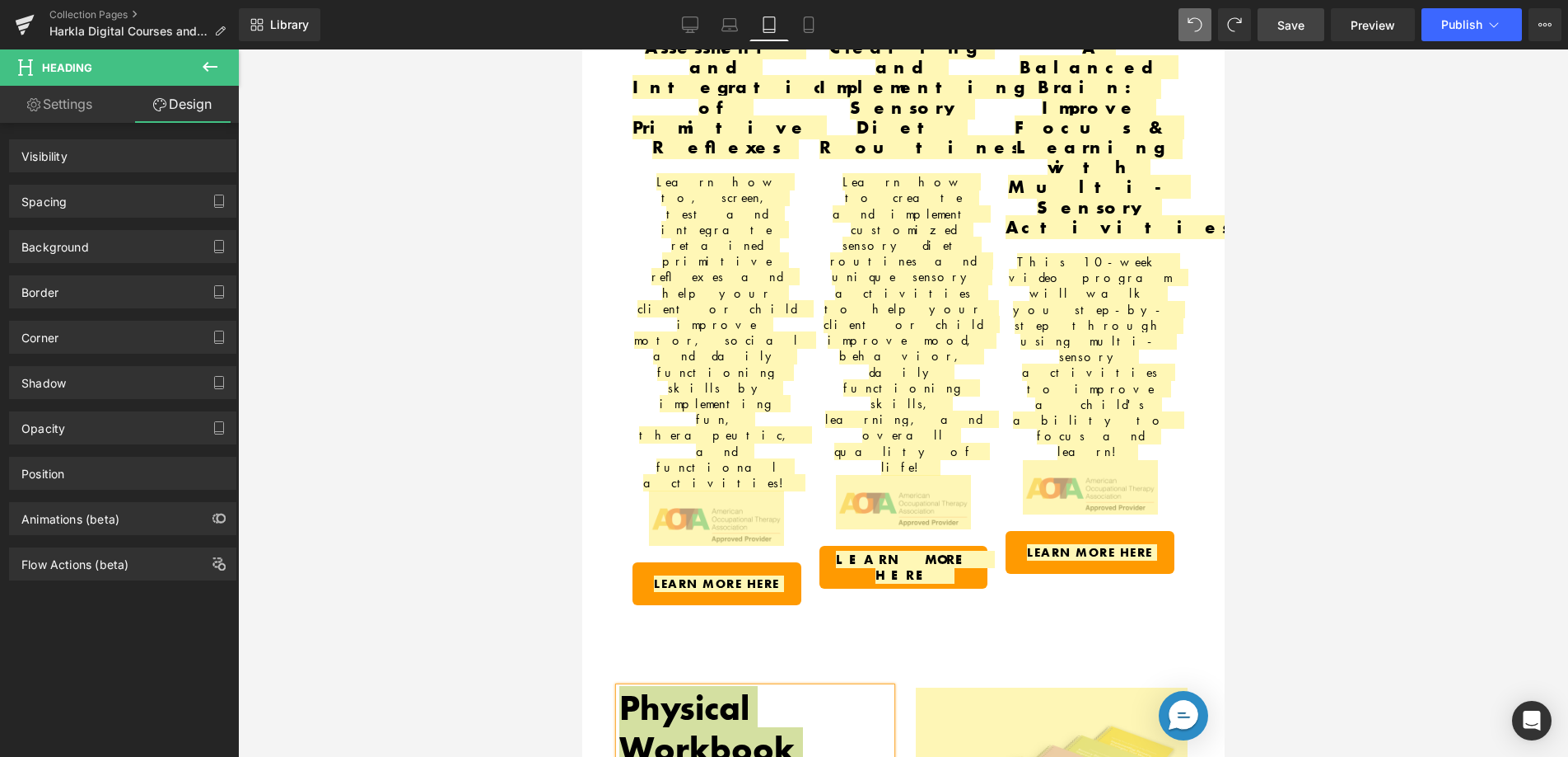
scroll to position [1112, 0]
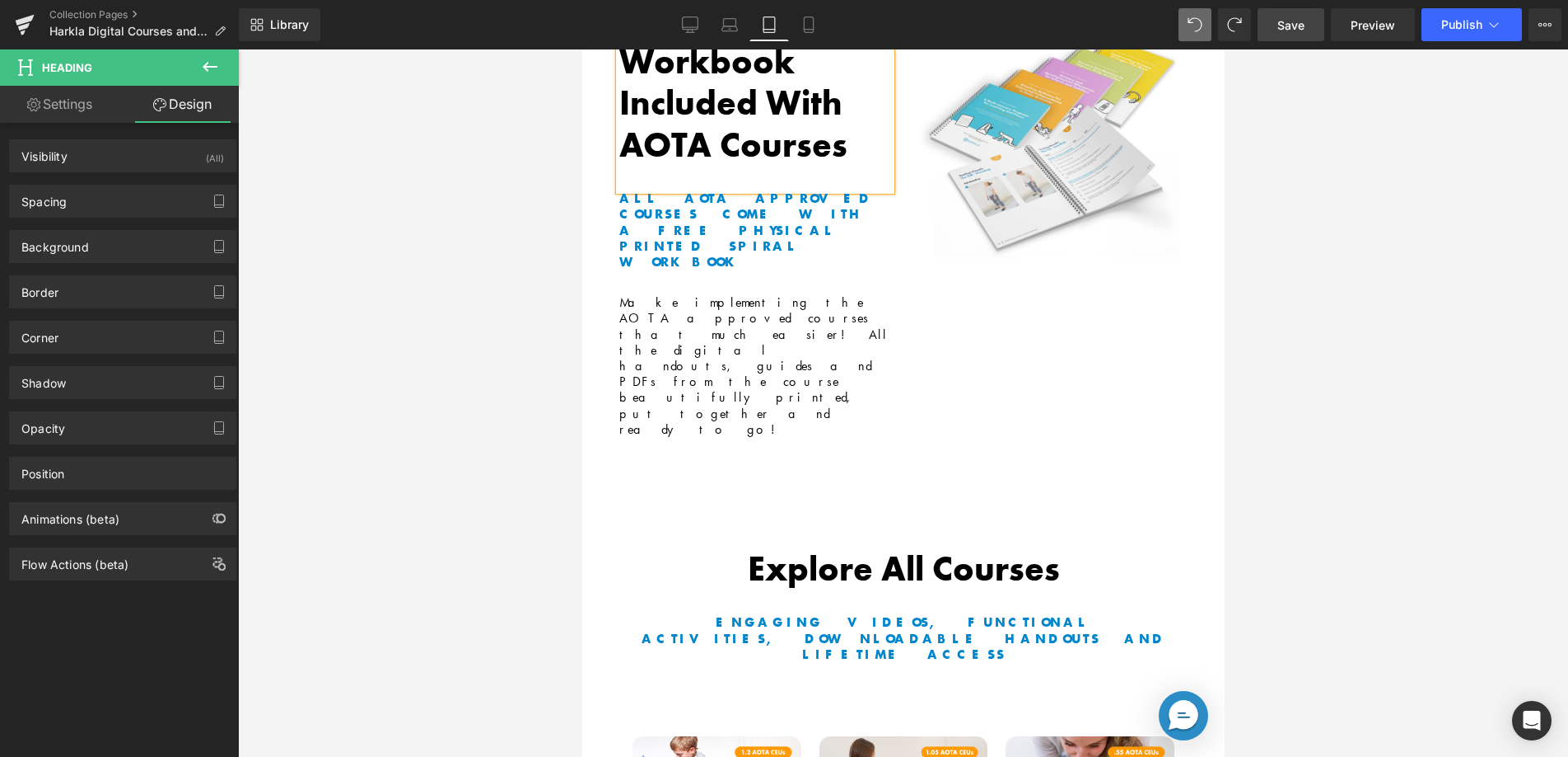
click at [1307, 32] on link "Save" at bounding box center [1291, 25] width 67 height 33
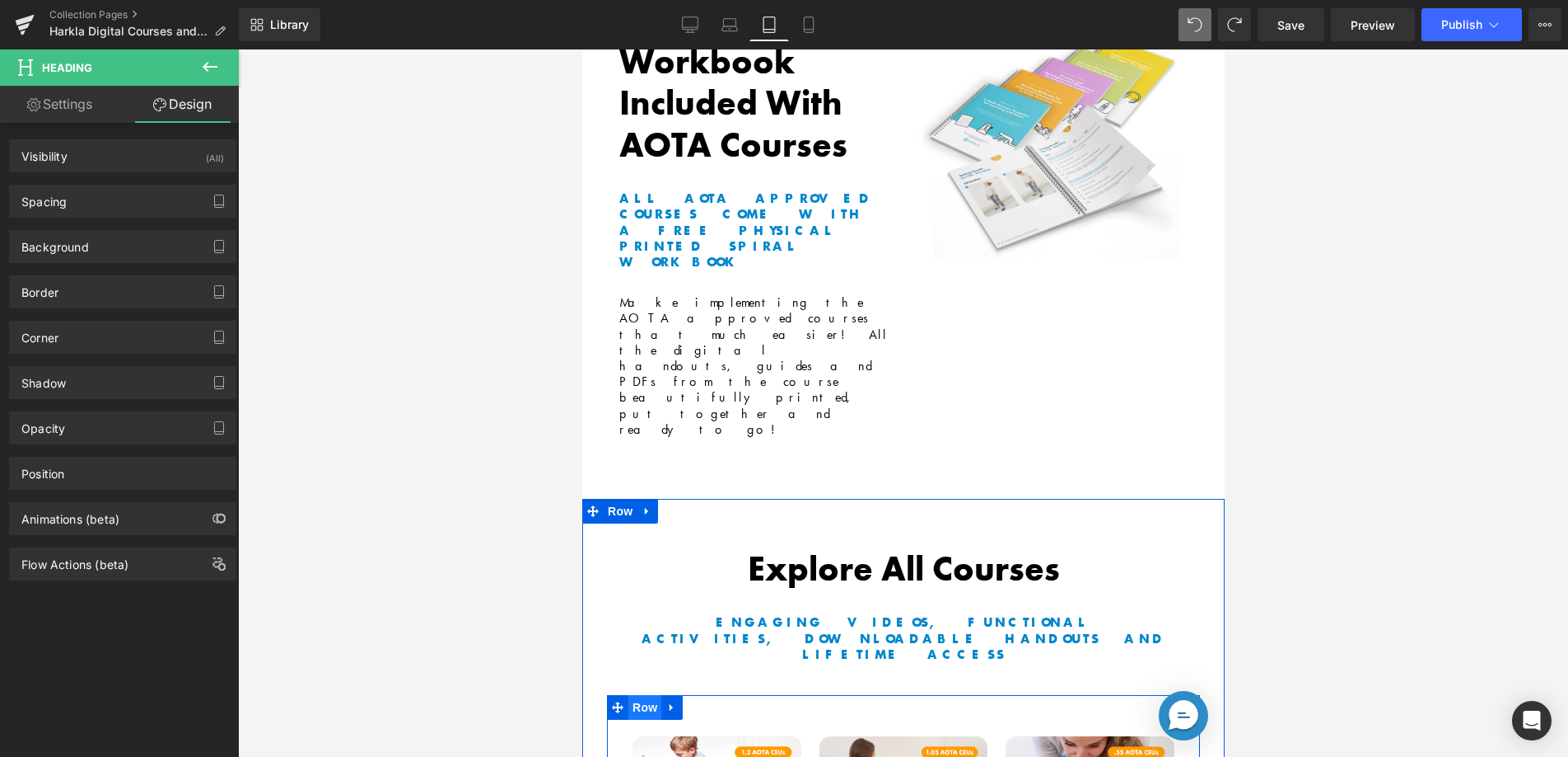
click at [644, 695] on span "Row" at bounding box center [644, 707] width 33 height 25
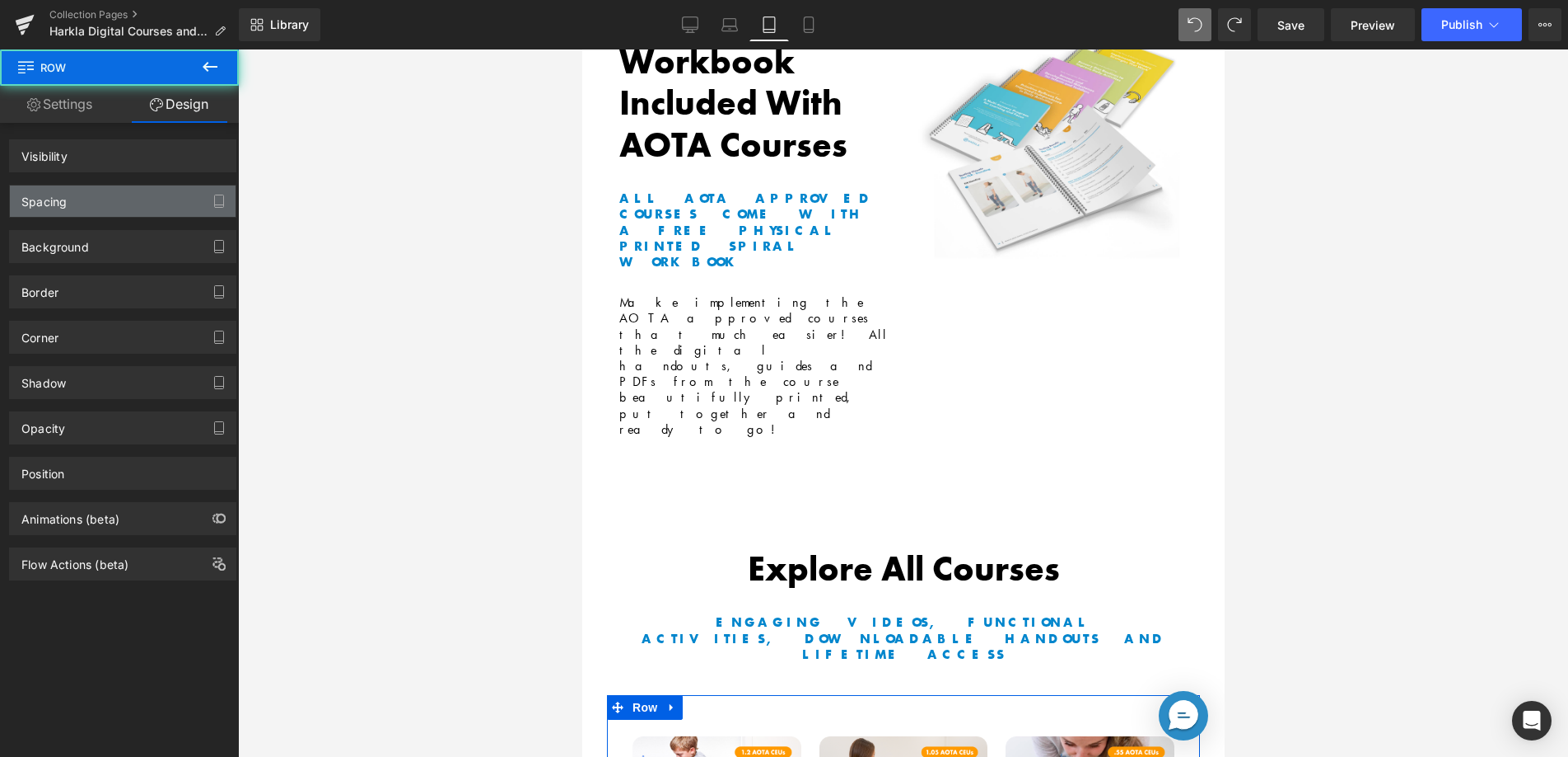
click at [143, 199] on div "Spacing" at bounding box center [122, 201] width 225 height 31
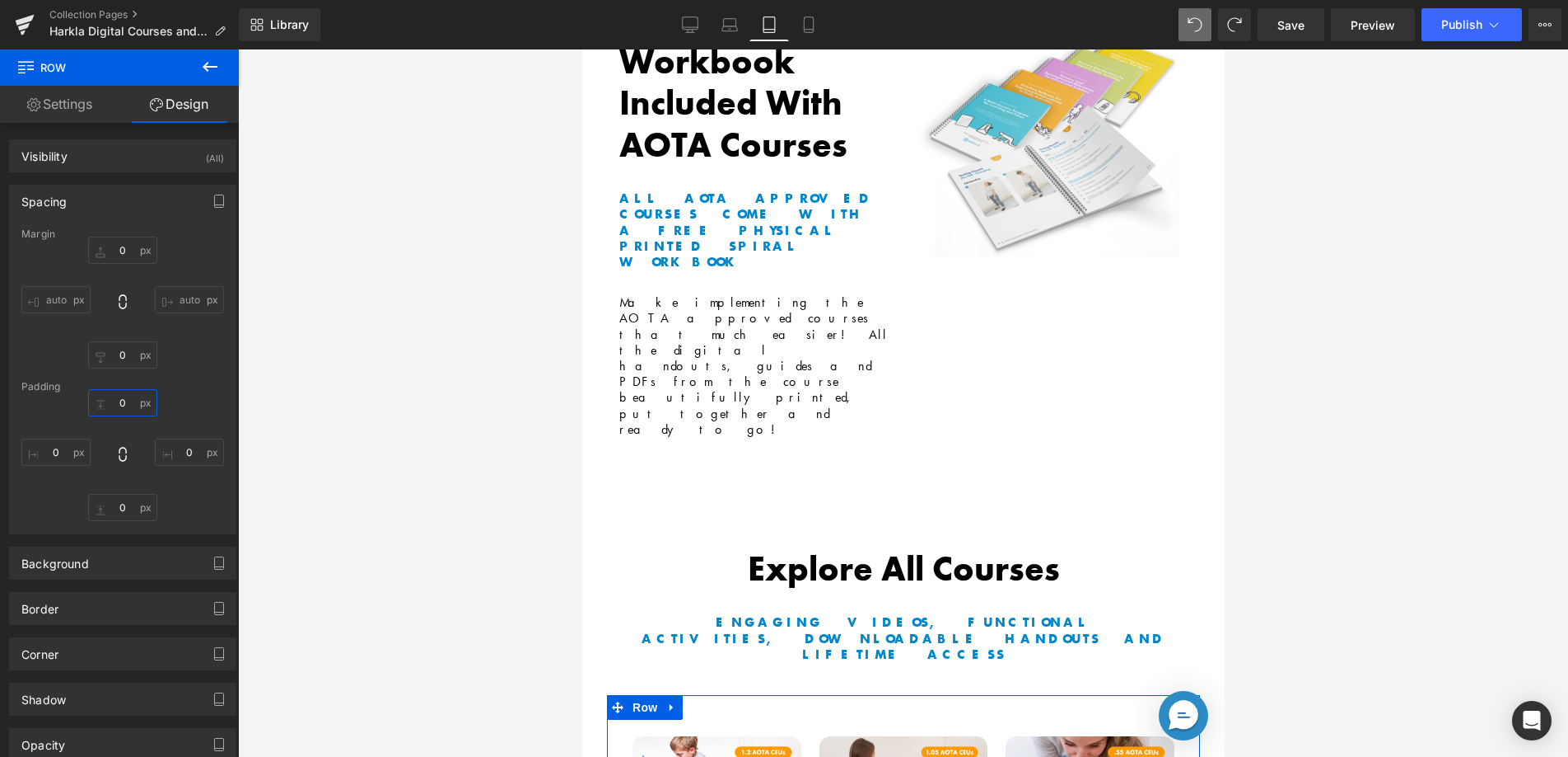
click at [120, 405] on input "text" at bounding box center [123, 403] width 69 height 27
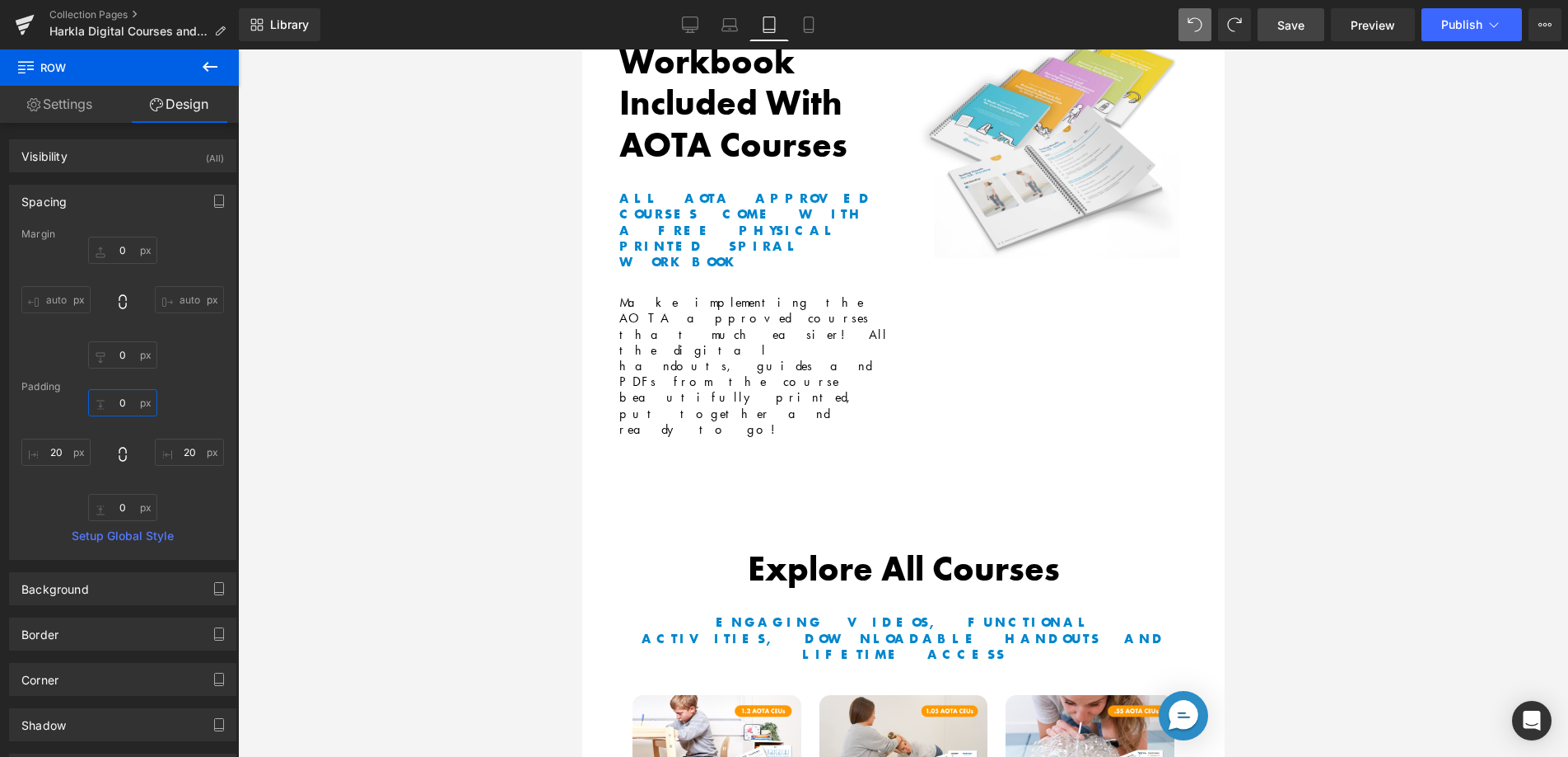
type input "0"
click at [1278, 26] on link "Save" at bounding box center [1291, 25] width 67 height 33
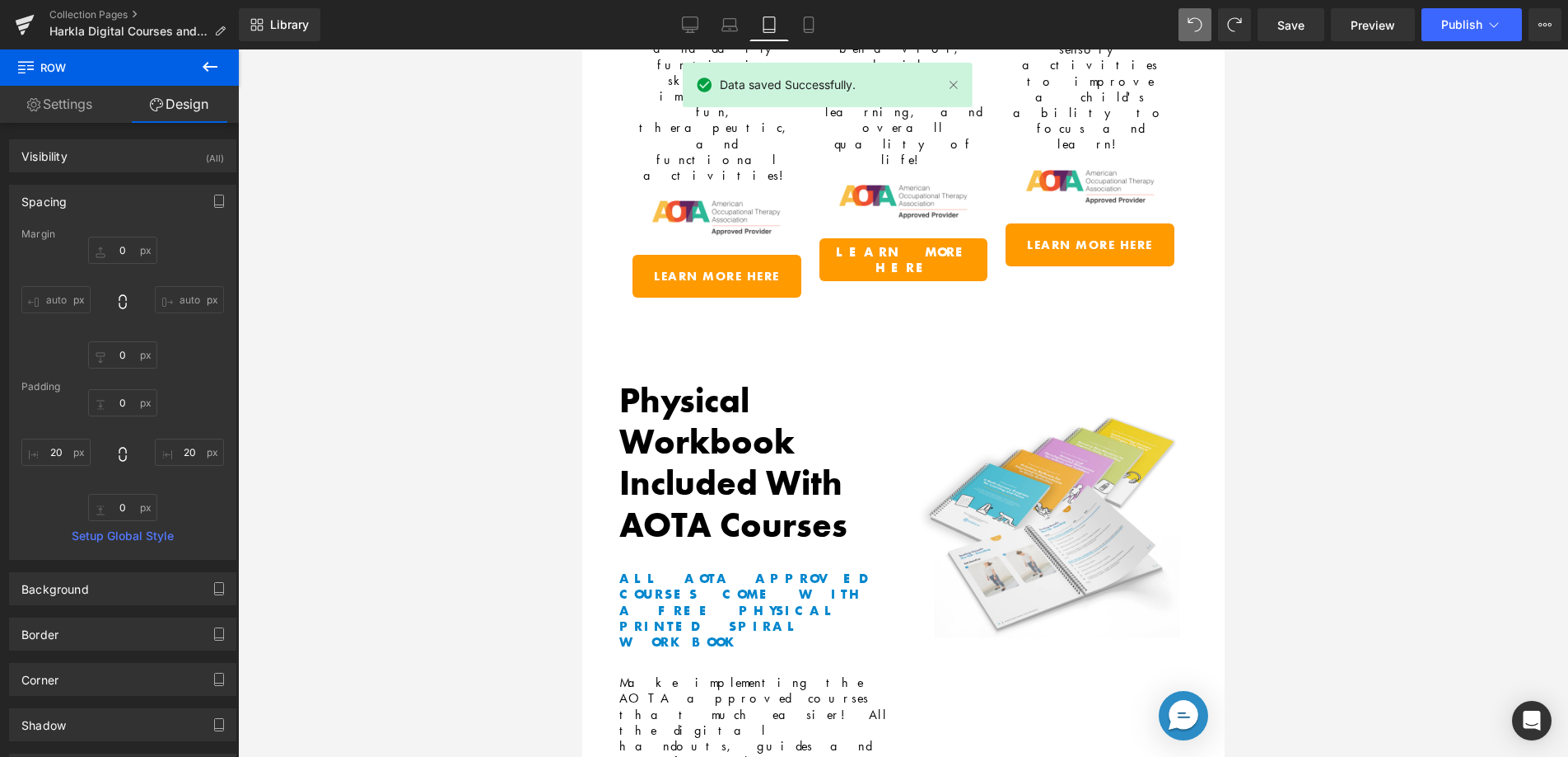
scroll to position [746, 0]
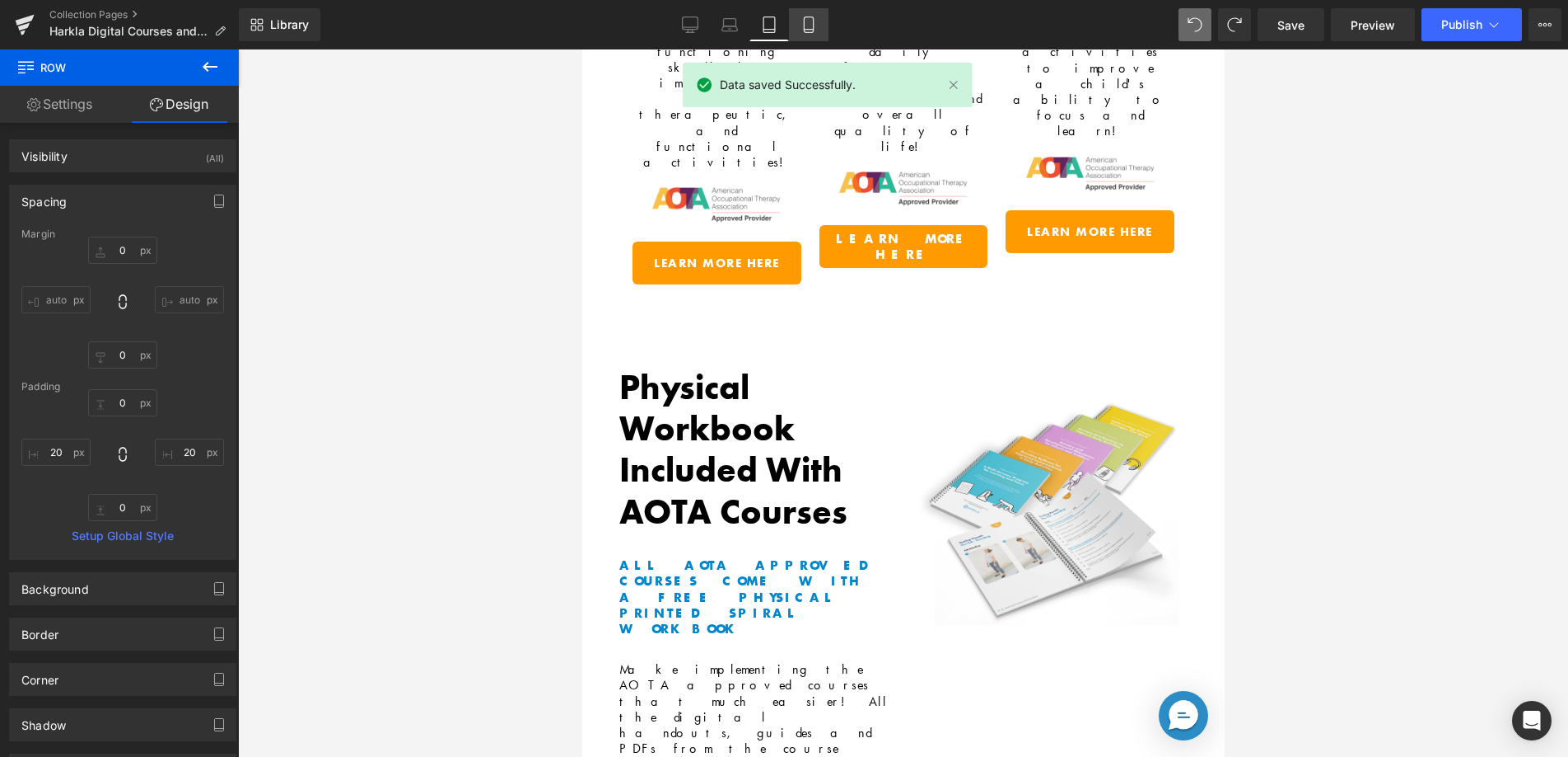
drag, startPoint x: 810, startPoint y: 29, endPoint x: 814, endPoint y: 21, distance: 8.9
click at [810, 29] on icon at bounding box center [809, 25] width 16 height 16
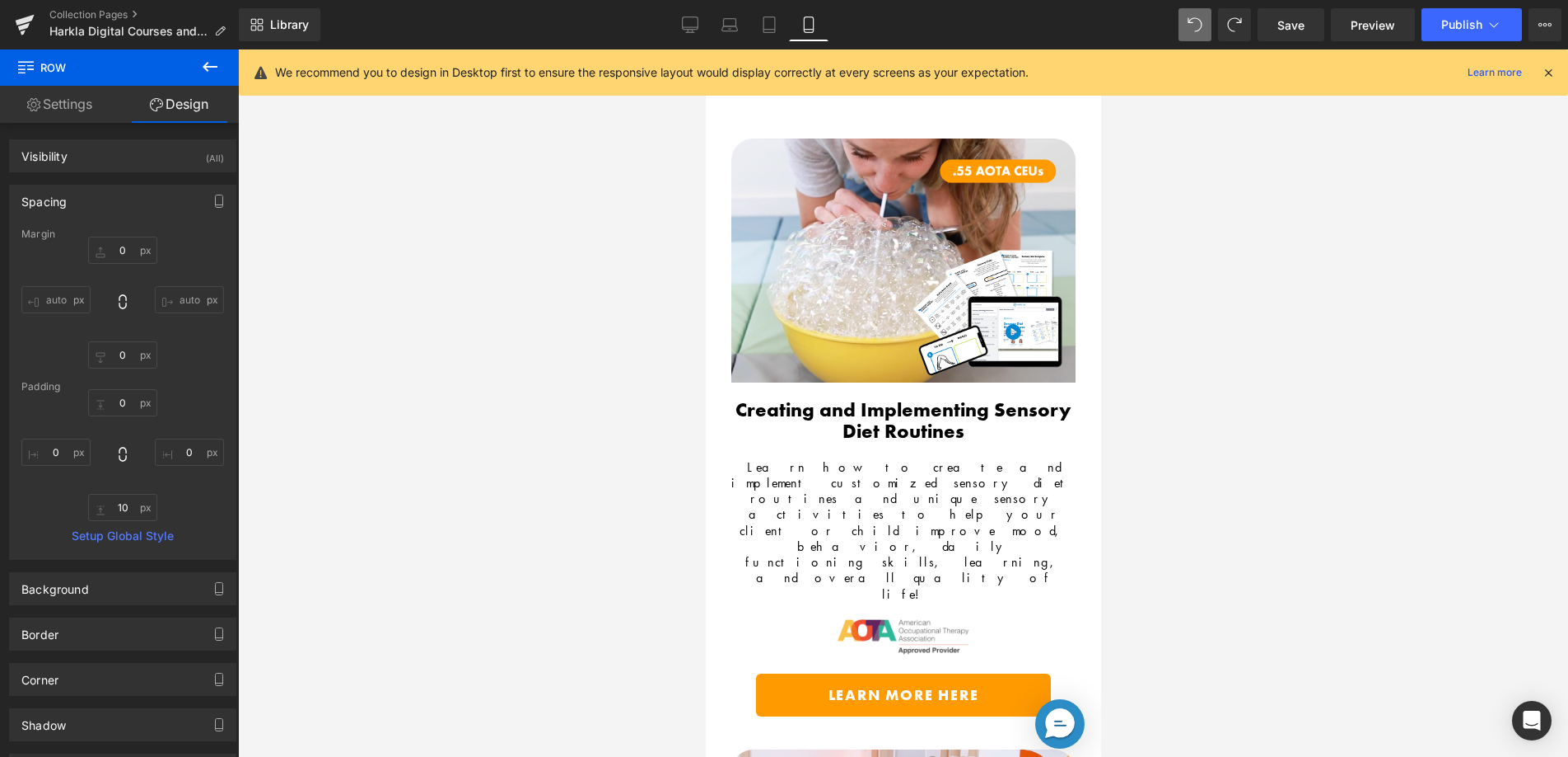
scroll to position [0, 0]
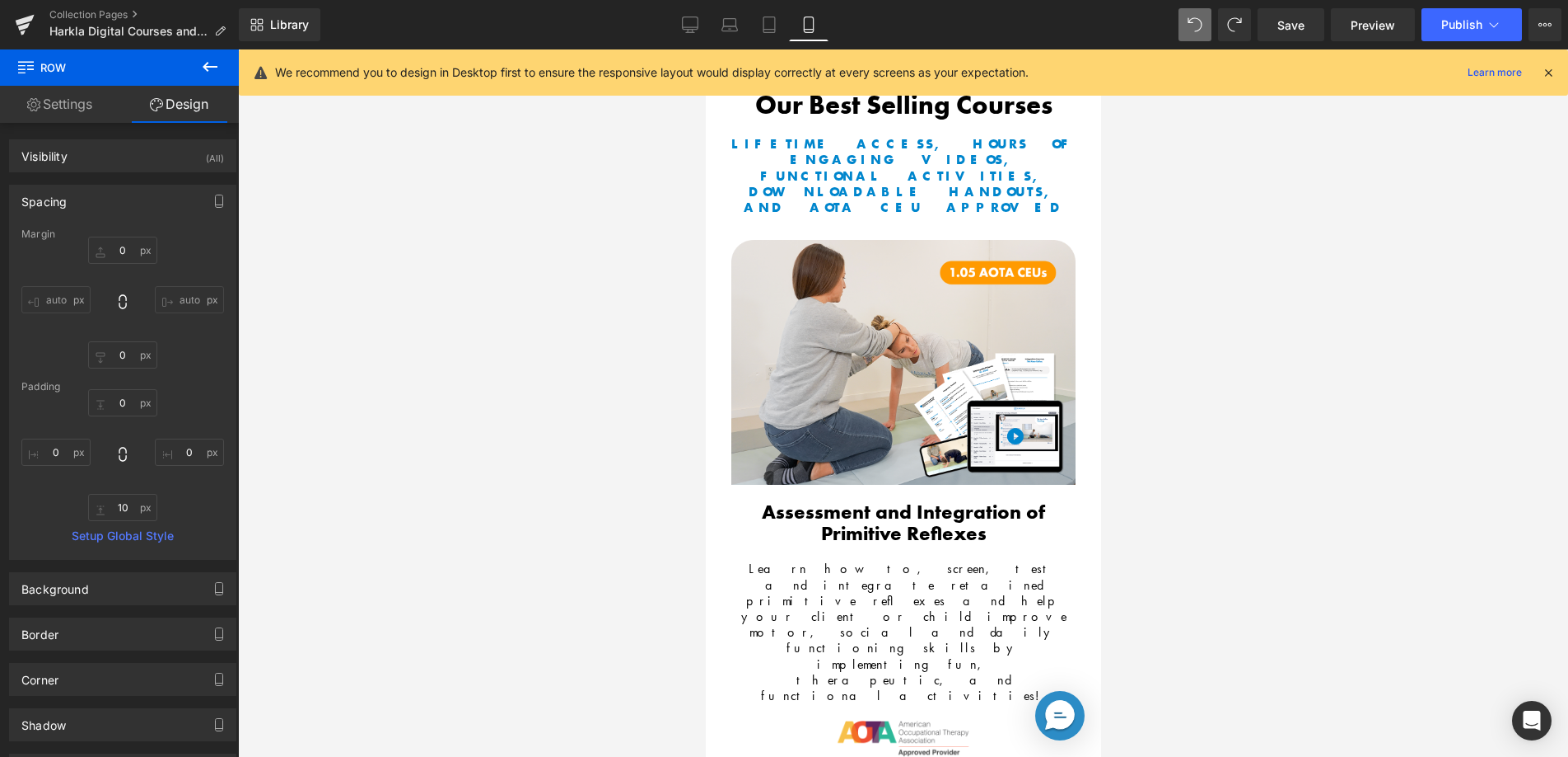
click at [1555, 70] on icon at bounding box center [1549, 72] width 15 height 15
click at [1546, 73] on div at bounding box center [904, 403] width 1331 height 707
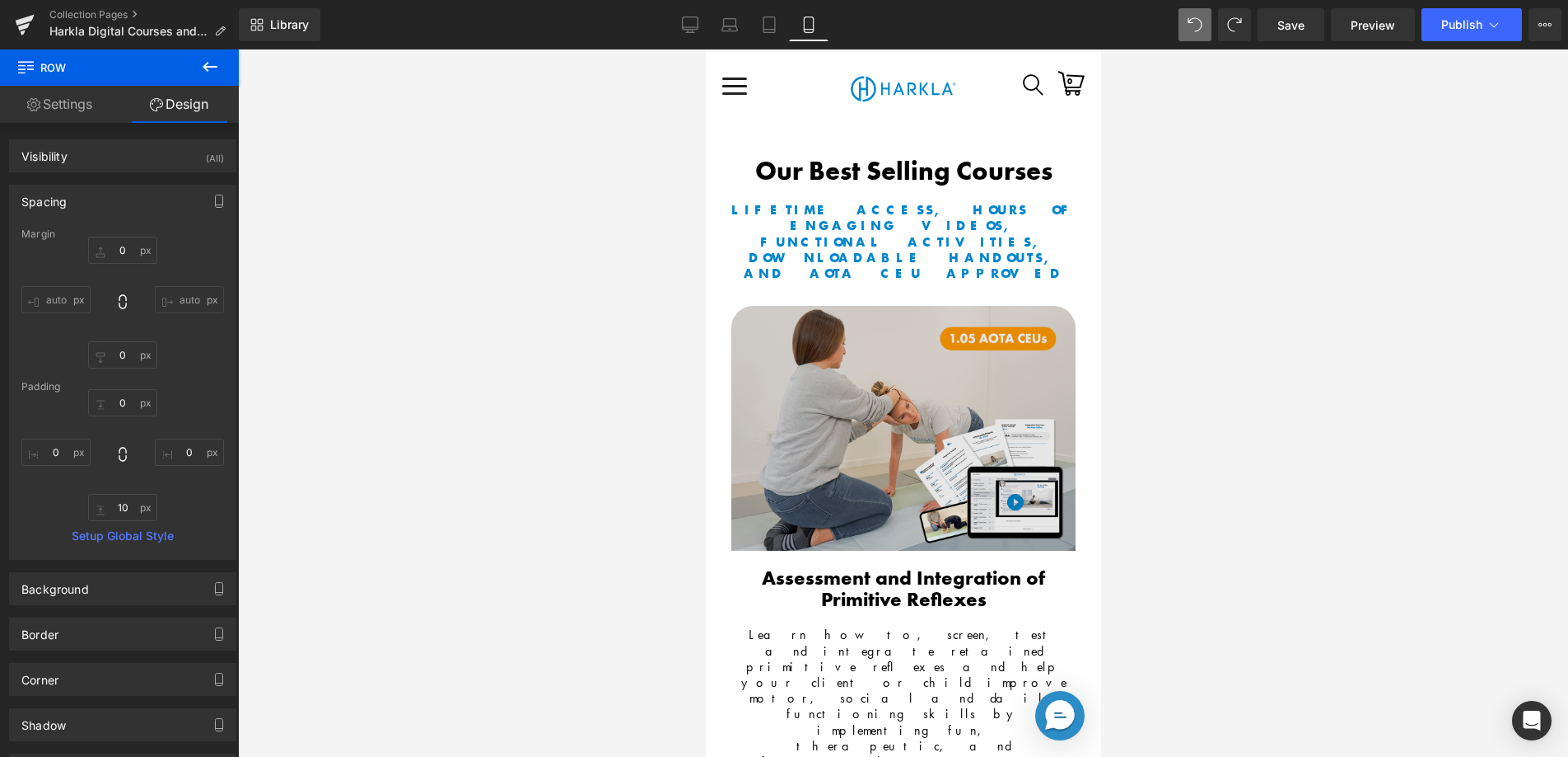
click at [875, 433] on img at bounding box center [903, 427] width 344 height 244
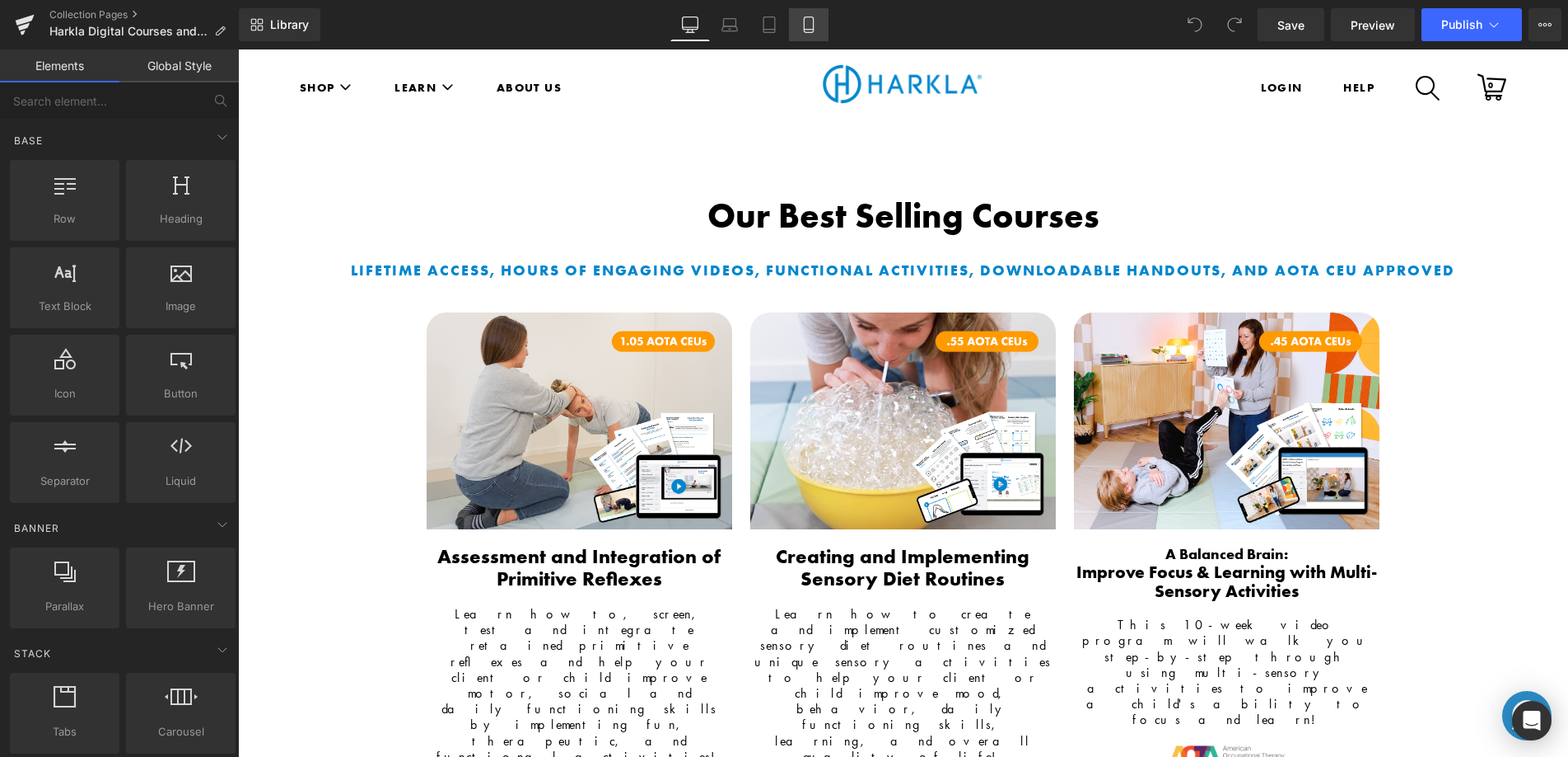
click at [808, 25] on icon at bounding box center [809, 25] width 16 height 16
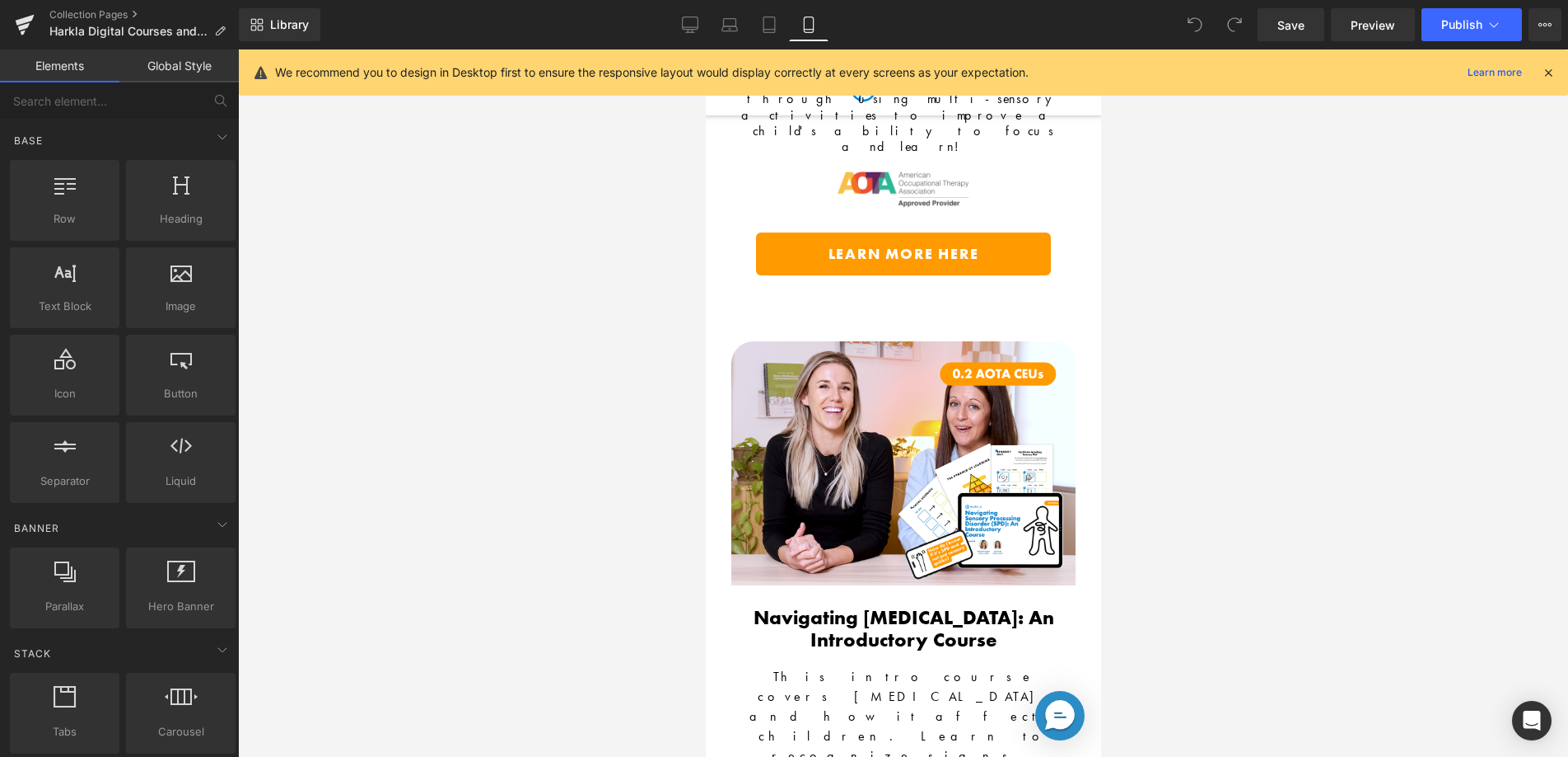
scroll to position [5828, 0]
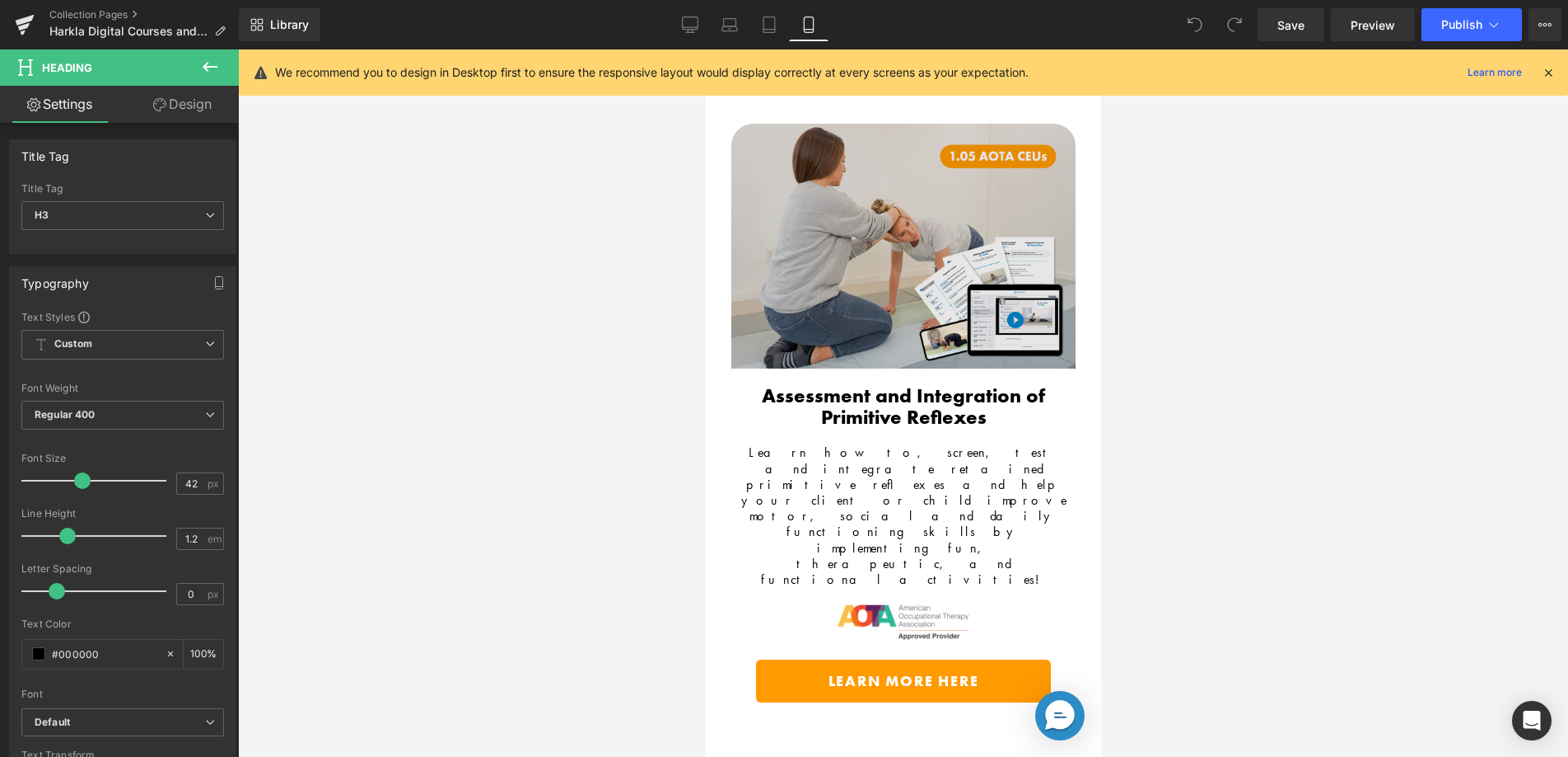
scroll to position [0, 0]
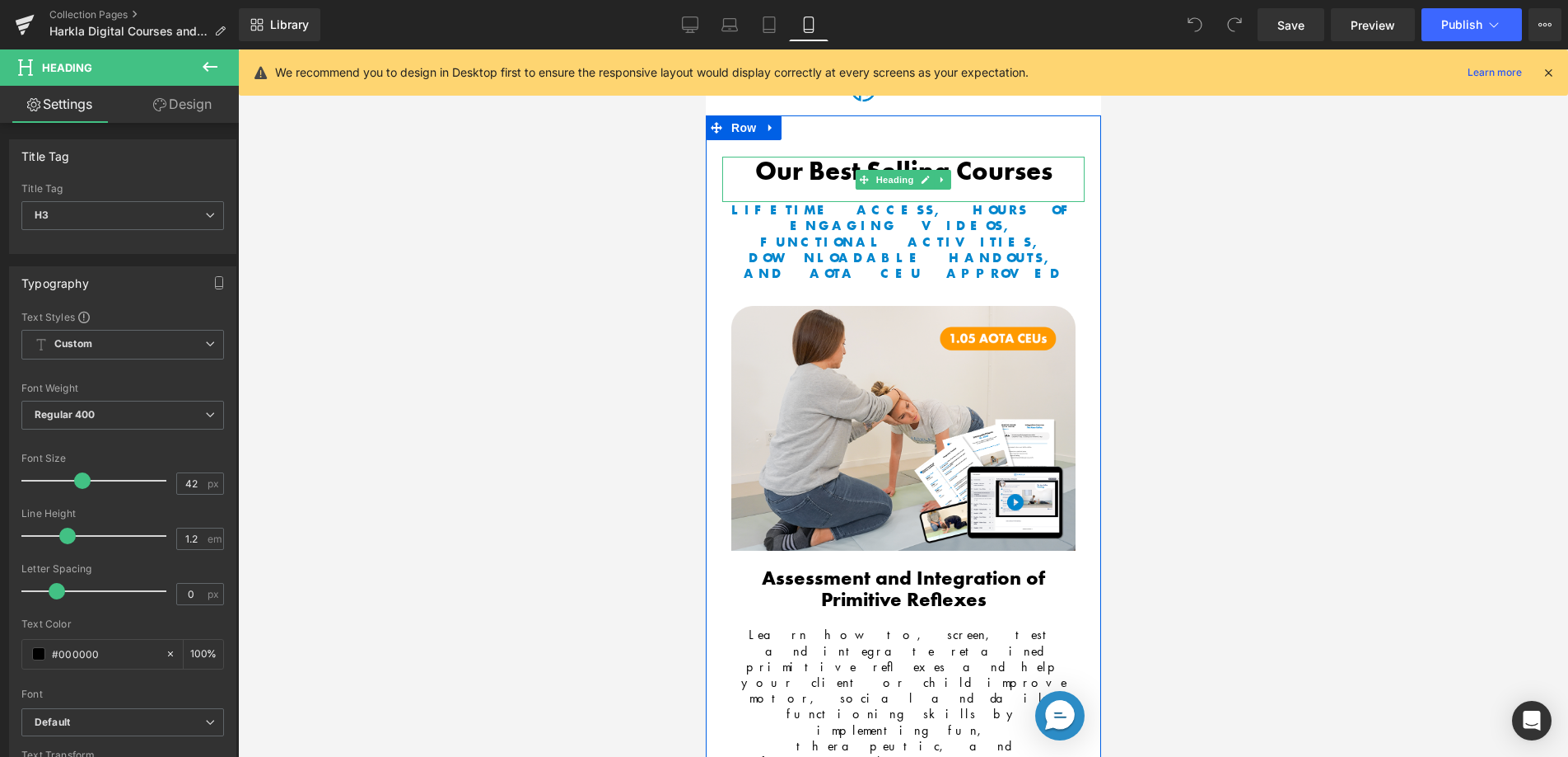
click at [814, 170] on b "Our Best Selling Courses" at bounding box center [904, 171] width 298 height 34
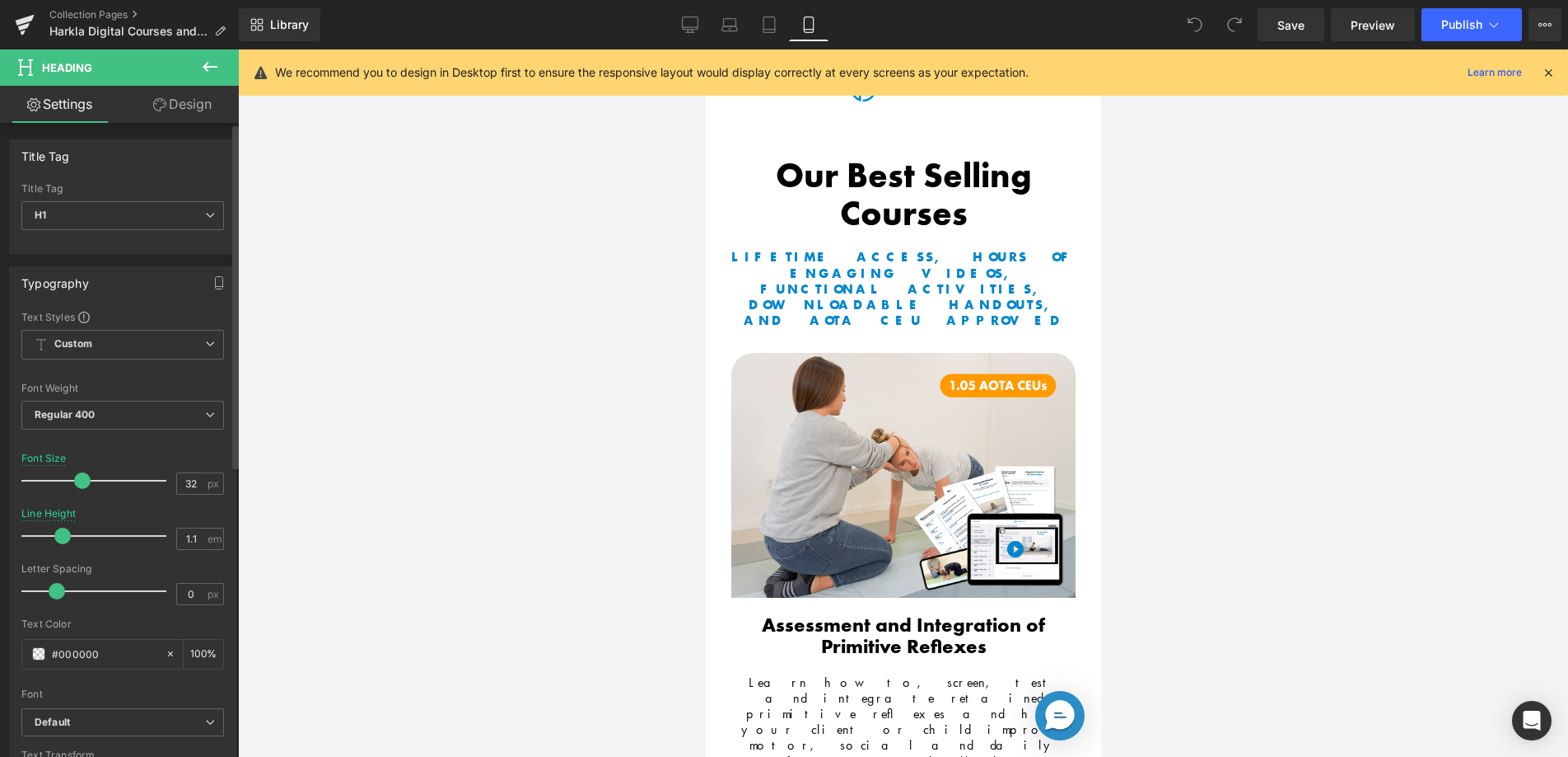
click at [79, 486] on div at bounding box center [98, 480] width 137 height 33
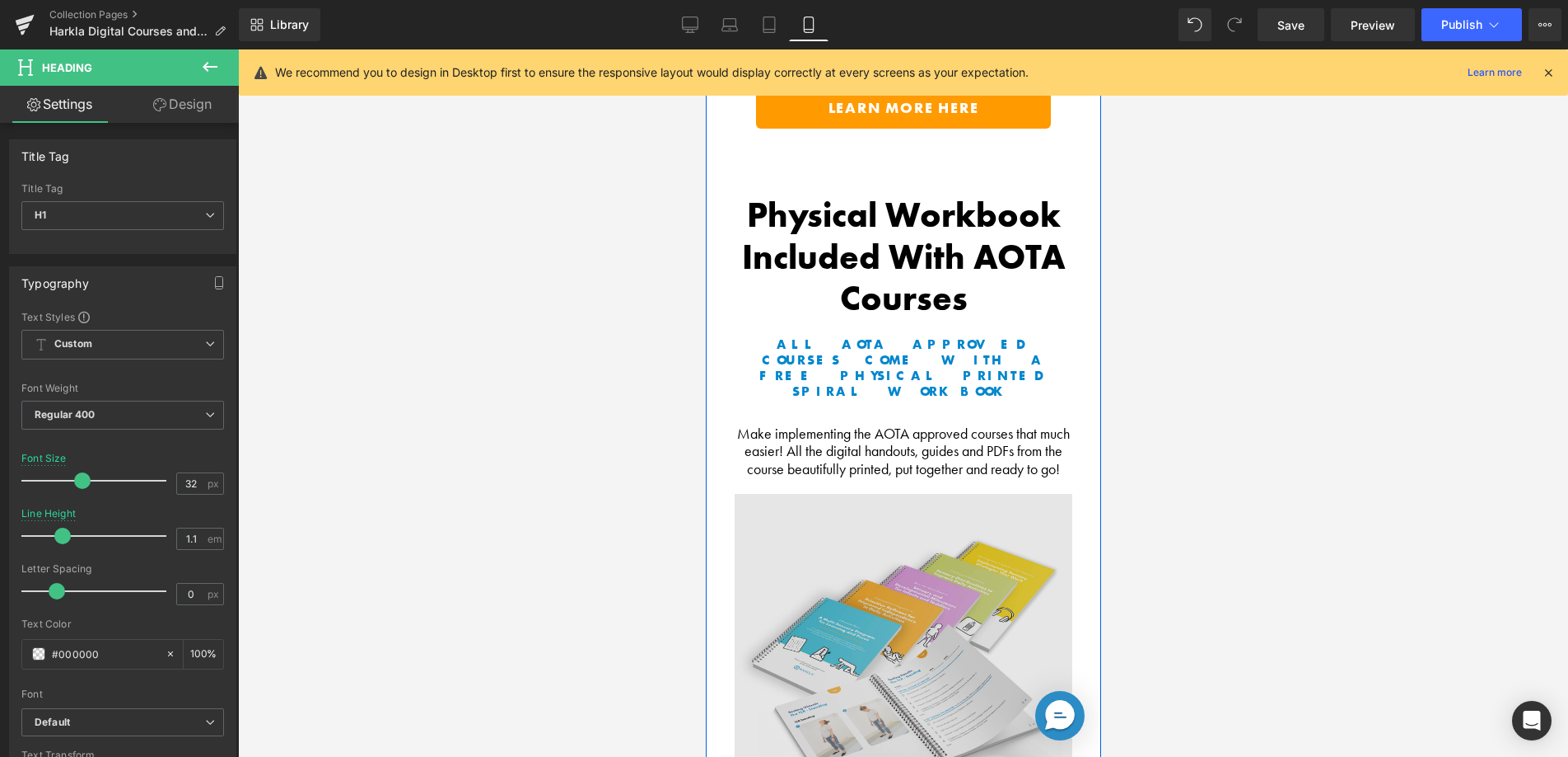
scroll to position [1663, 0]
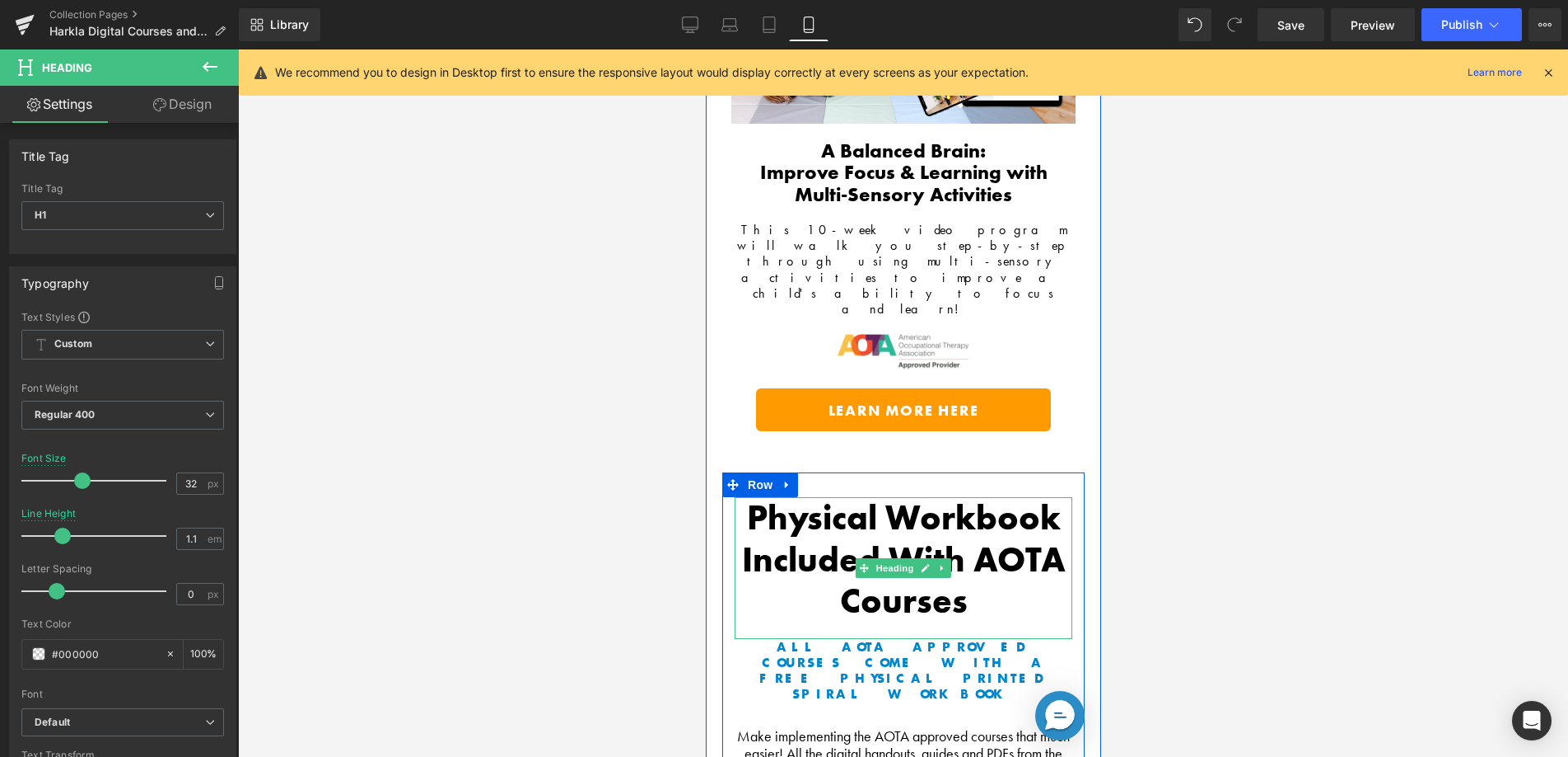
click at [830, 495] on b "Physical Workbook Included With AOTA Courses" at bounding box center [903, 559] width 324 height 128
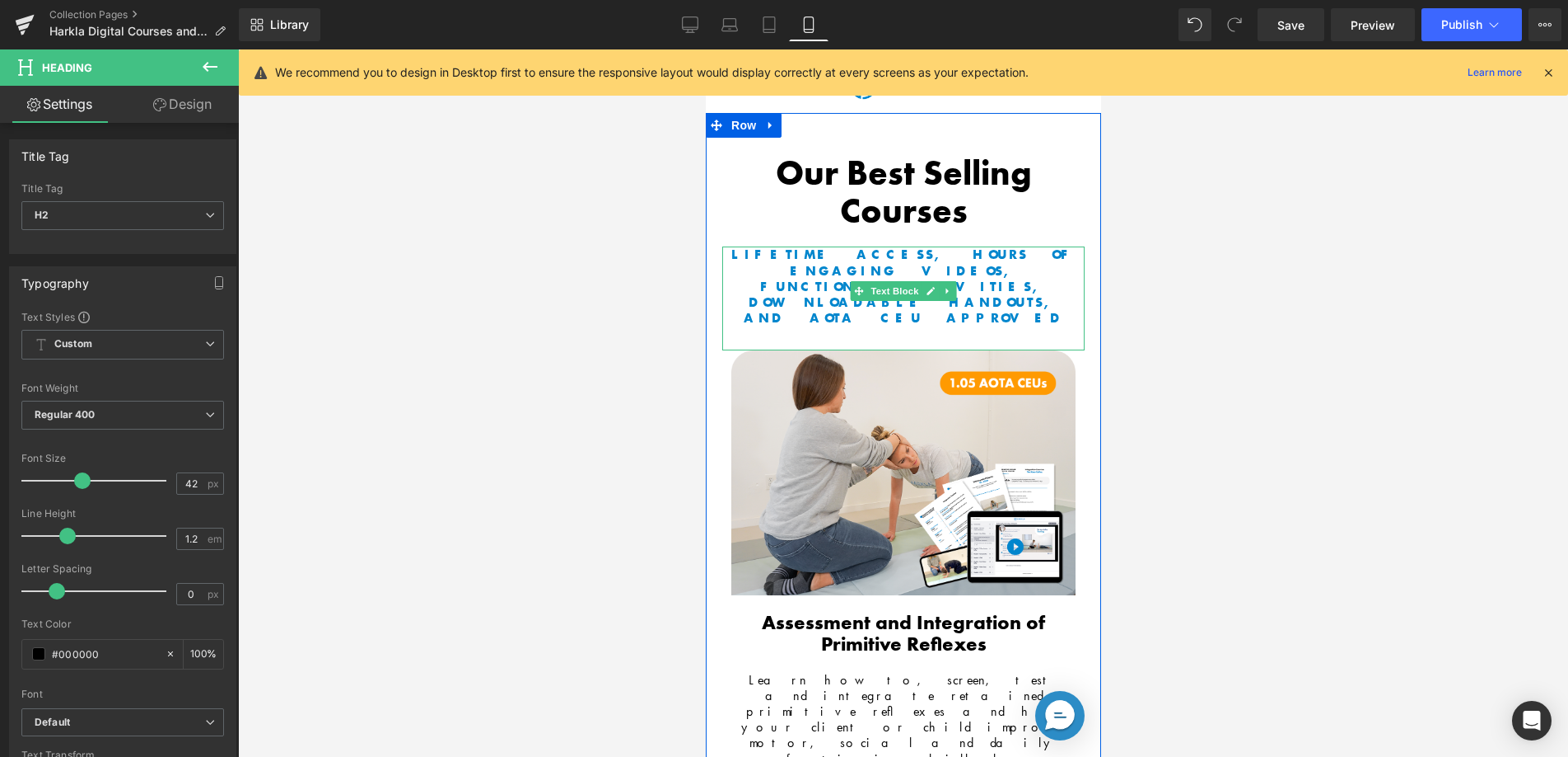
scroll to position [4, 0]
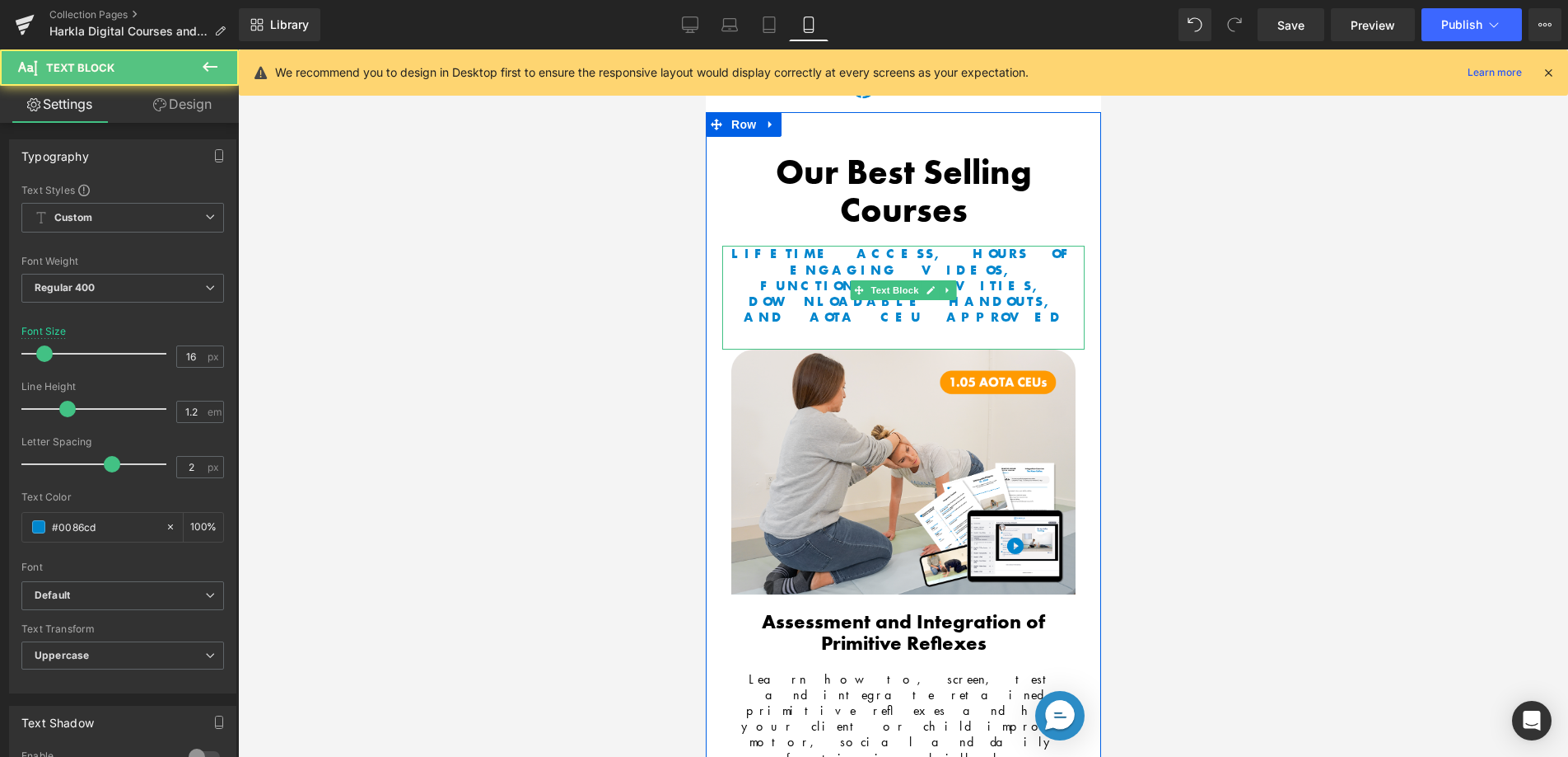
click at [867, 269] on strong "LIFETIME ACCESS, HOURS OF ENGAGING VIDEOS, FUNCTIONAL ACTIVITIES, DOWNLOADable …" at bounding box center [904, 285] width 345 height 80
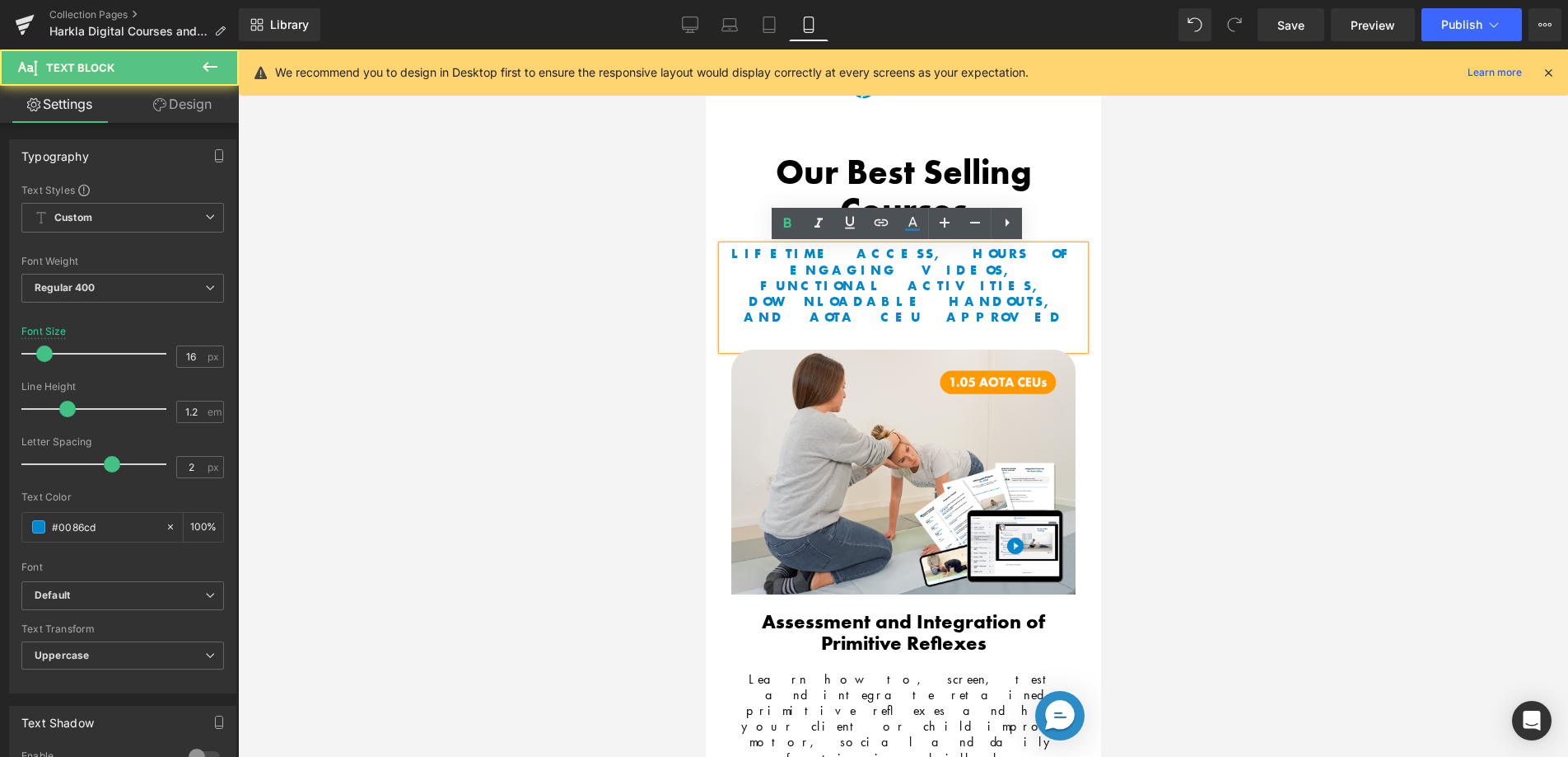
scroll to position [0, 0]
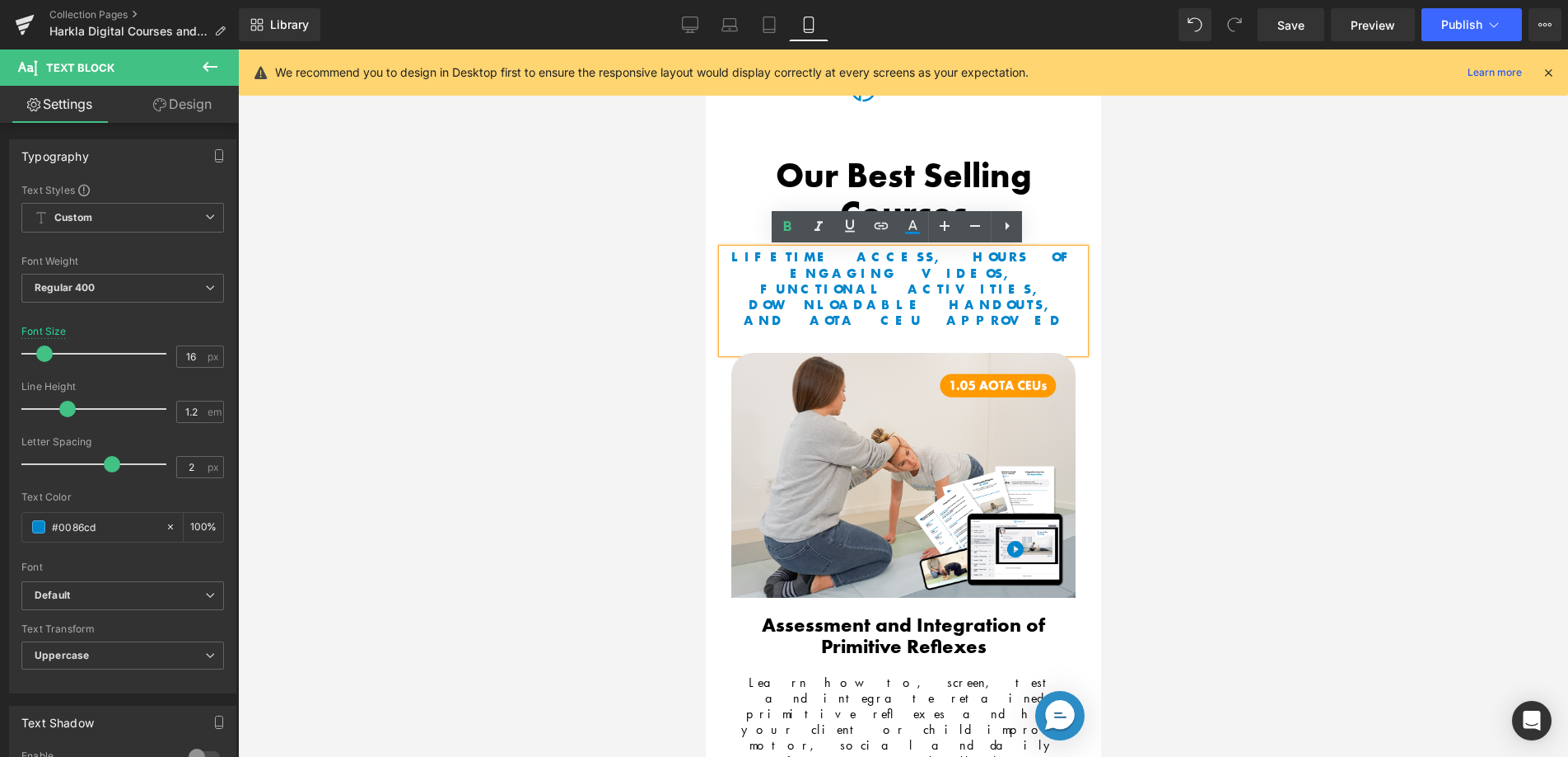
click at [844, 181] on b "Our Best Selling Courses" at bounding box center [903, 195] width 256 height 82
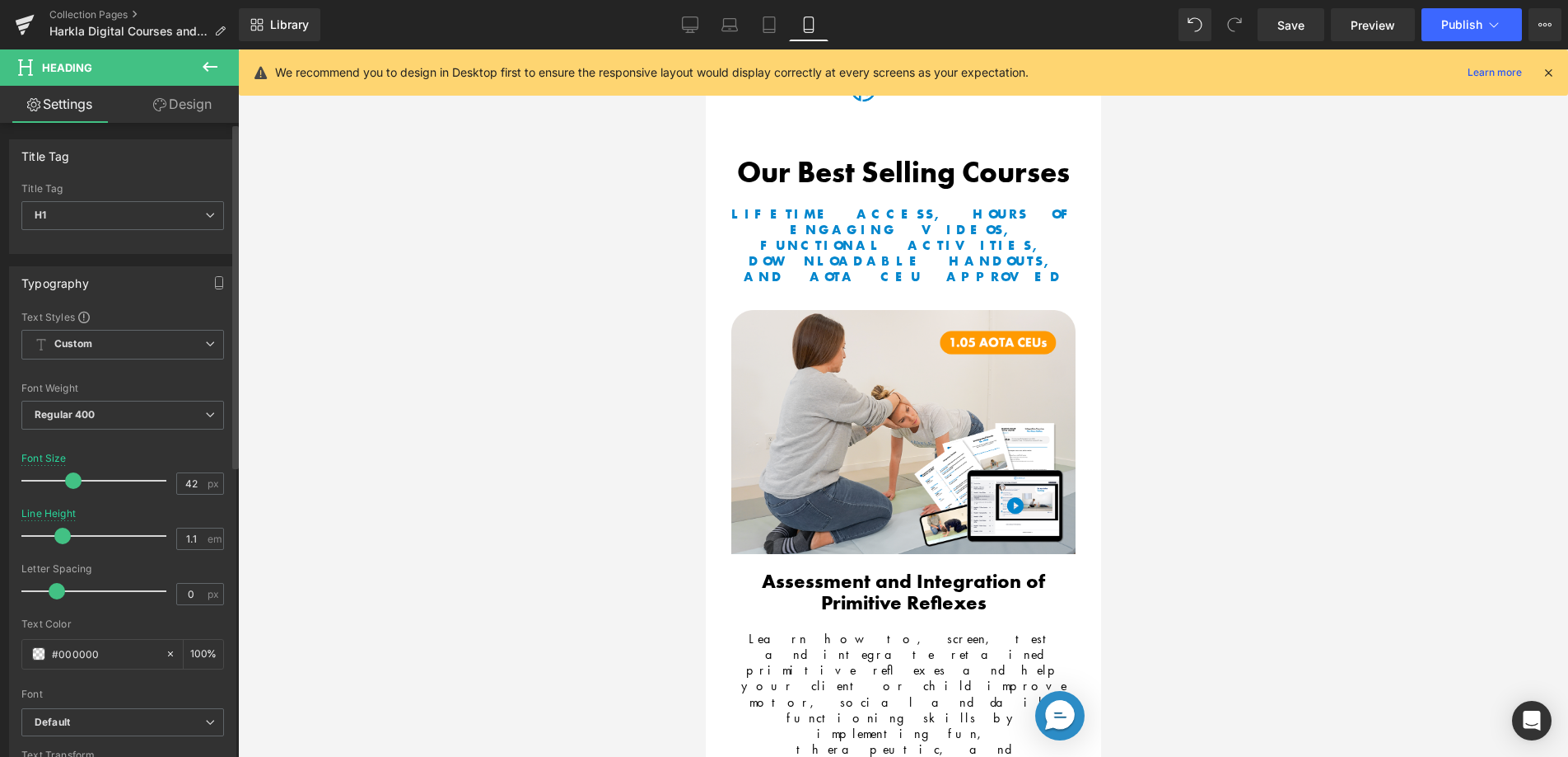
drag, startPoint x: 84, startPoint y: 482, endPoint x: 76, endPoint y: 478, distance: 8.9
click at [76, 478] on span at bounding box center [73, 480] width 16 height 16
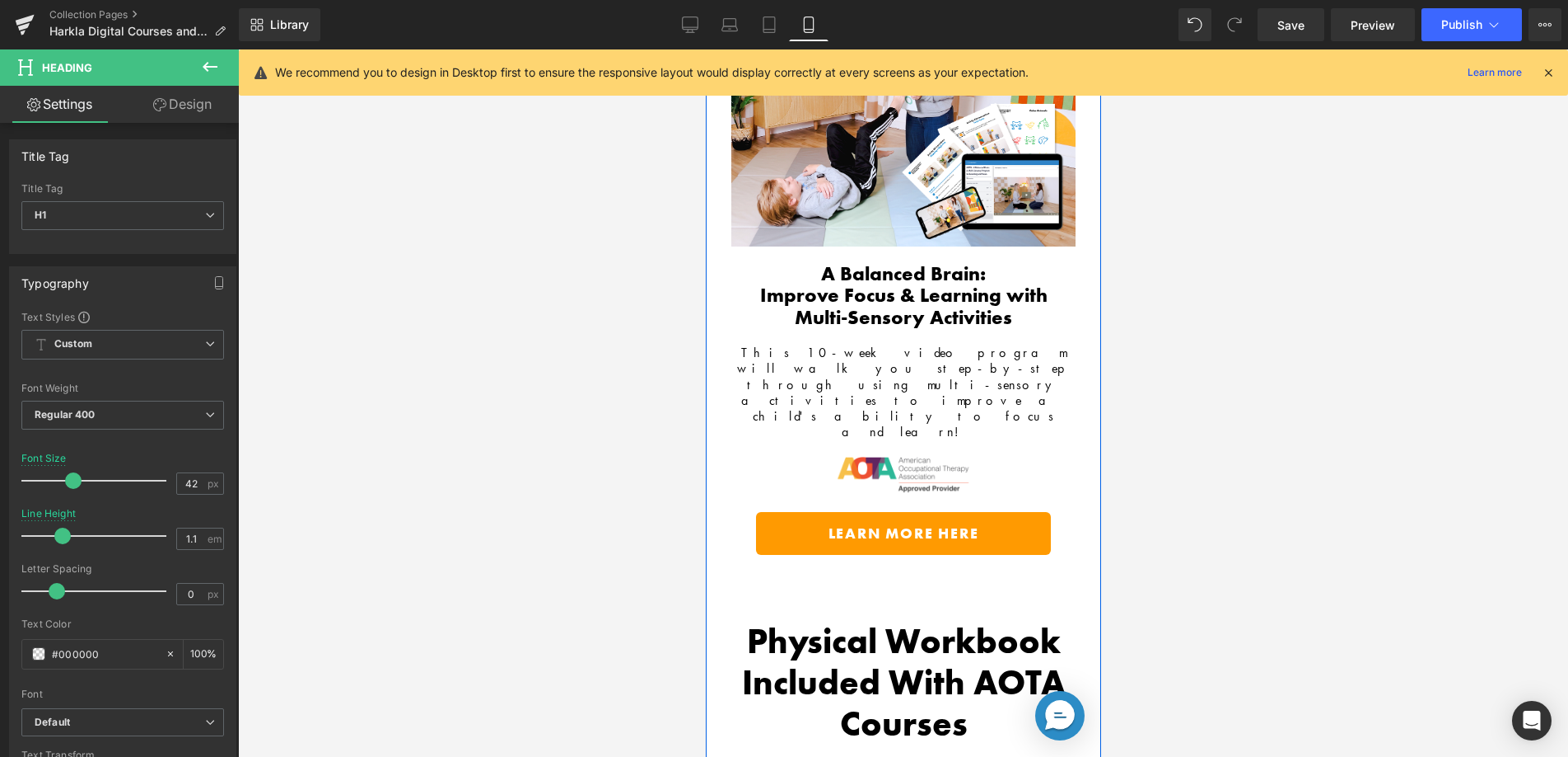
scroll to position [1589, 0]
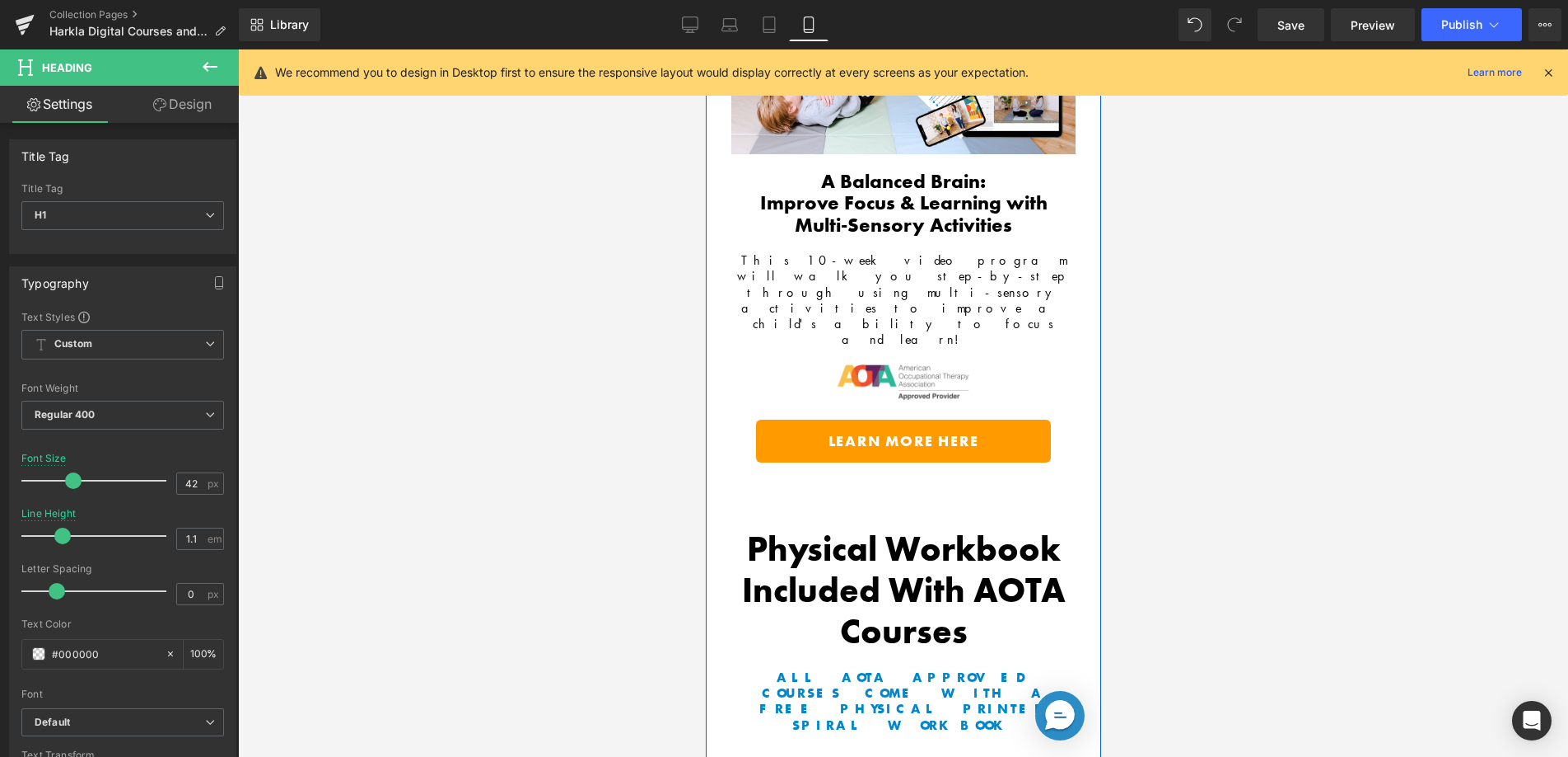
click at [808, 527] on b "Physical Workbook Included With AOTA Courses" at bounding box center [903, 591] width 324 height 128
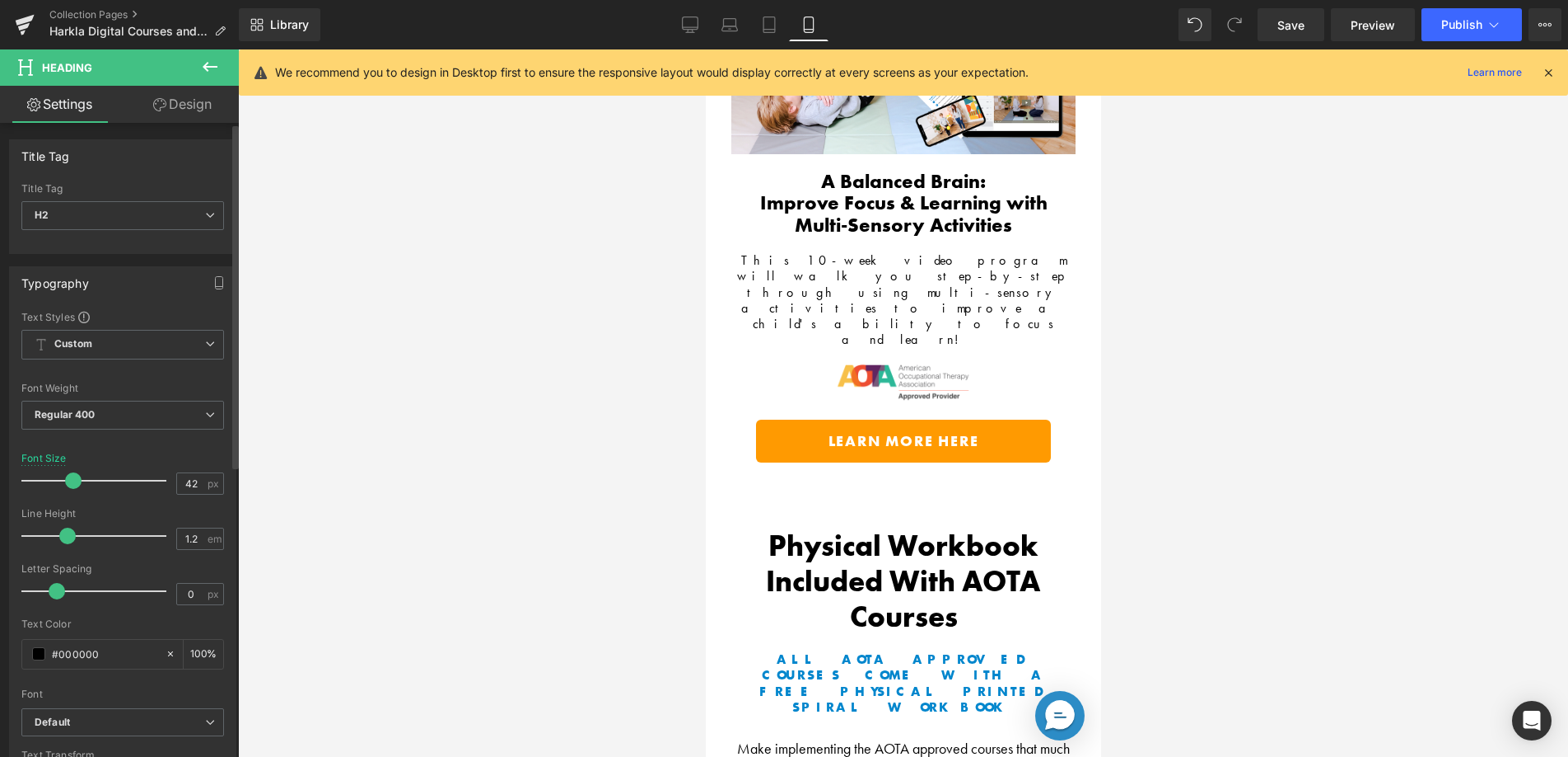
drag, startPoint x: 80, startPoint y: 487, endPoint x: 72, endPoint y: 486, distance: 8.1
click at [72, 486] on span at bounding box center [73, 480] width 16 height 16
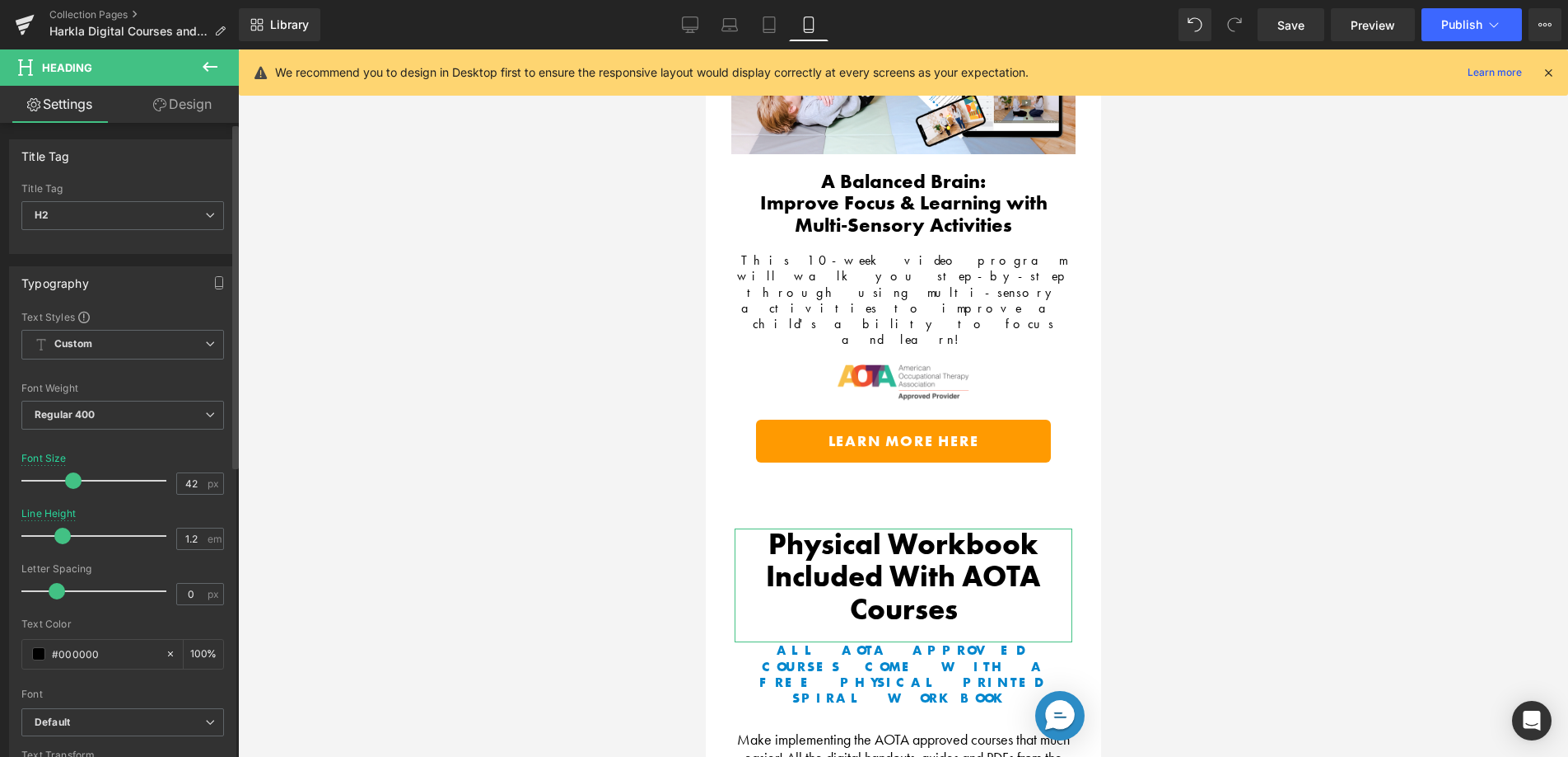
click at [62, 540] on span at bounding box center [63, 536] width 16 height 16
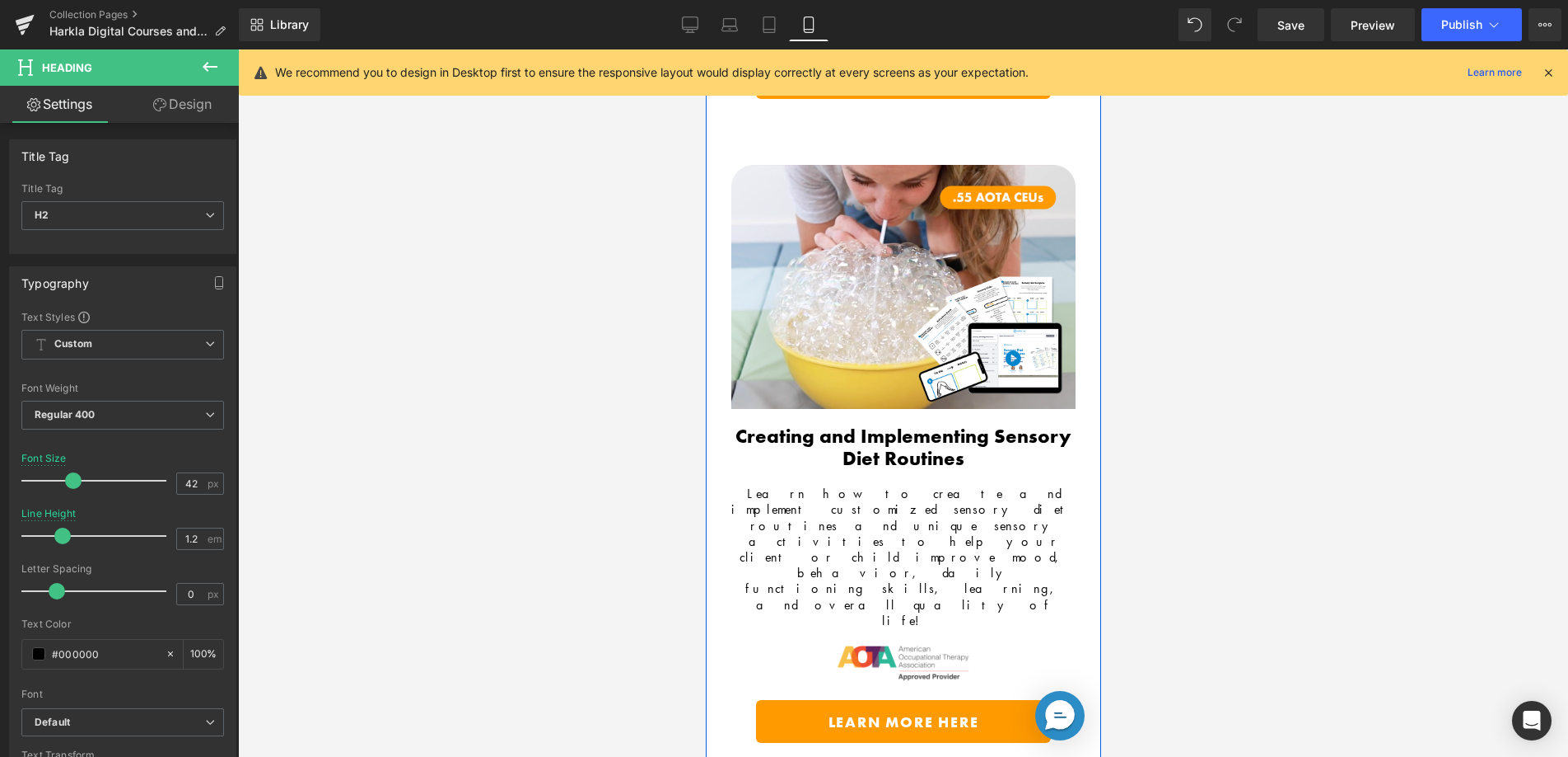
scroll to position [0, 0]
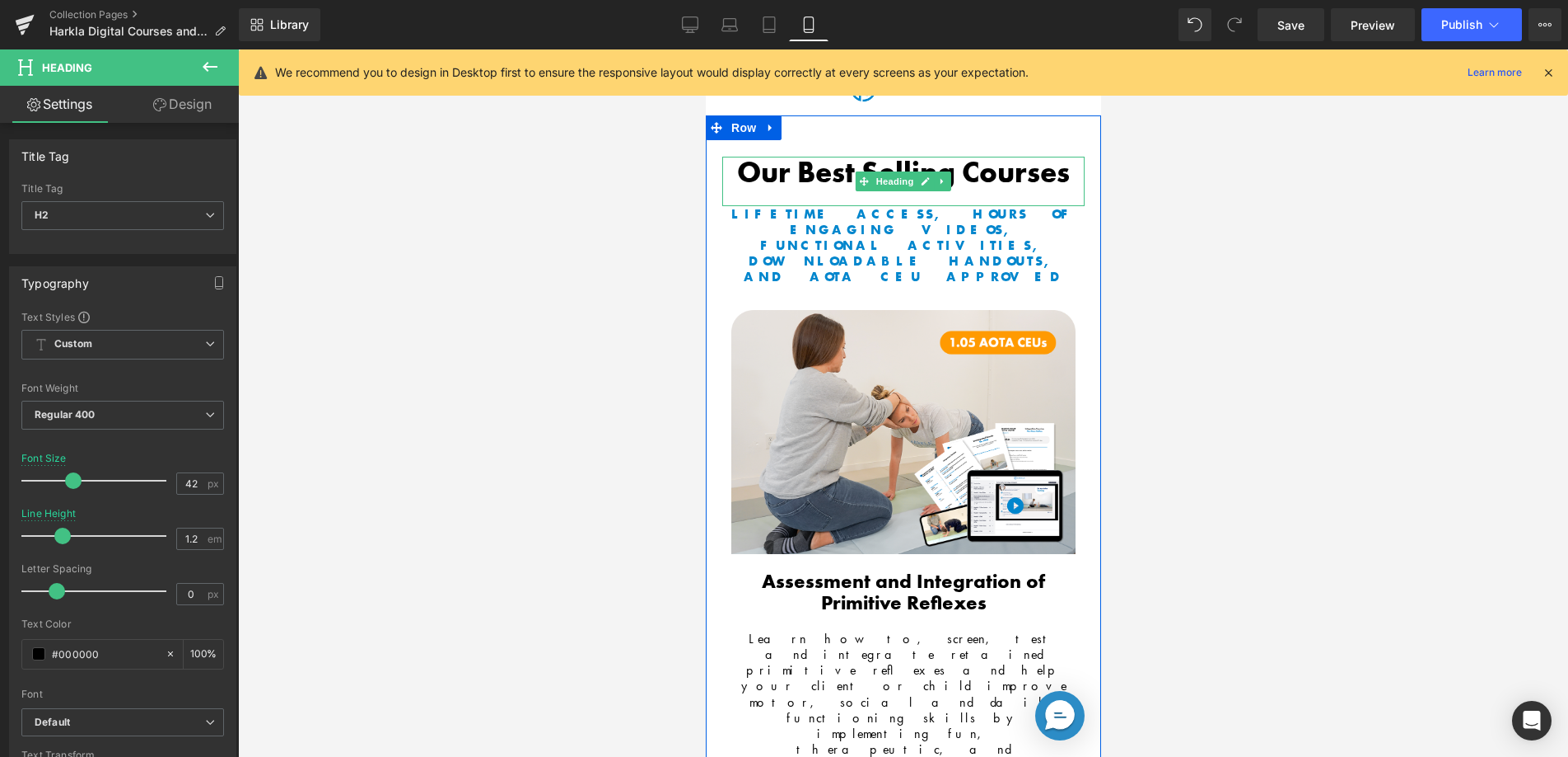
click at [875, 166] on b "Our Best Selling Courses" at bounding box center [903, 173] width 333 height 38
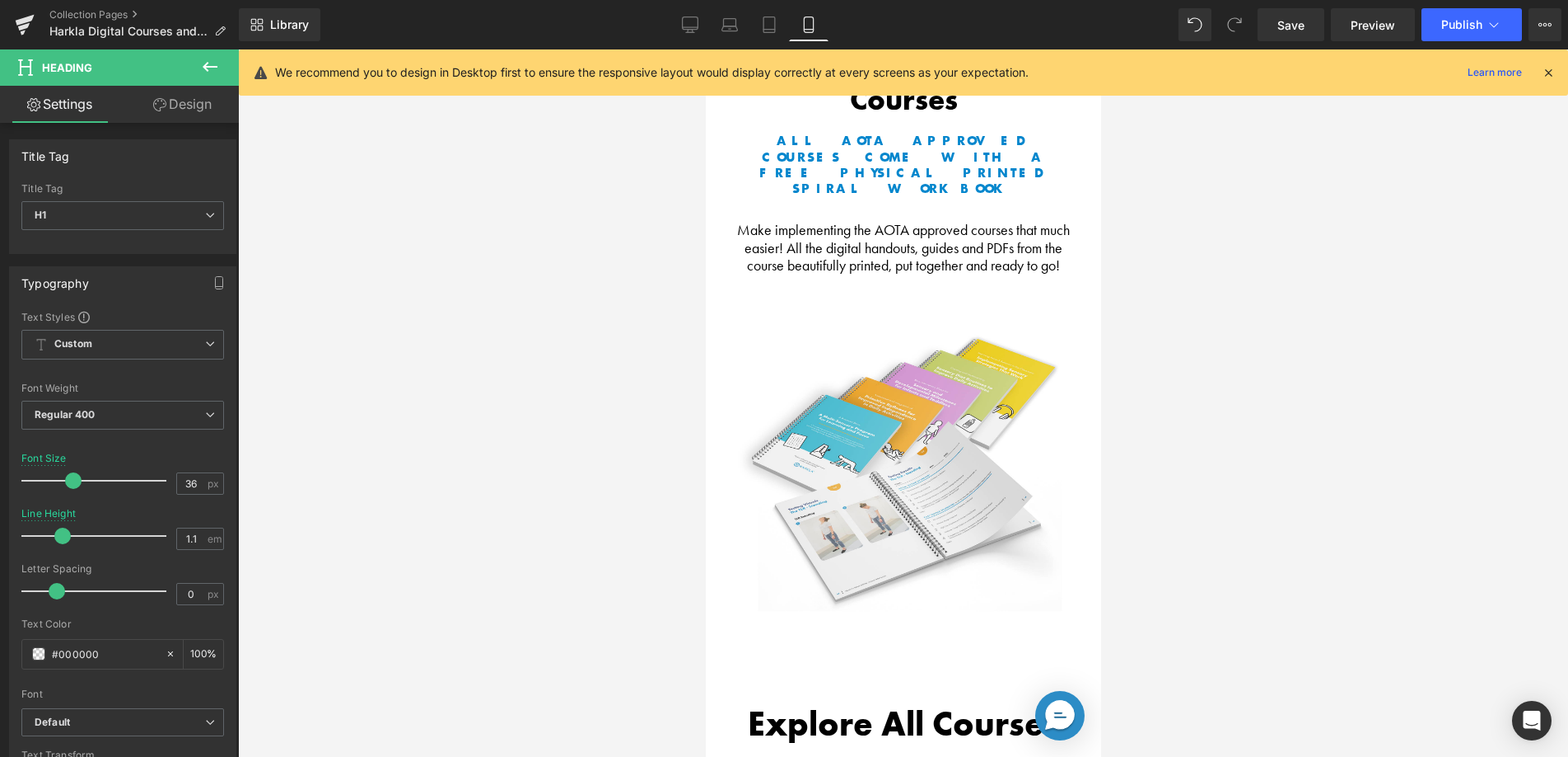
scroll to position [2100, 0]
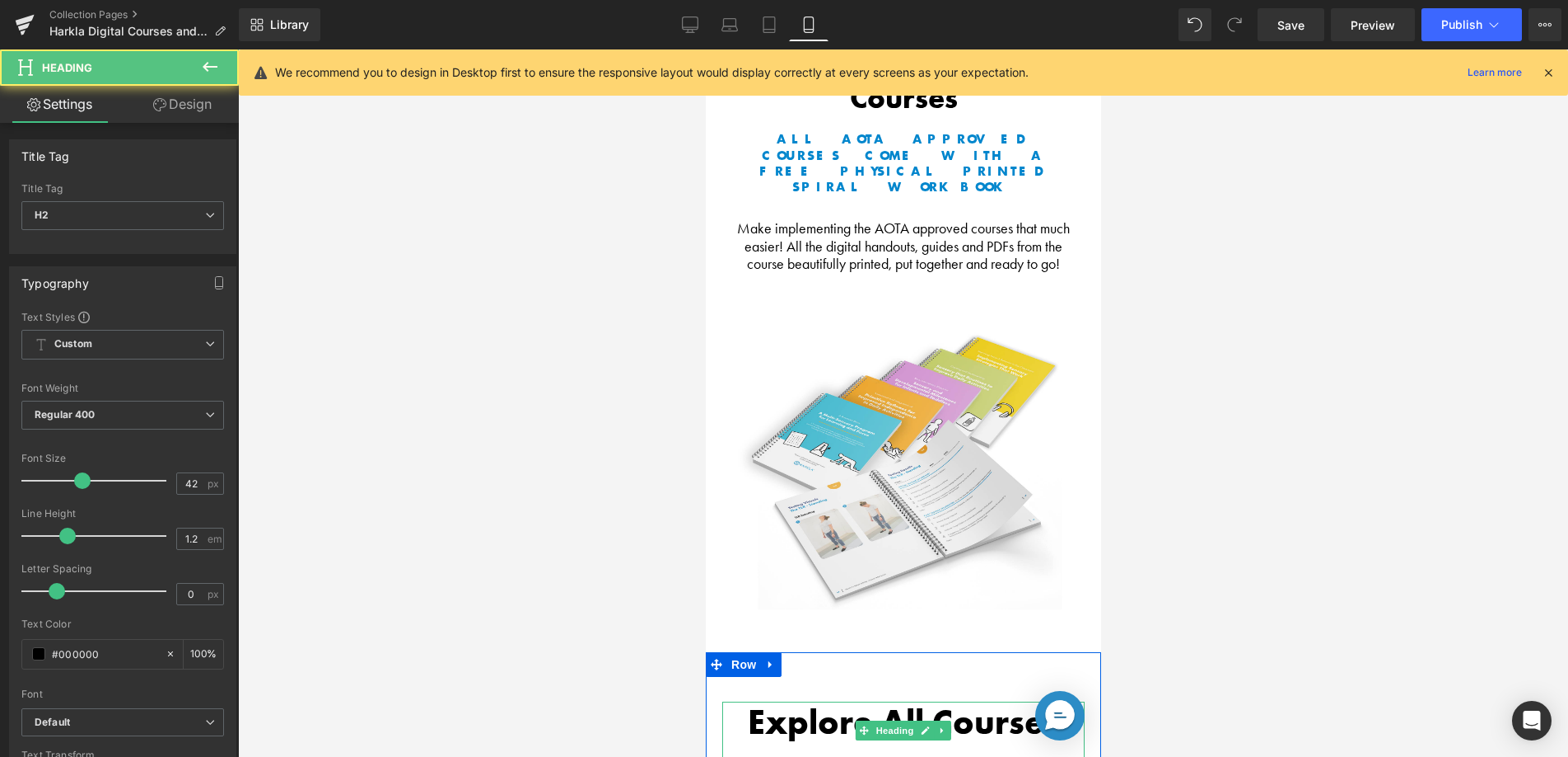
click at [860, 699] on b "Explore All Courses" at bounding box center [904, 721] width 312 height 45
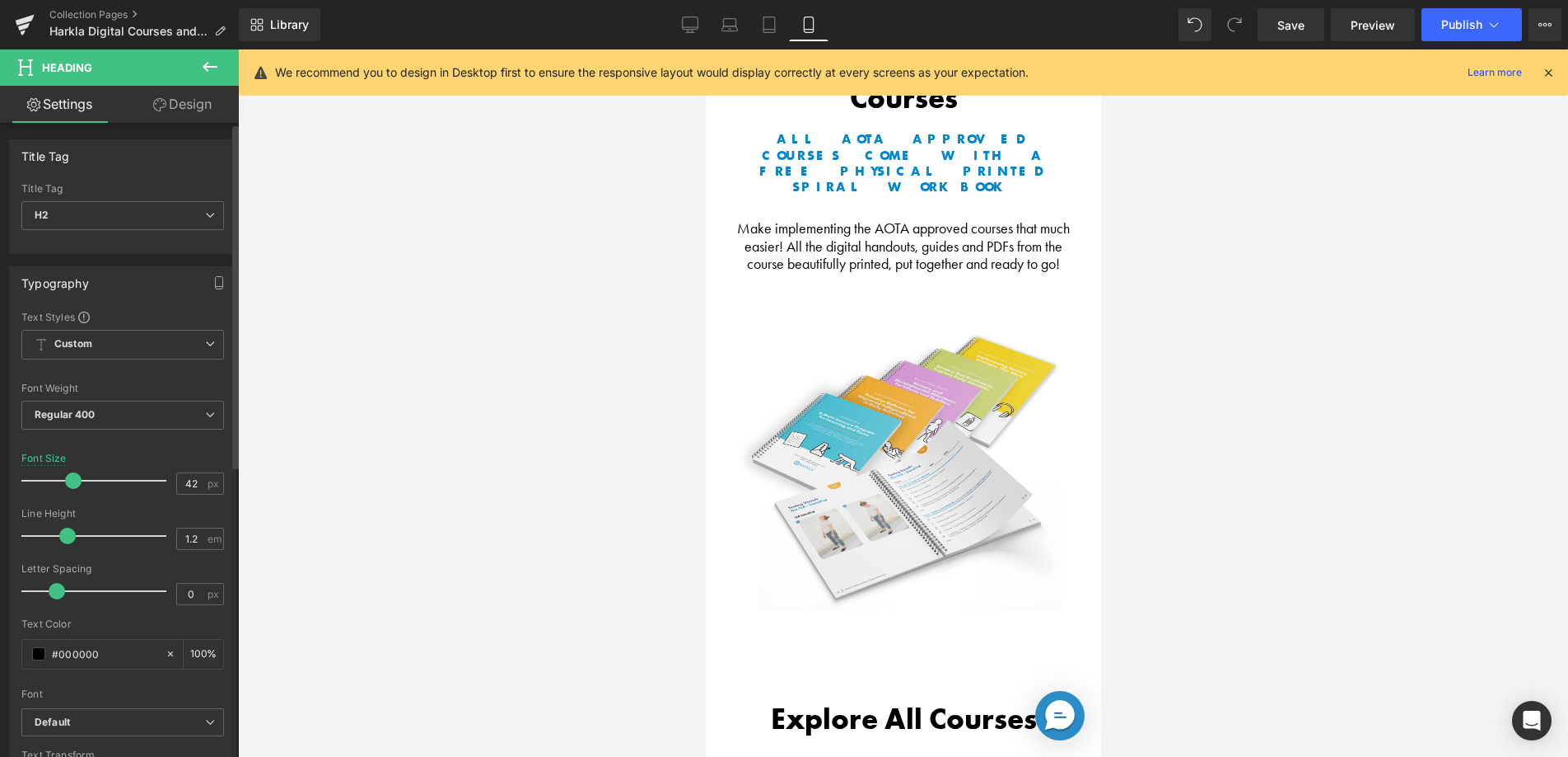
drag, startPoint x: 77, startPoint y: 485, endPoint x: 67, endPoint y: 511, distance: 27.9
click at [68, 486] on span at bounding box center [73, 480] width 16 height 16
click at [67, 537] on span at bounding box center [63, 536] width 16 height 16
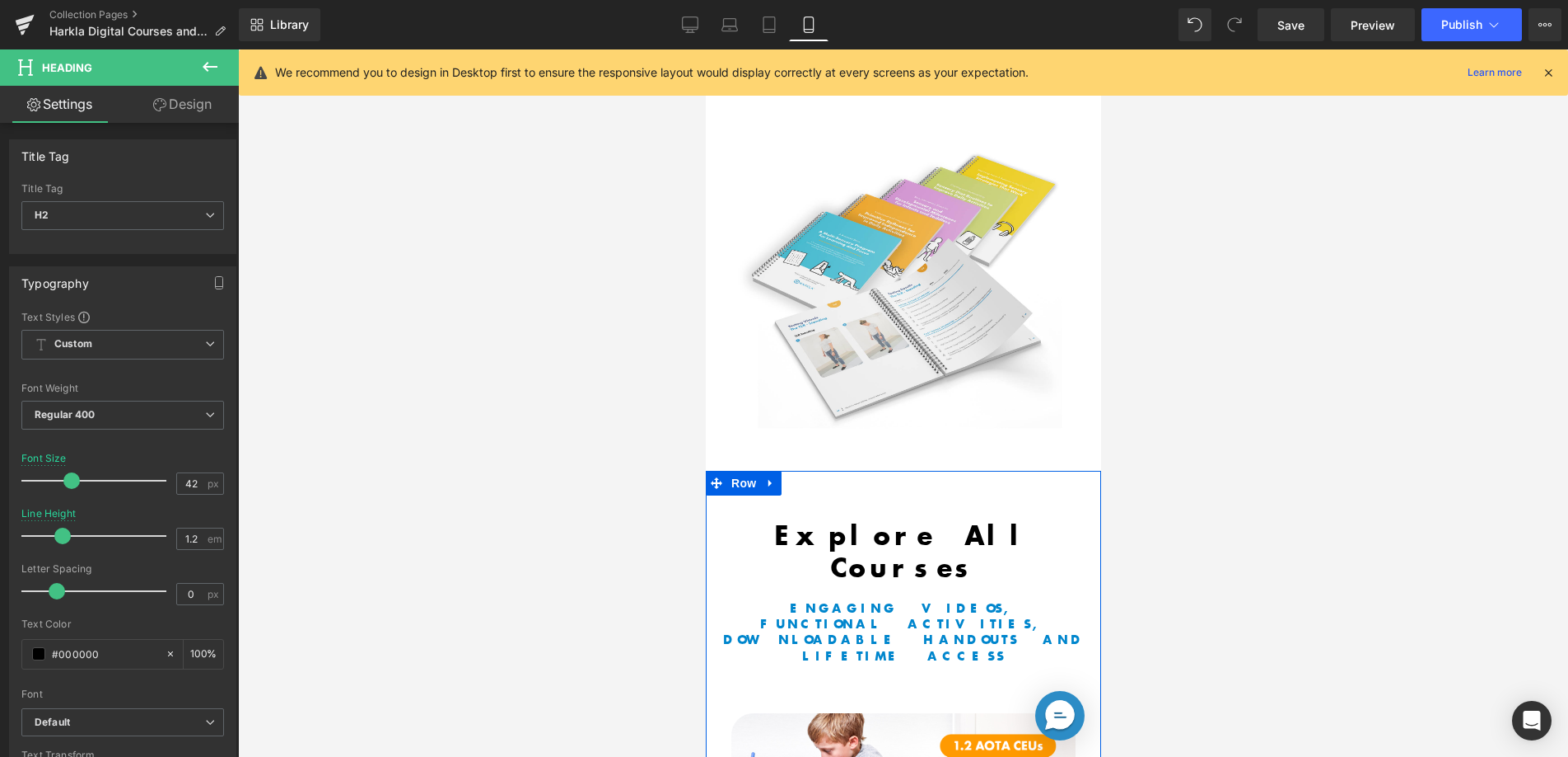
scroll to position [2280, 0]
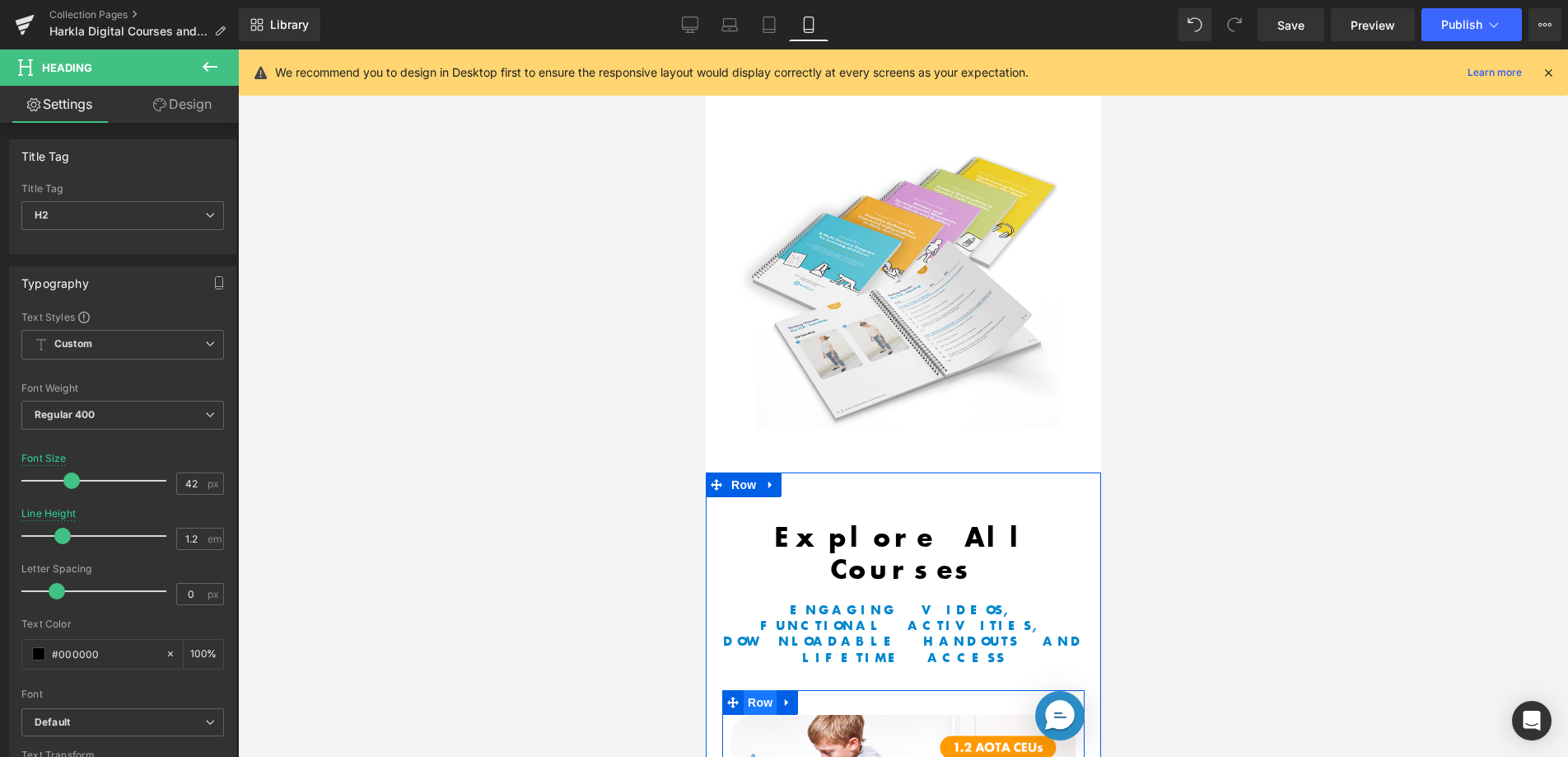
click at [754, 689] on span "Row" at bounding box center [759, 701] width 33 height 25
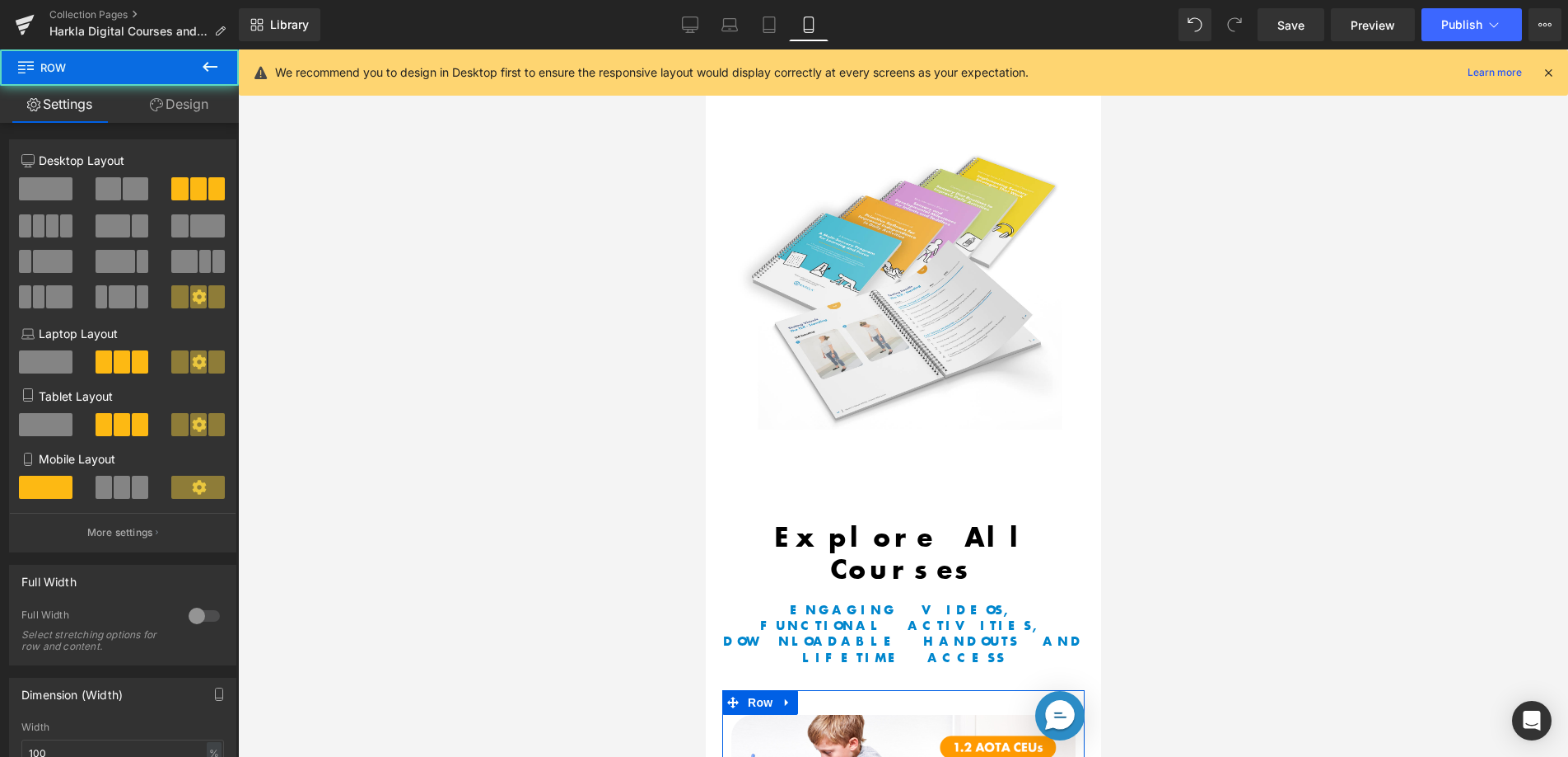
click at [195, 108] on link "Design" at bounding box center [179, 104] width 120 height 37
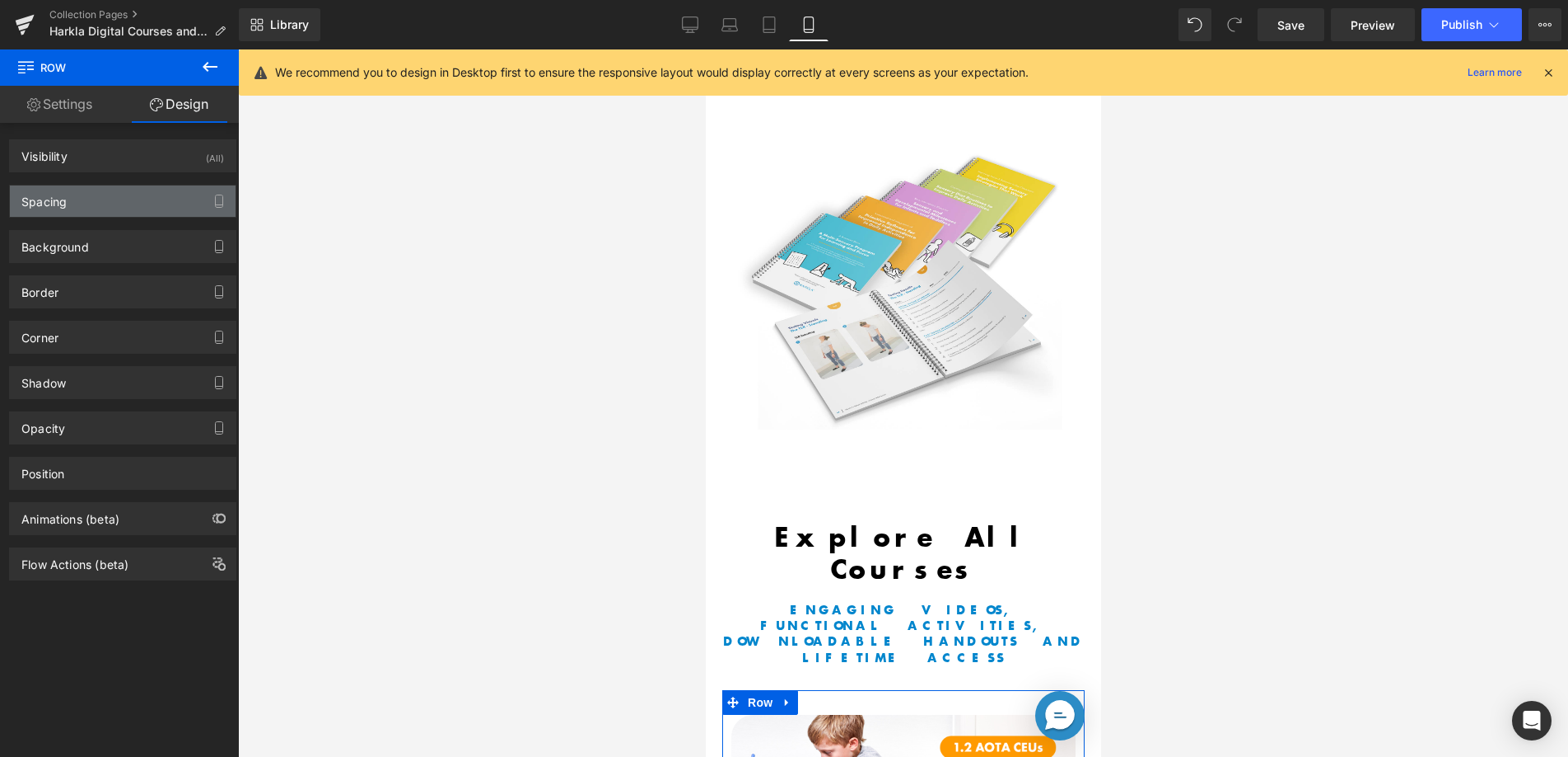
click at [133, 204] on div "Spacing" at bounding box center [122, 201] width 225 height 31
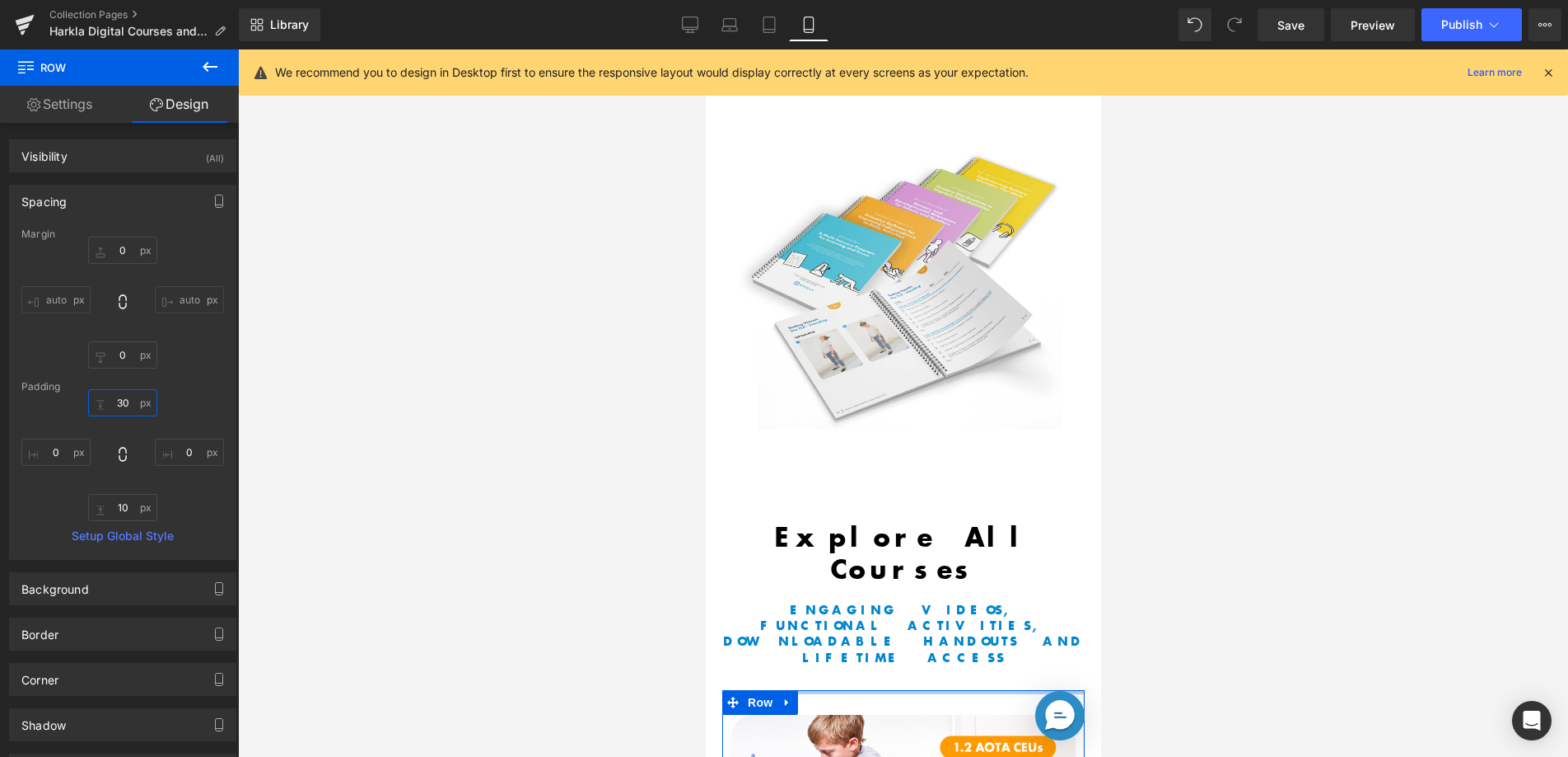
click at [118, 399] on input "30" at bounding box center [123, 403] width 69 height 27
type input "0"
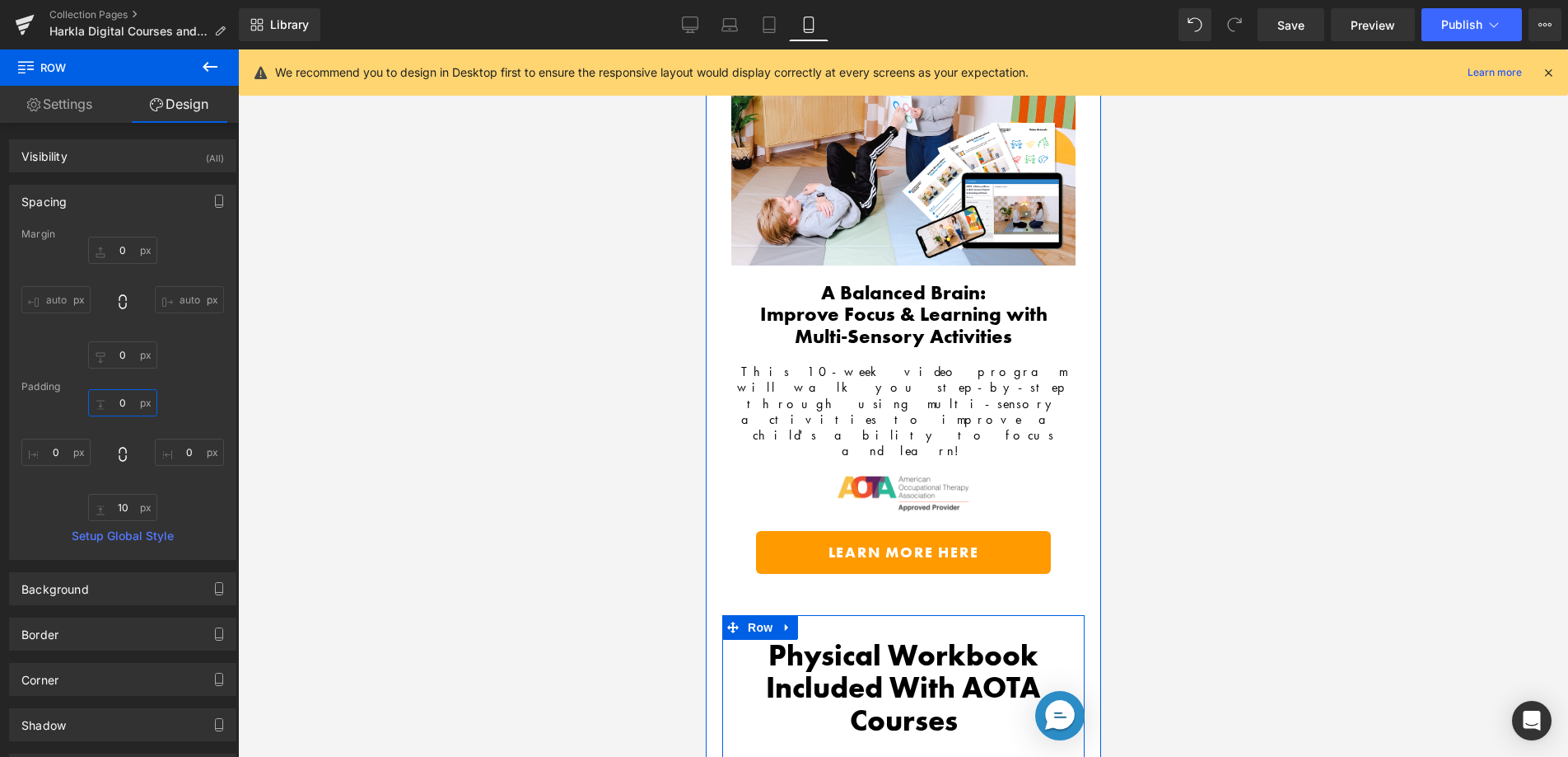
scroll to position [1467, 0]
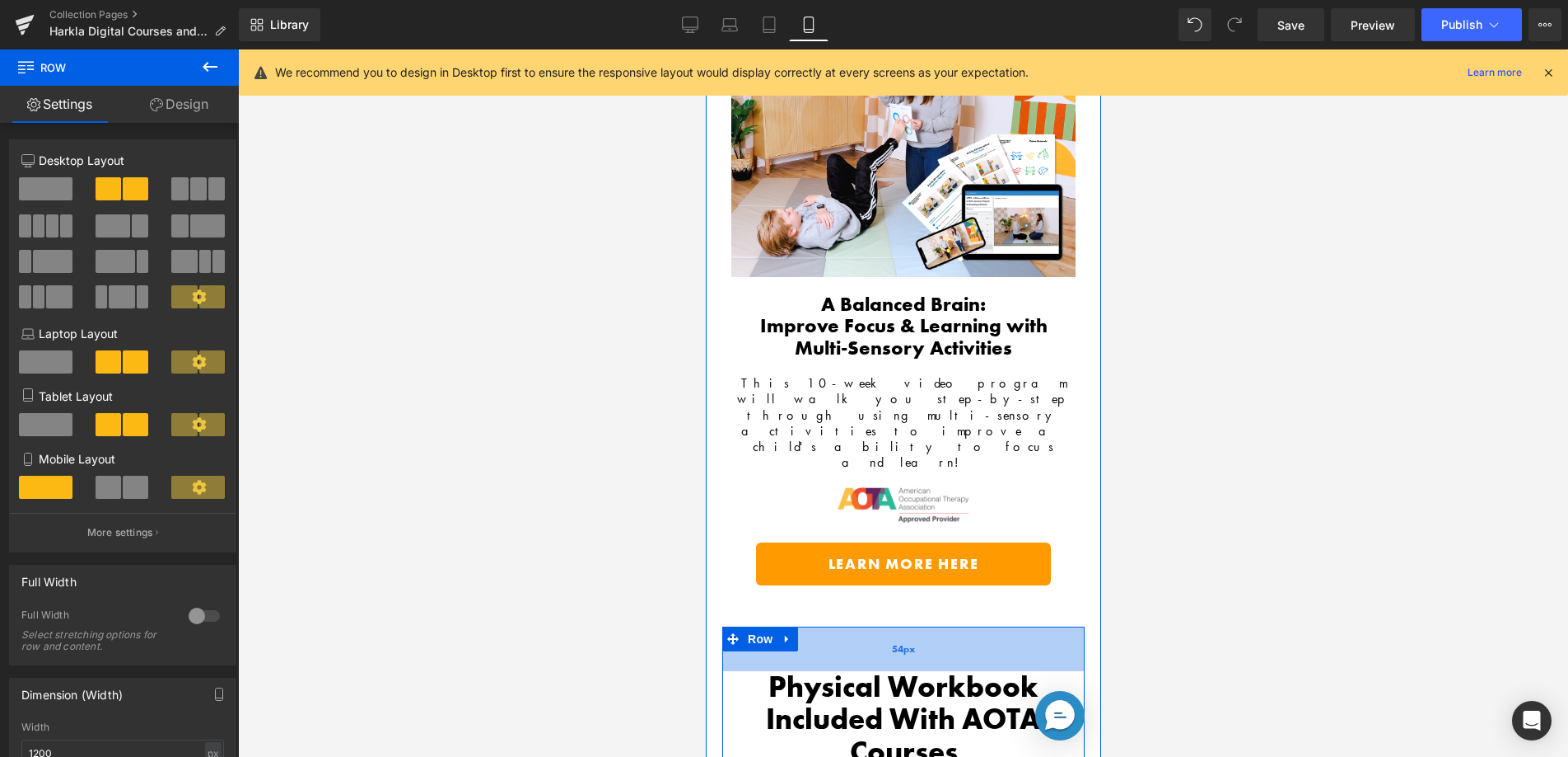
drag, startPoint x: 885, startPoint y: 420, endPoint x: 885, endPoint y: 438, distance: 18.0
click at [885, 626] on div "54px" at bounding box center [903, 648] width 362 height 45
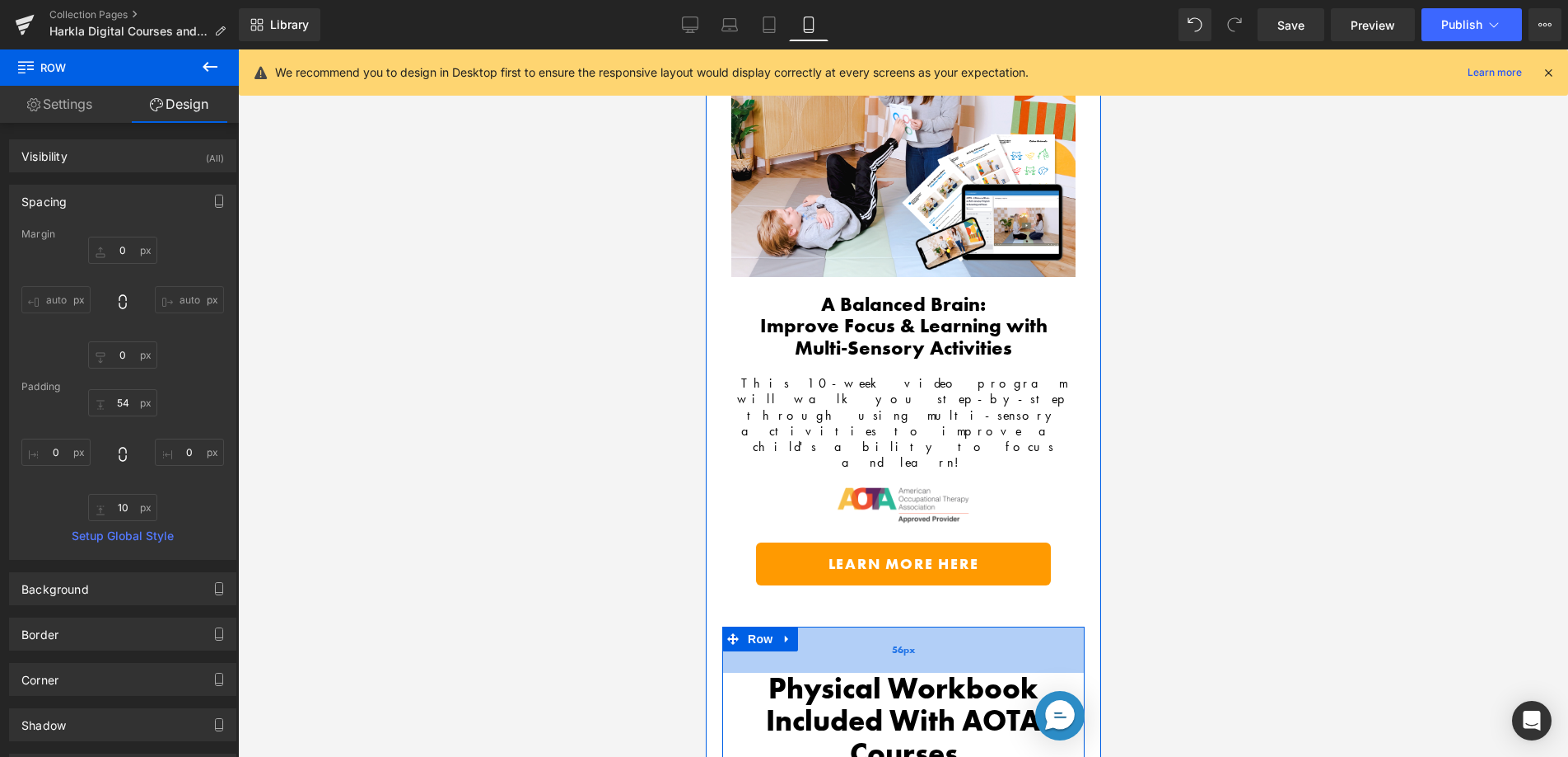
click at [945, 626] on div "56px" at bounding box center [903, 649] width 362 height 47
click at [946, 626] on div "55px" at bounding box center [903, 649] width 362 height 46
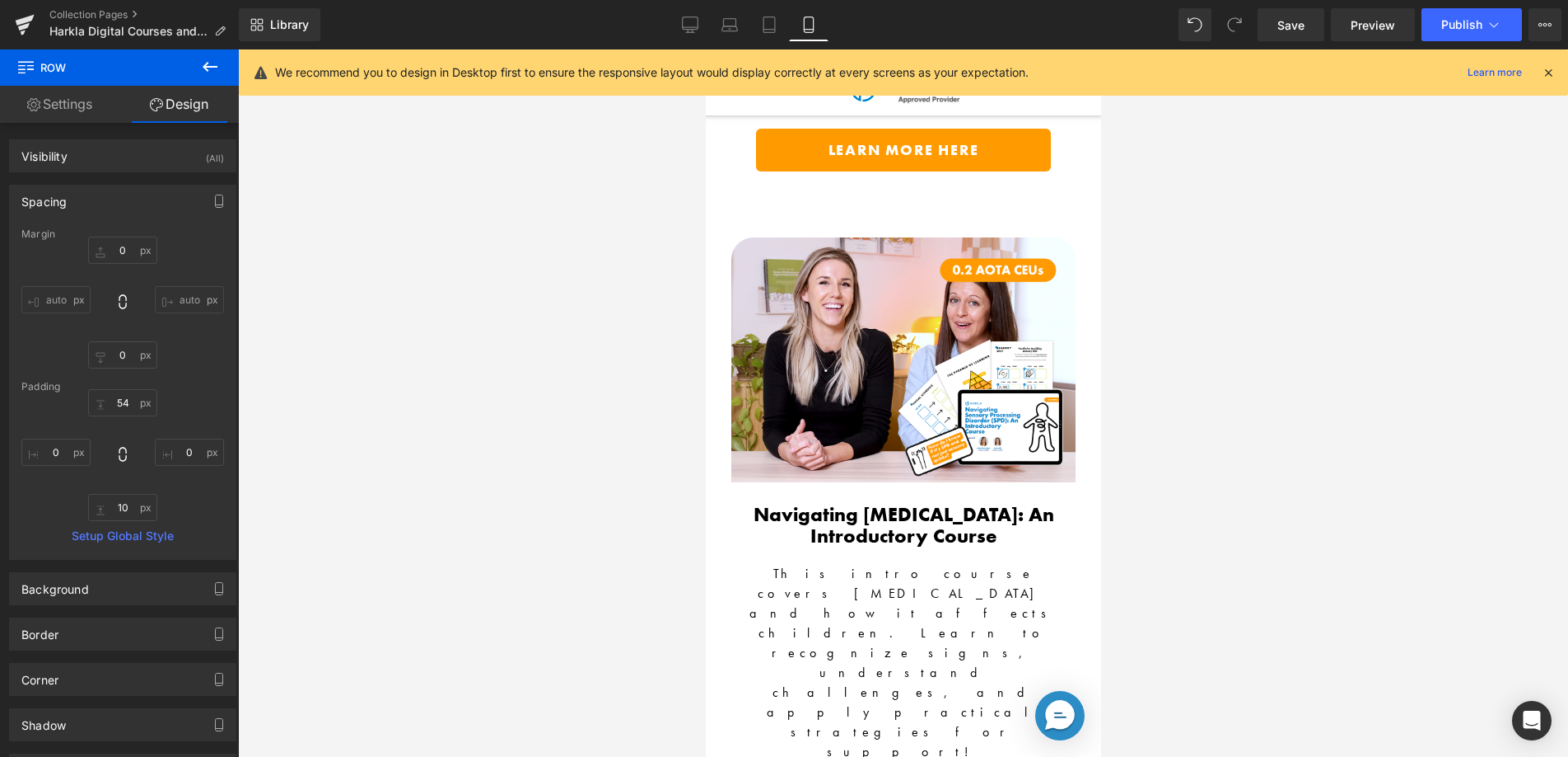
scroll to position [5952, 0]
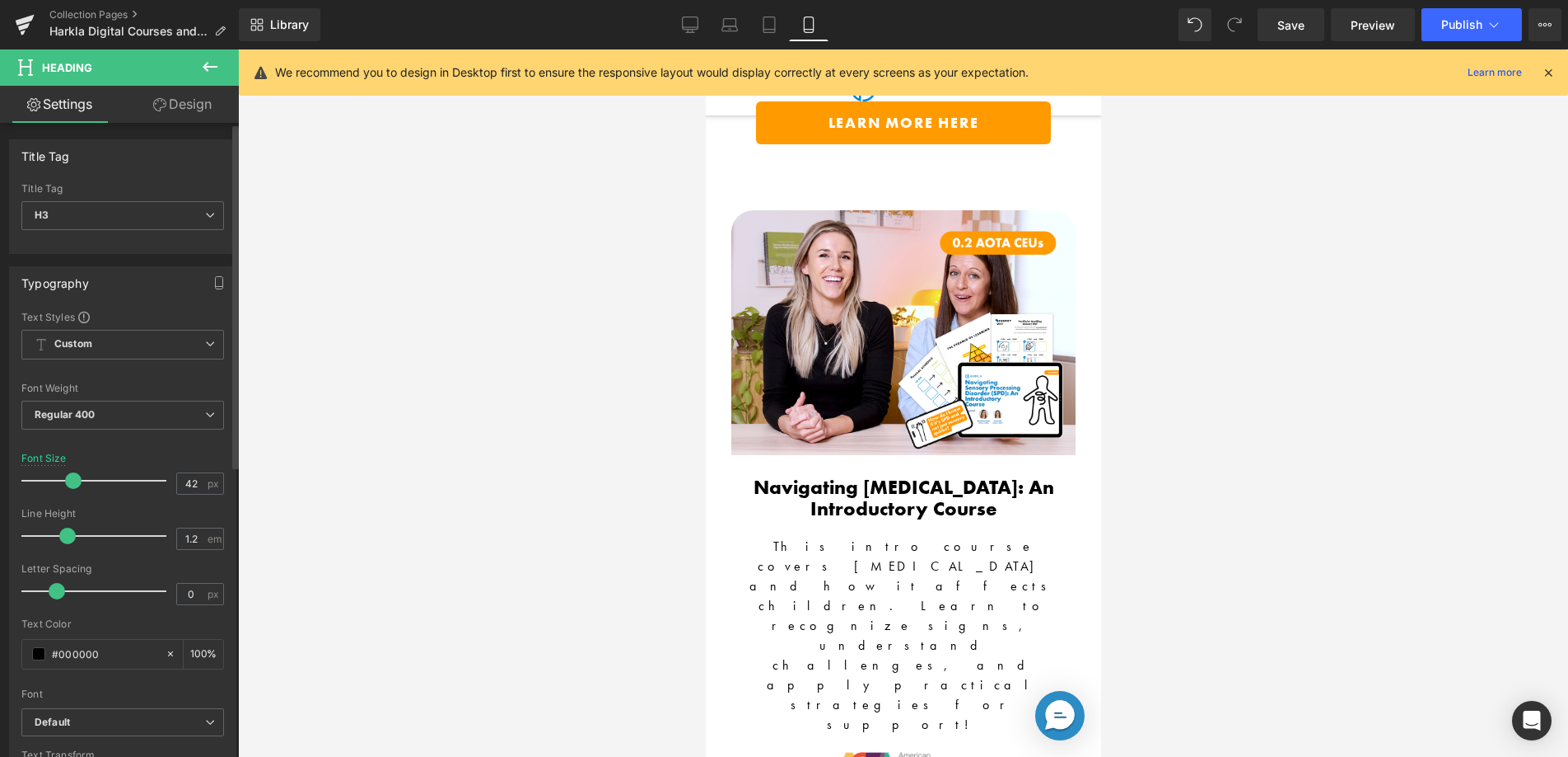
click at [74, 482] on span at bounding box center [73, 480] width 16 height 16
click at [60, 529] on span at bounding box center [63, 536] width 16 height 16
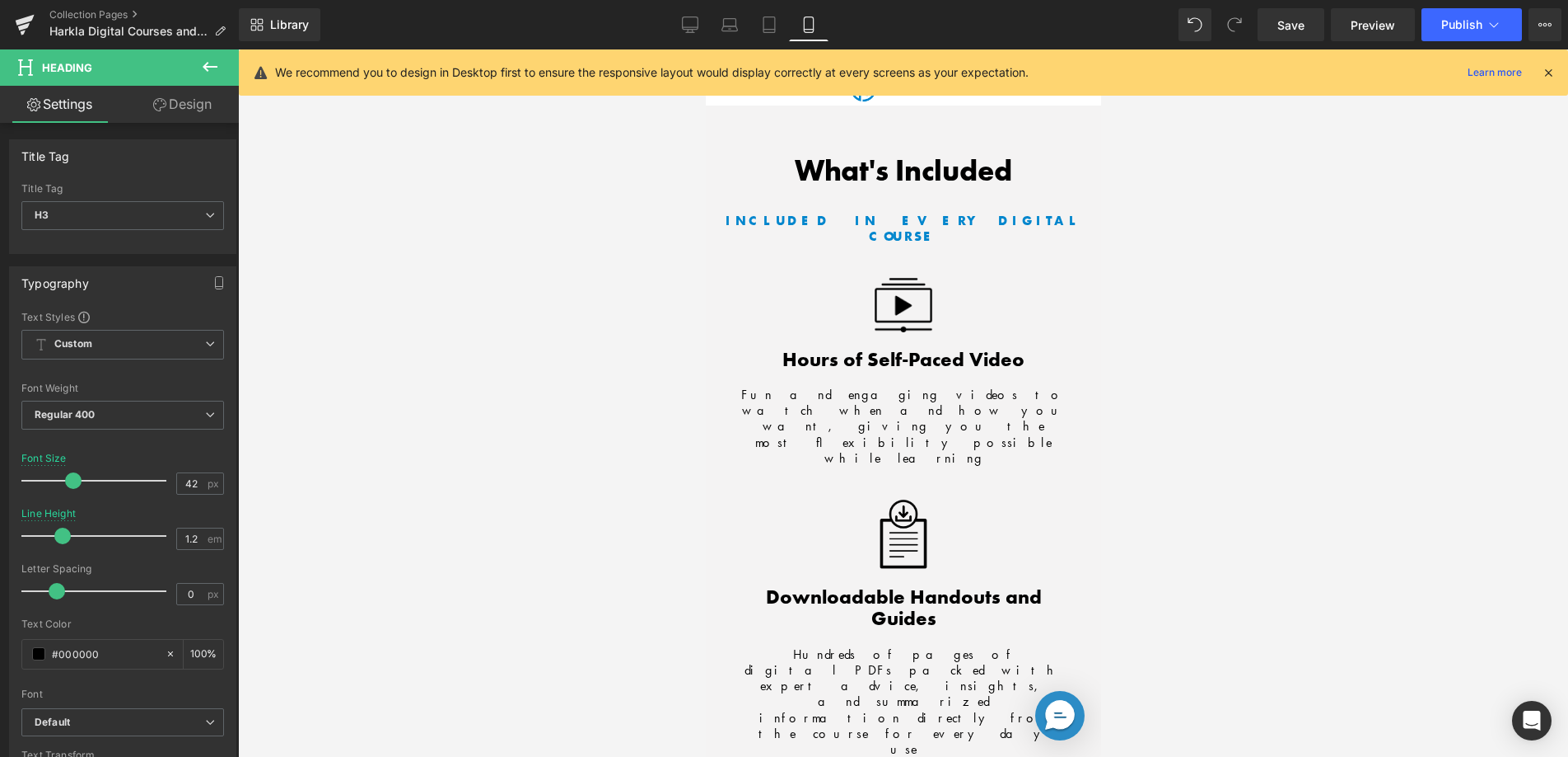
scroll to position [6744, 0]
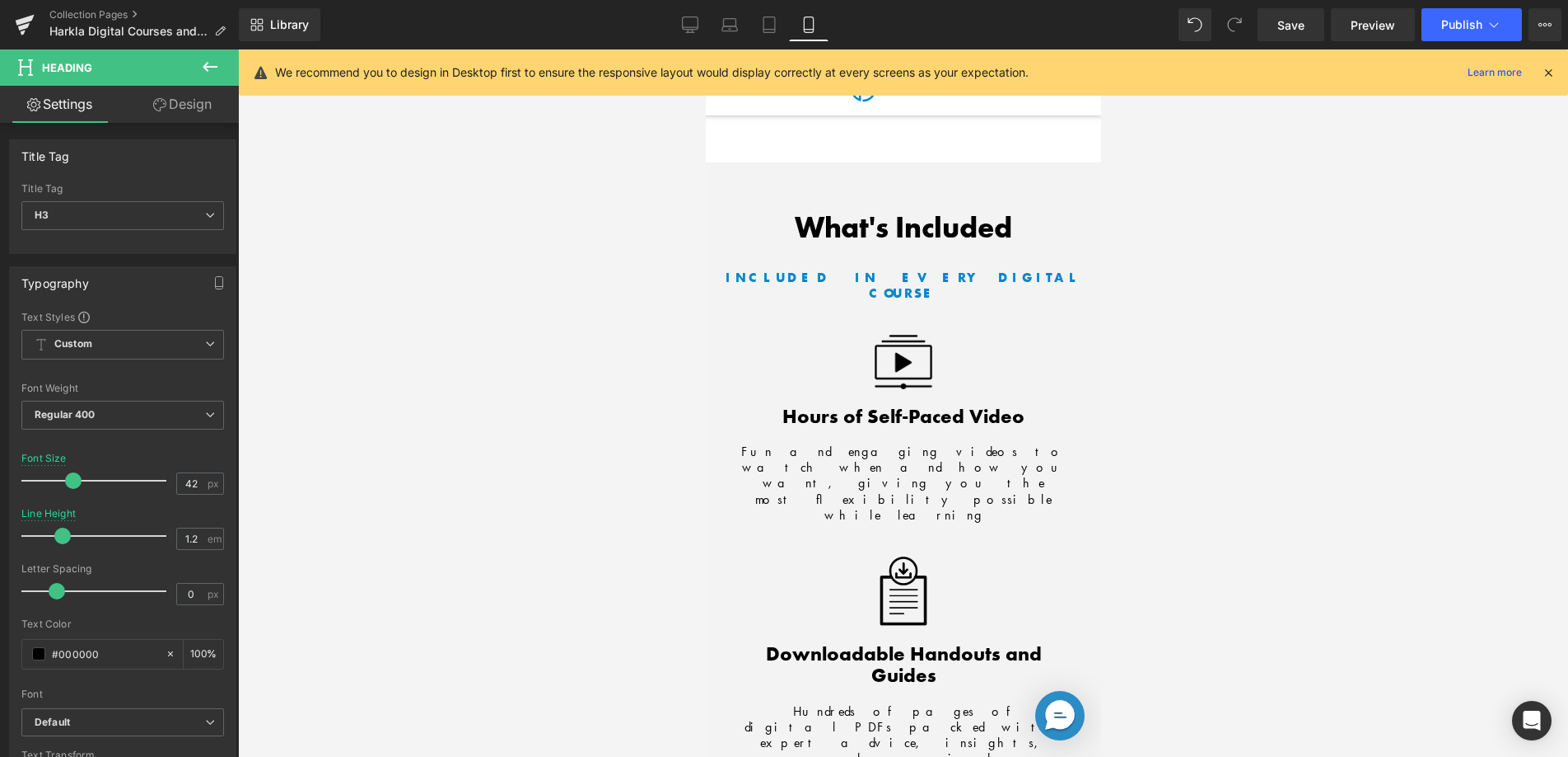
drag, startPoint x: 72, startPoint y: 481, endPoint x: 63, endPoint y: 482, distance: 9.1
click at [63, 482] on span at bounding box center [71, 480] width 16 height 16
click at [65, 483] on span at bounding box center [73, 480] width 16 height 16
drag, startPoint x: 55, startPoint y: 536, endPoint x: 84, endPoint y: 537, distance: 29.0
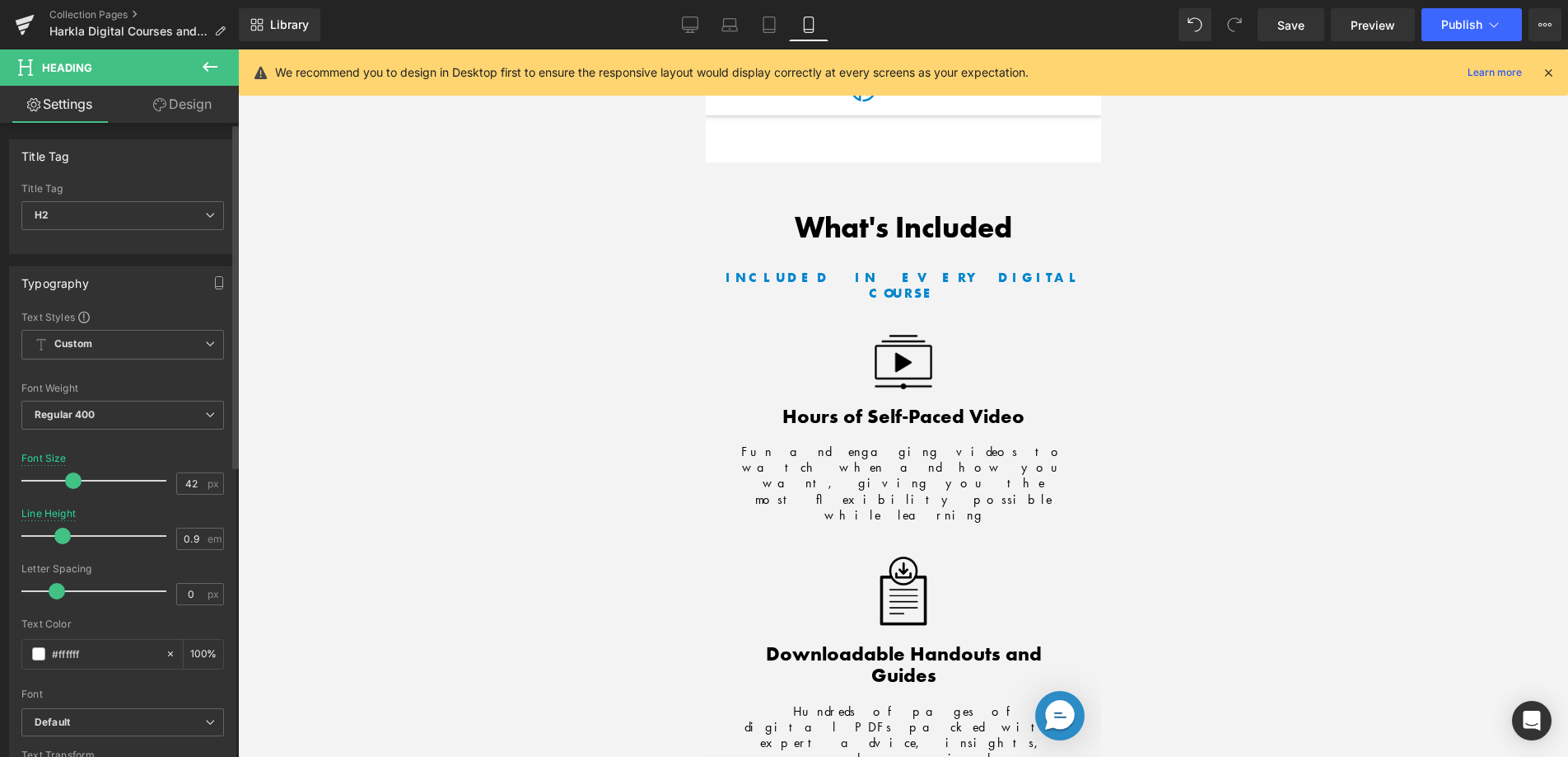
click at [63, 537] on span at bounding box center [63, 536] width 16 height 16
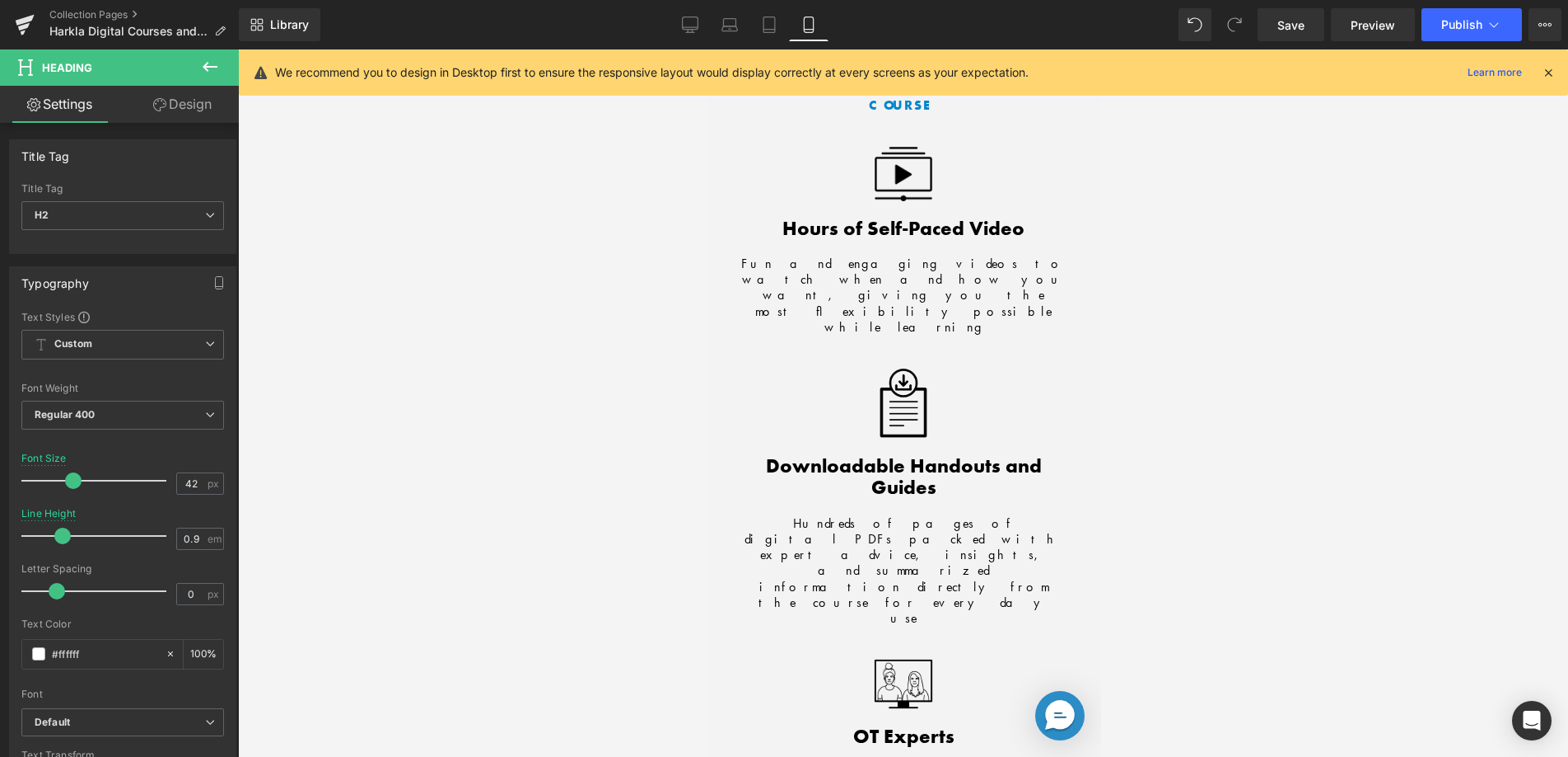
scroll to position [6942, 0]
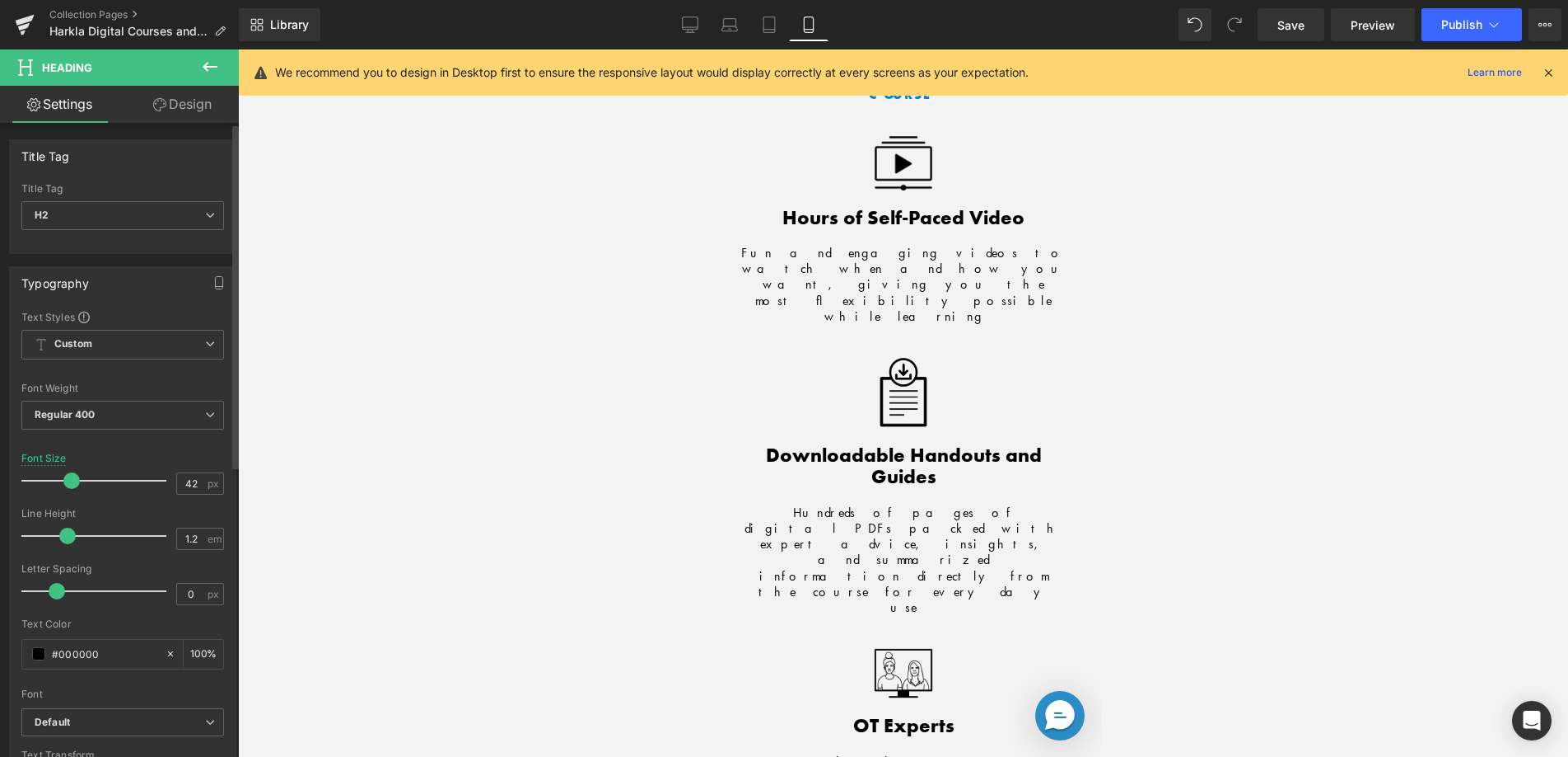
drag, startPoint x: 80, startPoint y: 485, endPoint x: 71, endPoint y: 487, distance: 9.2
click at [71, 487] on span at bounding box center [71, 480] width 16 height 16
click at [71, 487] on span at bounding box center [73, 480] width 16 height 16
drag, startPoint x: 66, startPoint y: 537, endPoint x: 295, endPoint y: 544, distance: 229.1
click at [62, 536] on span at bounding box center [63, 536] width 16 height 16
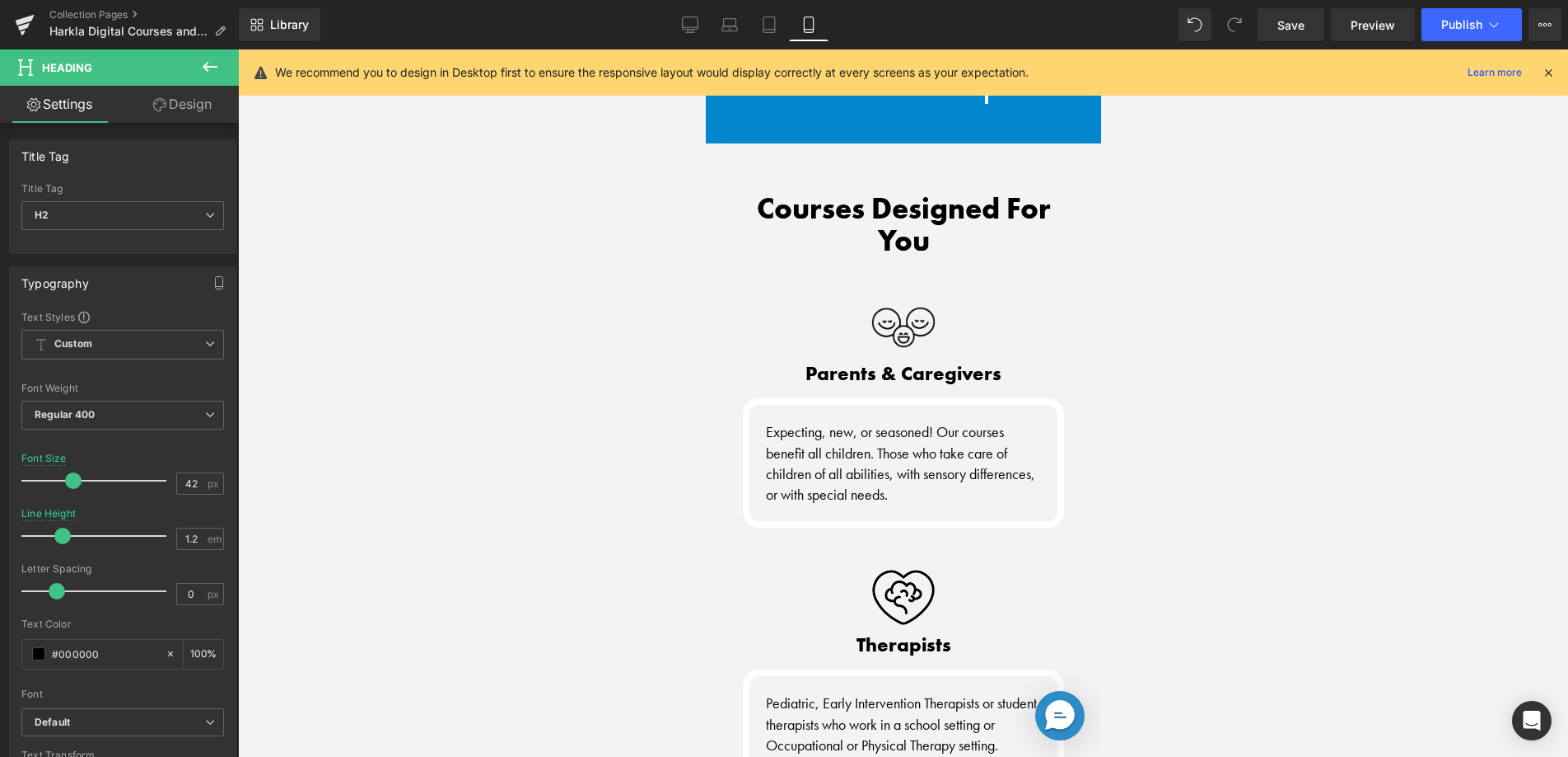
scroll to position [8260, 0]
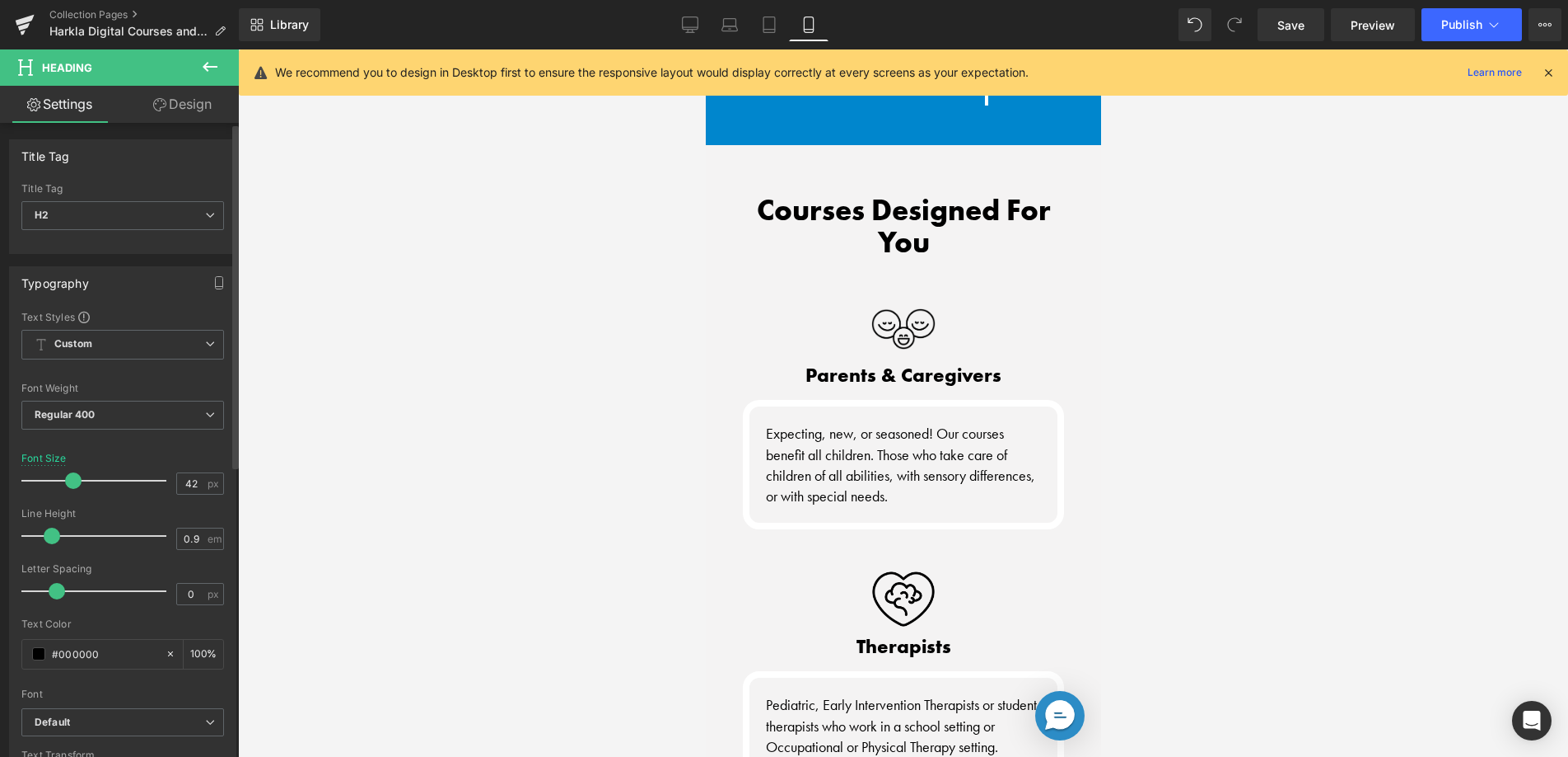
click at [70, 483] on span at bounding box center [73, 480] width 16 height 16
drag, startPoint x: 55, startPoint y: 538, endPoint x: 64, endPoint y: 537, distance: 9.1
click at [64, 537] on span at bounding box center [63, 536] width 16 height 16
drag, startPoint x: 852, startPoint y: 539, endPoint x: 825, endPoint y: 538, distance: 27.0
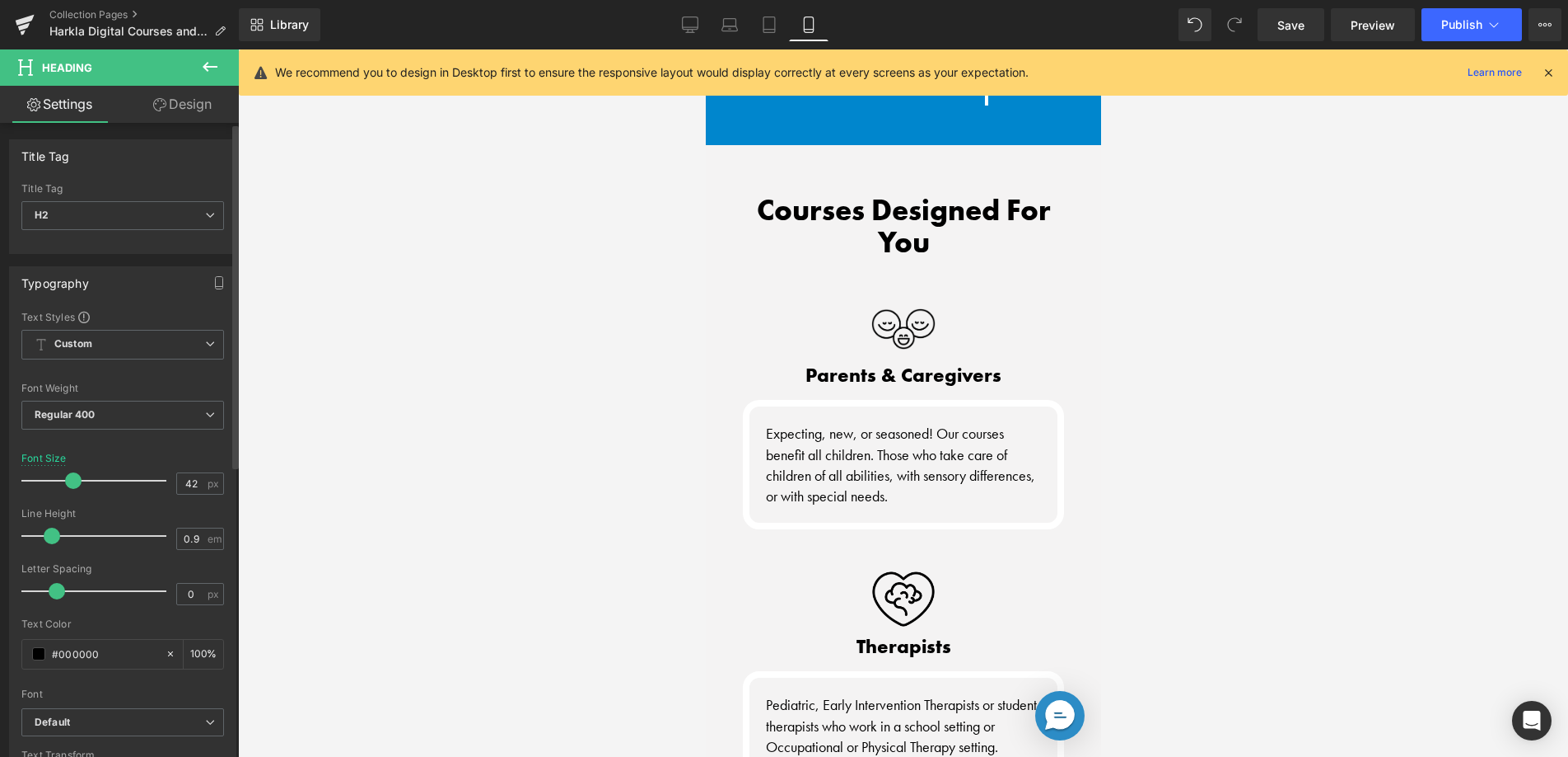
click at [71, 480] on span at bounding box center [73, 480] width 16 height 16
drag, startPoint x: 54, startPoint y: 533, endPoint x: 63, endPoint y: 534, distance: 9.1
click at [63, 534] on span at bounding box center [63, 536] width 16 height 16
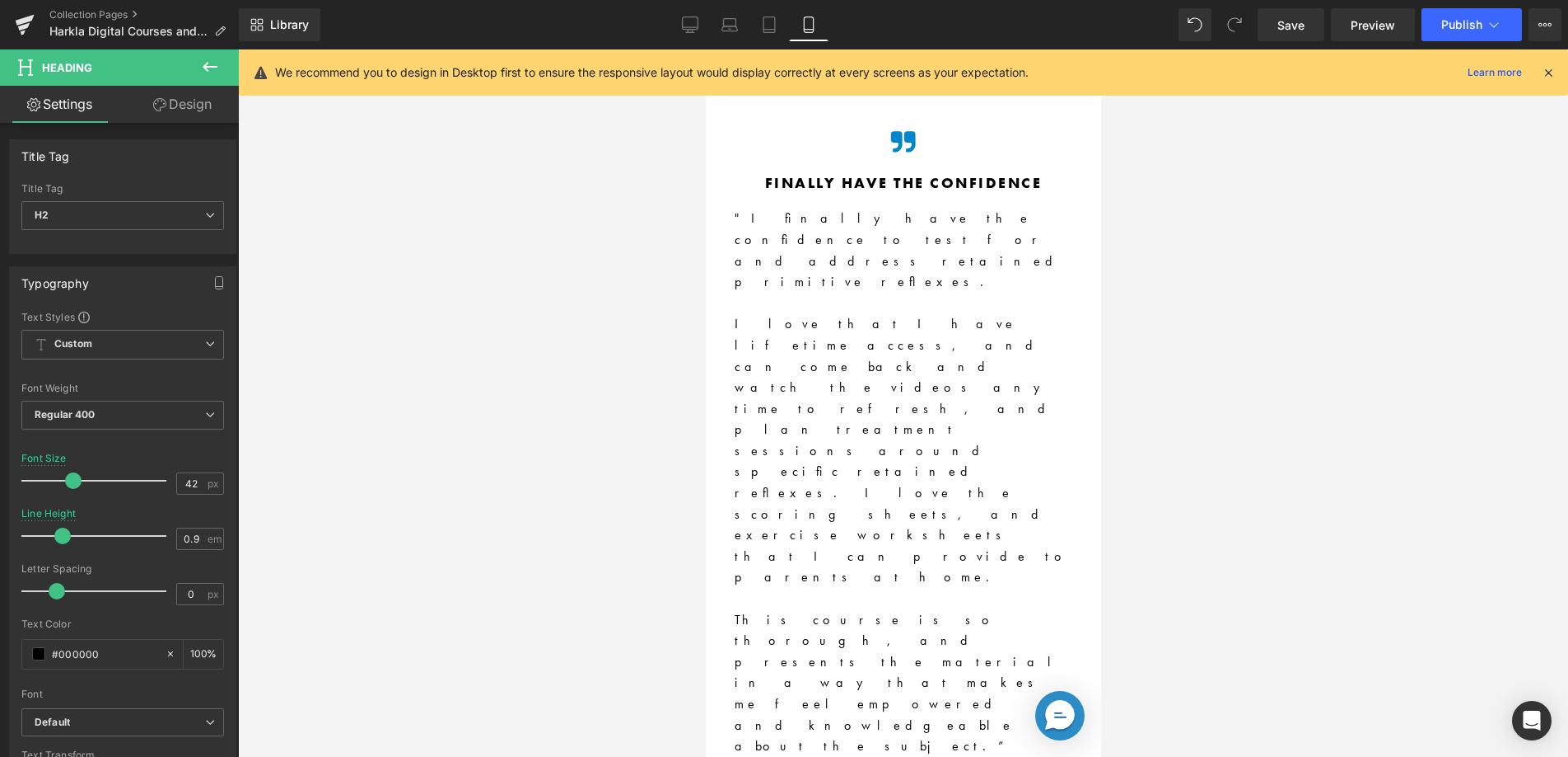
scroll to position [9779, 0]
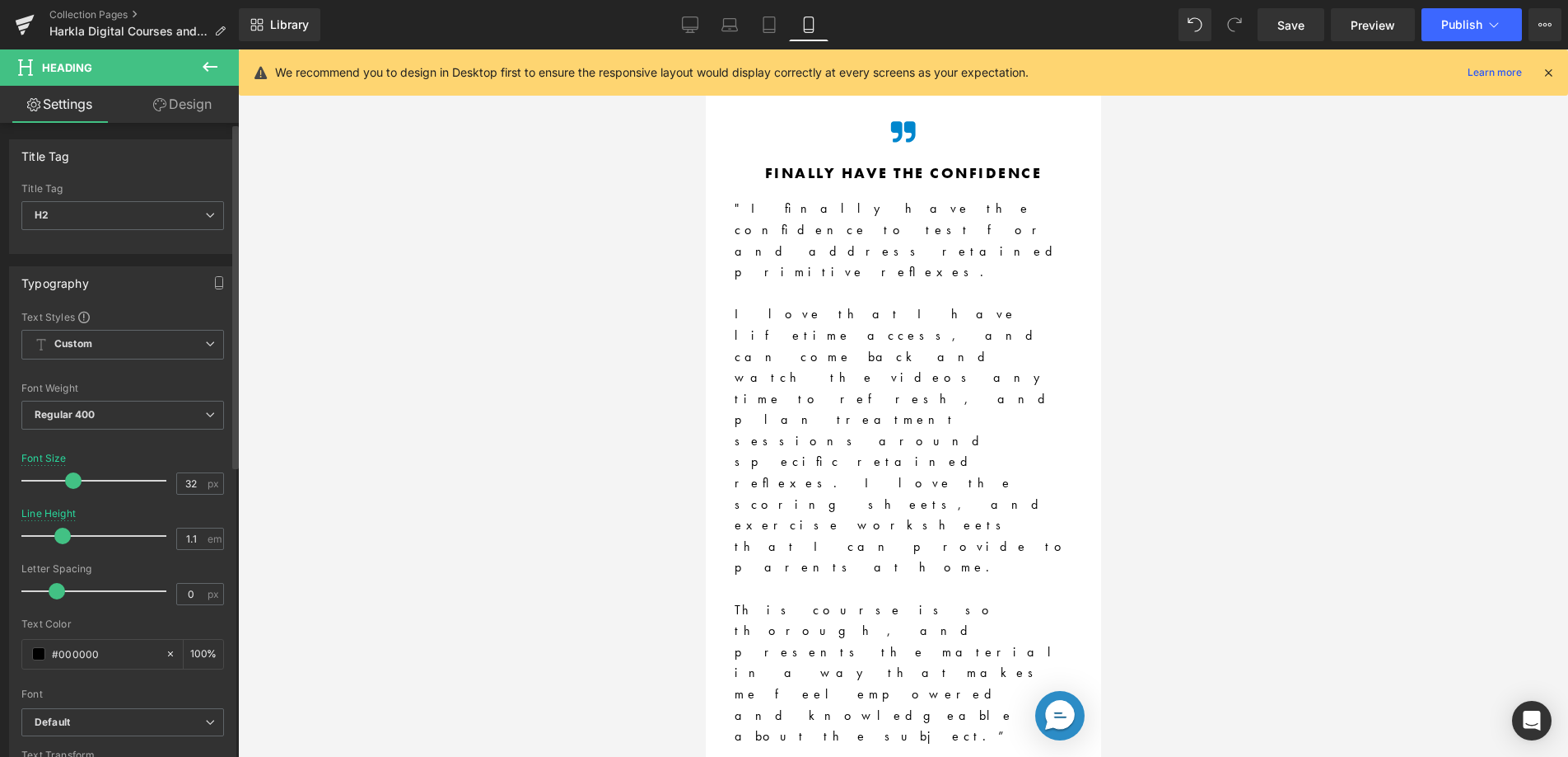
click at [72, 481] on span at bounding box center [73, 480] width 16 height 16
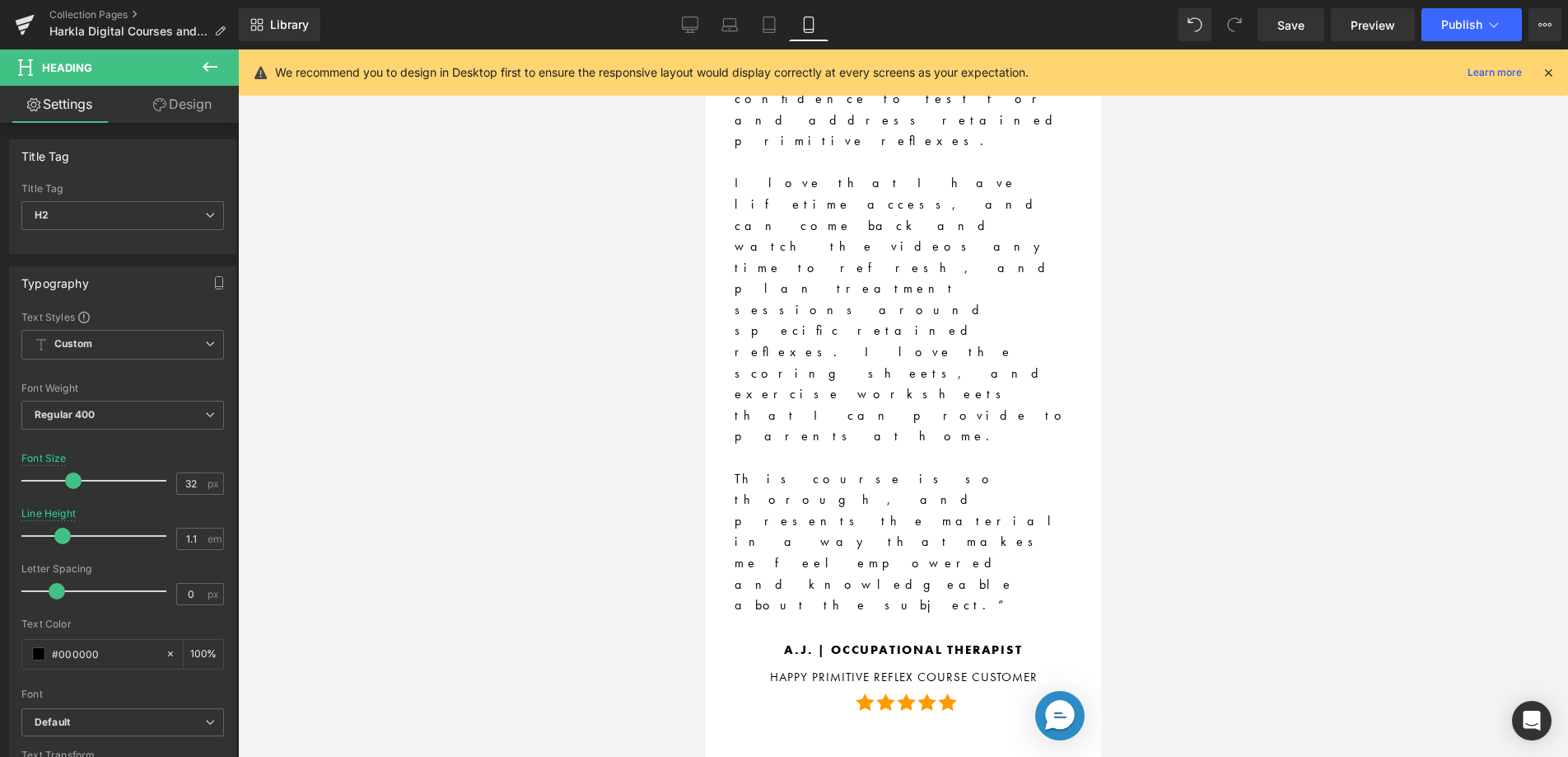
scroll to position [9823, 0]
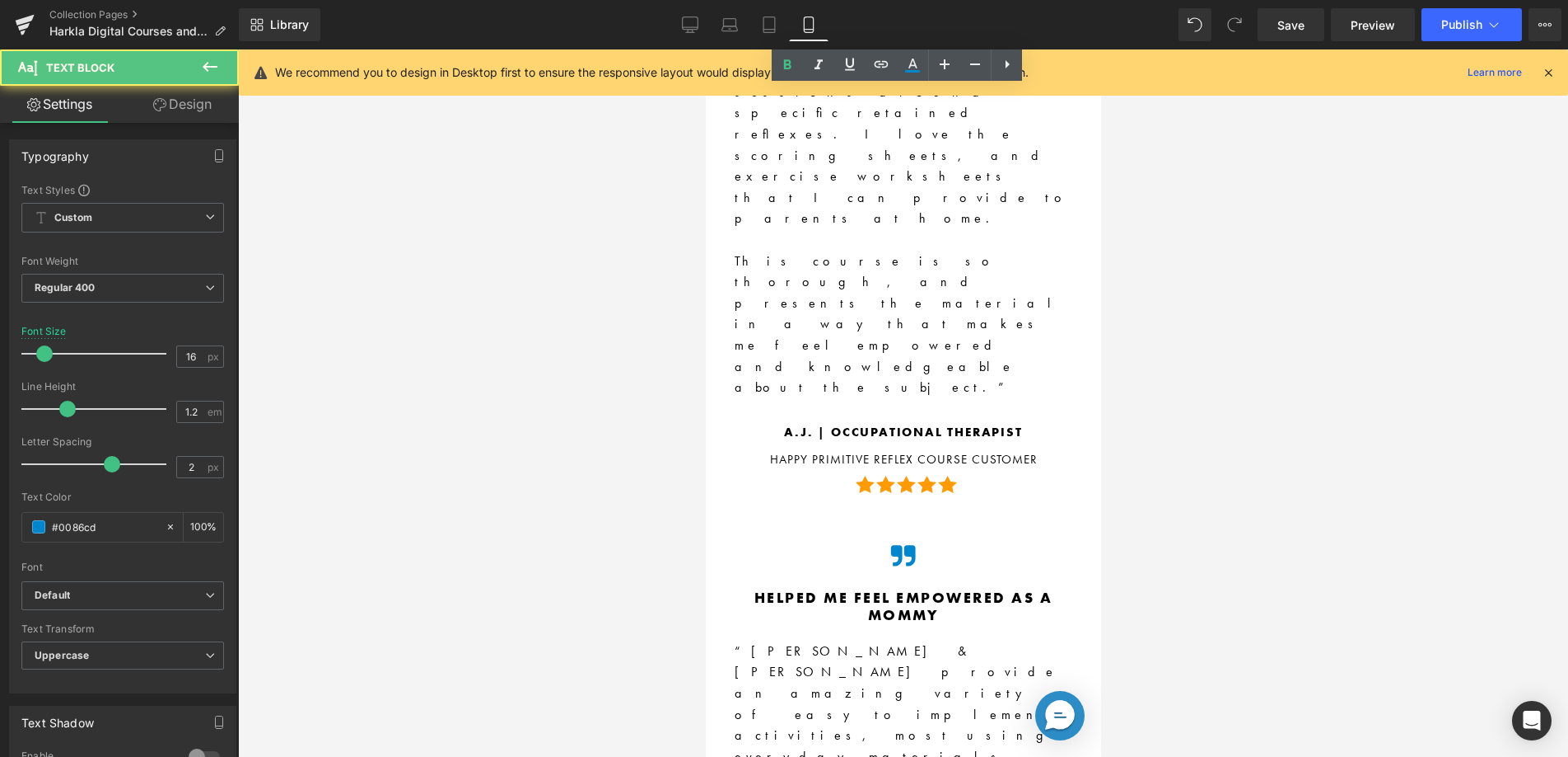
scroll to position [10182, 0]
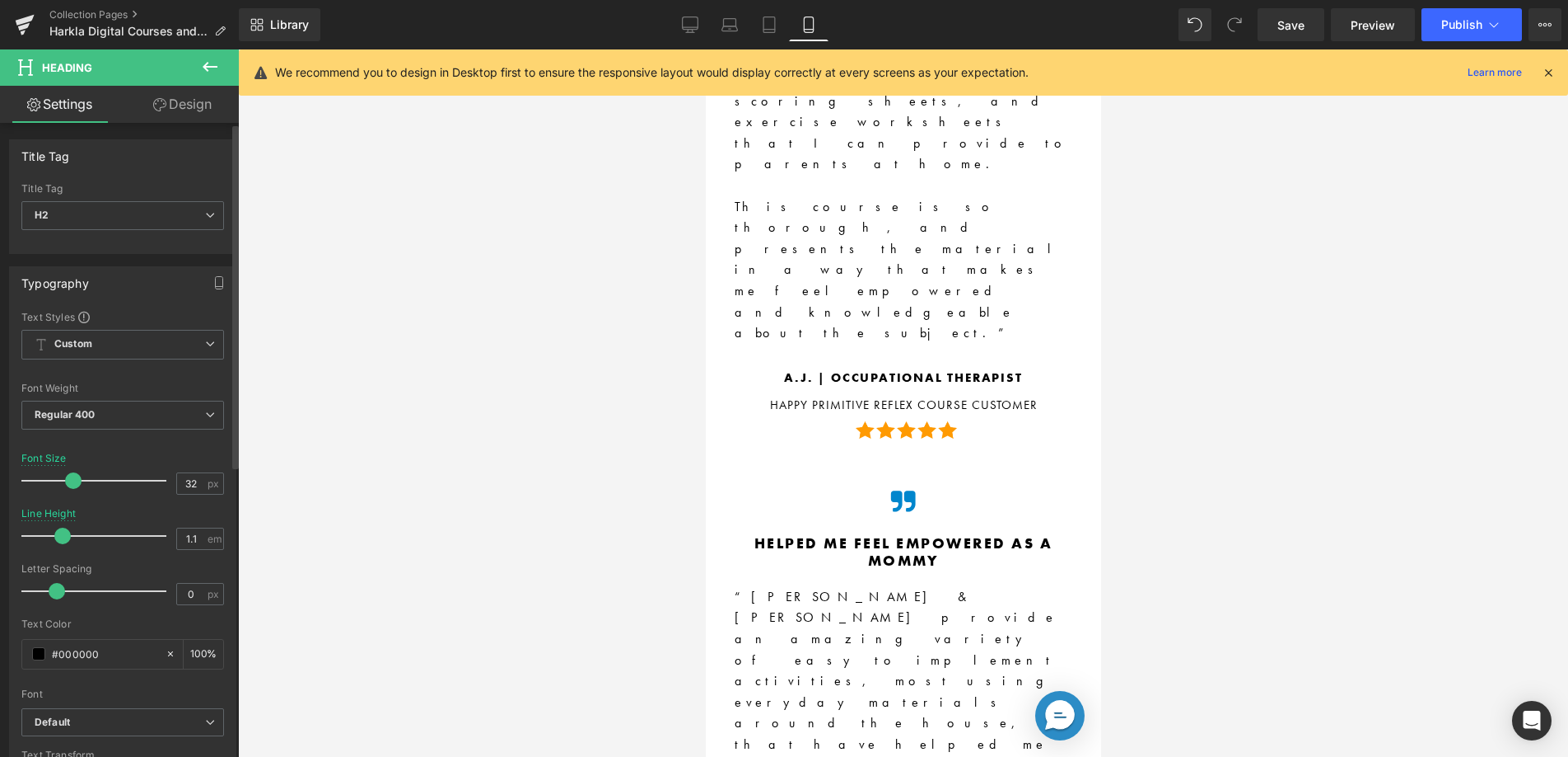
drag, startPoint x: 67, startPoint y: 478, endPoint x: 60, endPoint y: 508, distance: 30.8
click at [72, 478] on span at bounding box center [73, 480] width 16 height 16
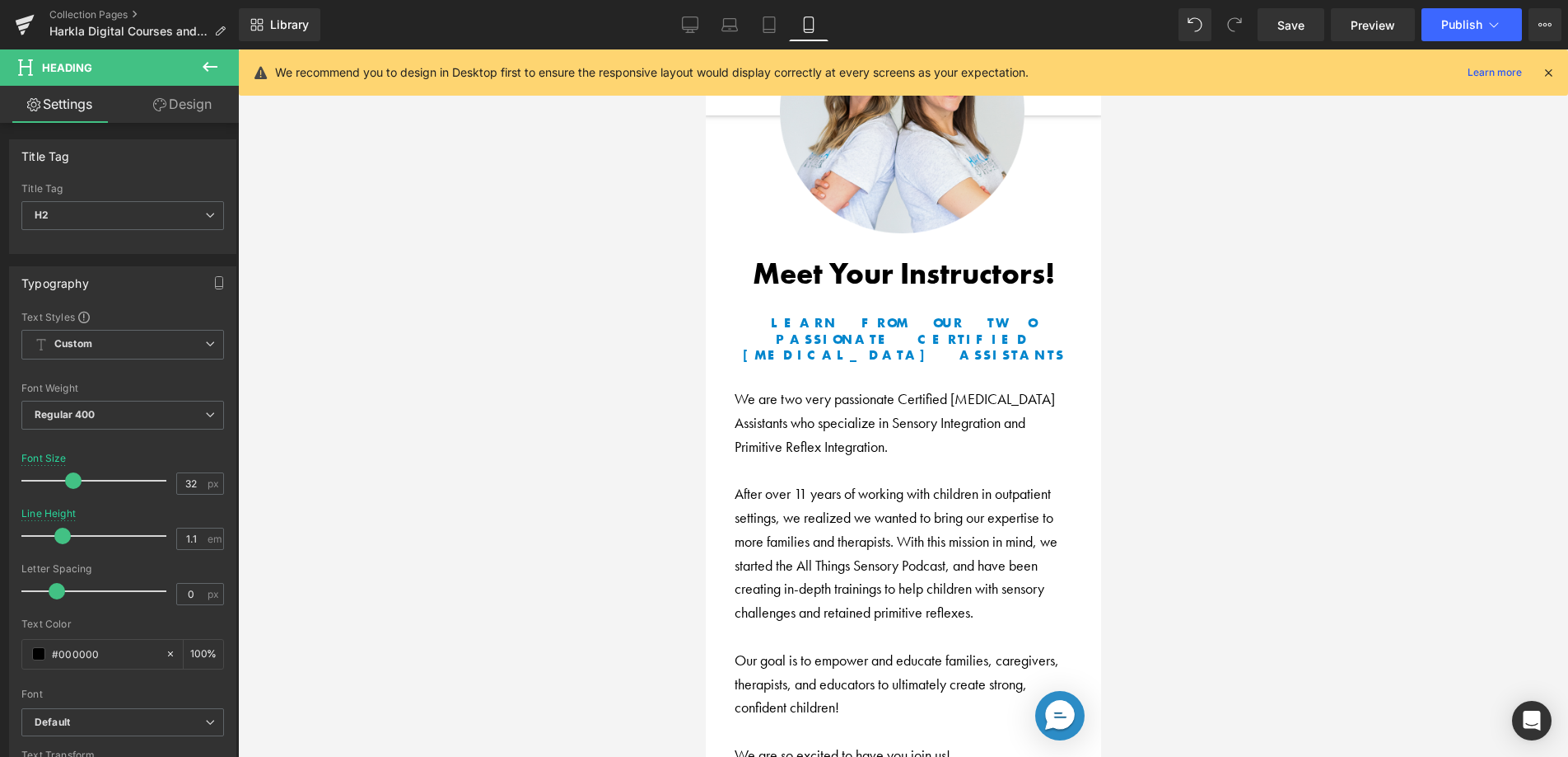
scroll to position [11515, 0]
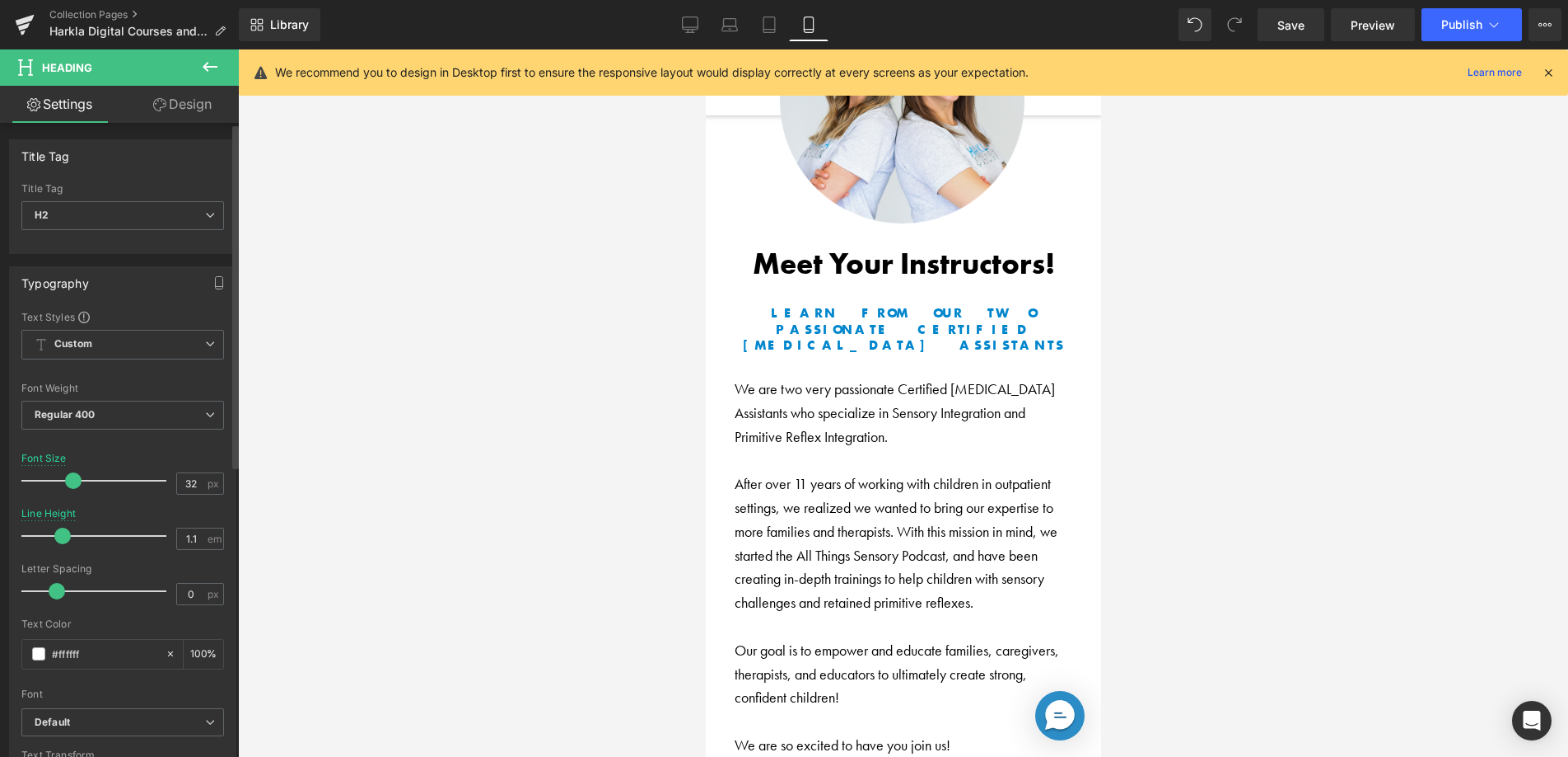
click at [72, 481] on span at bounding box center [73, 480] width 16 height 16
drag, startPoint x: 785, startPoint y: 149, endPoint x: 769, endPoint y: 150, distance: 16.0
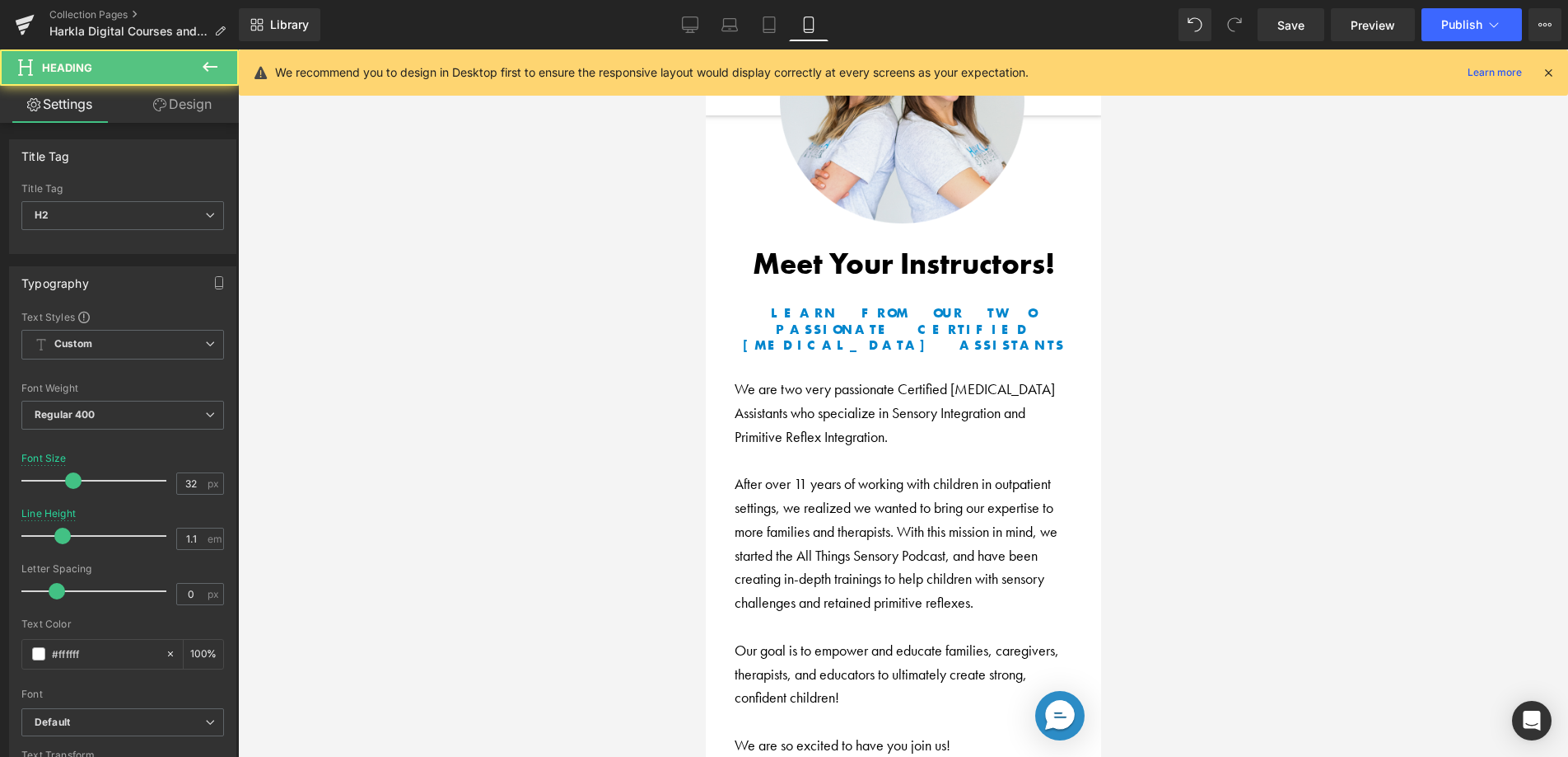
drag, startPoint x: 183, startPoint y: 90, endPoint x: 181, endPoint y: 105, distance: 15.1
click at [183, 90] on link "Design" at bounding box center [182, 104] width 120 height 37
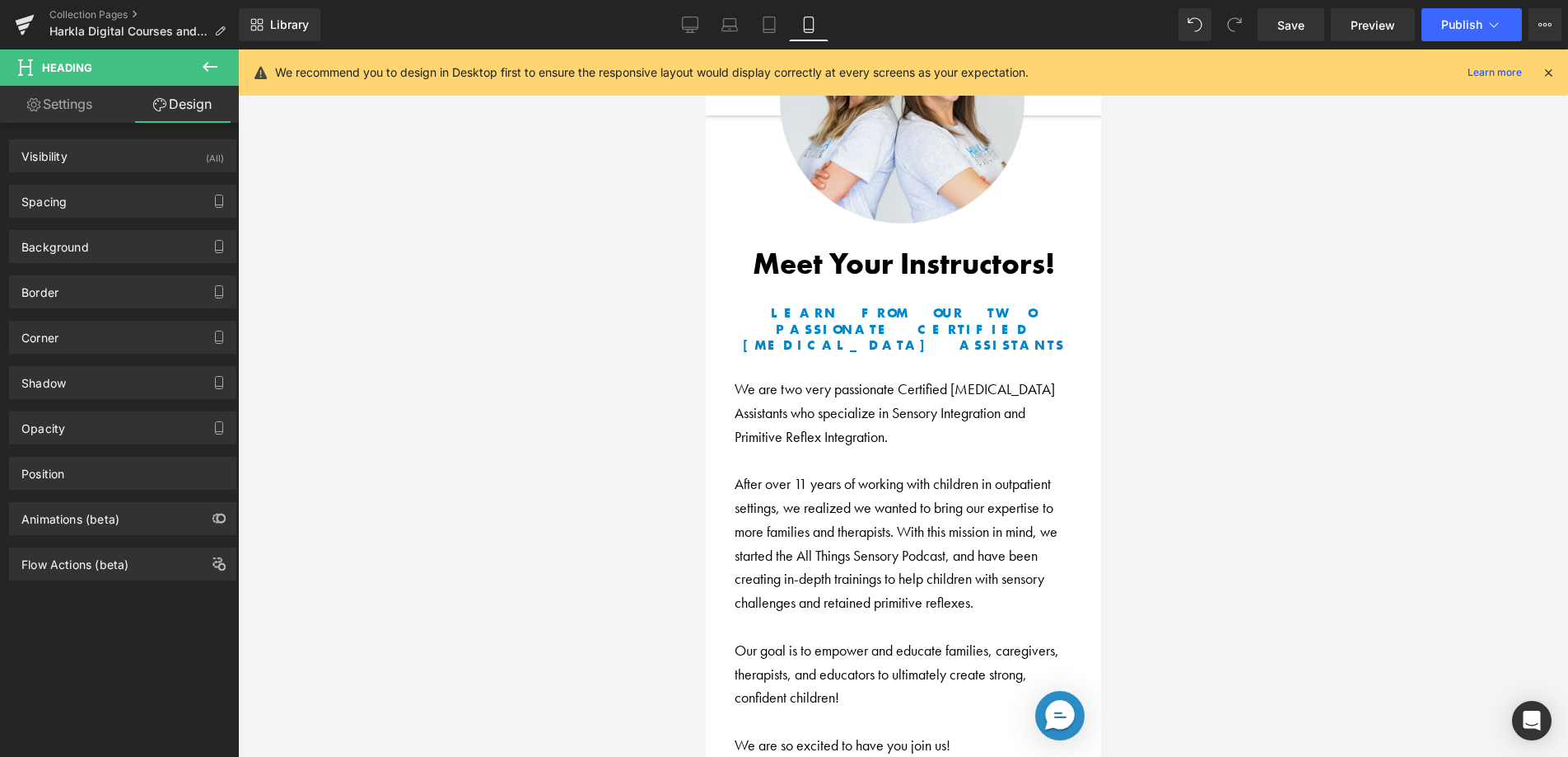
click at [124, 184] on div "Spacing Margin 0 0 30 0 Padding 0 0 0 0 Setup Global Style" at bounding box center [122, 201] width 227 height 33
click at [126, 201] on div "Spacing" at bounding box center [122, 201] width 225 height 31
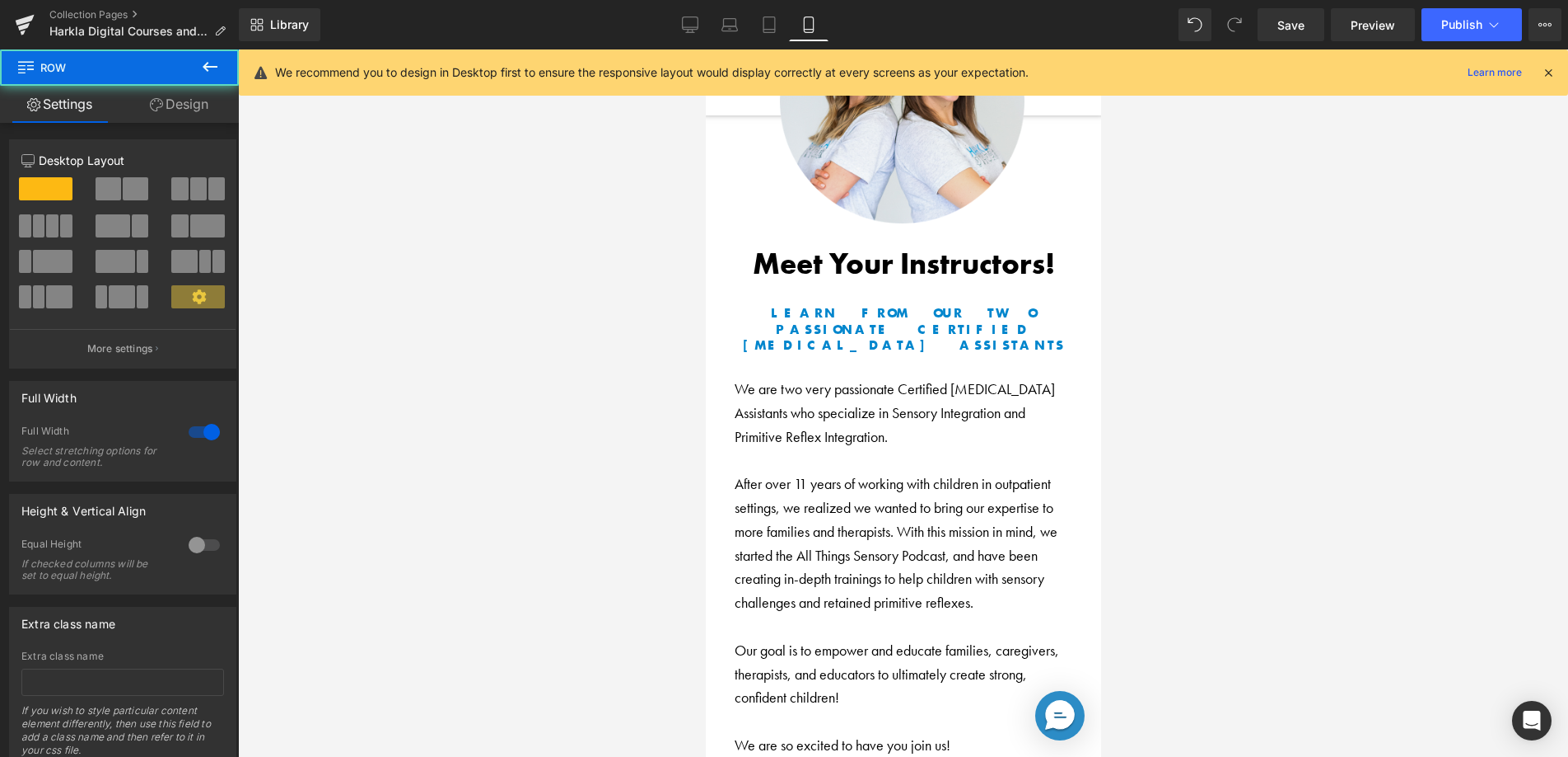
drag, startPoint x: 171, startPoint y: 104, endPoint x: 76, endPoint y: 201, distance: 135.8
click at [171, 104] on link "Design" at bounding box center [179, 104] width 120 height 37
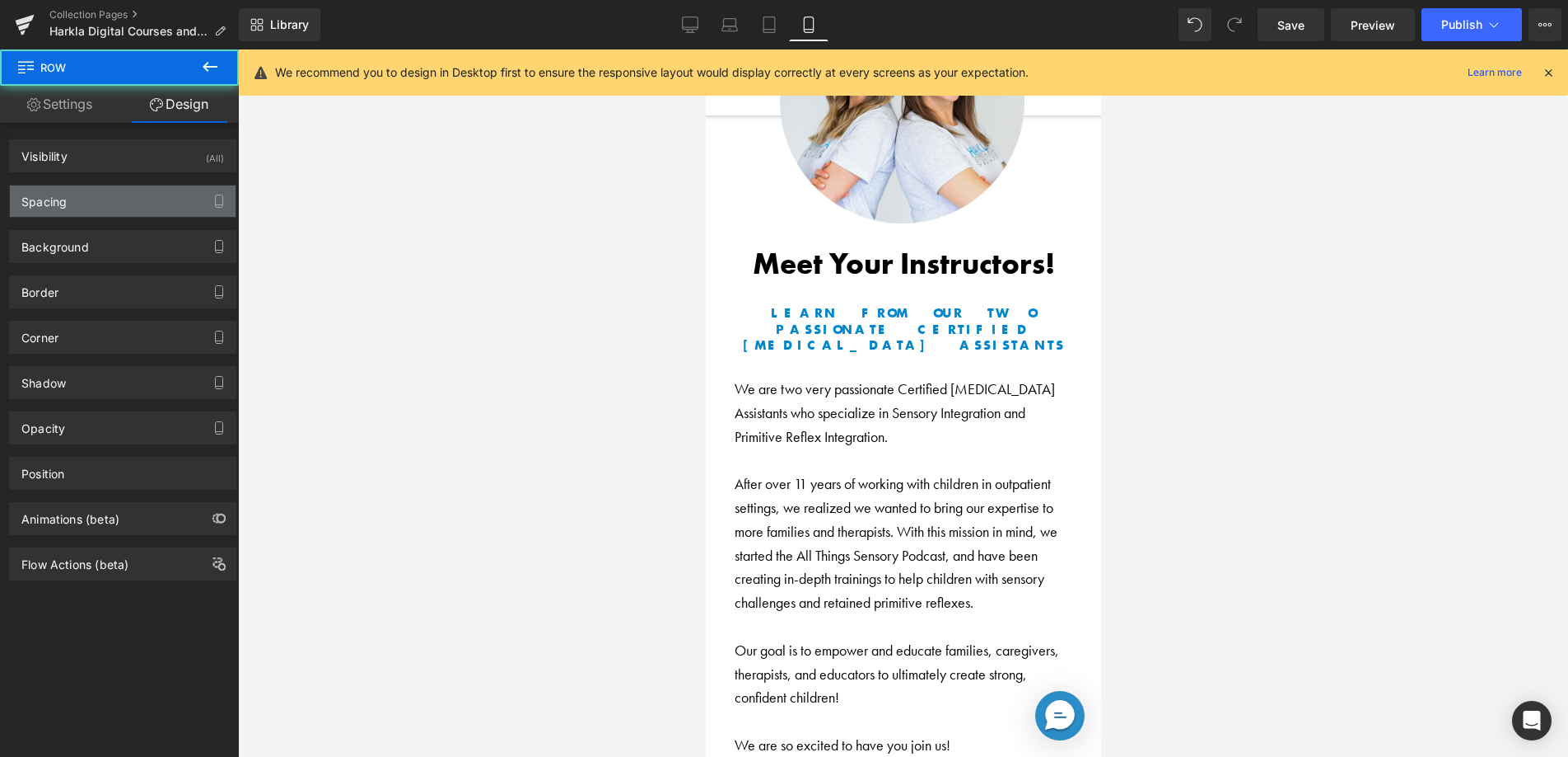
click at [71, 216] on div "Spacing" at bounding box center [122, 201] width 225 height 31
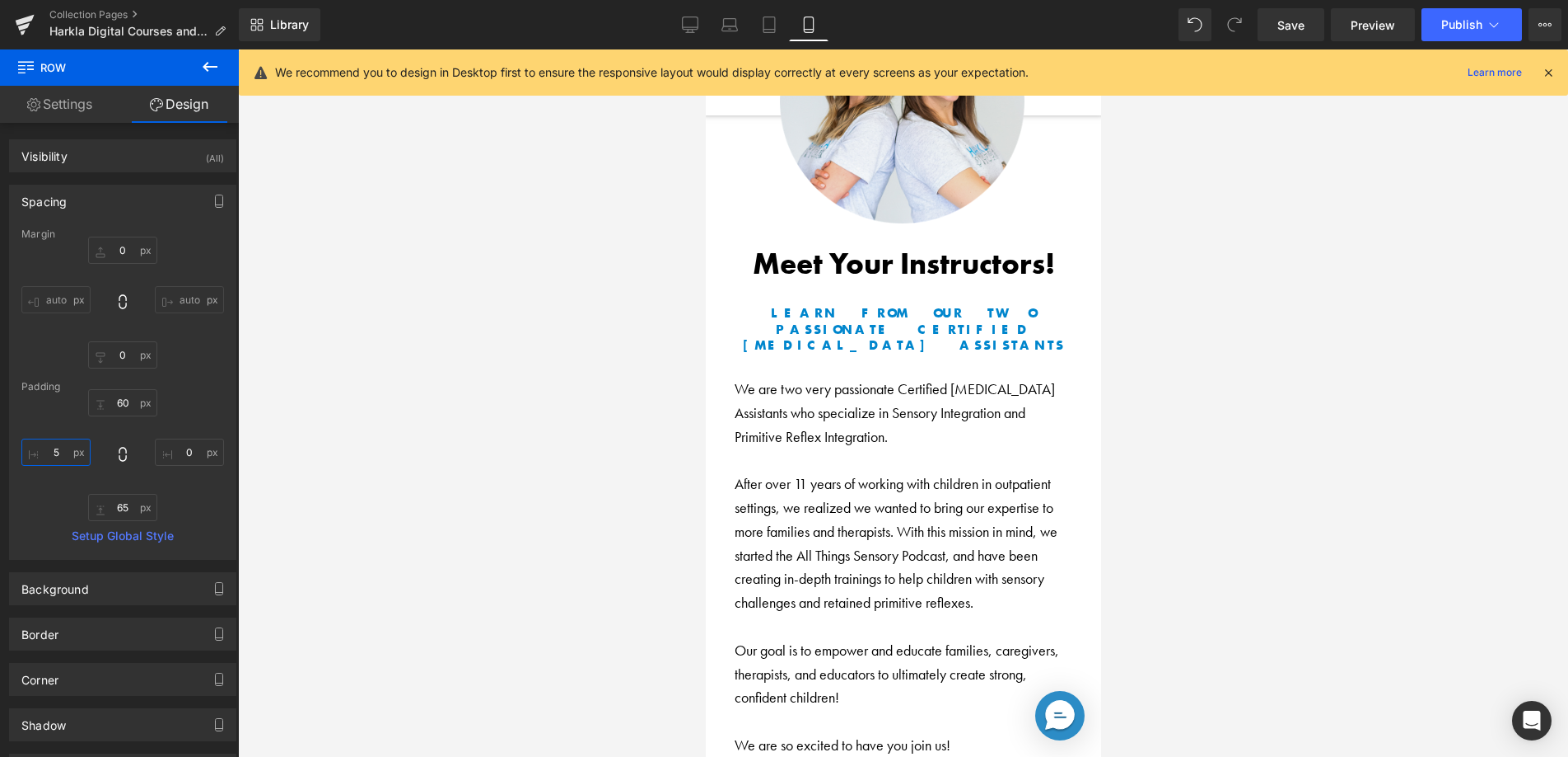
click at [58, 453] on input "text" at bounding box center [56, 452] width 69 height 27
type input "5"
type input "20"
click at [177, 445] on input "text" at bounding box center [190, 452] width 69 height 27
type input "20"
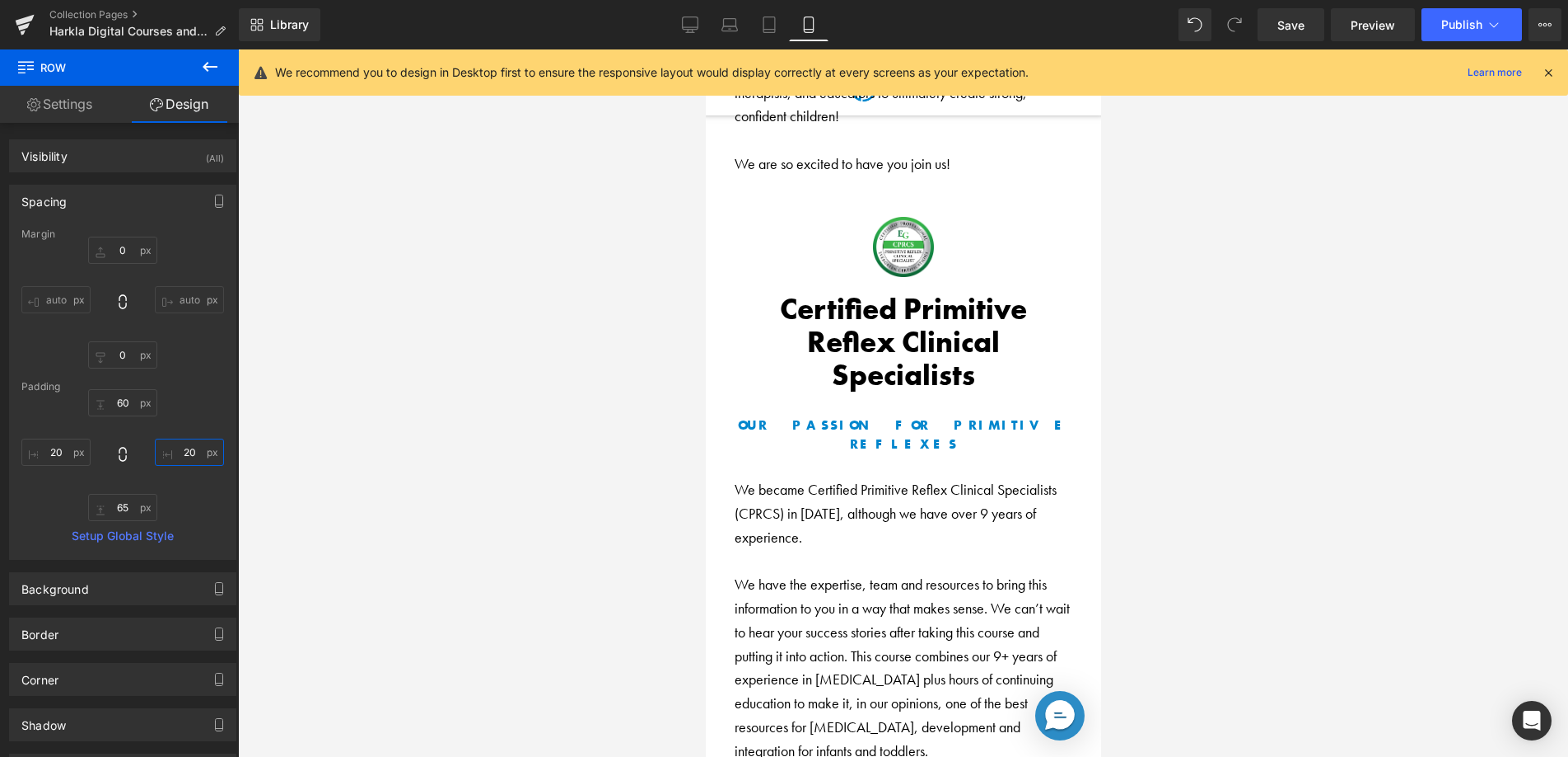
scroll to position [12100, 0]
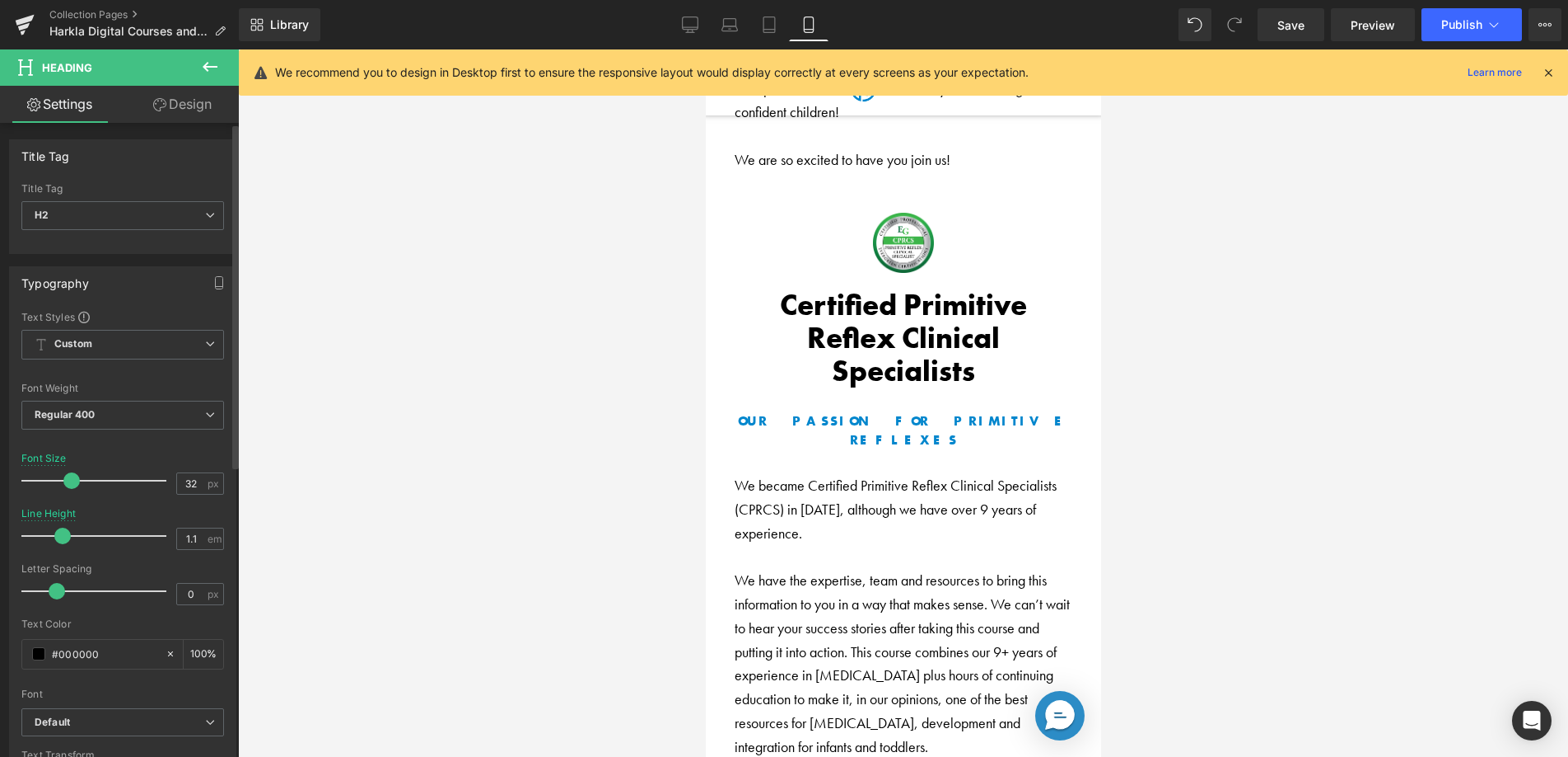
click at [74, 484] on span at bounding box center [71, 480] width 16 height 16
click at [168, 100] on link "Design" at bounding box center [182, 104] width 120 height 37
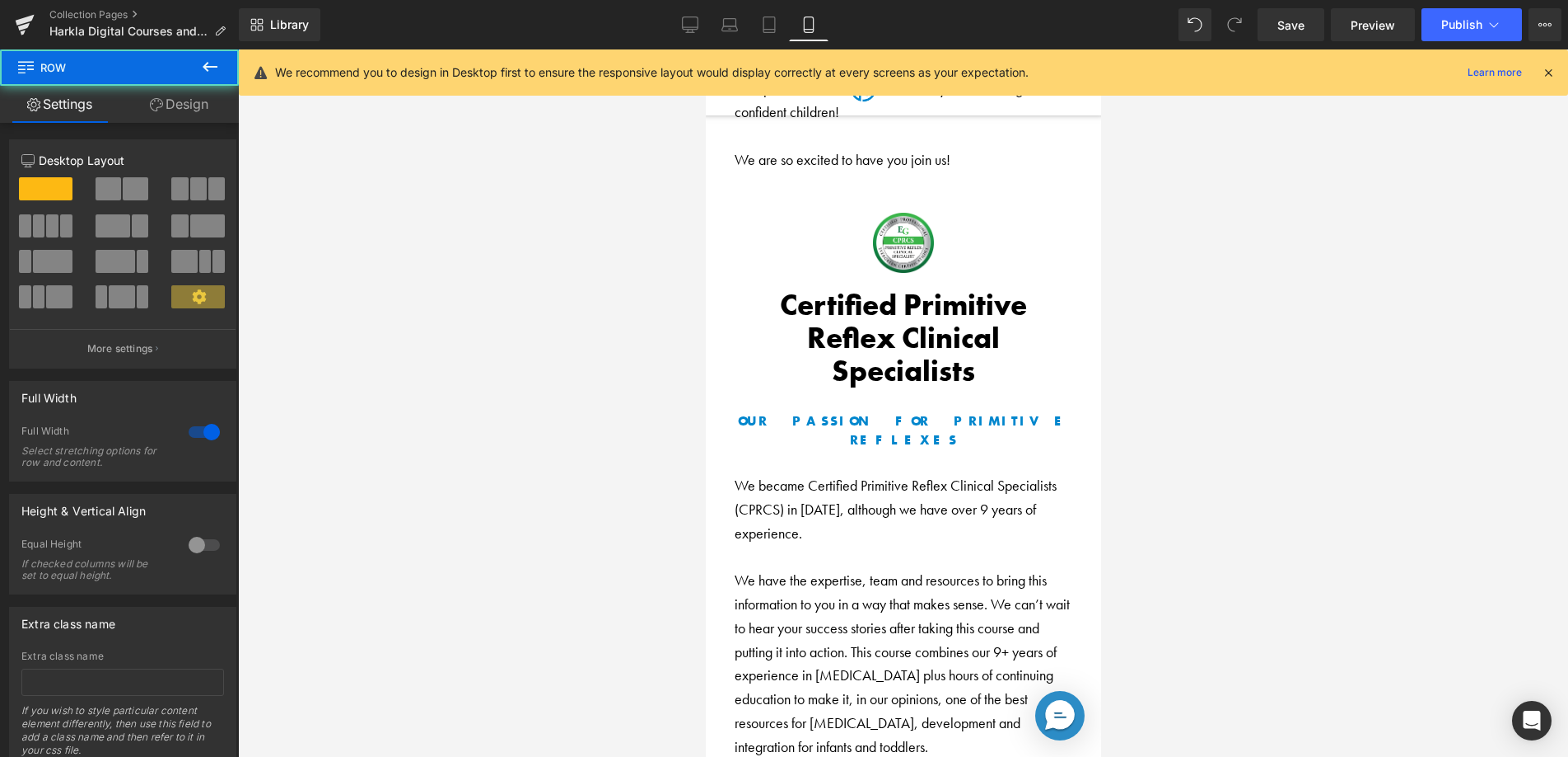
click at [192, 111] on link "Design" at bounding box center [179, 104] width 120 height 37
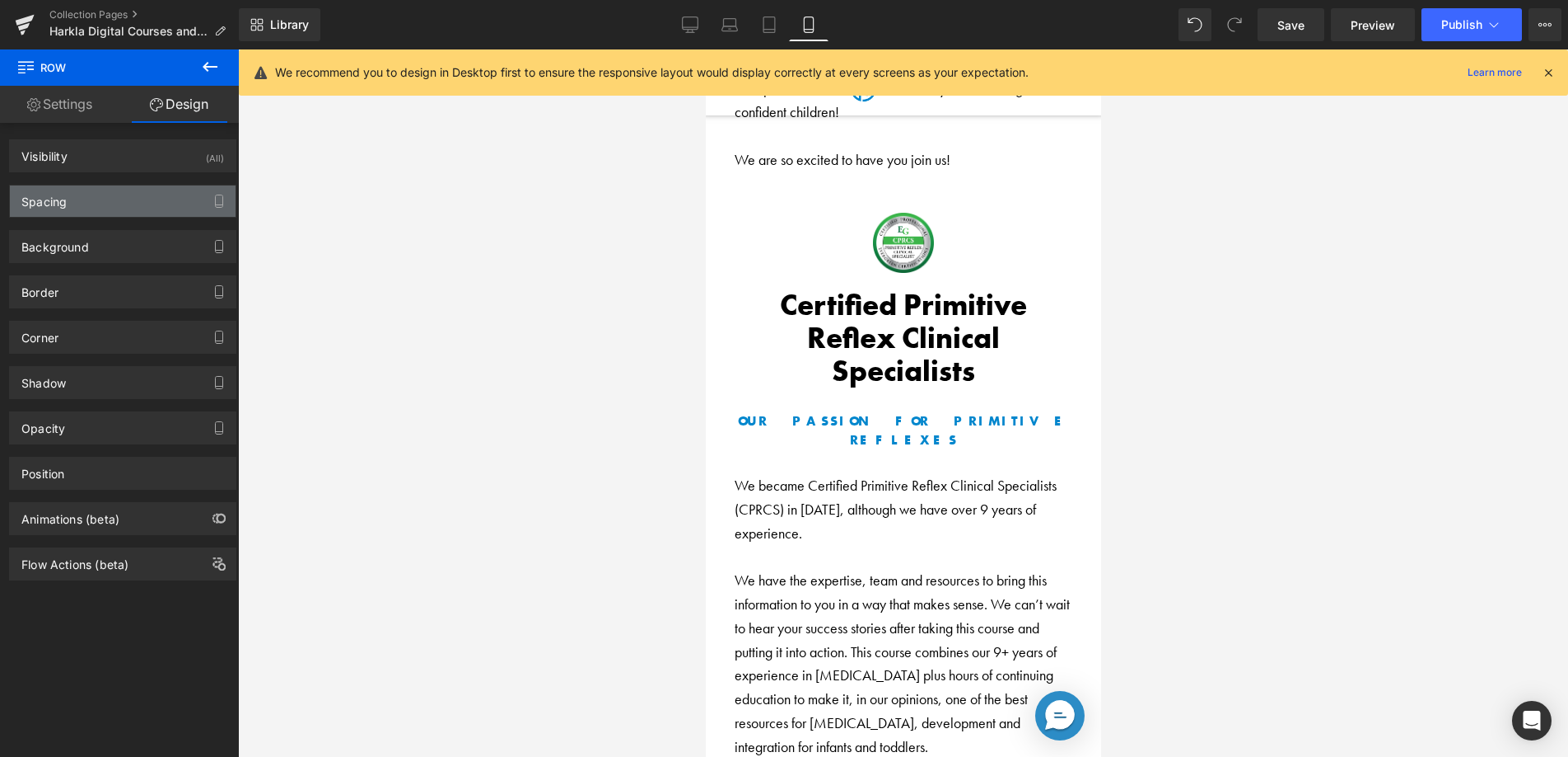
click at [78, 201] on div "Spacing" at bounding box center [122, 201] width 225 height 31
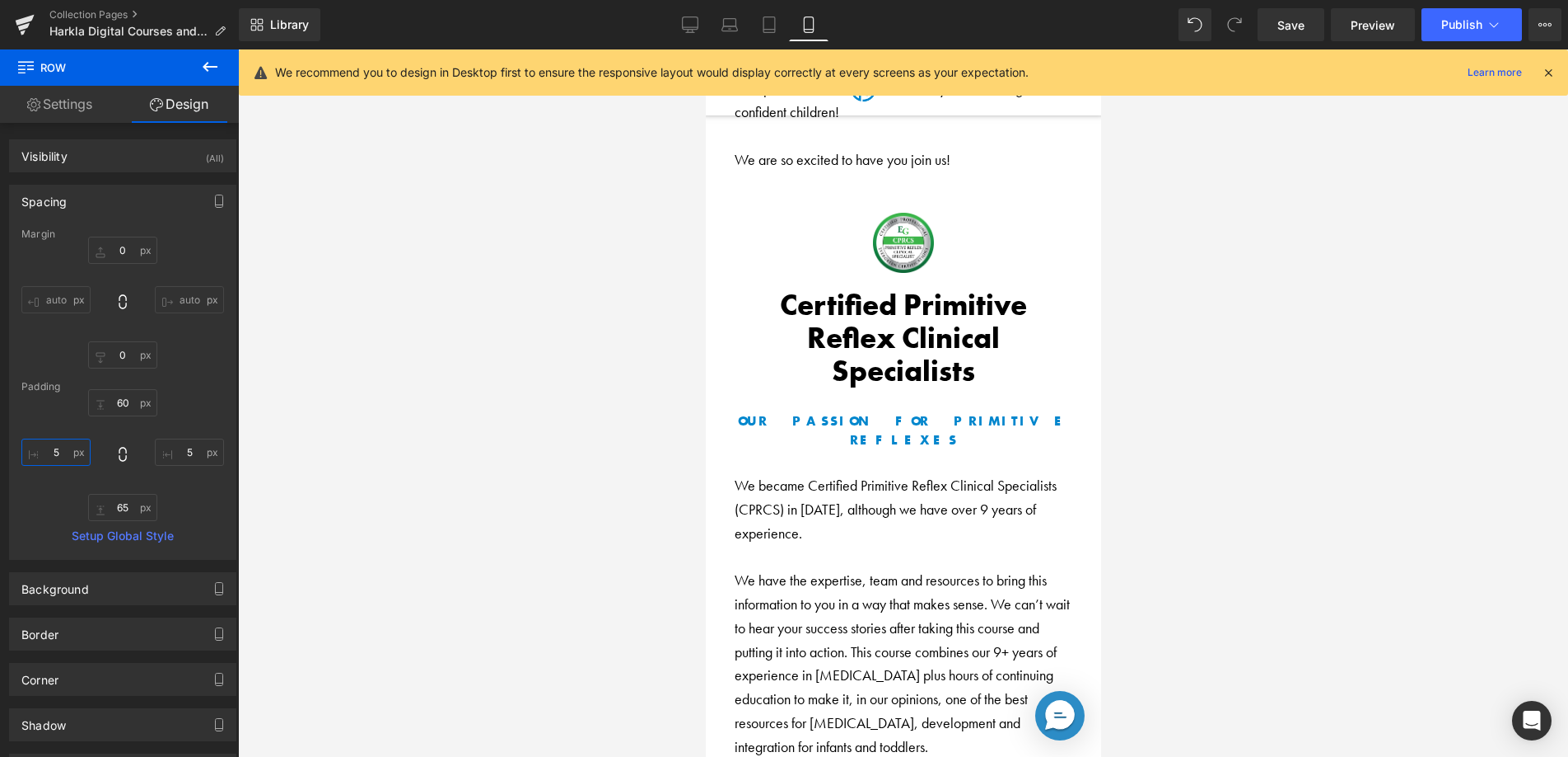
click at [56, 455] on input "5" at bounding box center [56, 452] width 69 height 27
type input "2"
type input "10"
click at [184, 453] on input "5" at bounding box center [190, 452] width 69 height 27
type input "1"
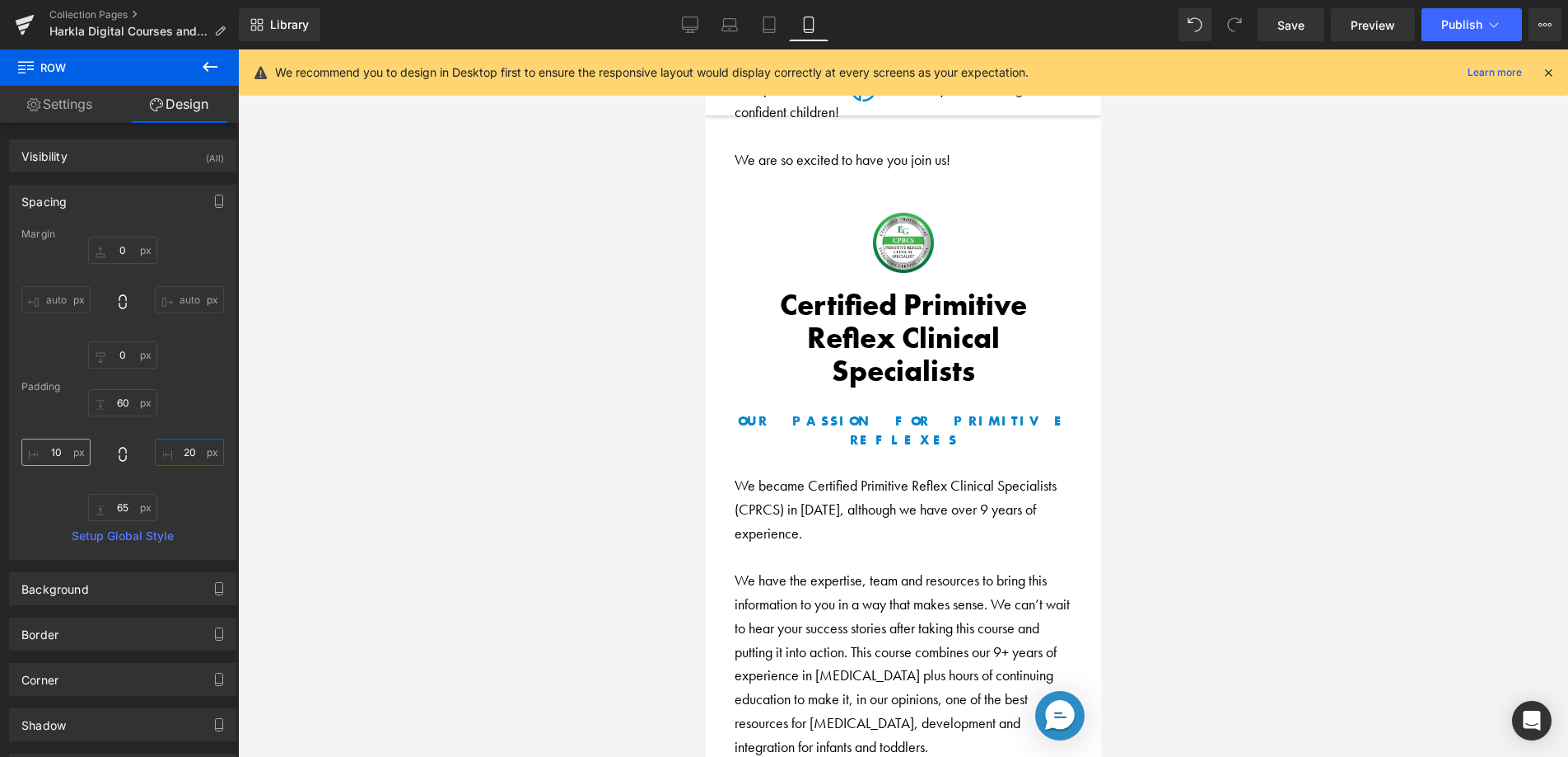
type input "20"
click at [58, 445] on input "10" at bounding box center [56, 452] width 69 height 27
type input "20"
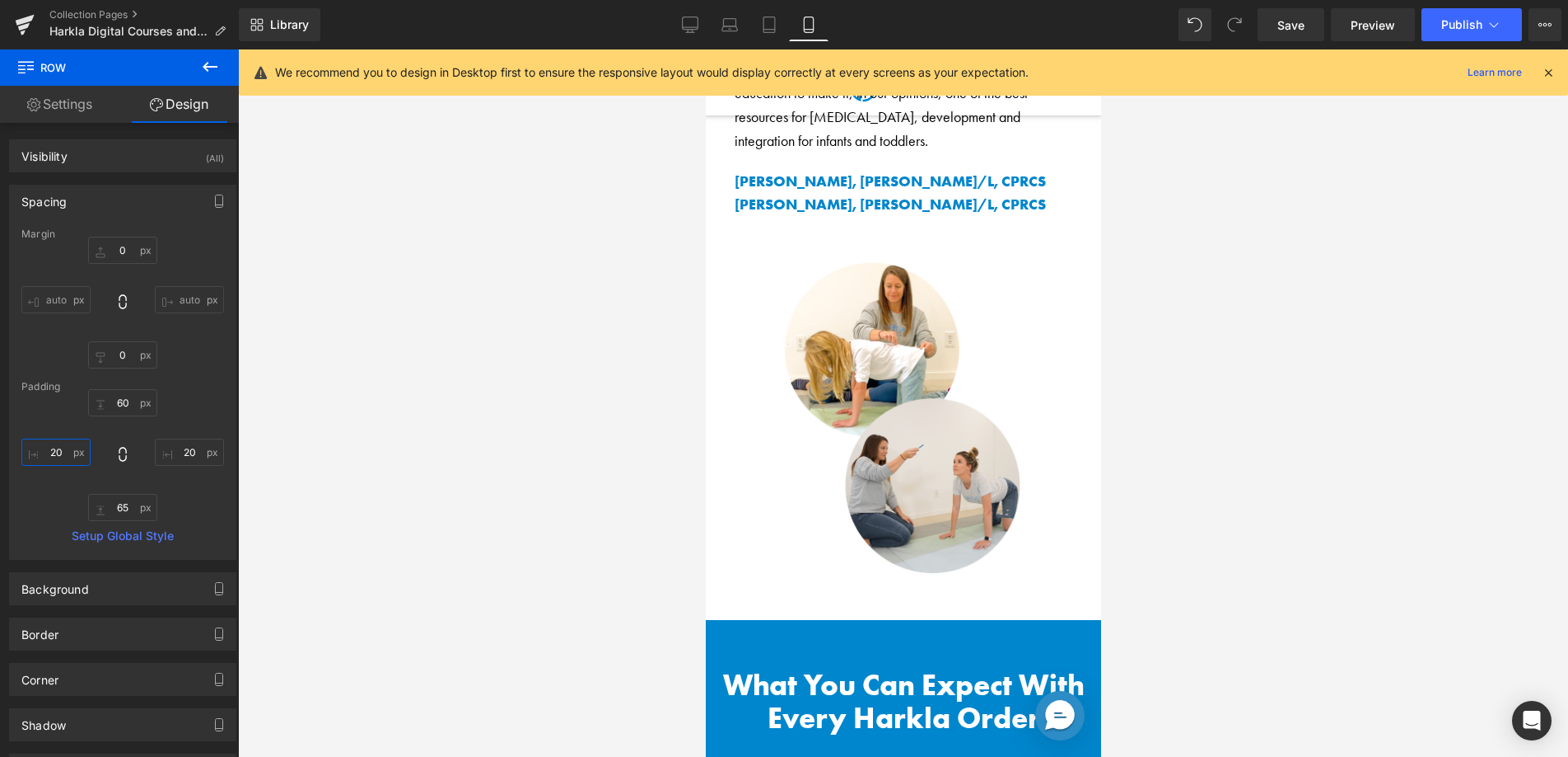
scroll to position [12726, 0]
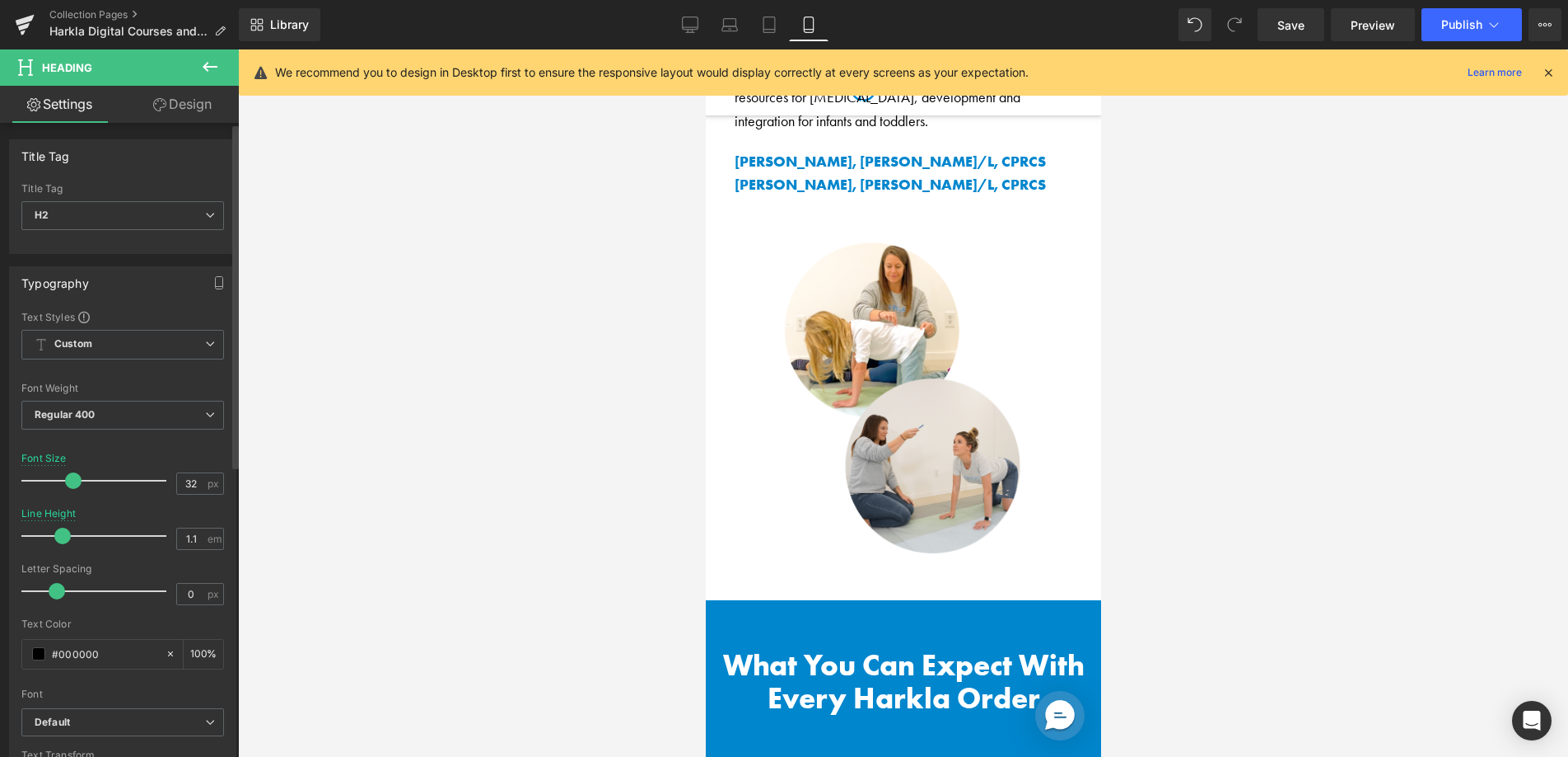
click at [68, 478] on span at bounding box center [73, 480] width 16 height 16
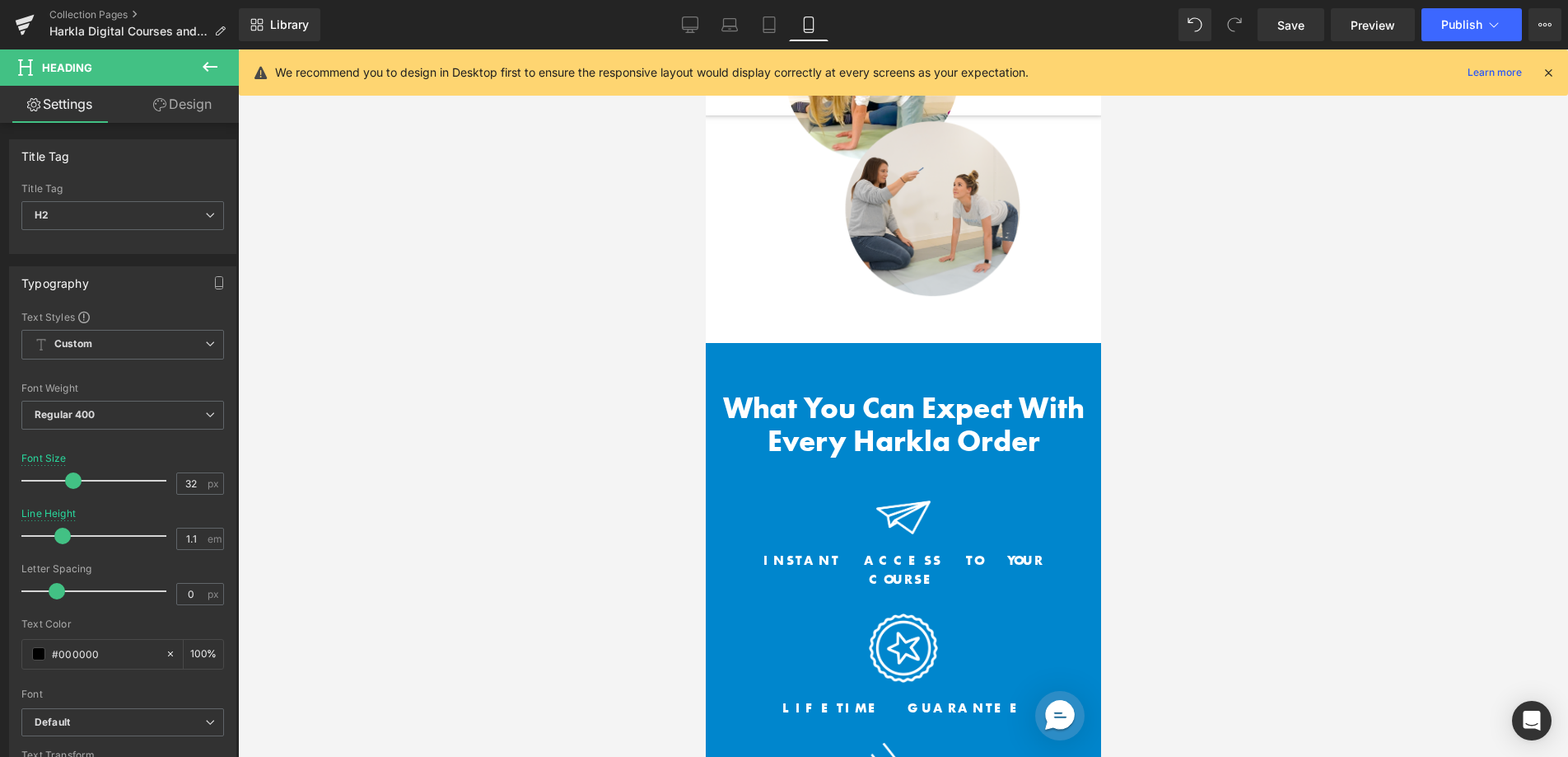
scroll to position [12989, 0]
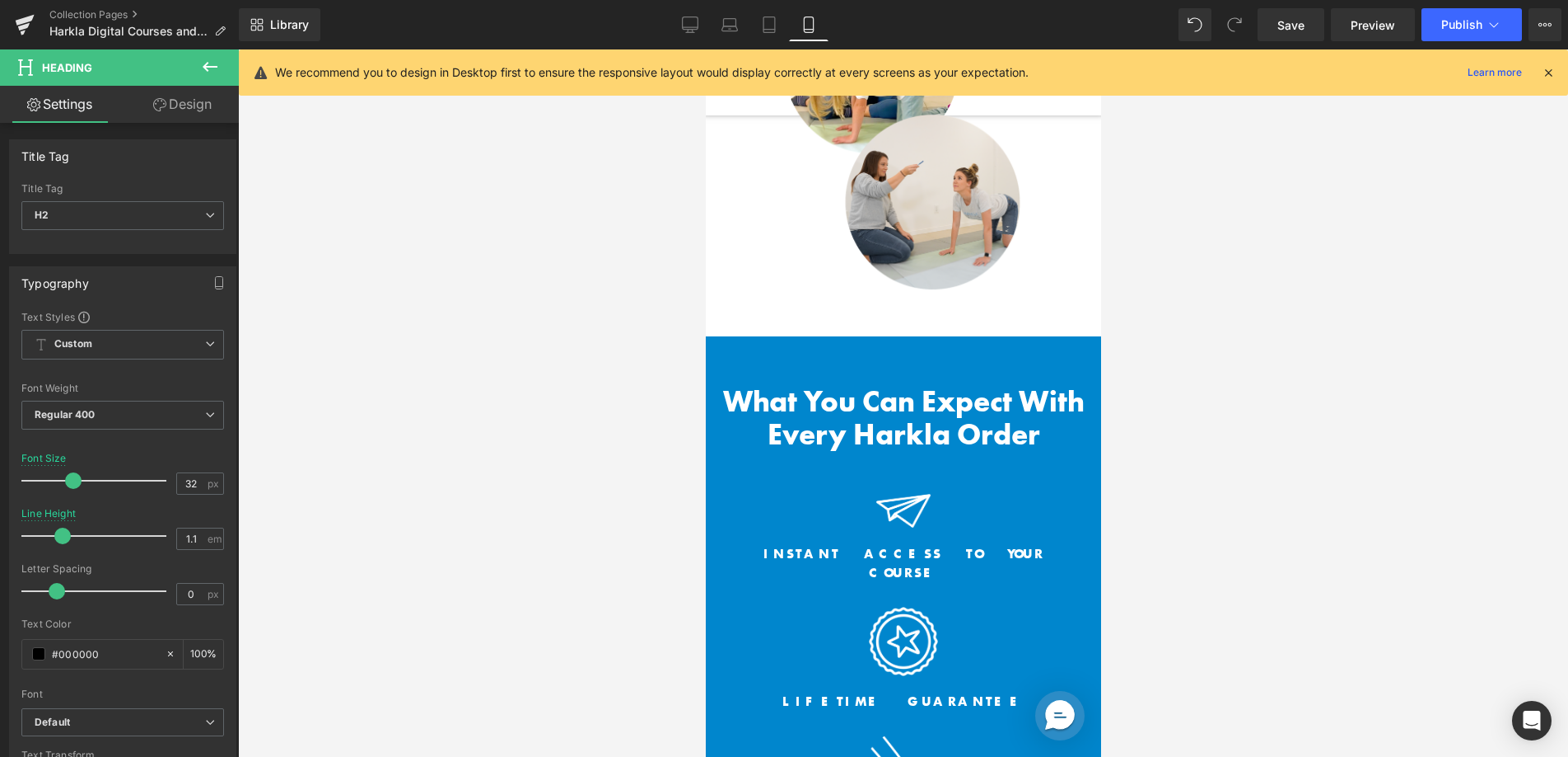
click at [73, 479] on span at bounding box center [71, 480] width 16 height 16
click at [74, 479] on span at bounding box center [73, 480] width 16 height 16
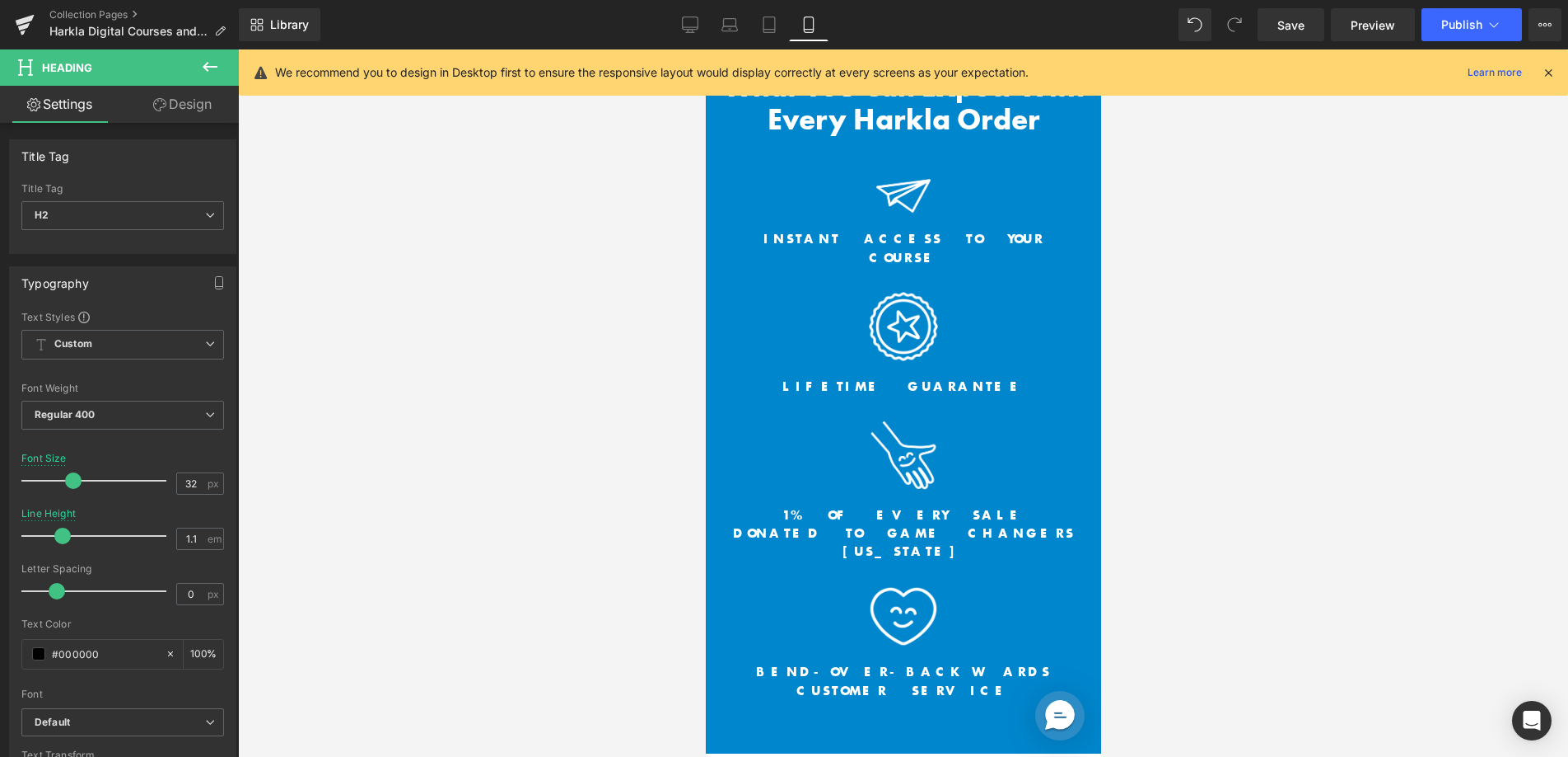
scroll to position [13594, 0]
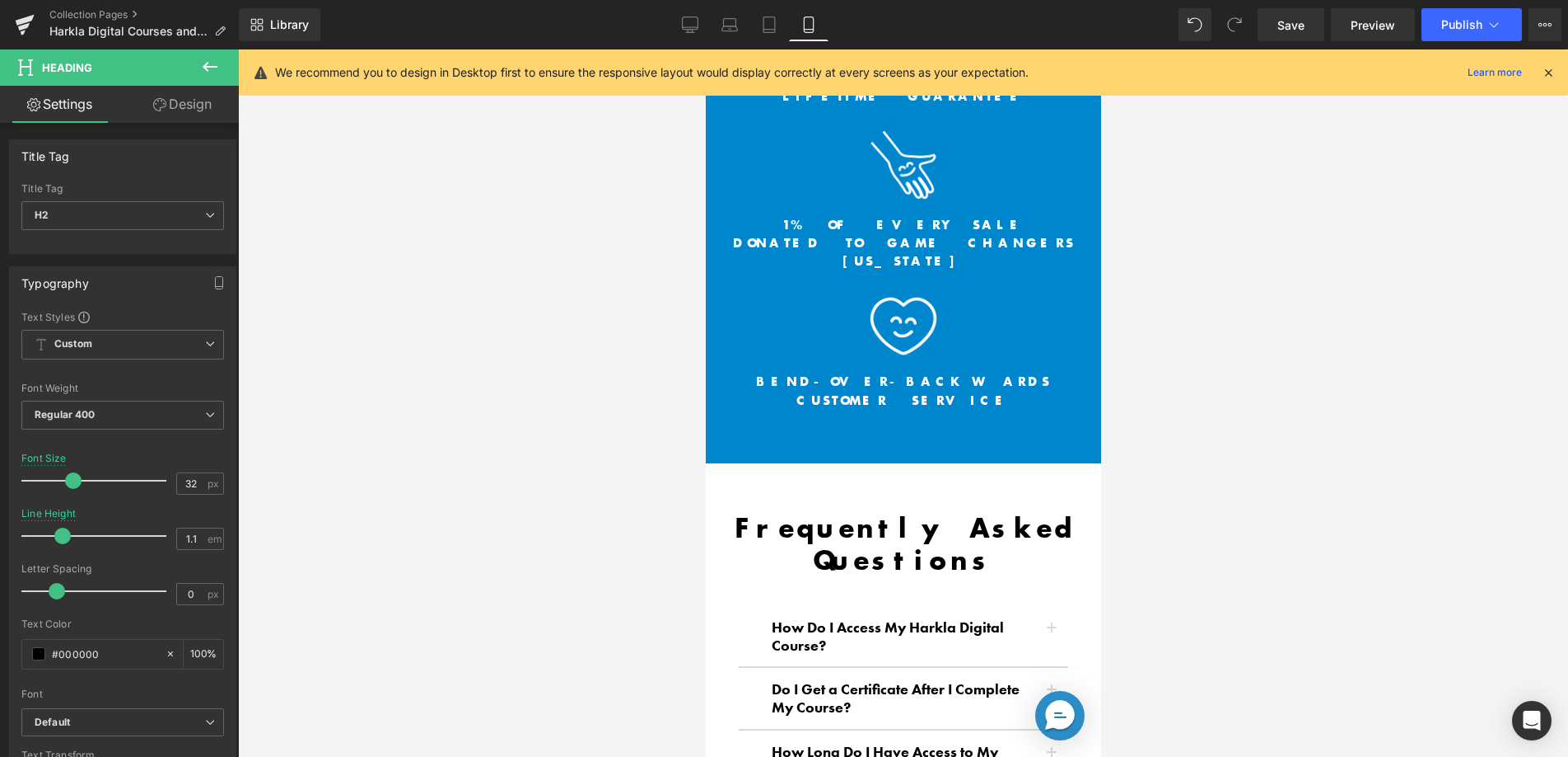
click at [75, 481] on span at bounding box center [73, 480] width 16 height 16
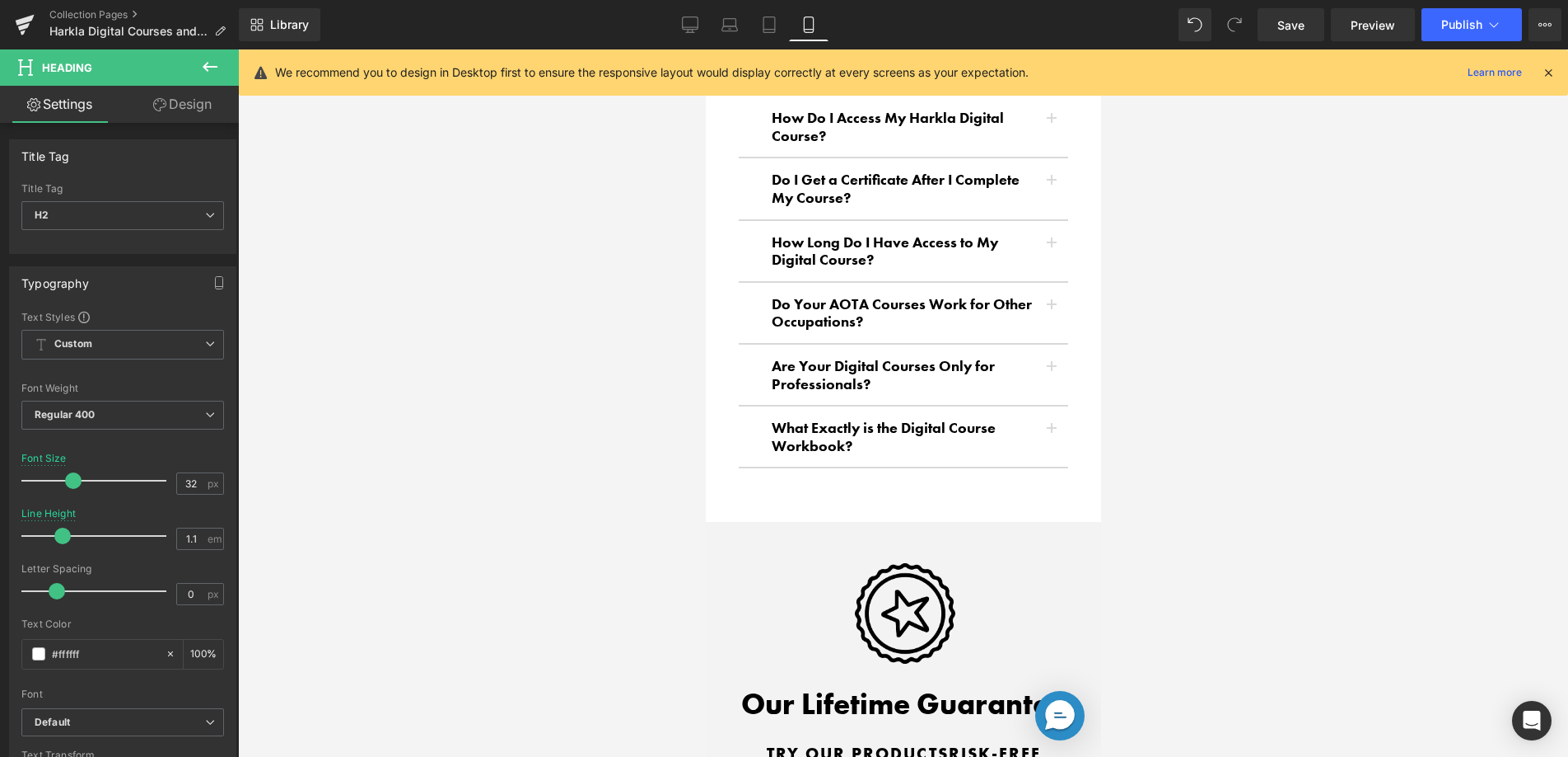
scroll to position [14114, 0]
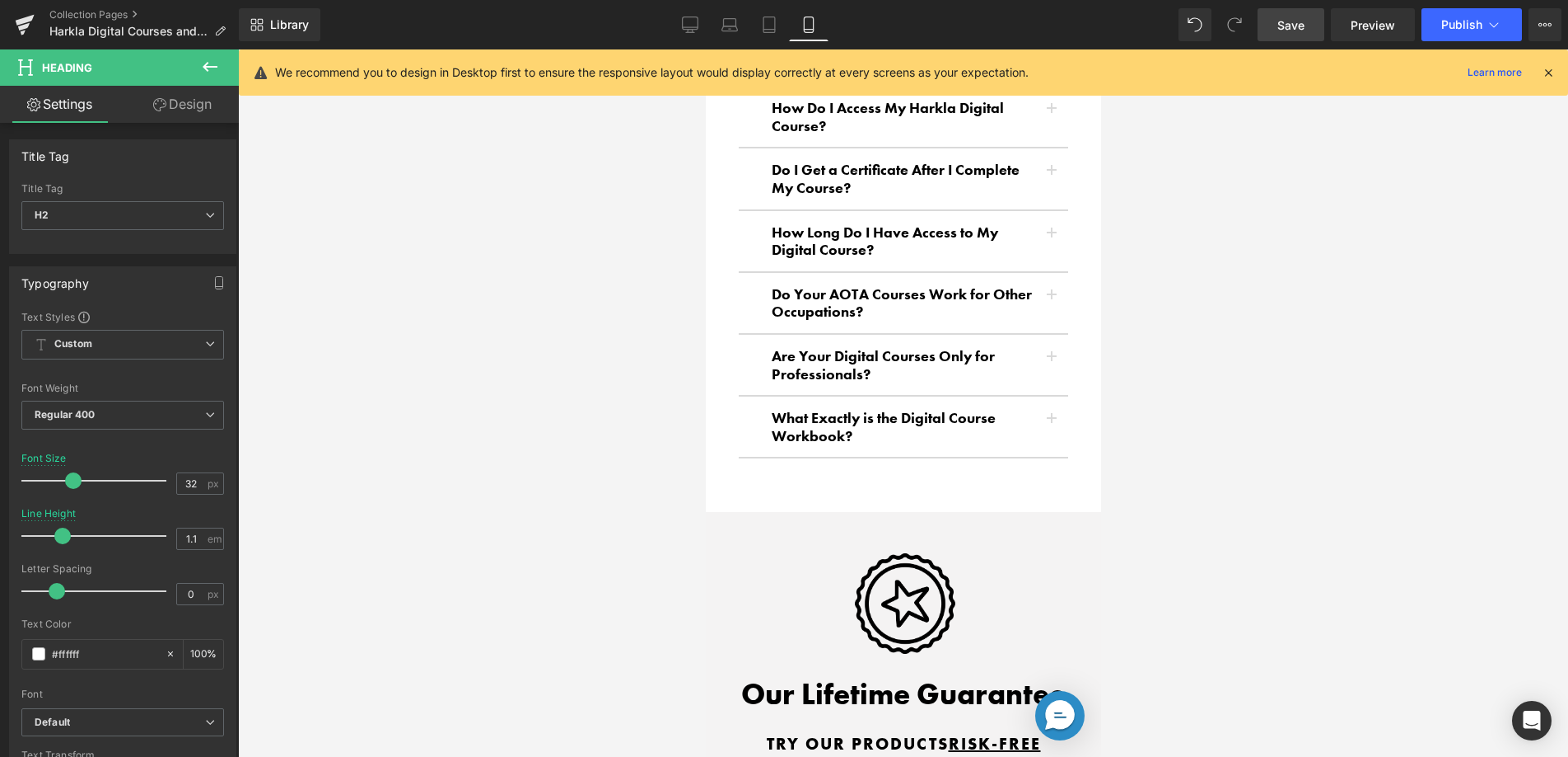
click at [1287, 37] on link "Save" at bounding box center [1291, 25] width 67 height 33
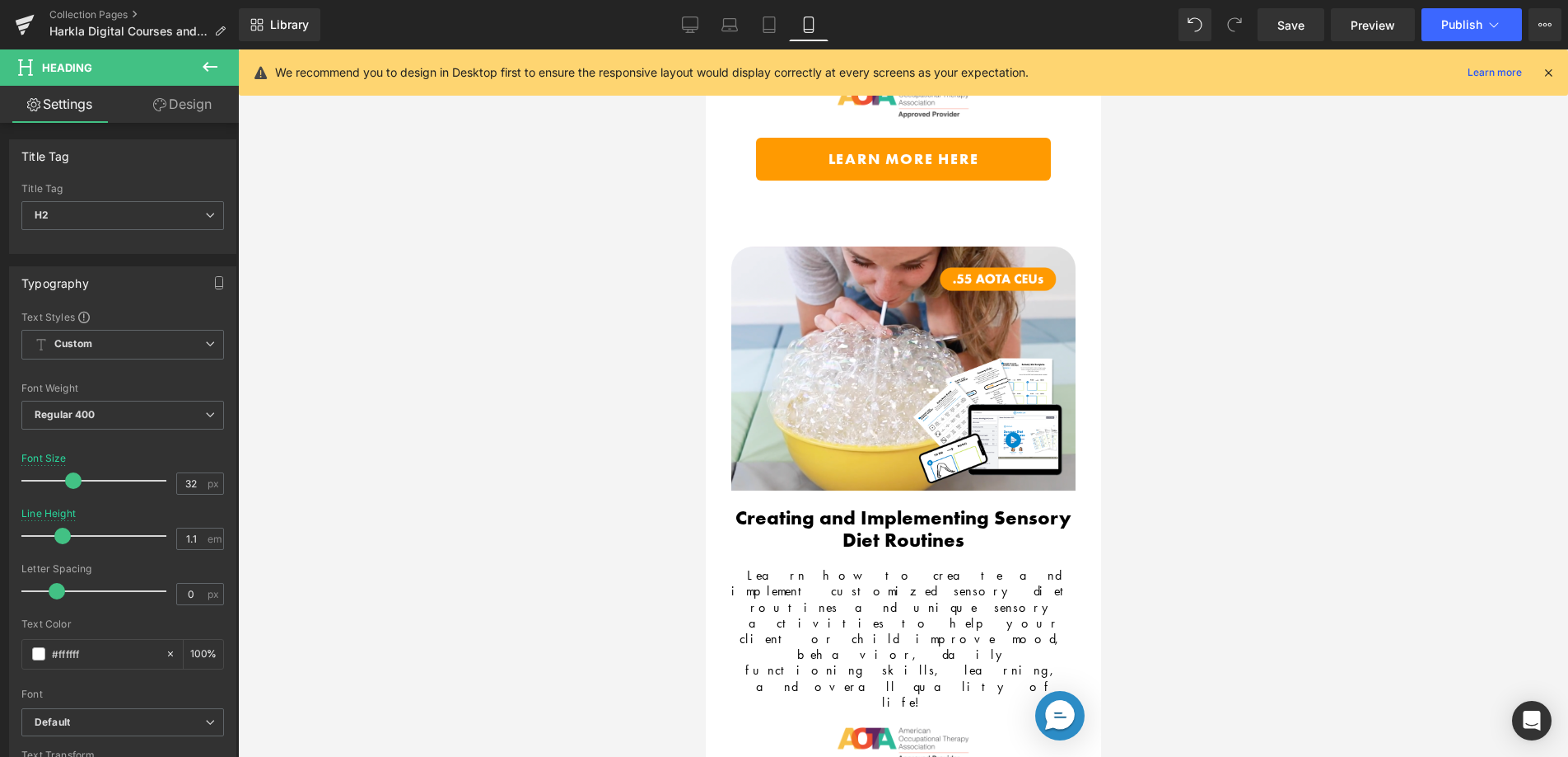
scroll to position [0, 0]
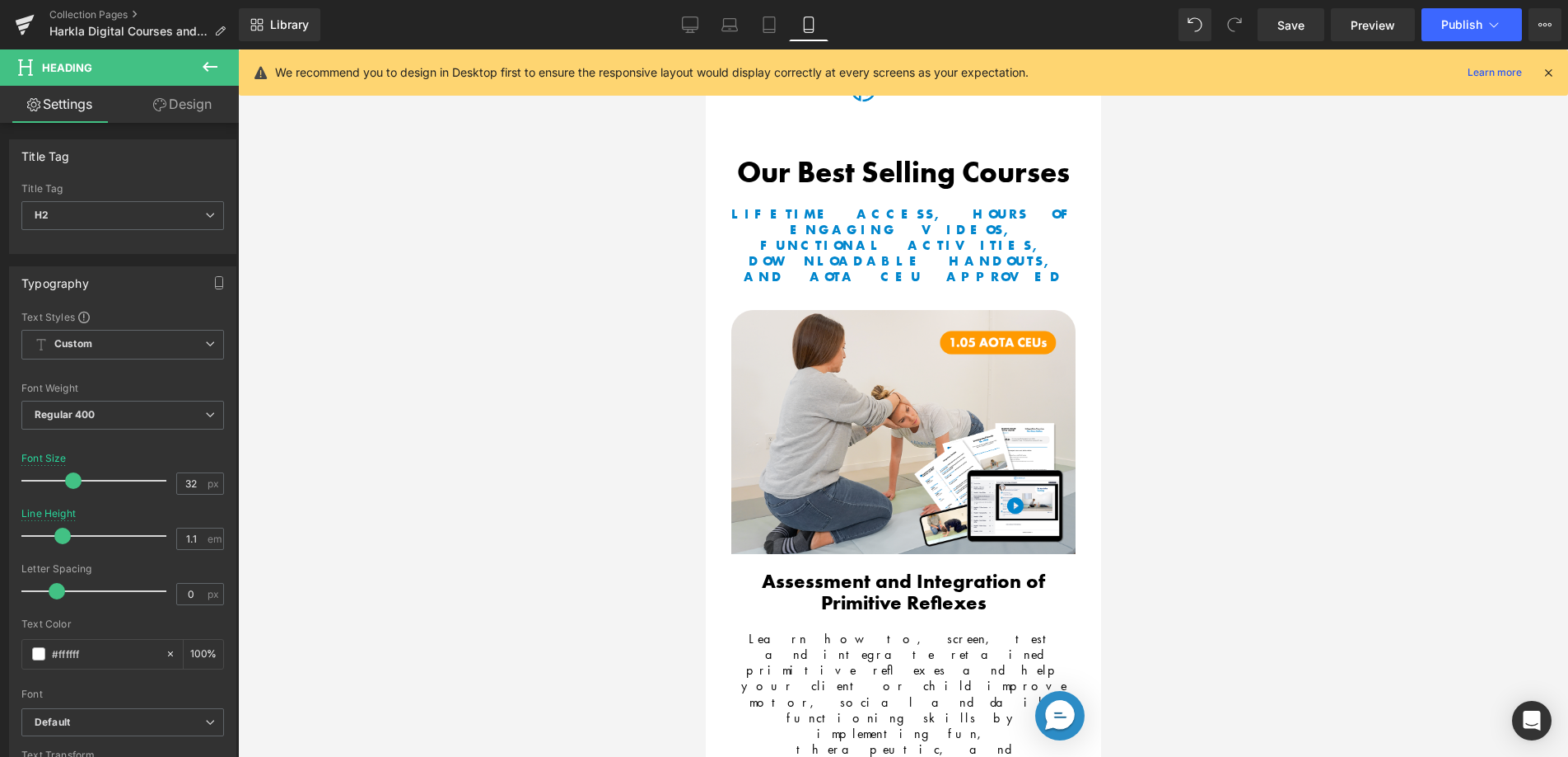
click at [1451, 43] on div "Library Mobile Desktop Laptop Tablet Mobile Save Preview Publish Scheduled View…" at bounding box center [904, 25] width 1330 height 49
click at [1454, 32] on button "Publish" at bounding box center [1472, 25] width 100 height 33
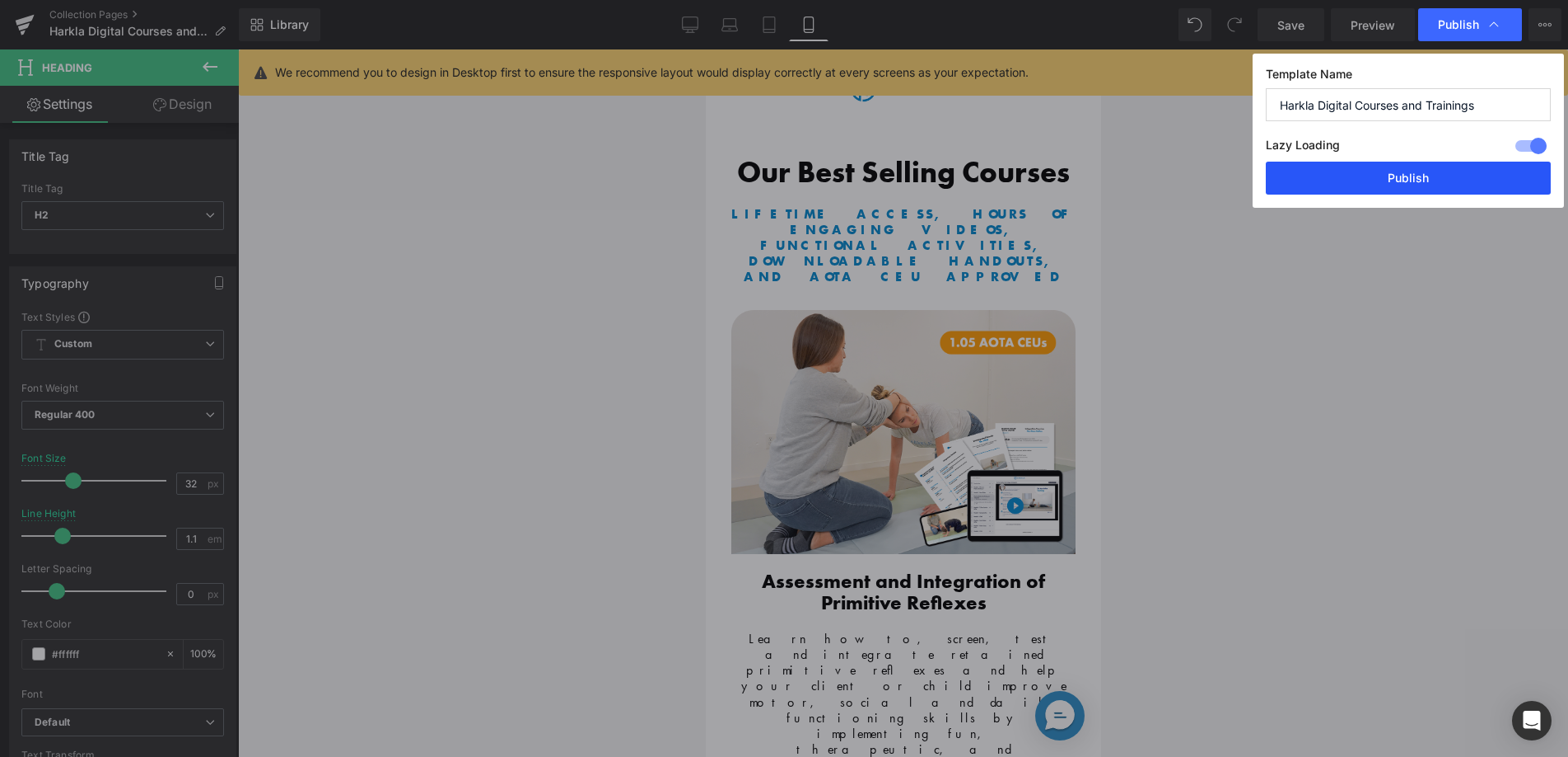
drag, startPoint x: 1383, startPoint y: 182, endPoint x: 1333, endPoint y: 197, distance: 52.2
click at [1383, 182] on button "Publish" at bounding box center [1408, 178] width 285 height 33
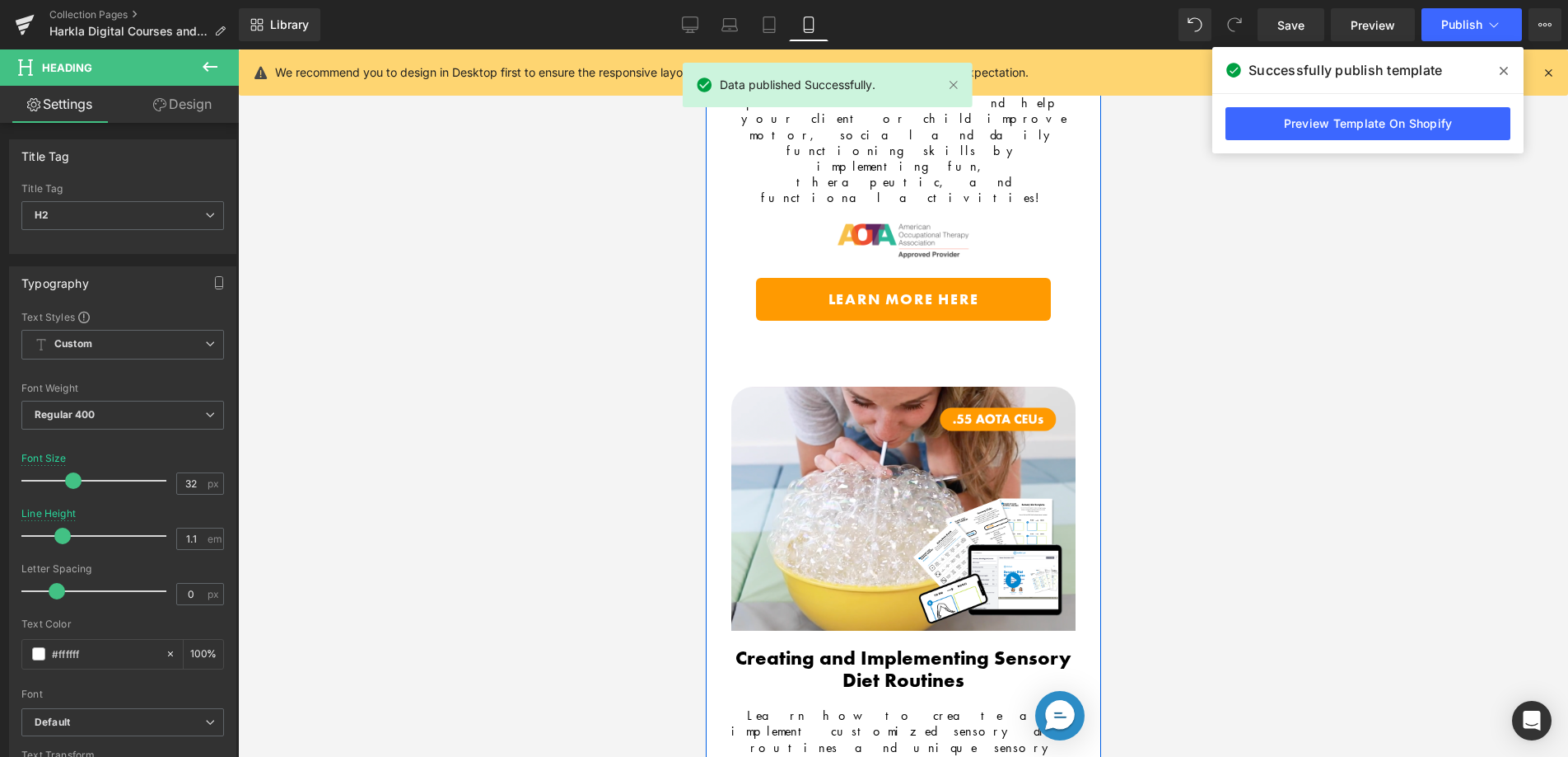
scroll to position [498, 0]
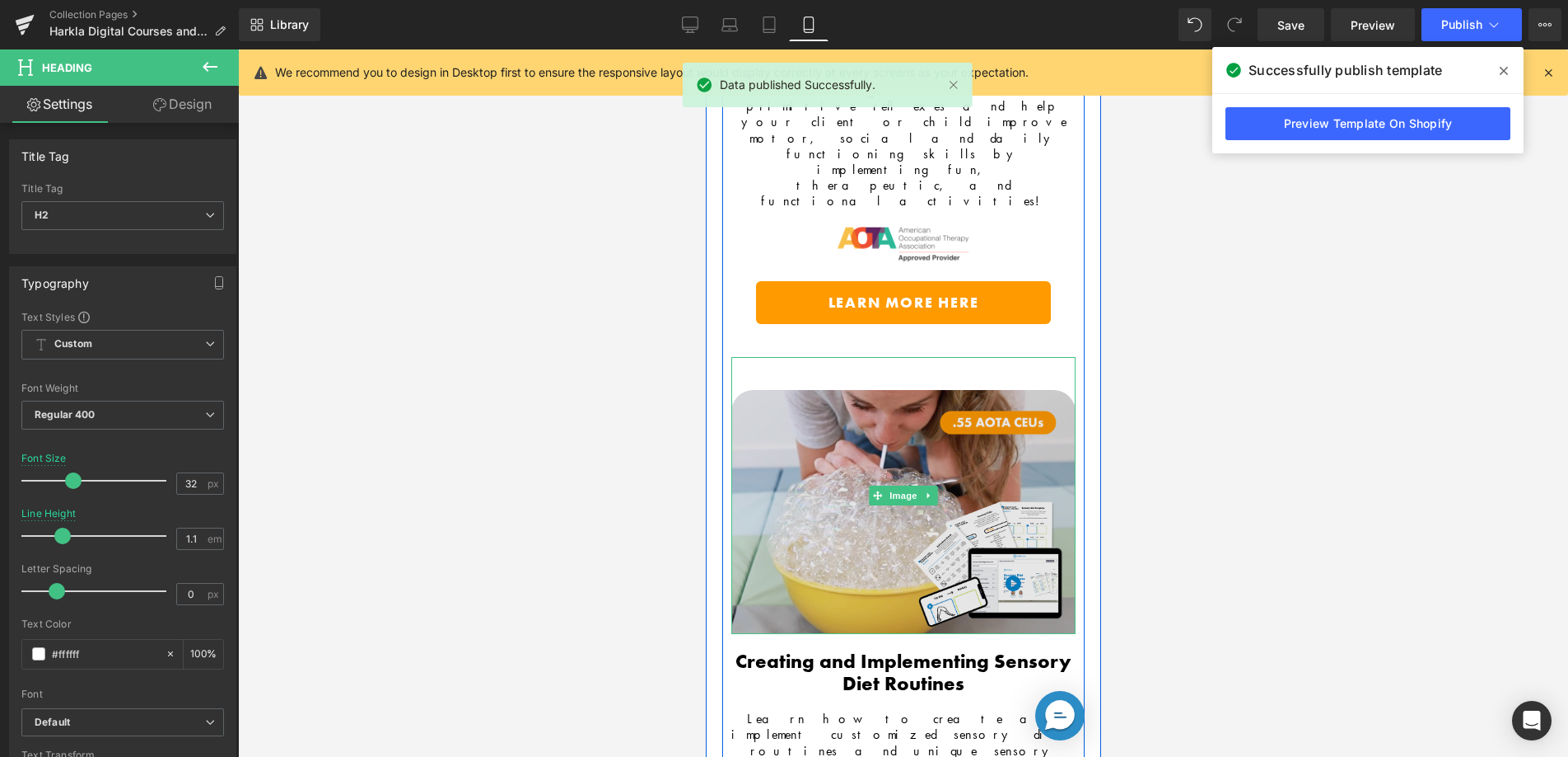
click at [947, 357] on img at bounding box center [903, 495] width 344 height 277
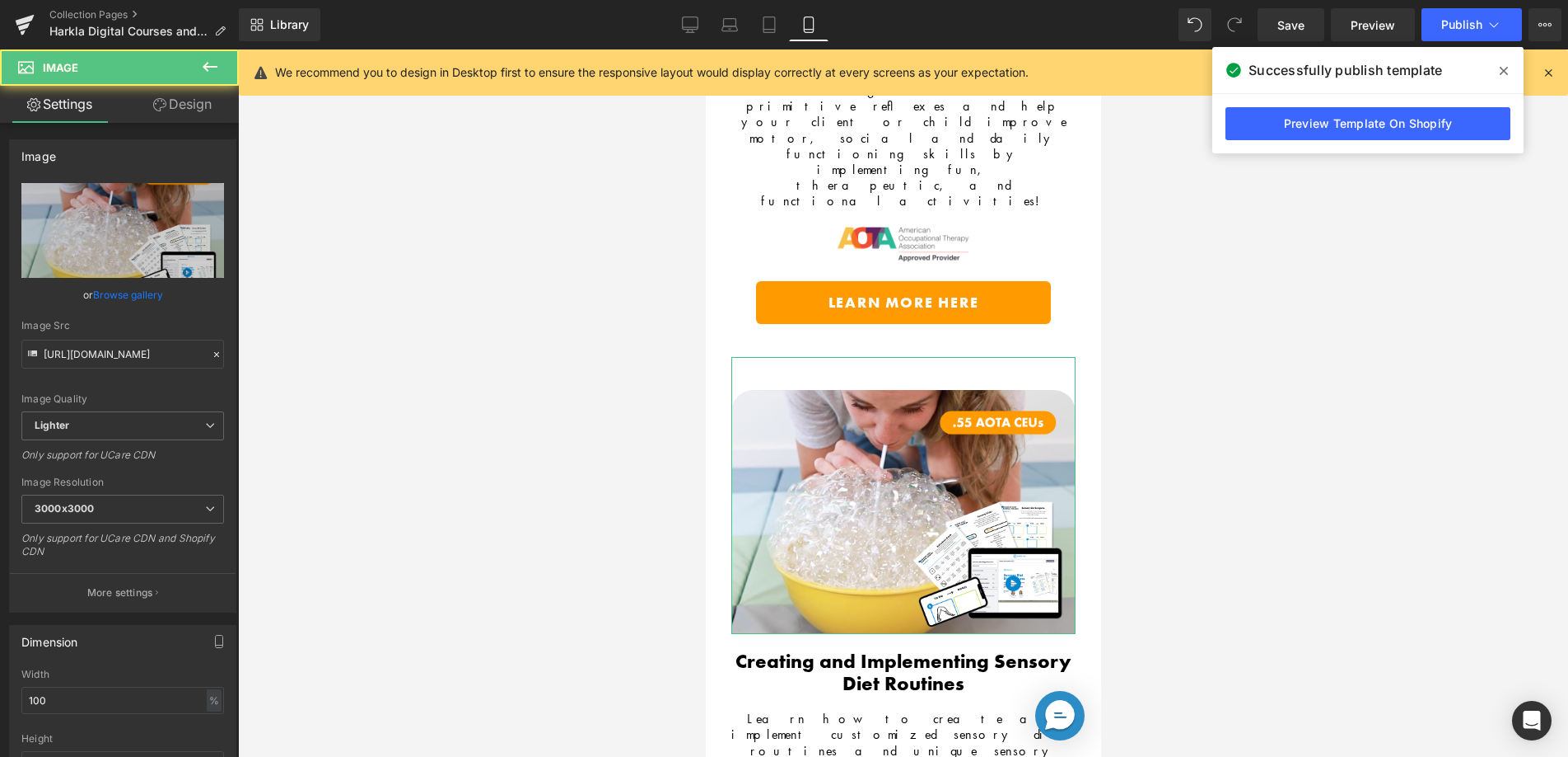
click at [168, 109] on link "Design" at bounding box center [182, 104] width 120 height 37
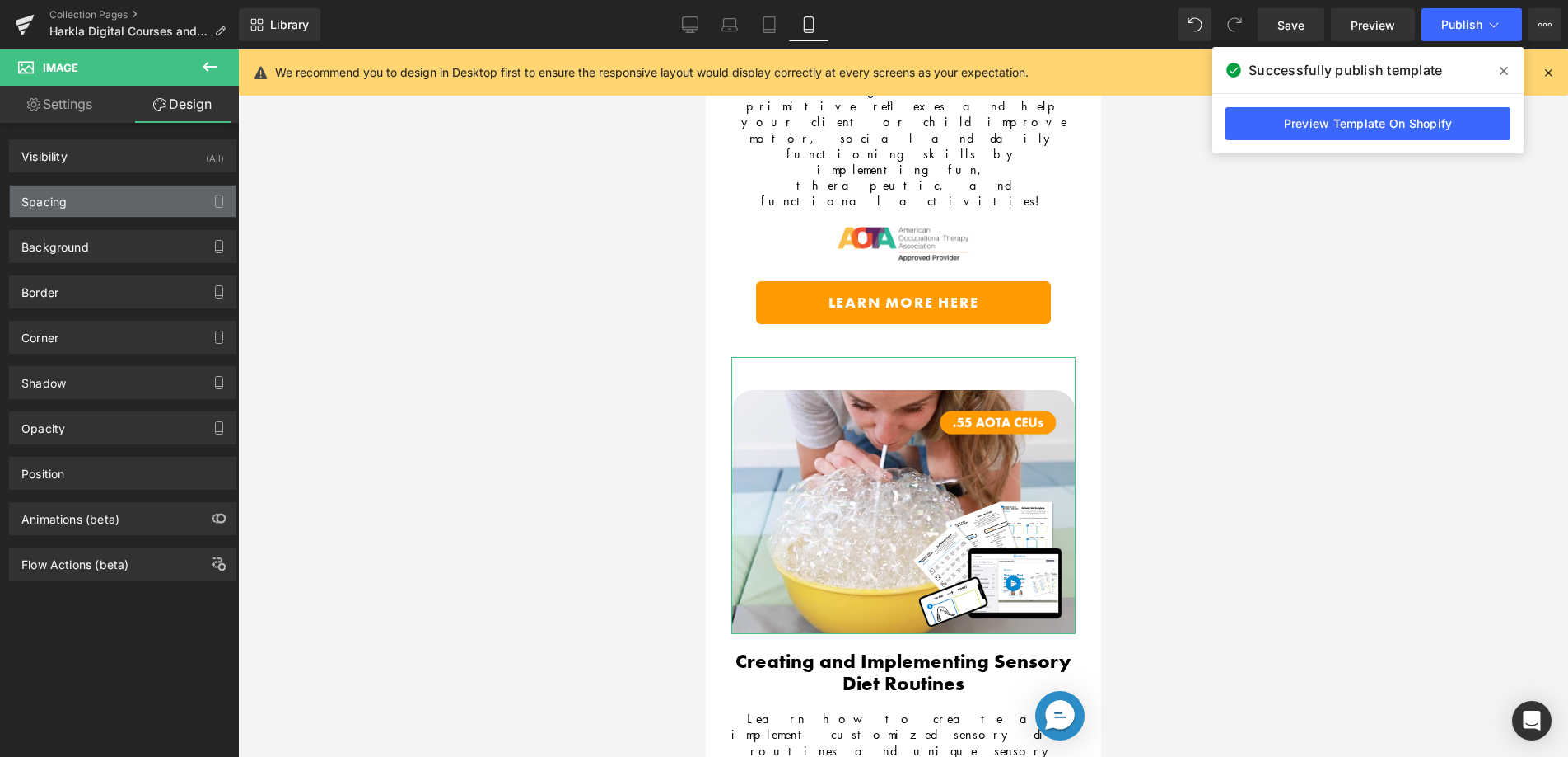
click at [122, 198] on div "Spacing" at bounding box center [122, 201] width 225 height 31
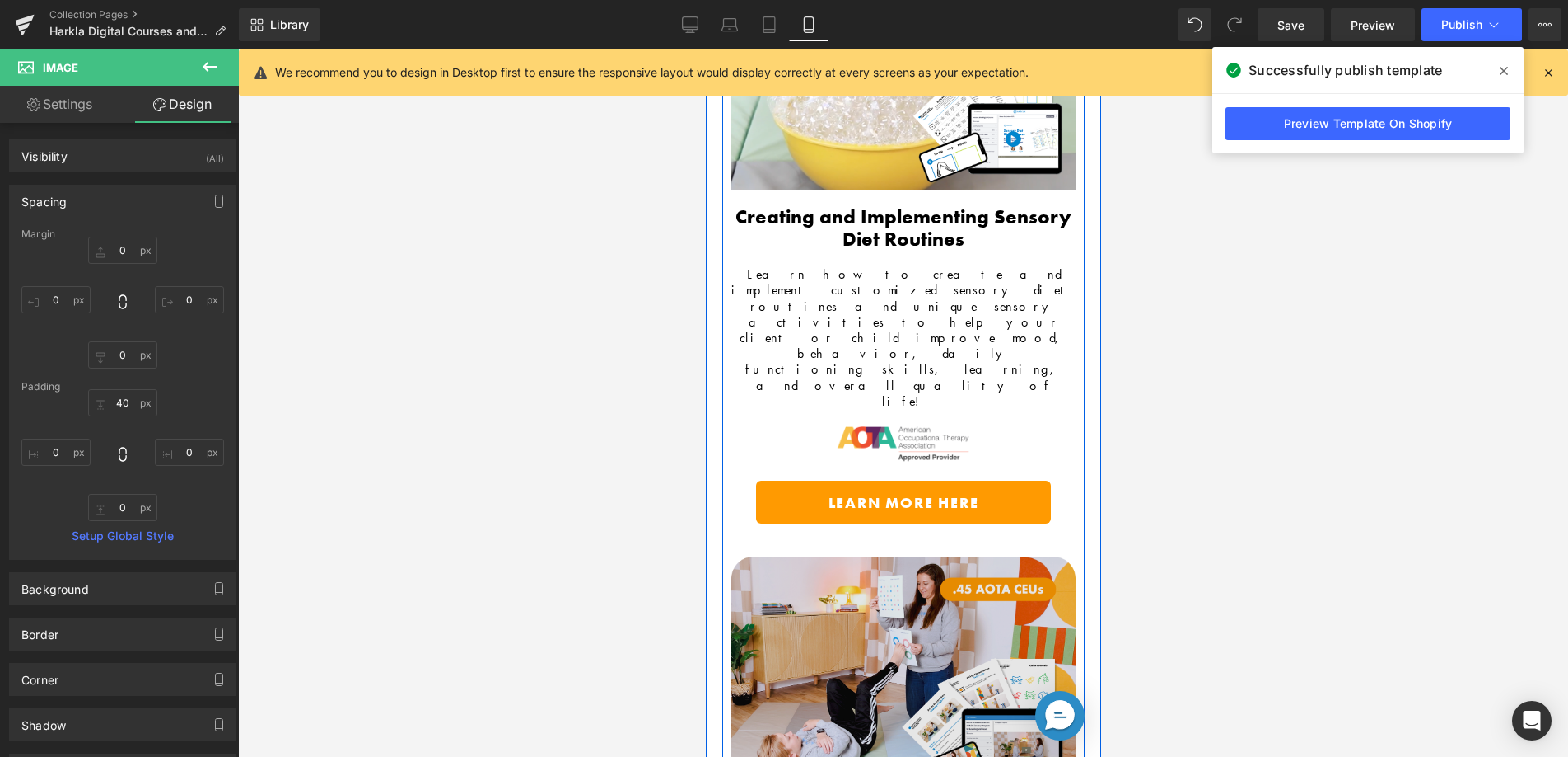
scroll to position [969, 0]
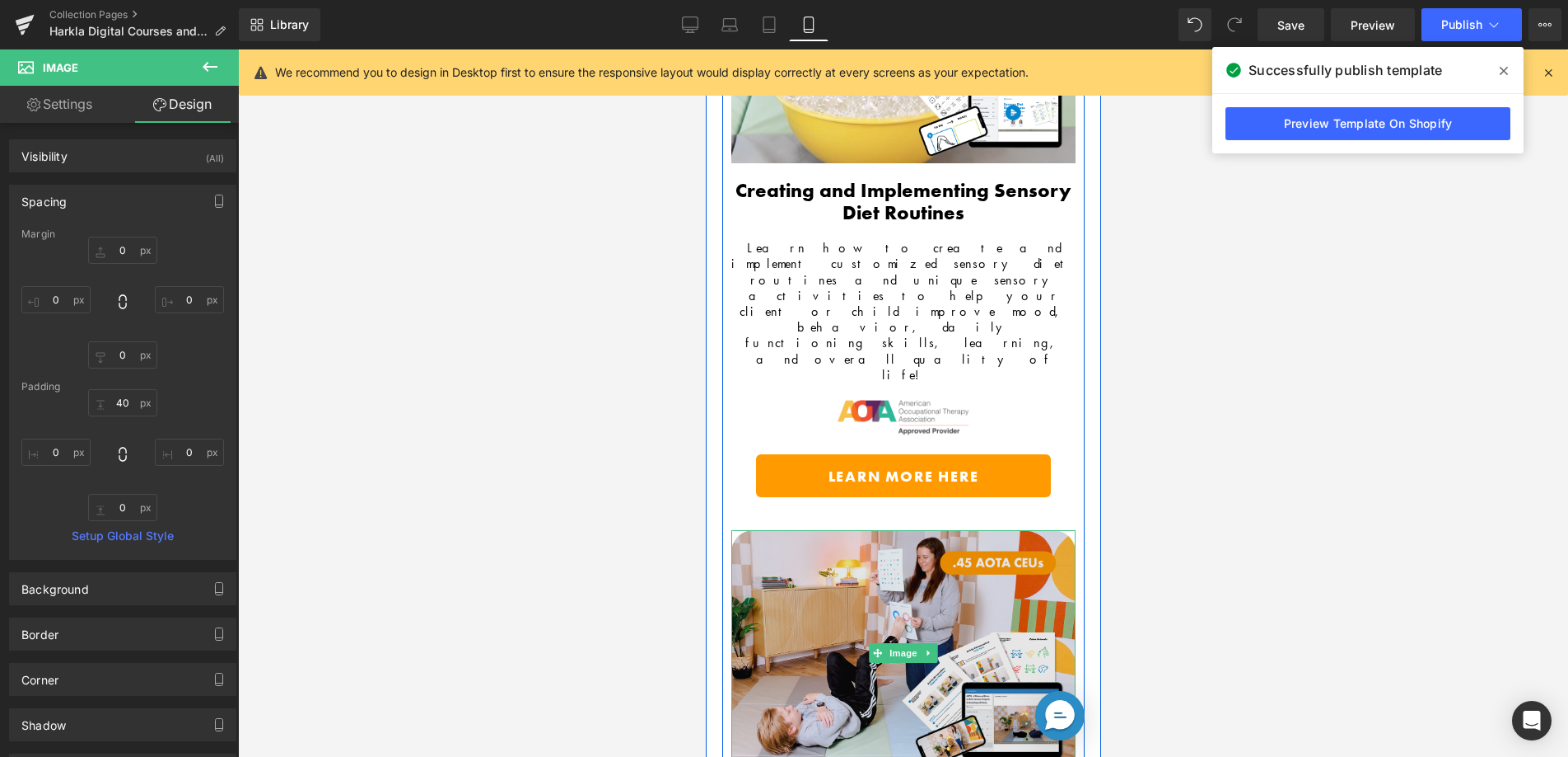
click at [850, 530] on img at bounding box center [903, 651] width 344 height 244
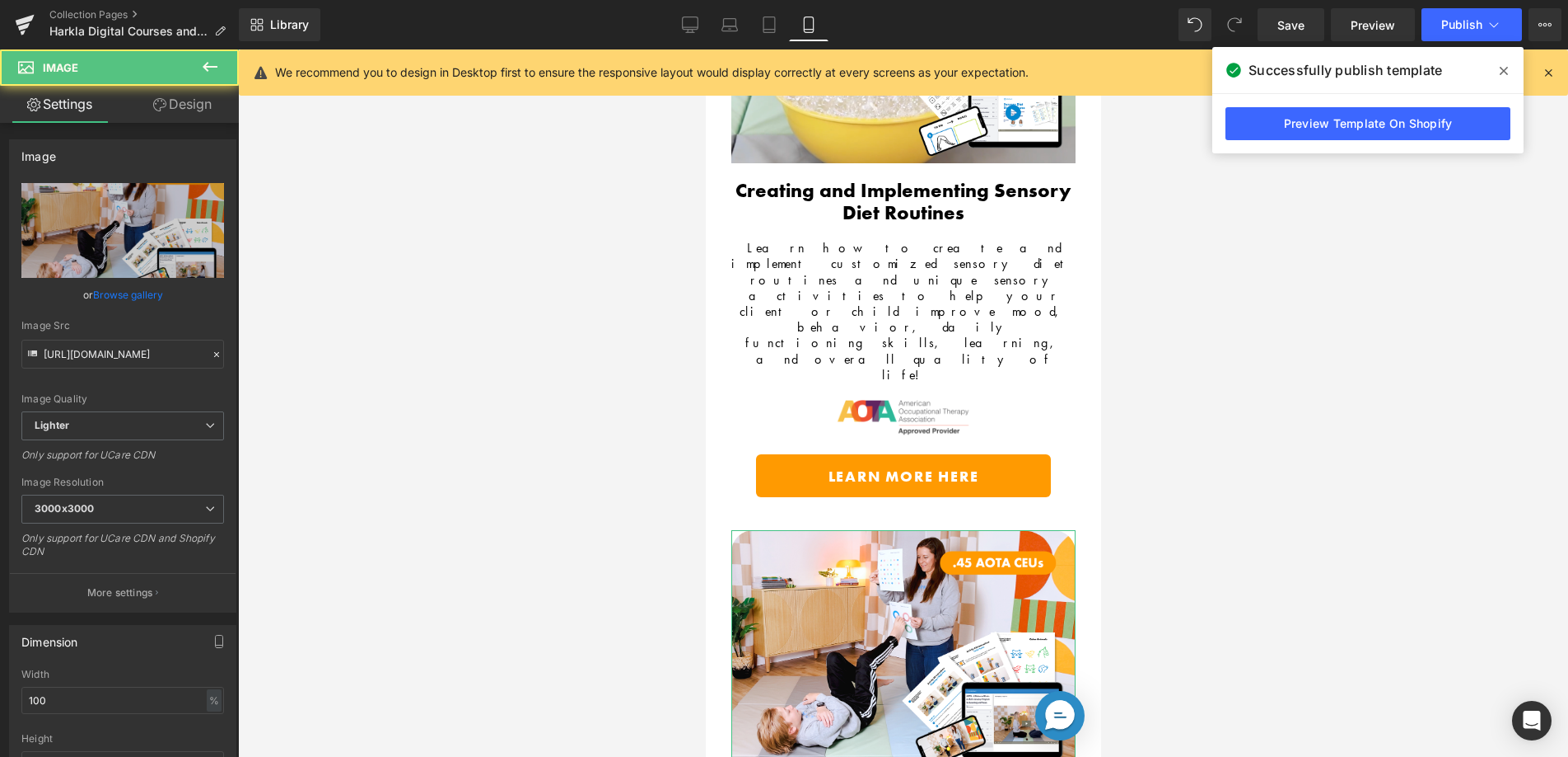
drag, startPoint x: 187, startPoint y: 111, endPoint x: 129, endPoint y: 198, distance: 104.6
click at [187, 111] on link "Design" at bounding box center [182, 104] width 120 height 37
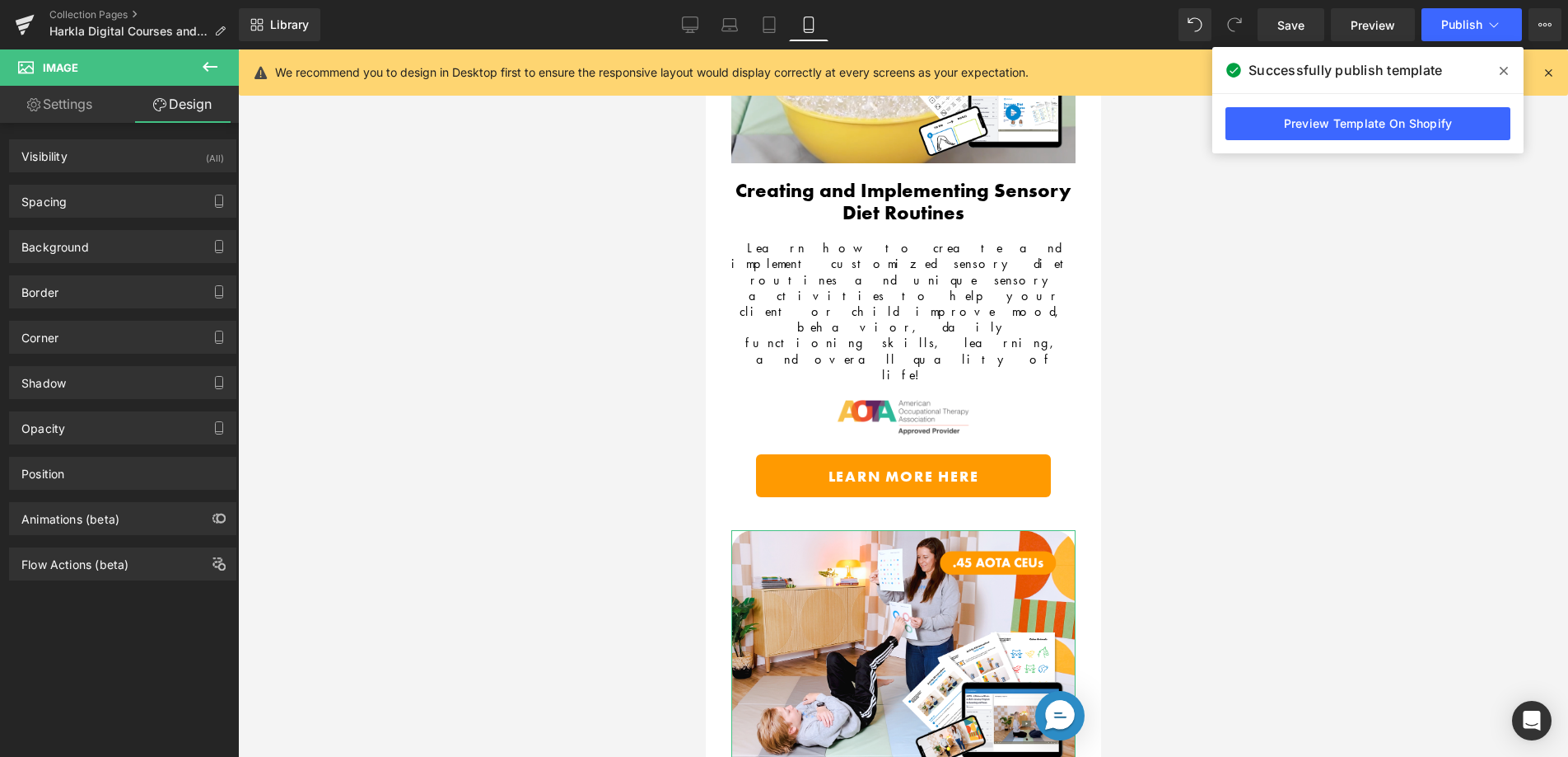
drag, startPoint x: 111, startPoint y: 207, endPoint x: 107, endPoint y: 235, distance: 28.3
click at [111, 207] on div "Spacing" at bounding box center [122, 201] width 225 height 31
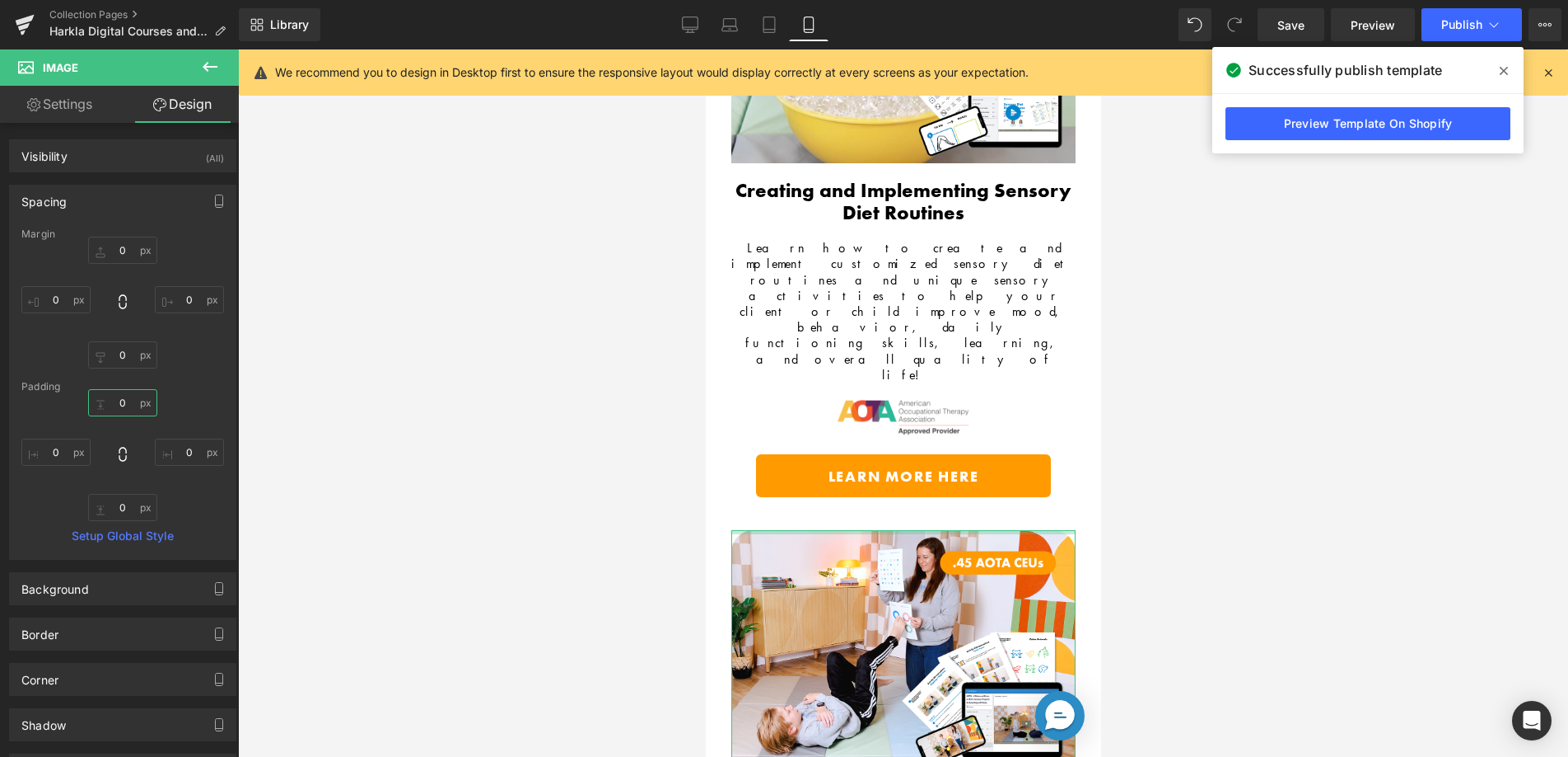
click at [105, 401] on input "0" at bounding box center [123, 403] width 69 height 27
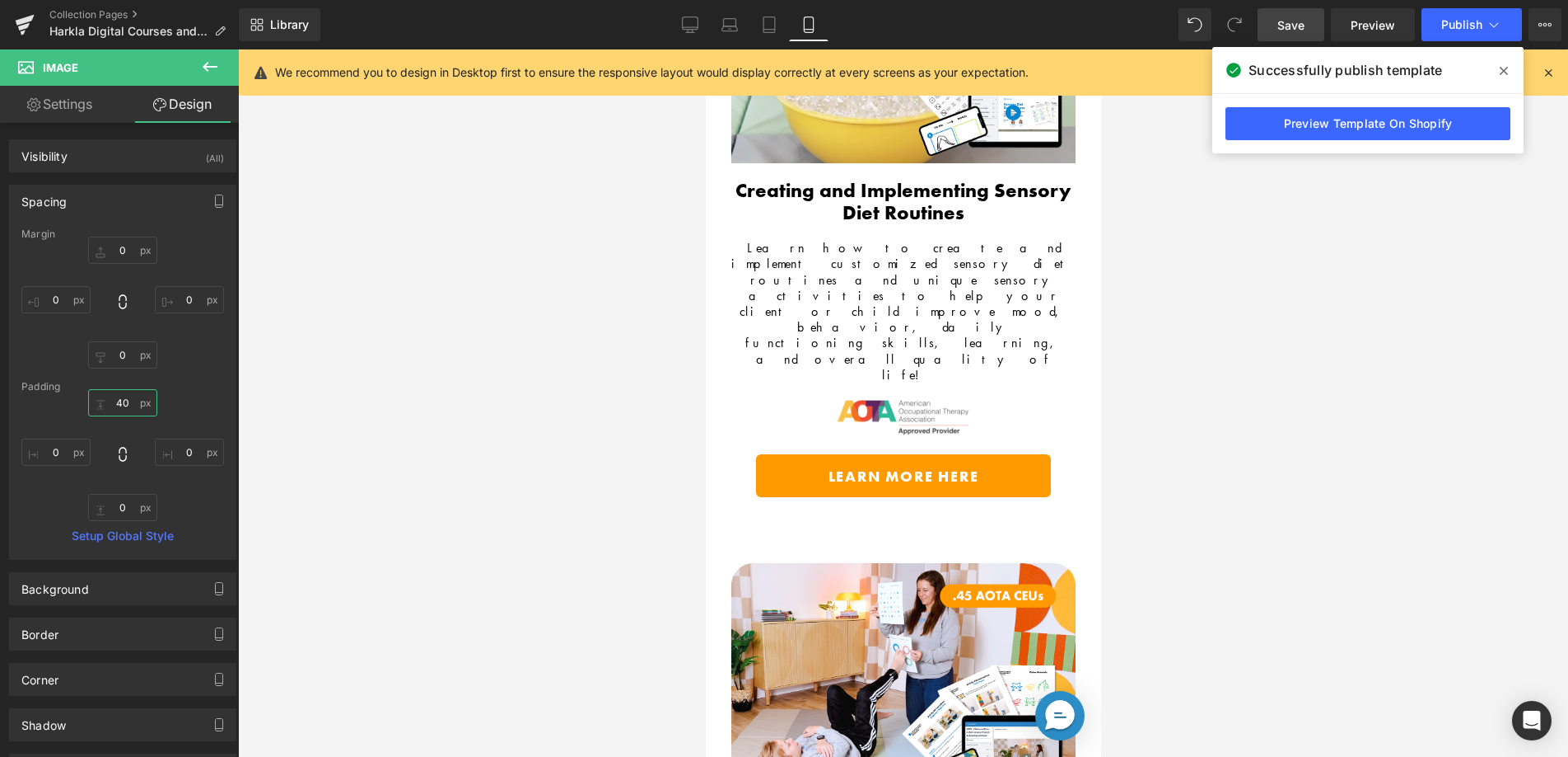
type input "40"
drag, startPoint x: 1294, startPoint y: 25, endPoint x: 1112, endPoint y: 194, distance: 248.4
click at [1294, 24] on span "Save" at bounding box center [1291, 25] width 27 height 17
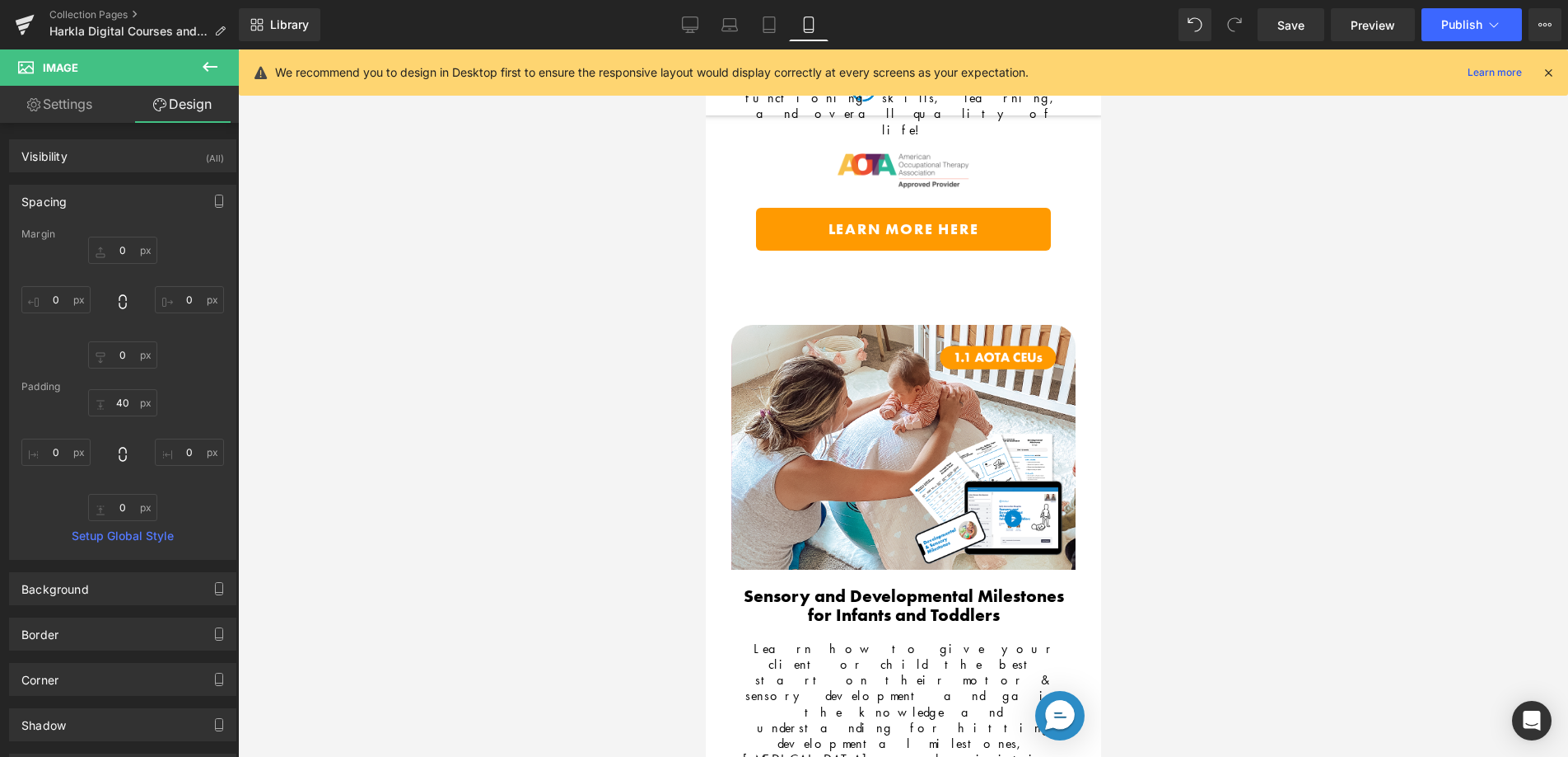
scroll to position [4663, 0]
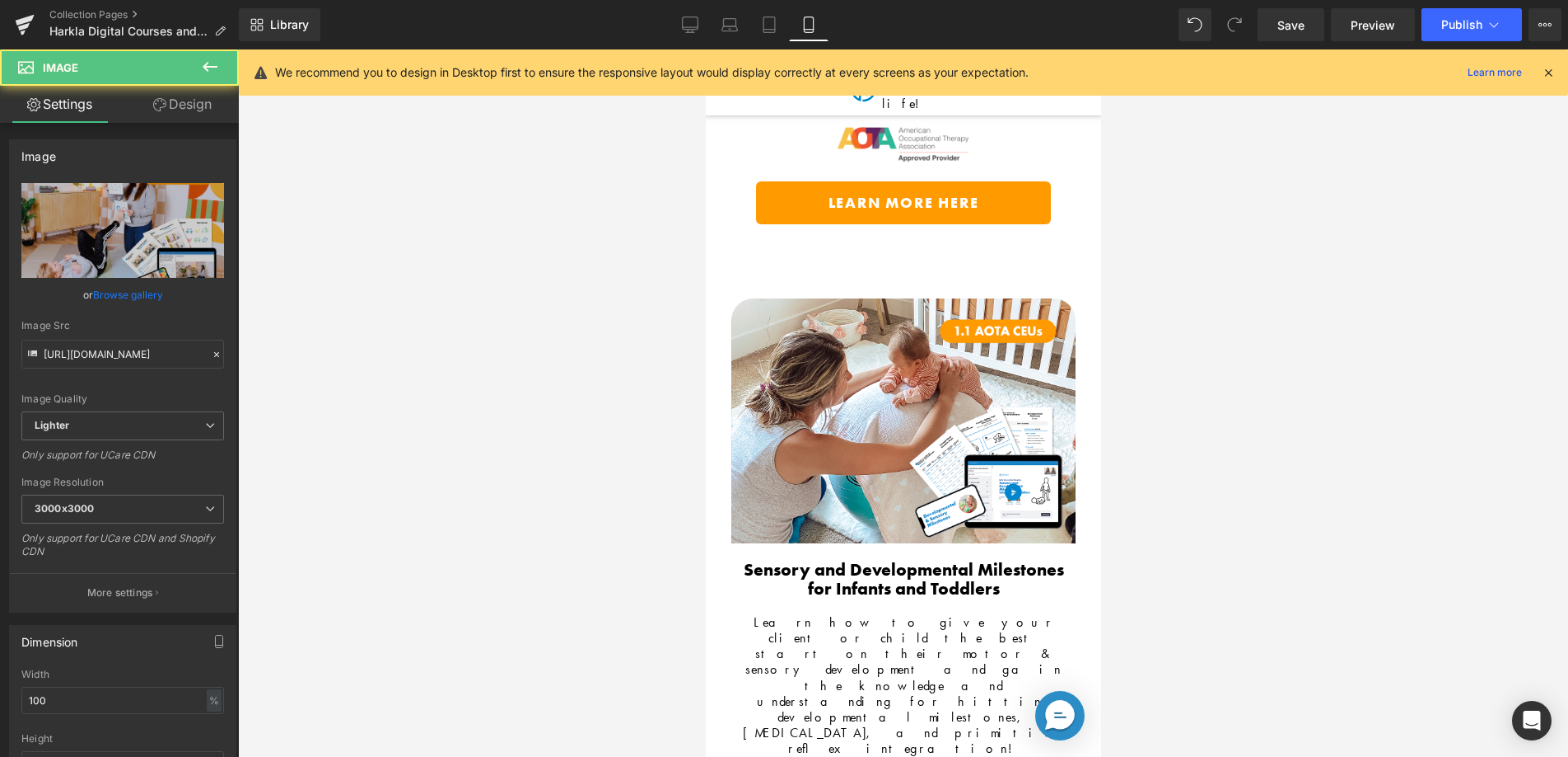
click at [200, 111] on link "Design" at bounding box center [182, 104] width 120 height 37
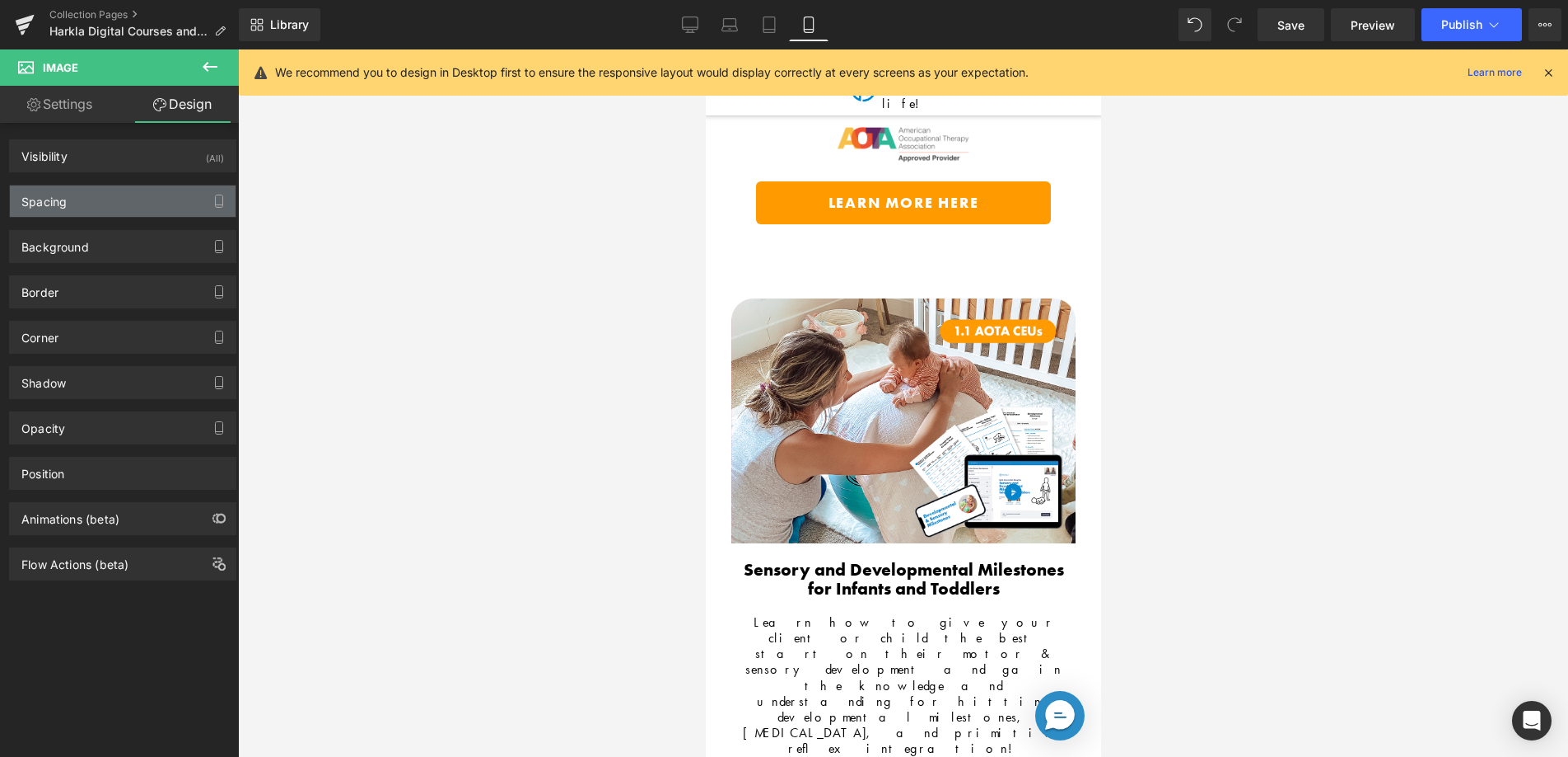
click at [110, 199] on div "Spacing" at bounding box center [122, 201] width 225 height 31
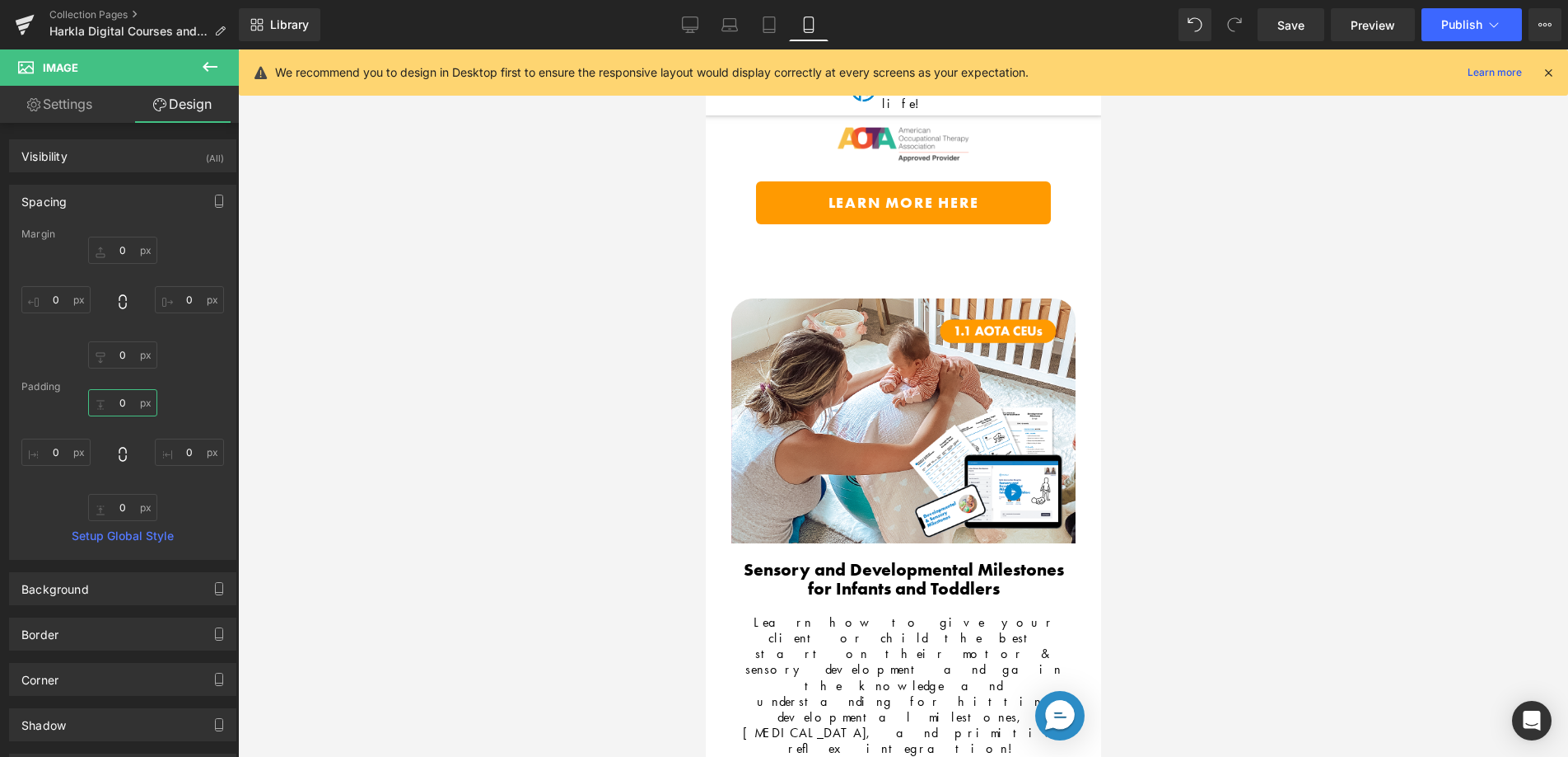
click at [107, 399] on input "0" at bounding box center [123, 403] width 69 height 27
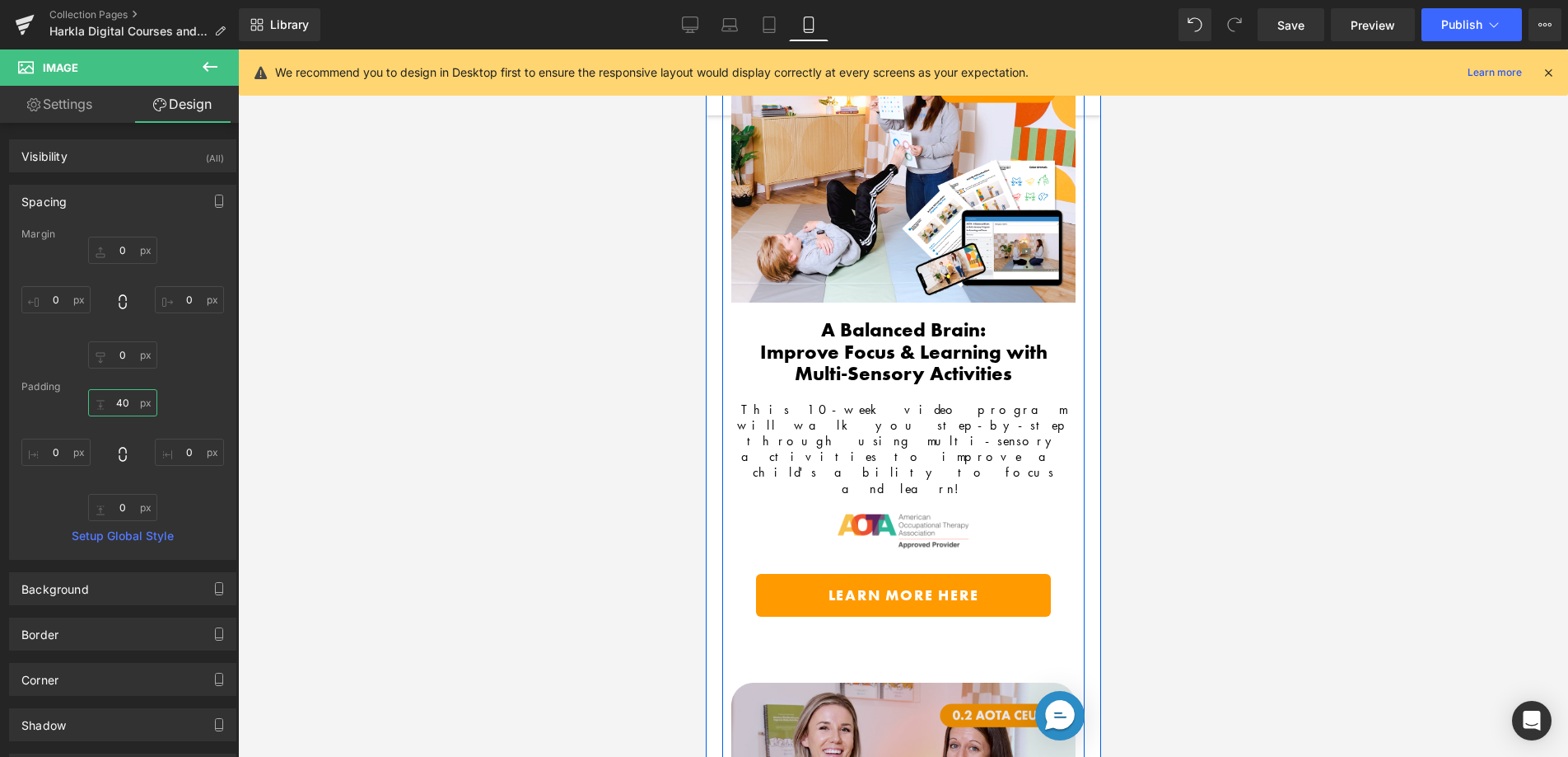
scroll to position [5635, 0]
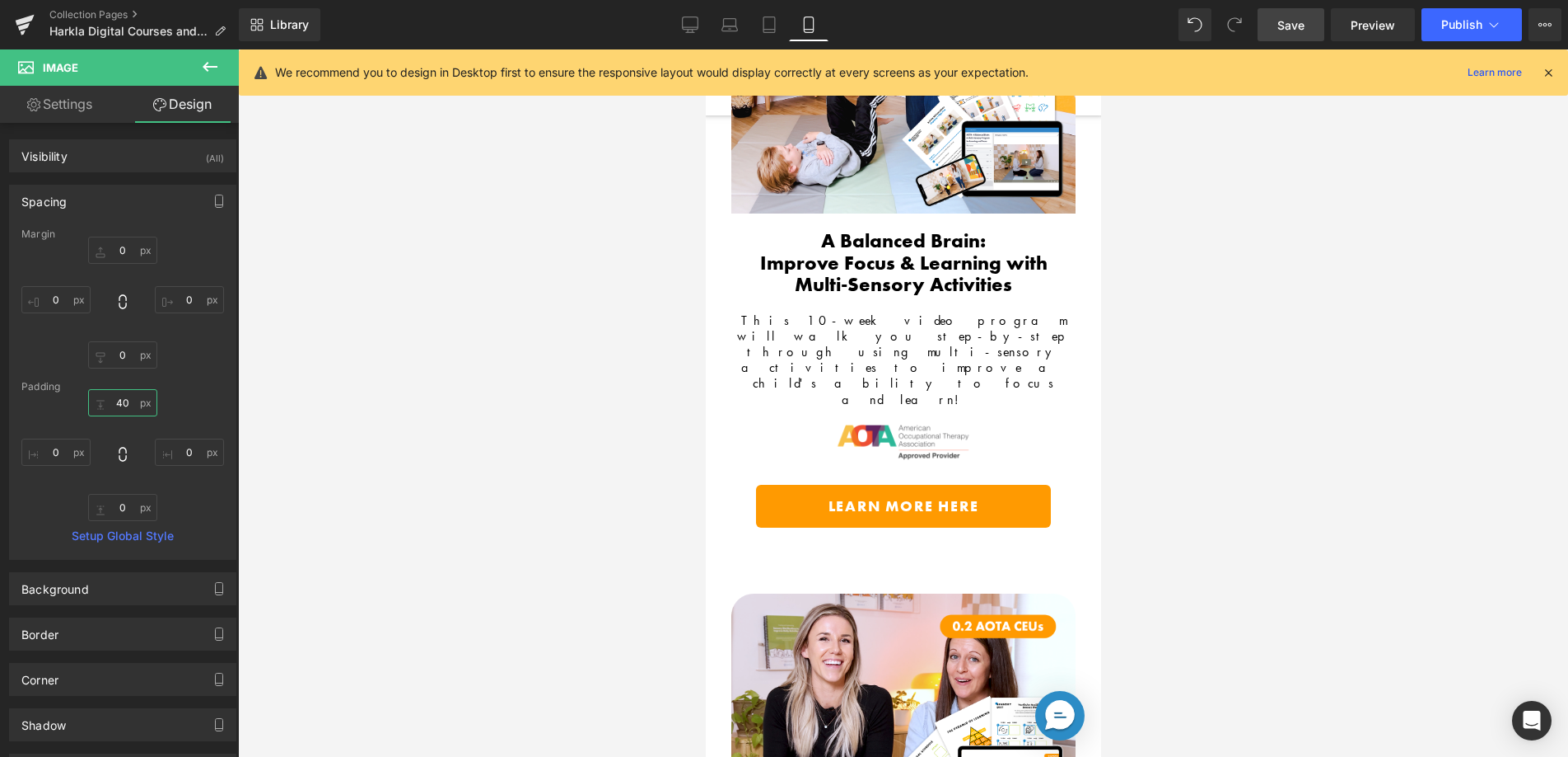
type input "40"
click at [1291, 29] on span "Save" at bounding box center [1291, 25] width 27 height 17
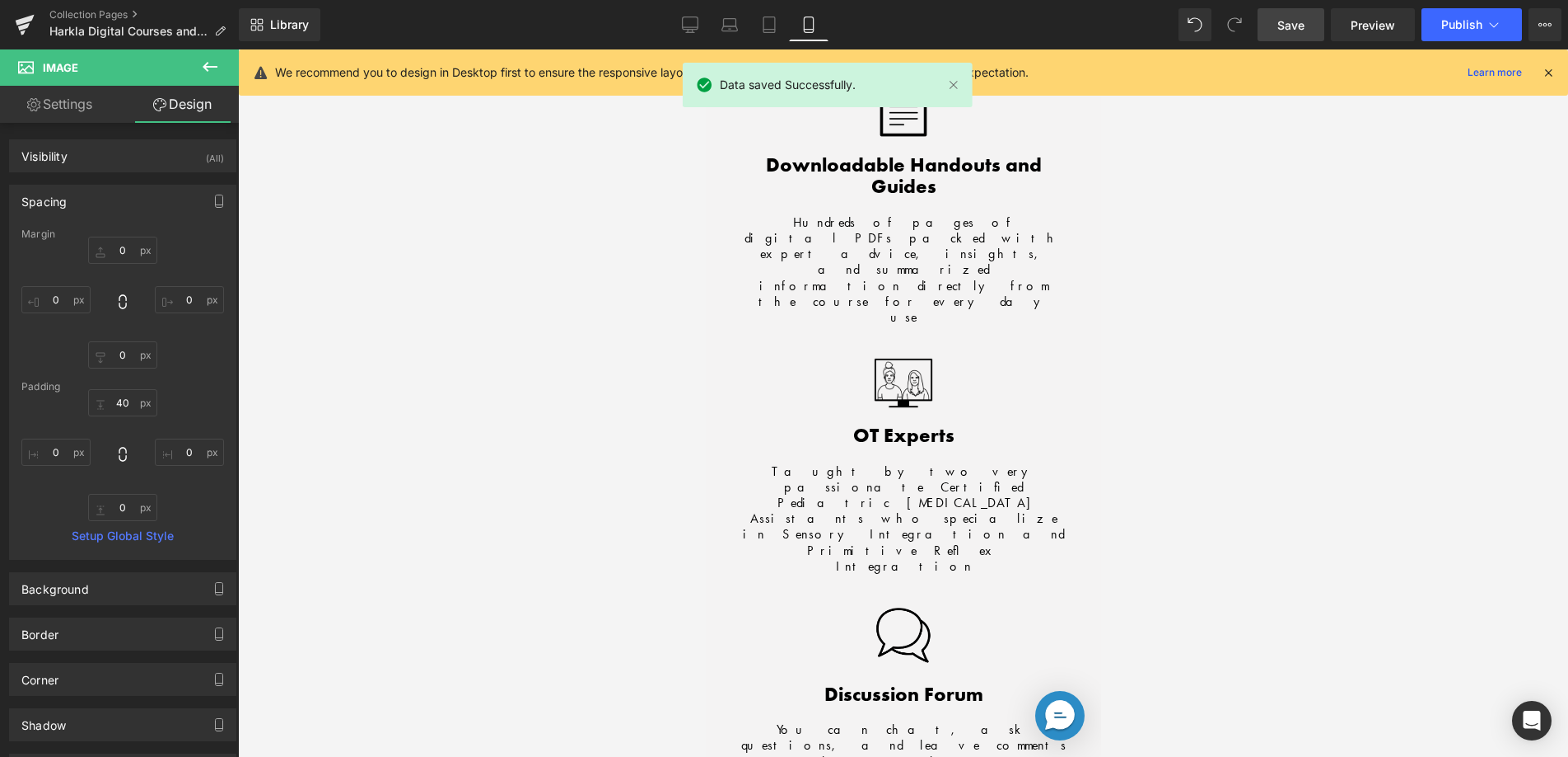
scroll to position [7294, 0]
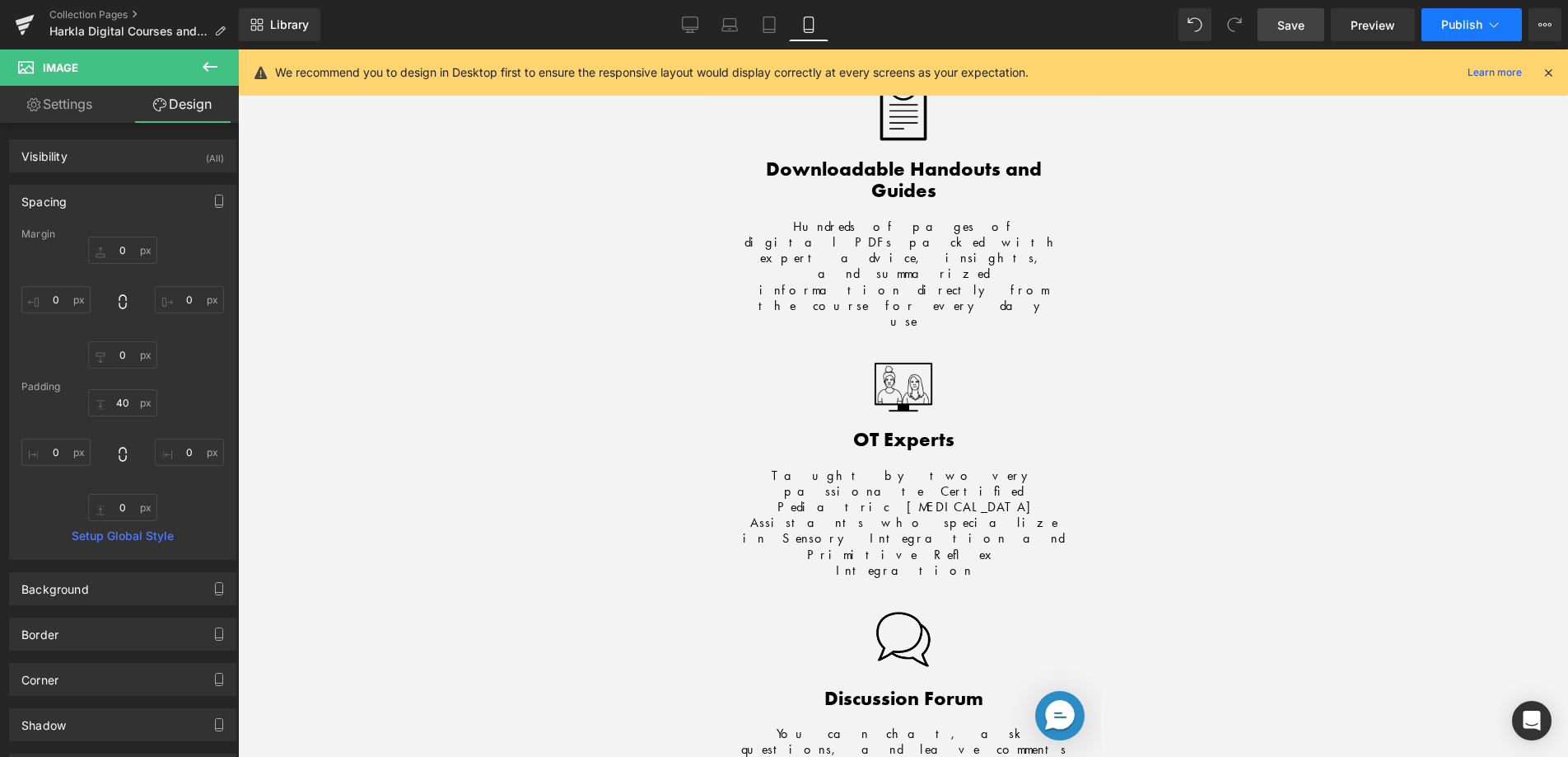
click at [1462, 26] on span "Publish" at bounding box center [1461, 25] width 41 height 13
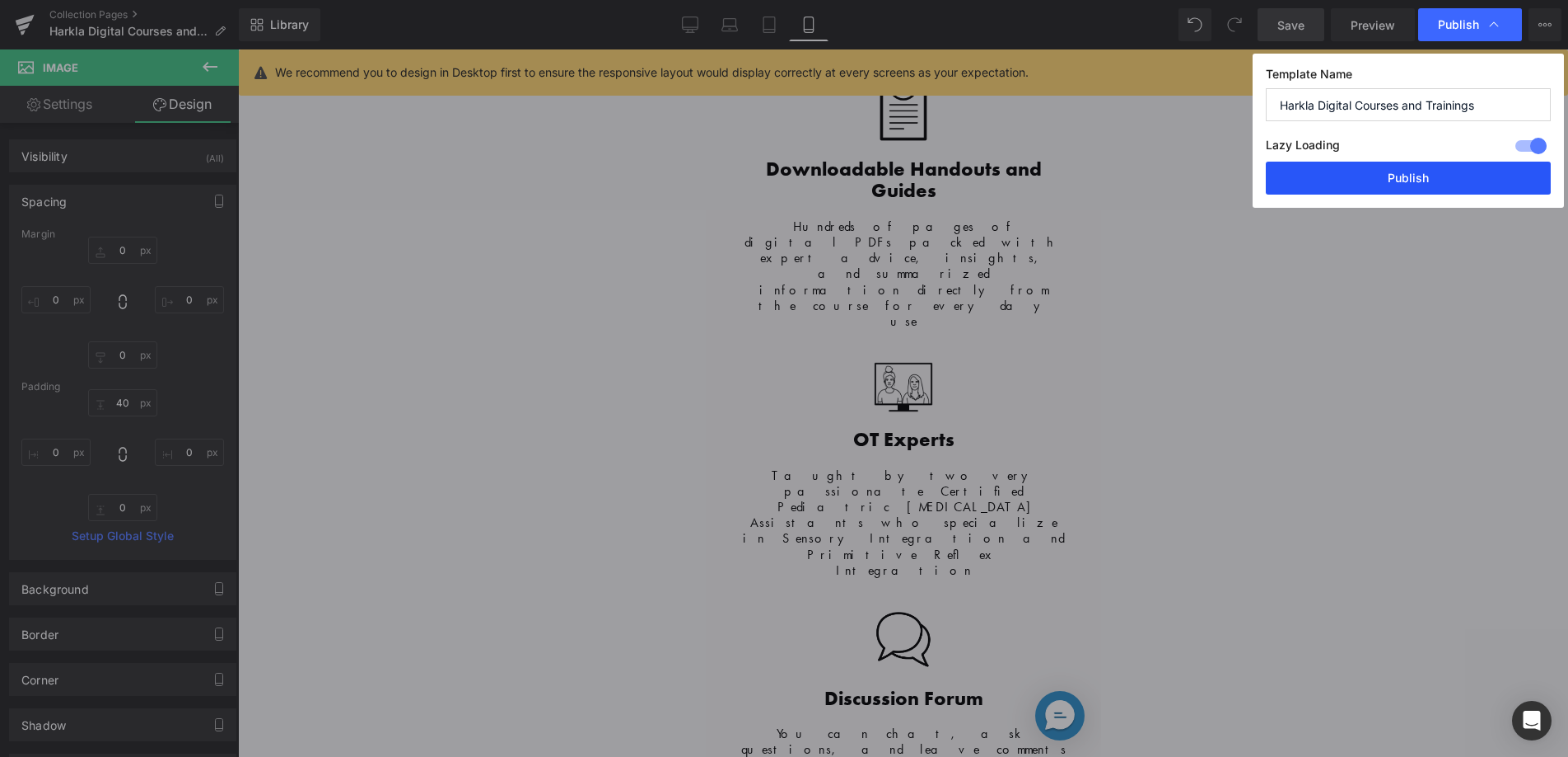
click at [1391, 182] on button "Publish" at bounding box center [1408, 178] width 285 height 33
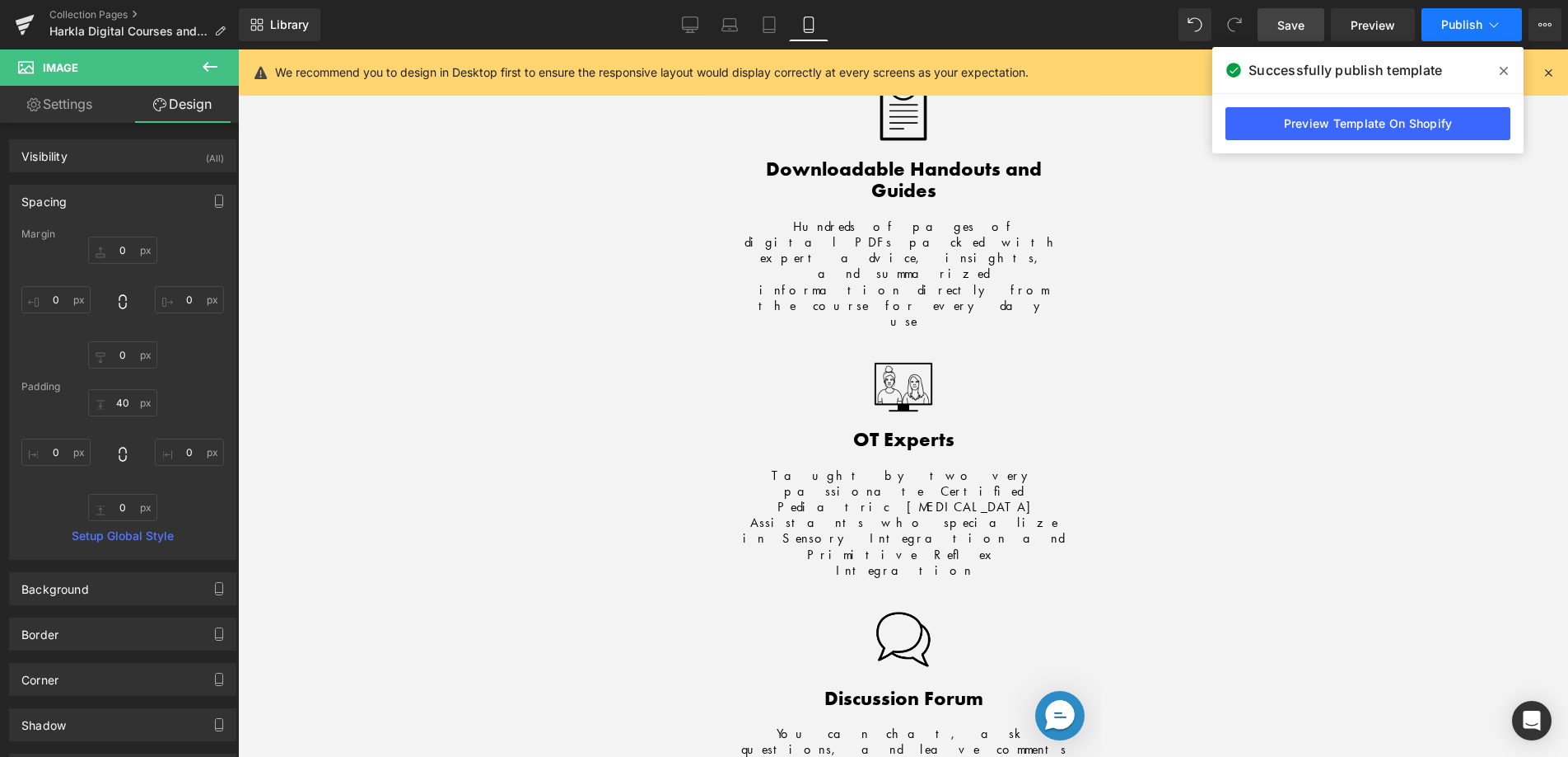
click at [1462, 35] on button "Publish" at bounding box center [1472, 25] width 100 height 33
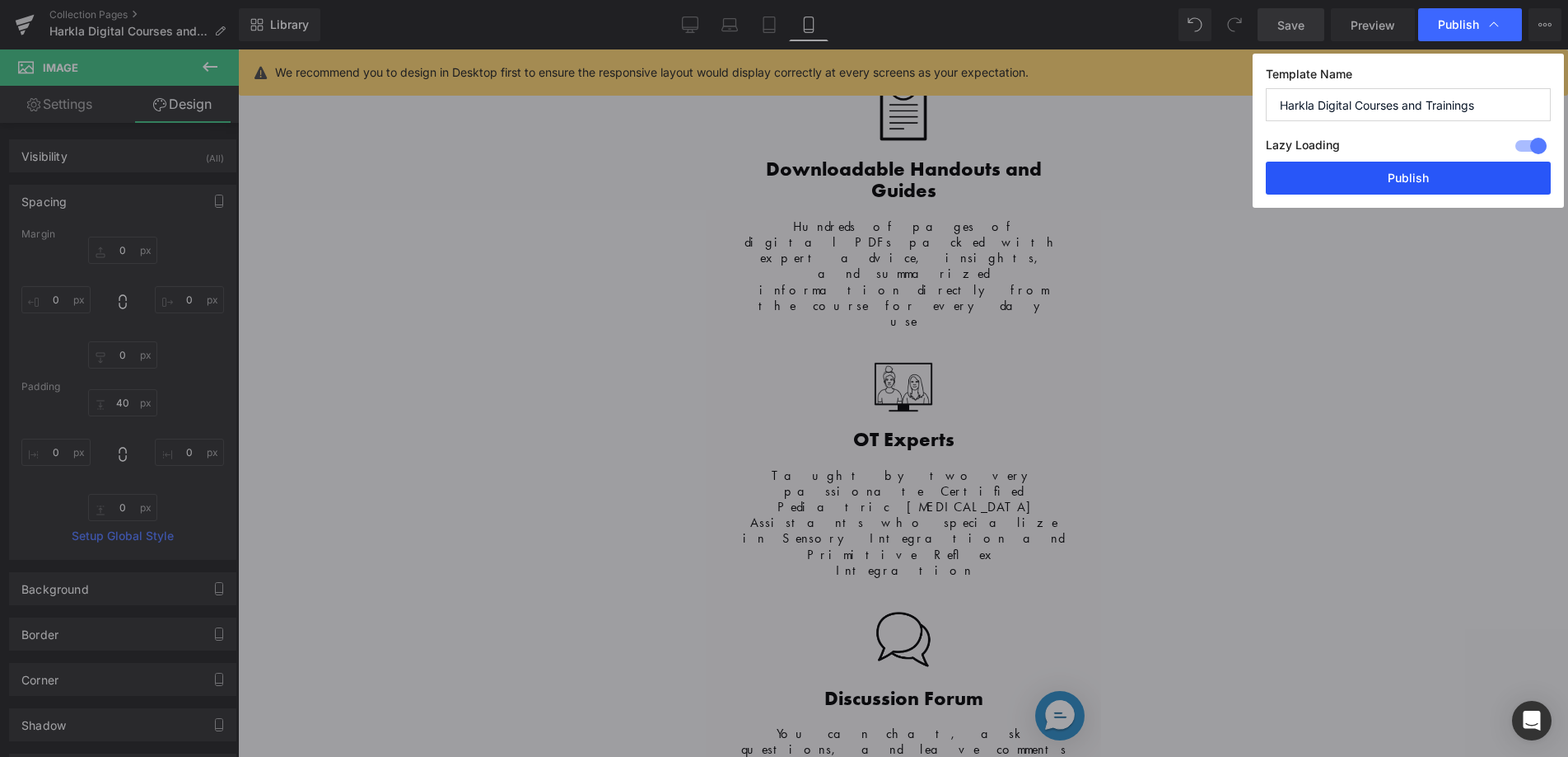
click at [1348, 169] on button "Publish" at bounding box center [1408, 178] width 285 height 33
